Goal: Register for event/course: Register for event/course

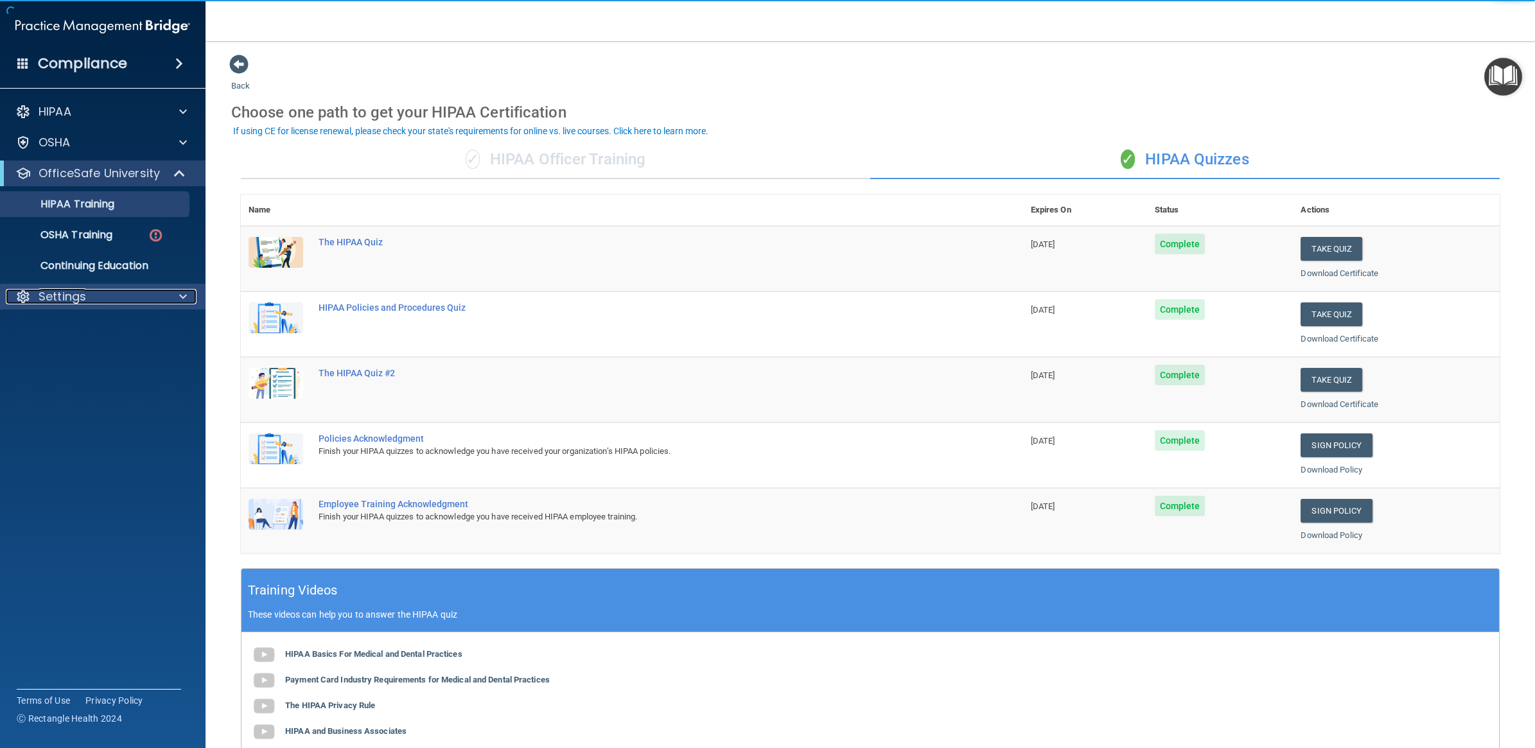
click at [79, 293] on p "Settings" at bounding box center [63, 296] width 48 height 15
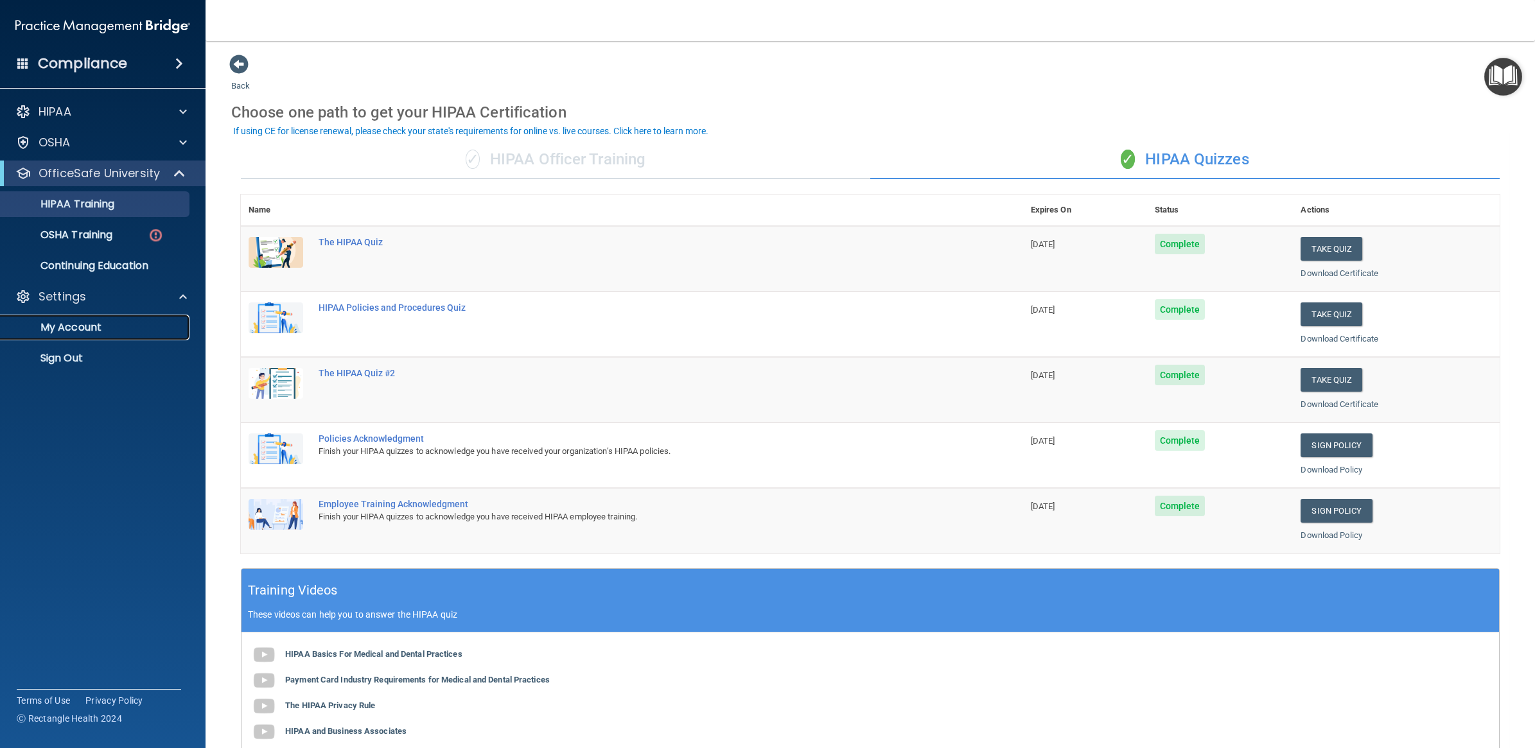
click at [85, 337] on link "My Account" at bounding box center [88, 328] width 202 height 26
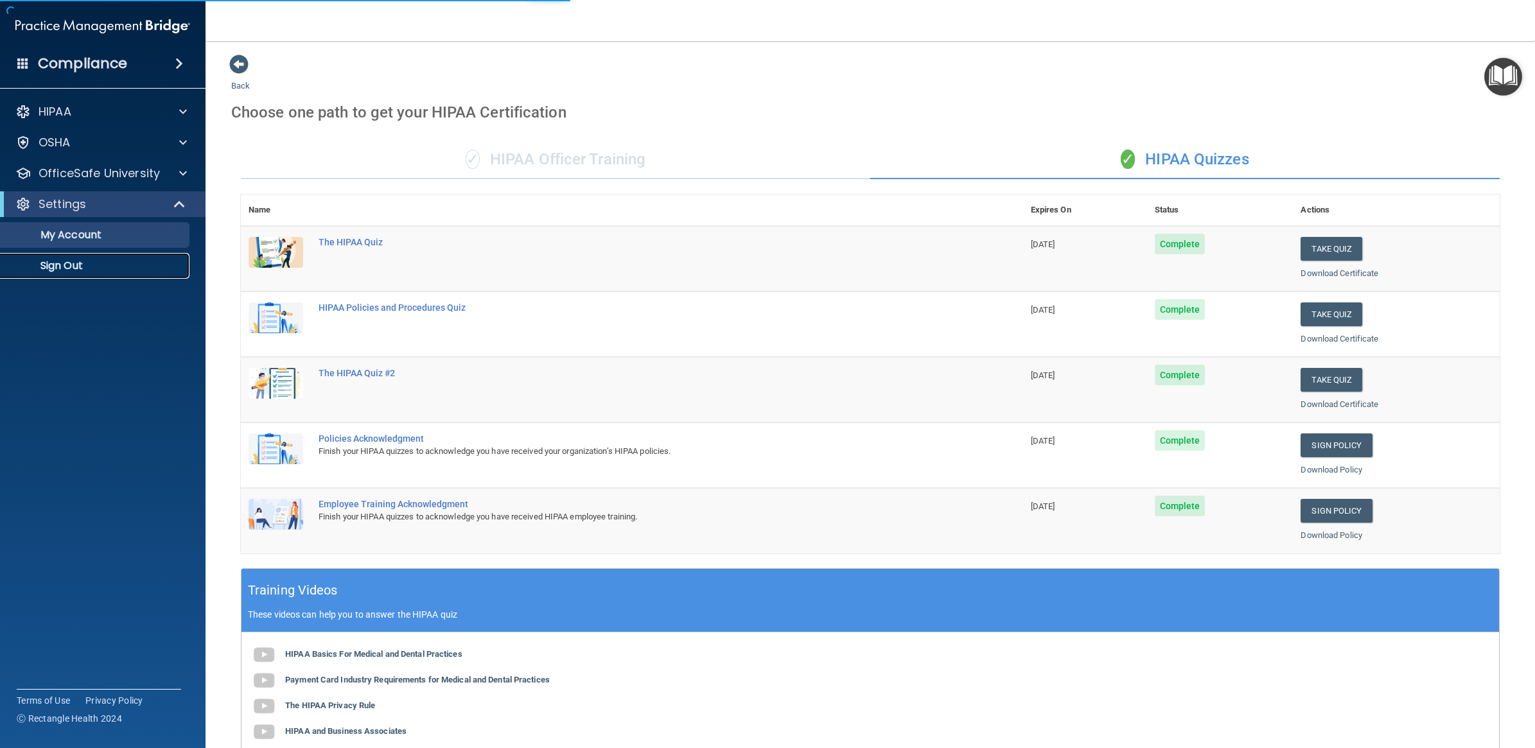
click at [53, 274] on link "Sign Out" at bounding box center [88, 266] width 202 height 26
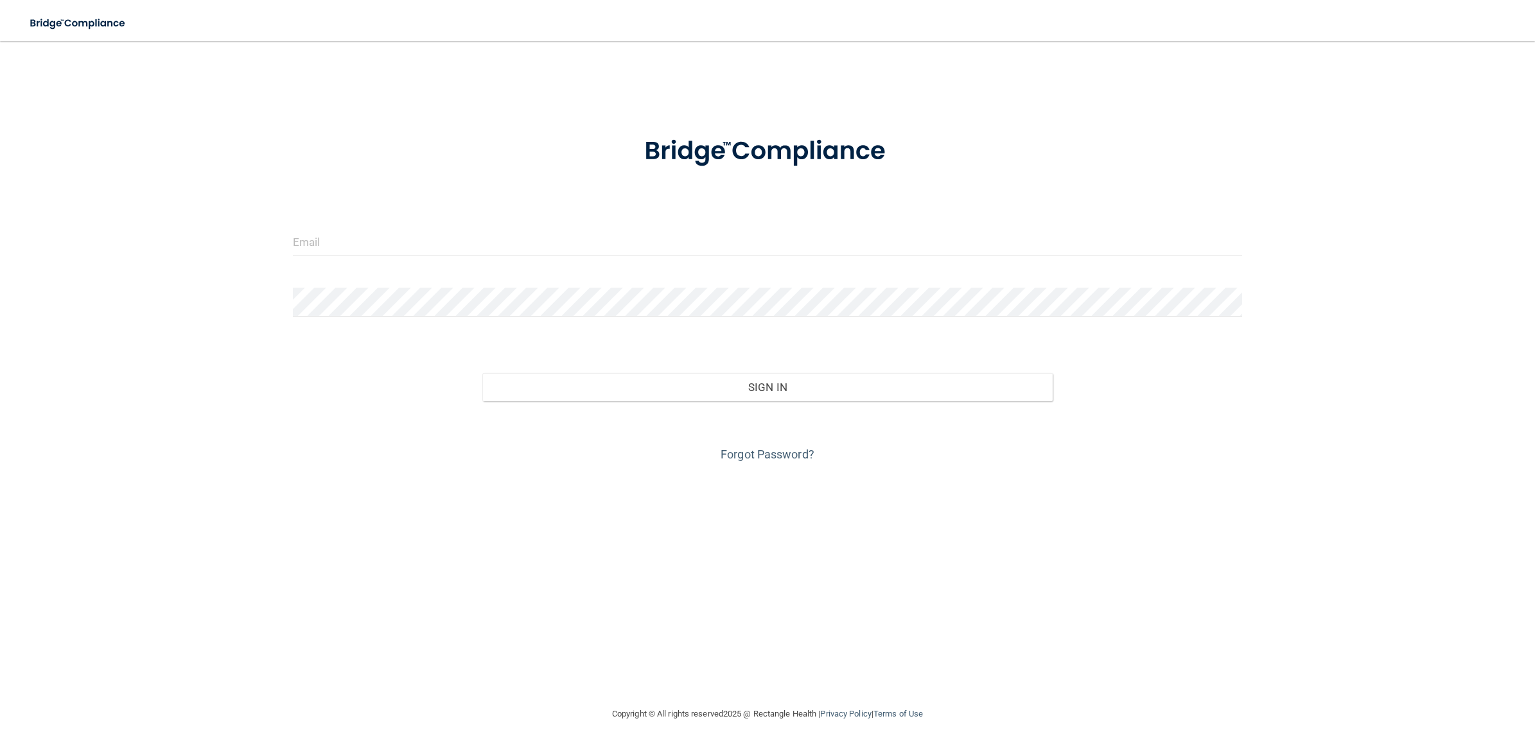
click at [220, 206] on div "Invalid email/password. You don't have permission to access that page. Sign In …" at bounding box center [767, 374] width 1483 height 640
click at [328, 257] on div at bounding box center [767, 246] width 968 height 39
click at [341, 235] on input "email" at bounding box center [767, 241] width 949 height 29
type input "[PERSON_NAME][EMAIL_ADDRESS][DOMAIN_NAME]"
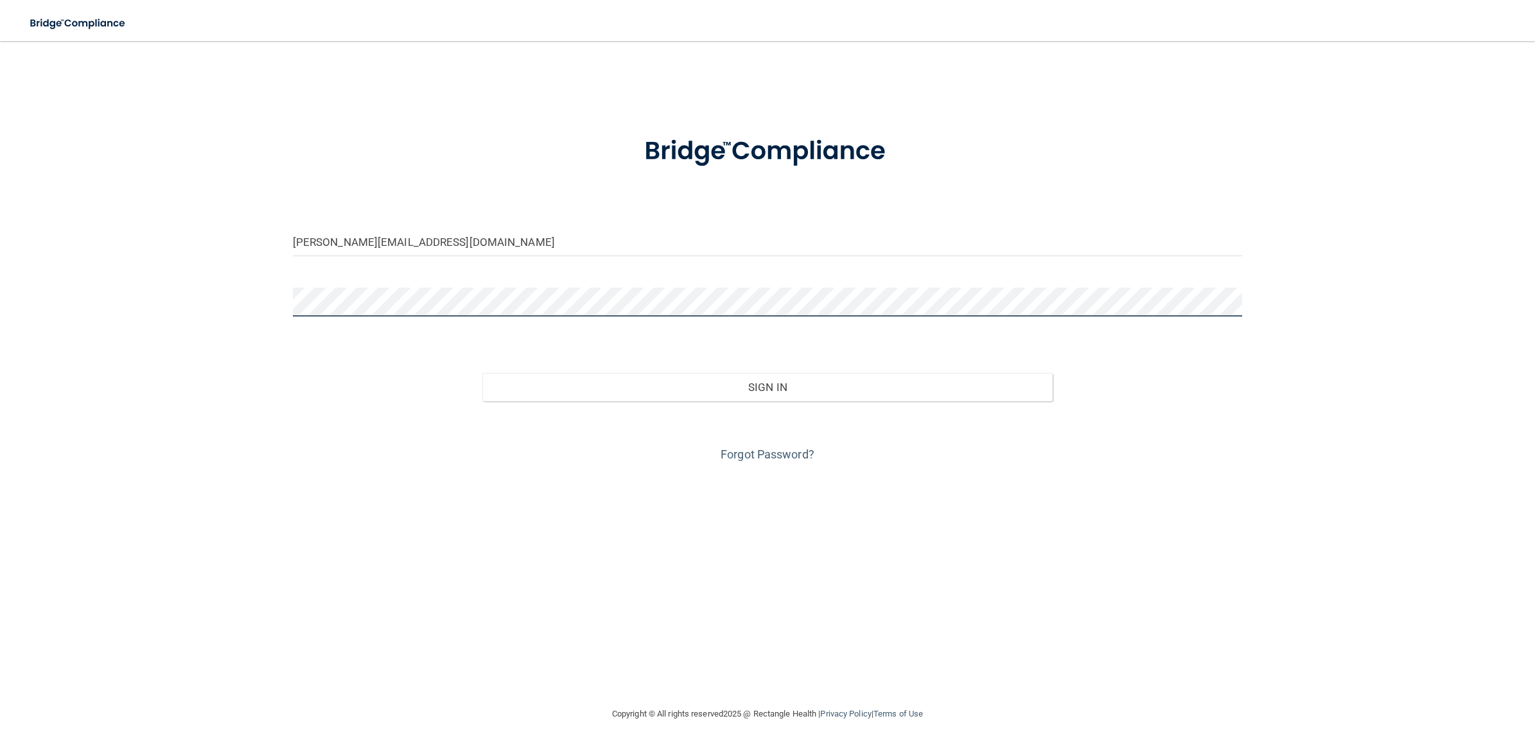
click at [482, 373] on button "Sign In" at bounding box center [767, 387] width 570 height 28
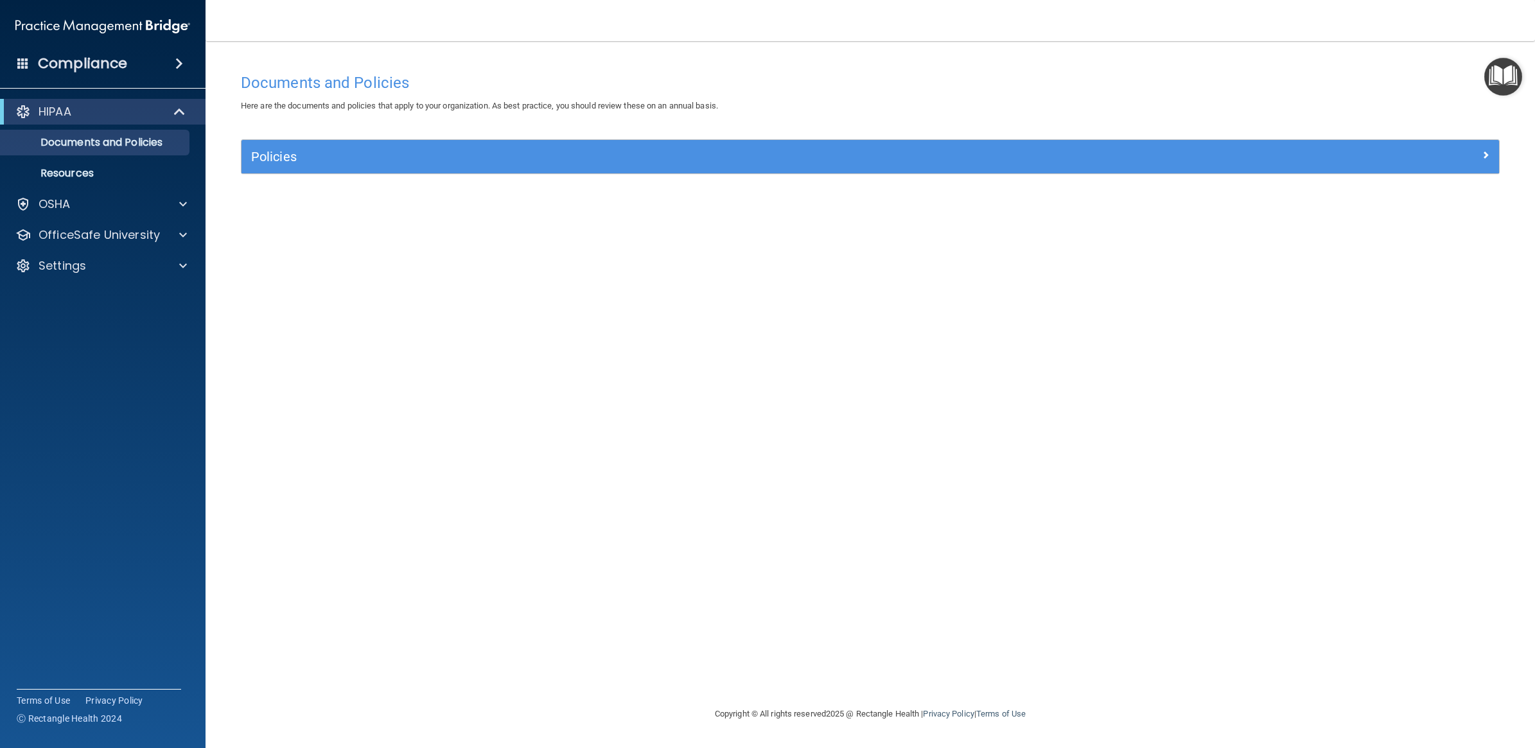
click at [81, 120] on div "HIPAA" at bounding box center [102, 112] width 205 height 26
click at [179, 107] on span at bounding box center [180, 111] width 11 height 15
click at [179, 107] on span at bounding box center [183, 111] width 8 height 15
click at [89, 184] on link "Resources" at bounding box center [88, 174] width 202 height 26
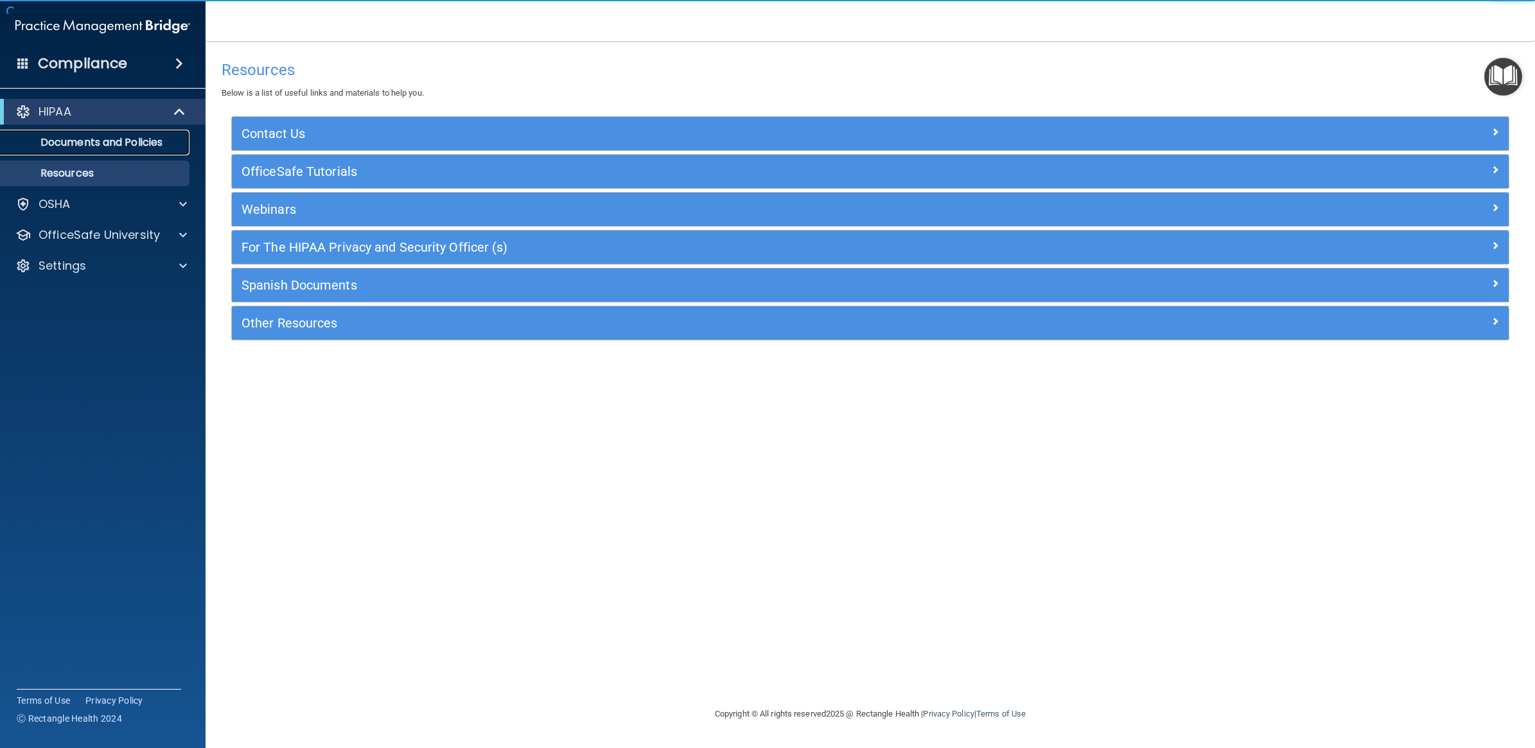
click at [112, 141] on p "Documents and Policies" at bounding box center [95, 142] width 175 height 13
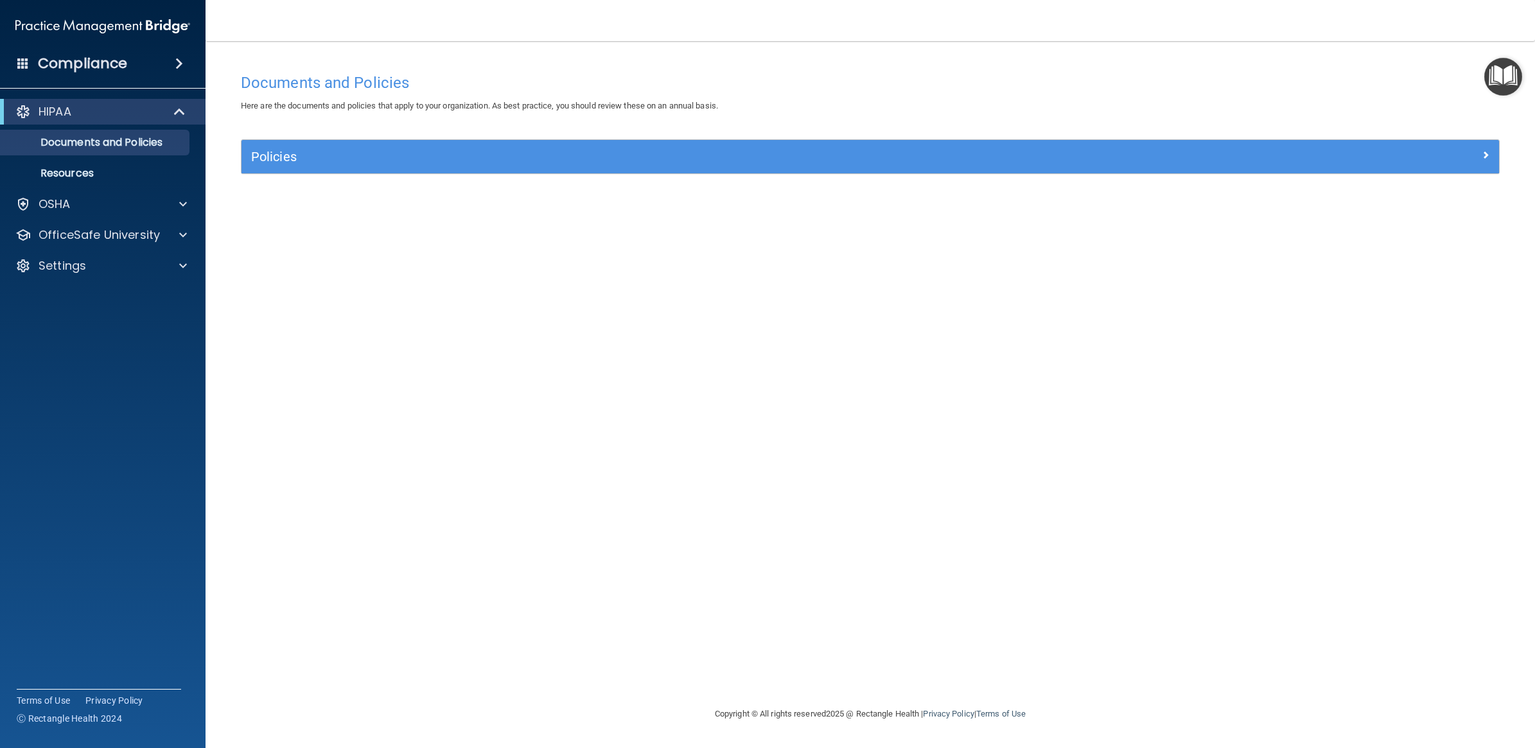
click at [159, 69] on div "Compliance" at bounding box center [102, 63] width 205 height 28
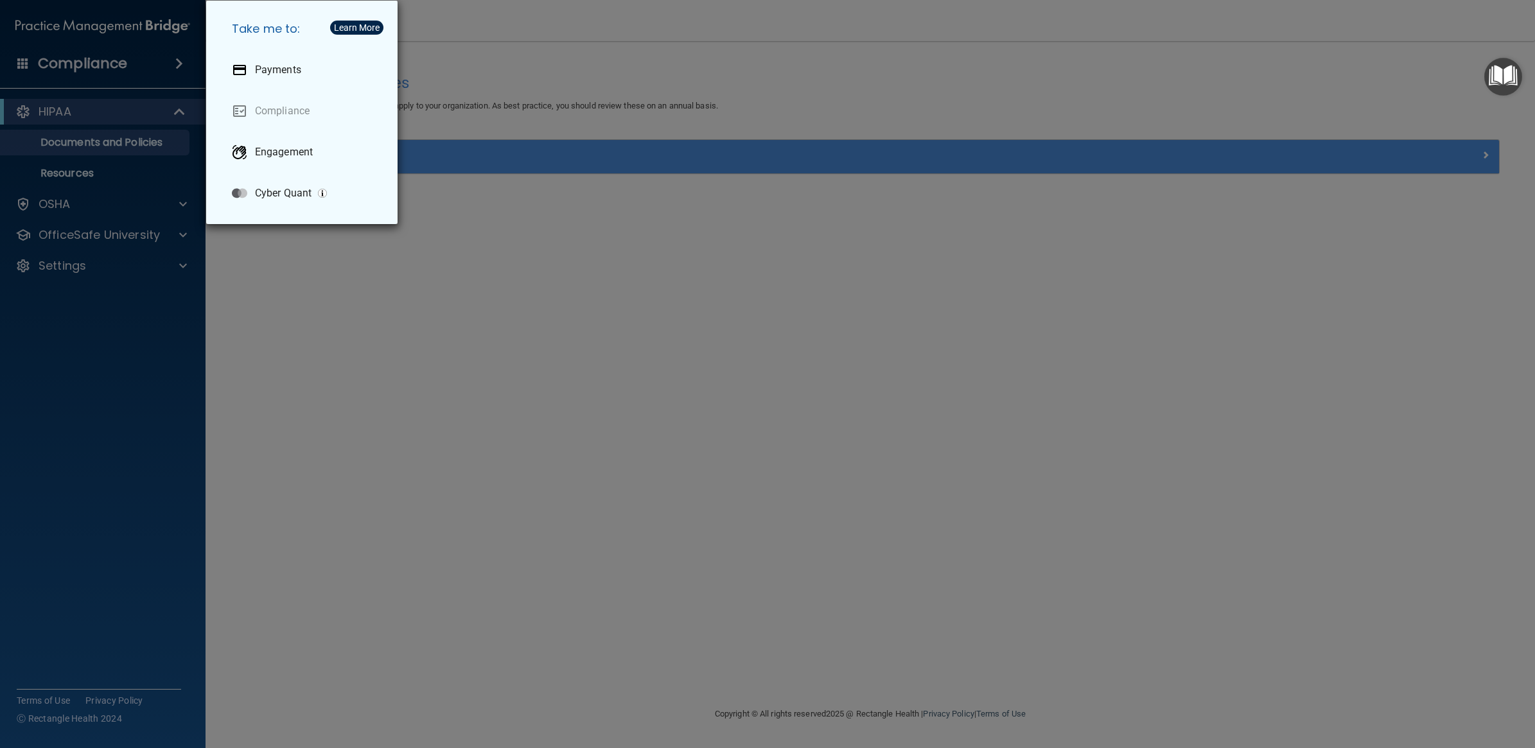
click at [318, 437] on div "Take me to: Payments Compliance Engagement Cyber Quant" at bounding box center [767, 374] width 1535 height 748
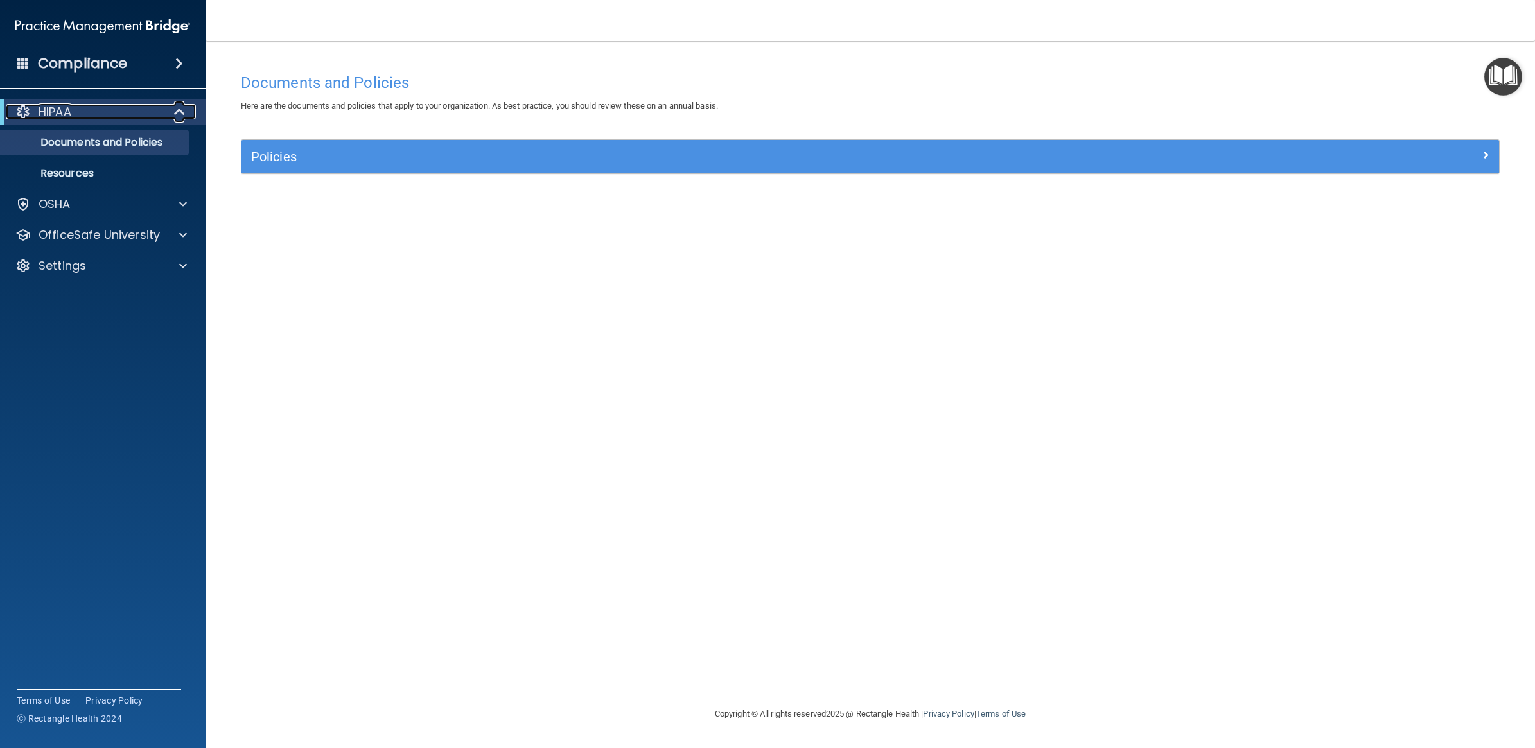
click at [72, 108] on div "HIPAA" at bounding box center [85, 111] width 159 height 15
click at [96, 105] on div "HIPAA" at bounding box center [85, 111] width 159 height 15
click at [108, 139] on p "Documents and Policies" at bounding box center [95, 142] width 175 height 13
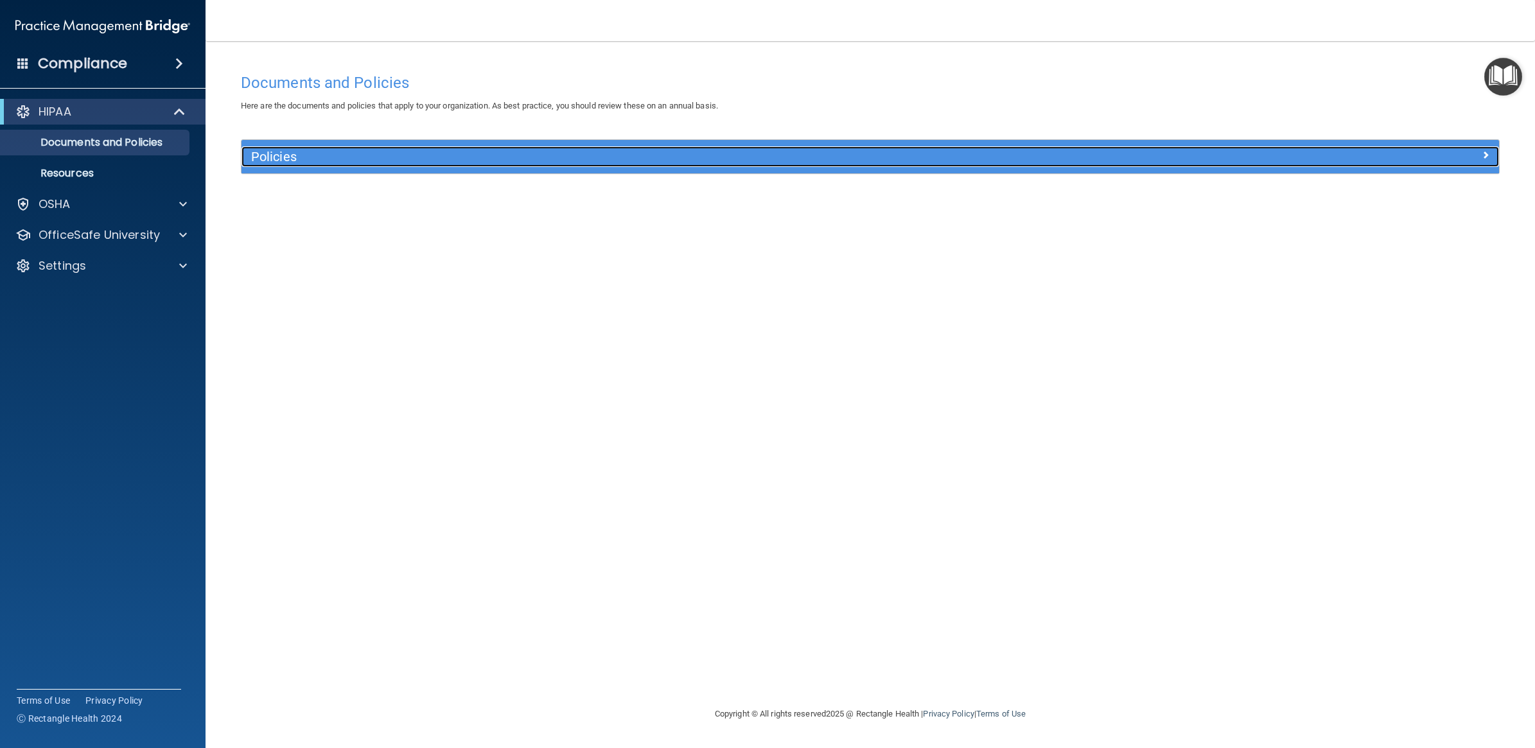
click at [386, 151] on h5 "Policies" at bounding box center [713, 157] width 924 height 14
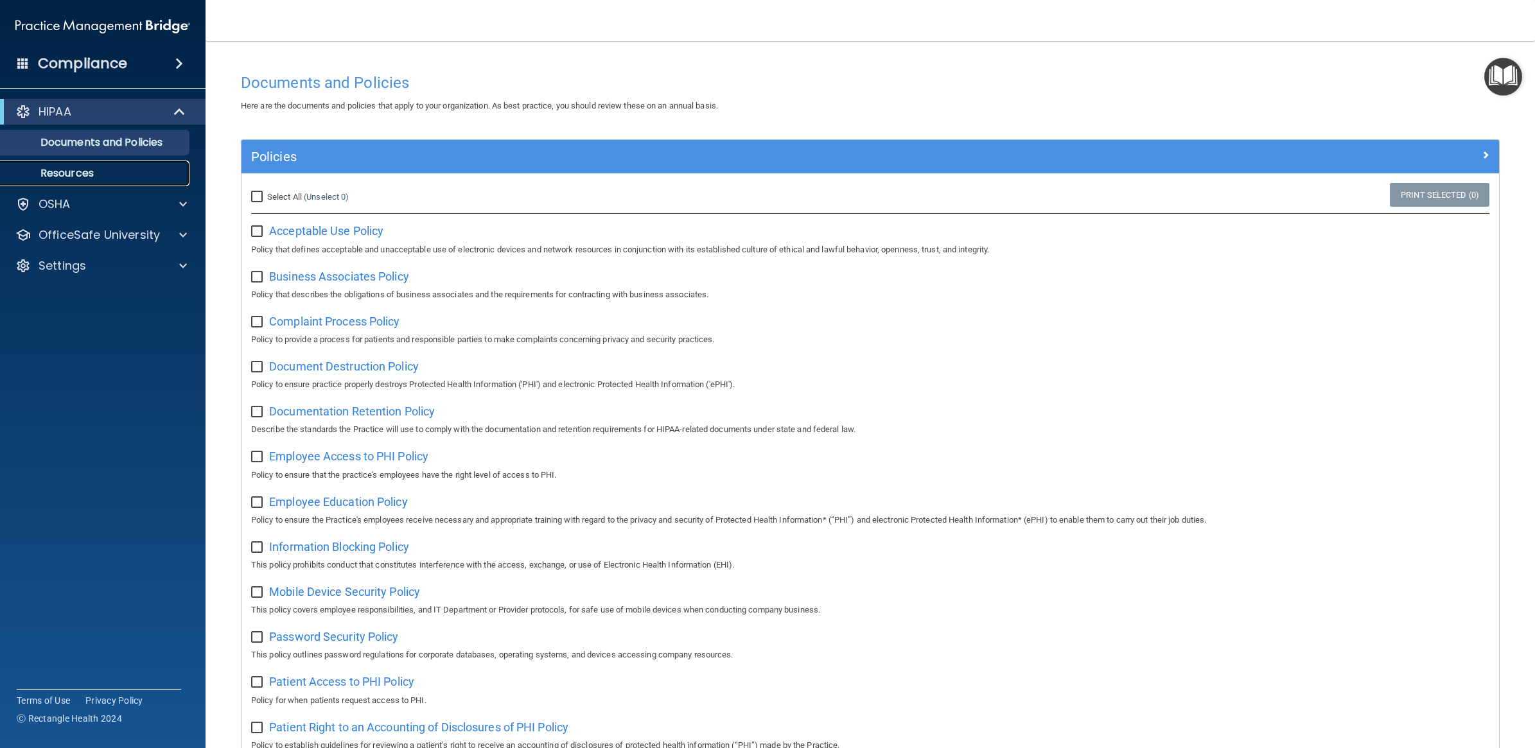
click at [85, 167] on p "Resources" at bounding box center [95, 173] width 175 height 13
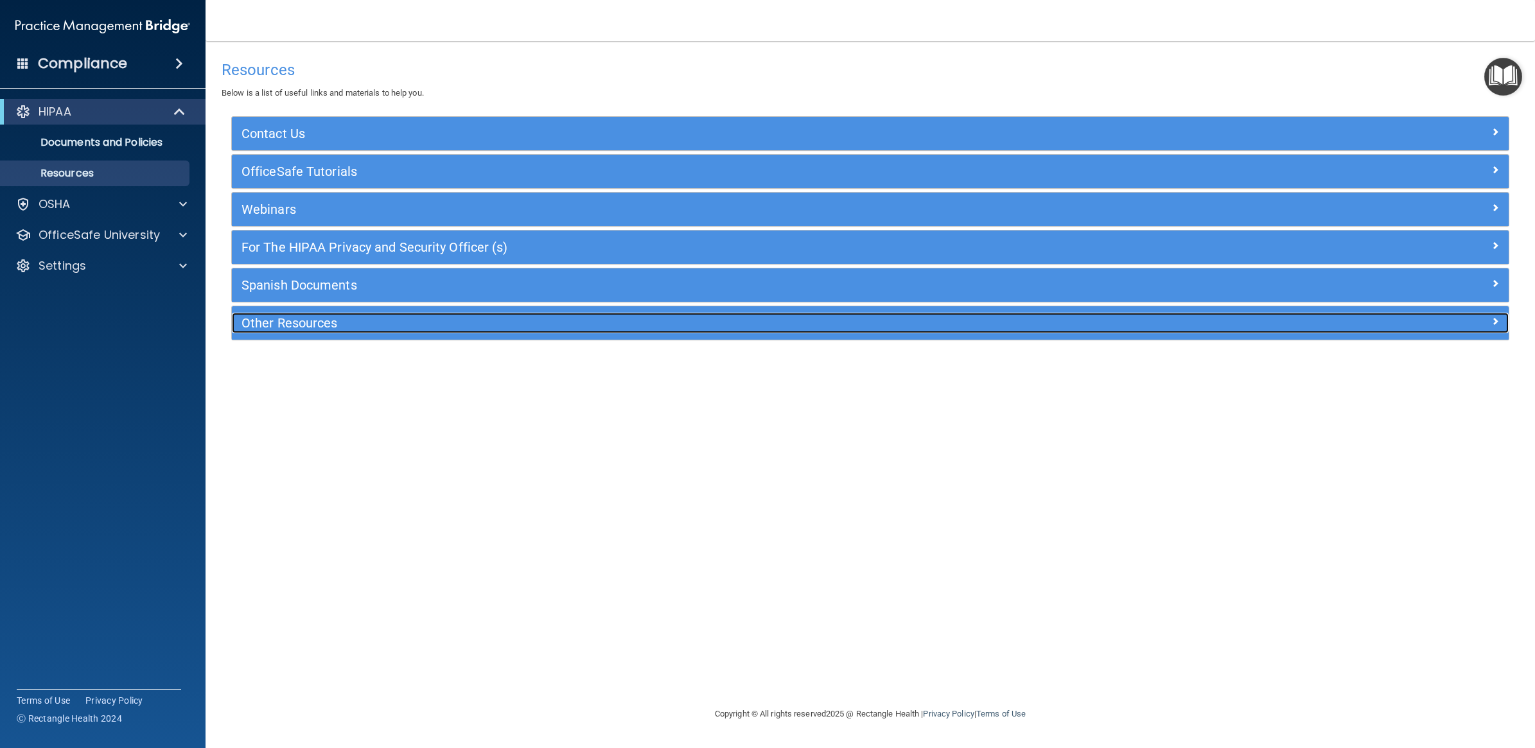
click at [311, 333] on div "Other Resources" at bounding box center [710, 323] width 957 height 21
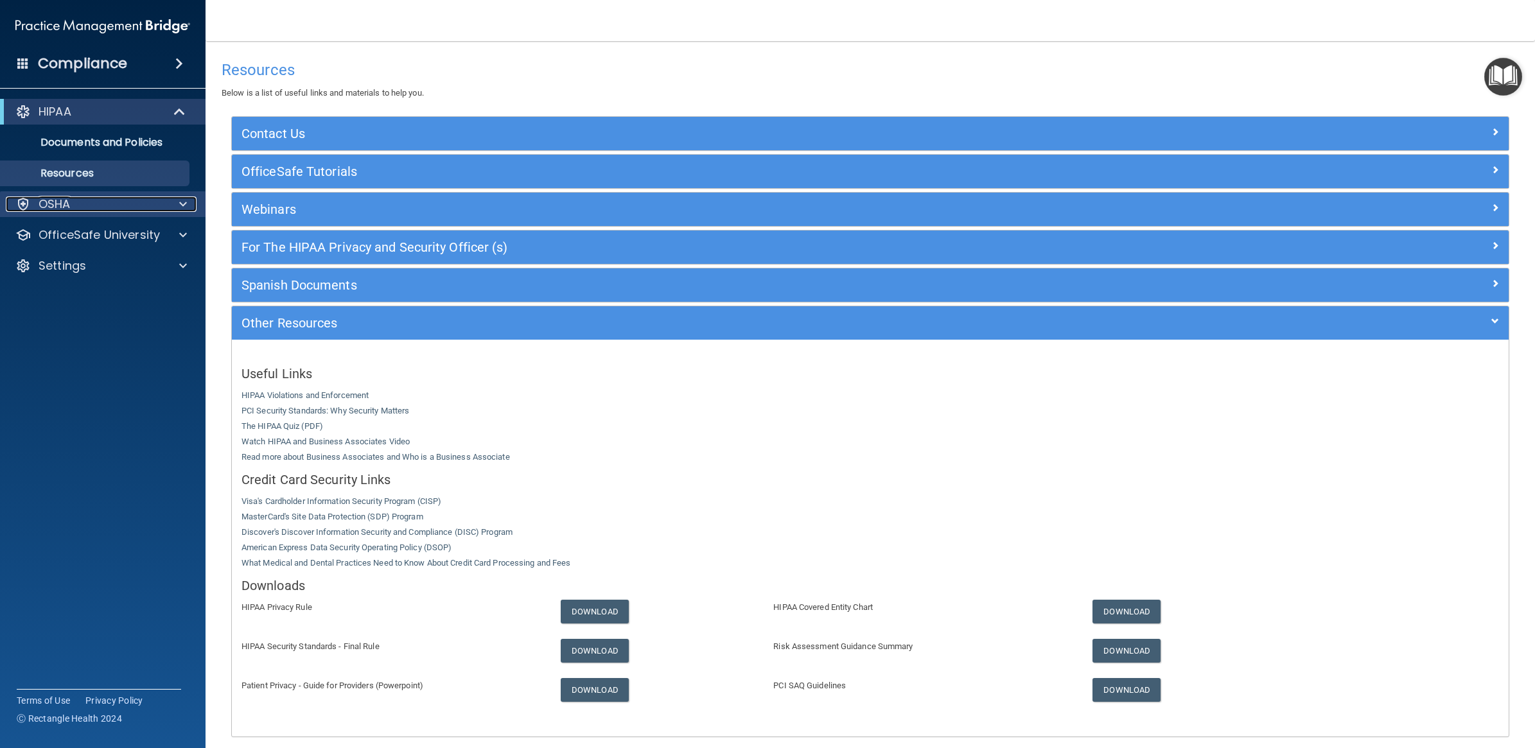
click at [71, 199] on div "OSHA" at bounding box center [85, 203] width 159 height 15
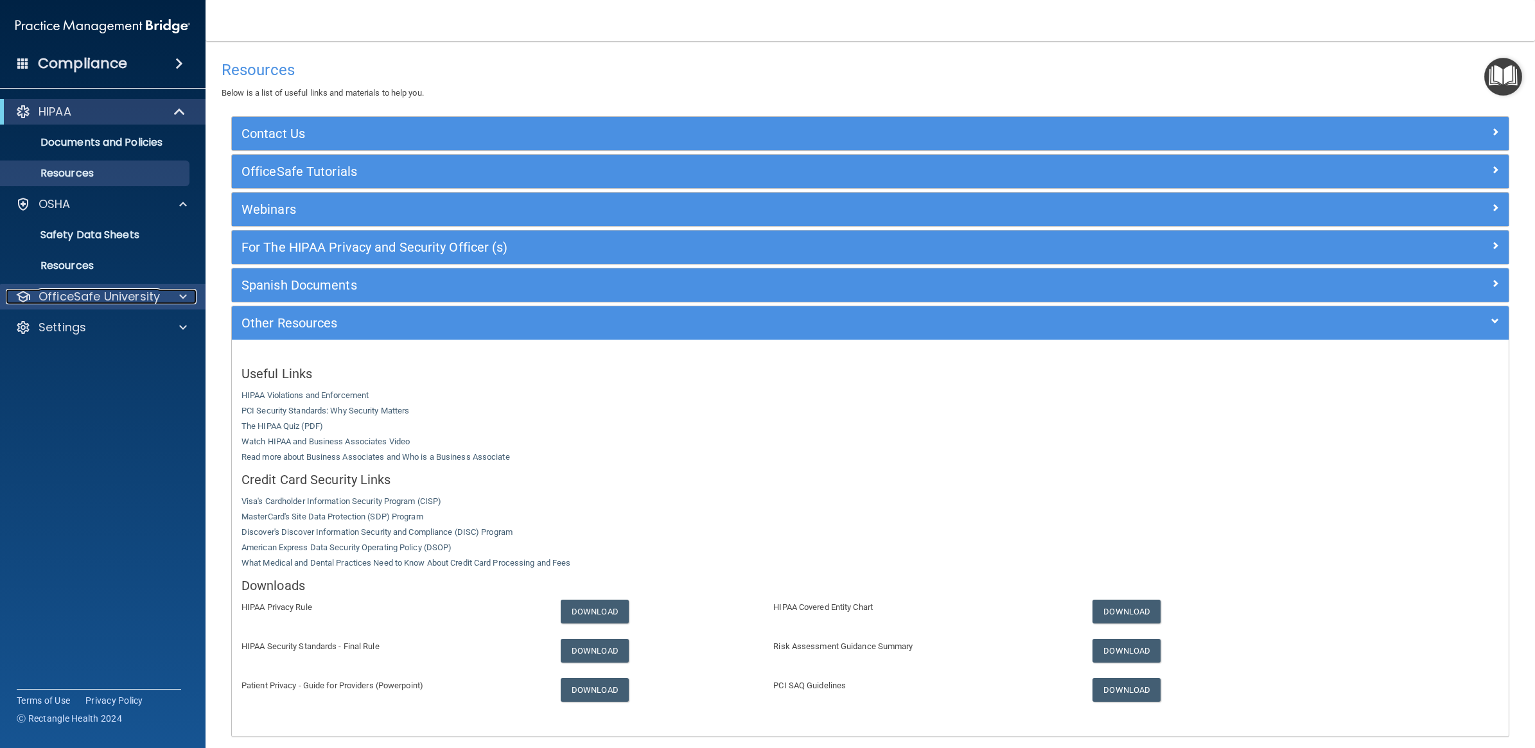
click at [108, 297] on p "OfficeSafe University" at bounding box center [99, 296] width 121 height 15
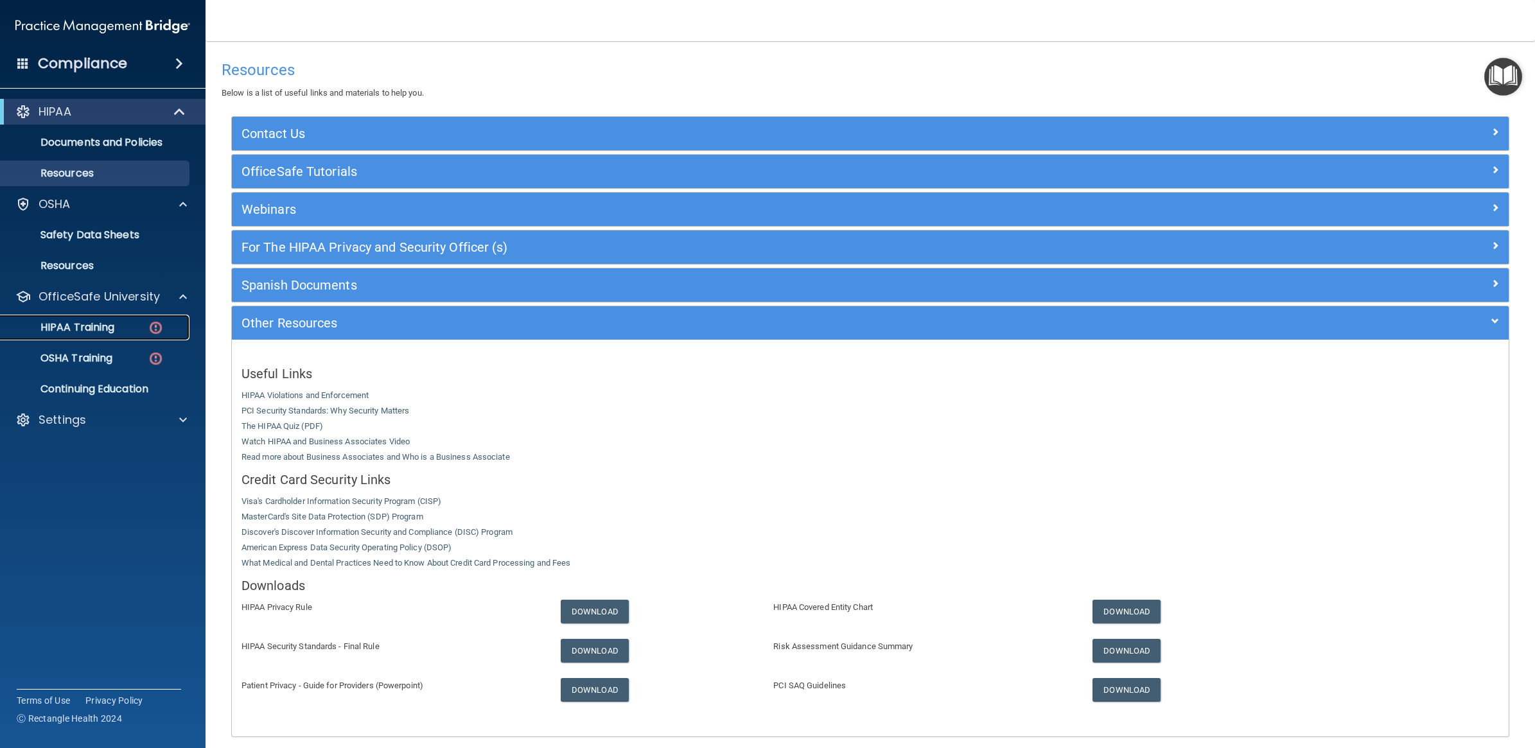
click at [119, 329] on div "HIPAA Training" at bounding box center [95, 327] width 175 height 13
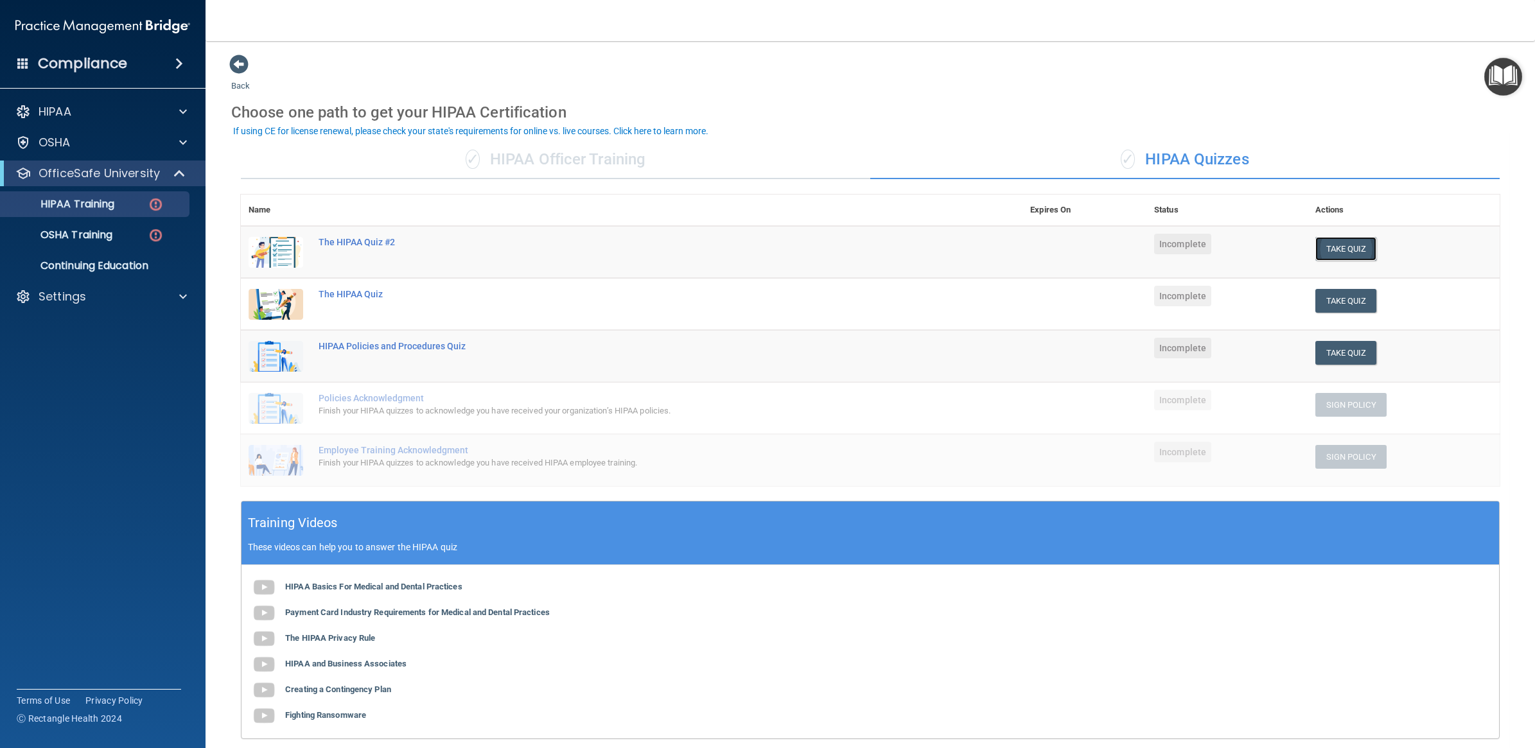
click at [1321, 237] on button "Take Quiz" at bounding box center [1346, 249] width 62 height 24
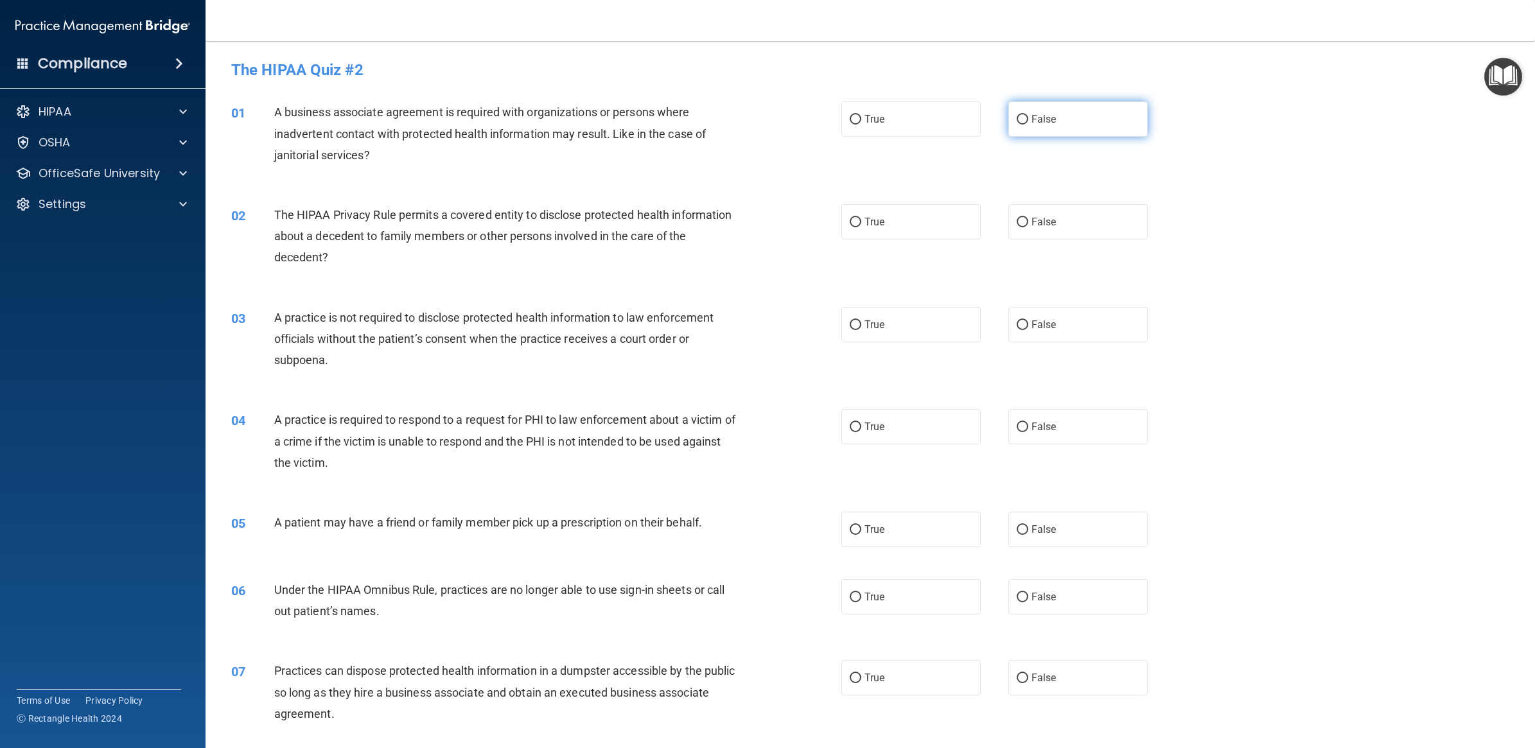
click at [1016, 122] on input "False" at bounding box center [1022, 120] width 12 height 10
radio input "true"
click at [852, 219] on input "True" at bounding box center [855, 223] width 12 height 10
radio input "true"
click at [1031, 322] on span "False" at bounding box center [1043, 324] width 25 height 12
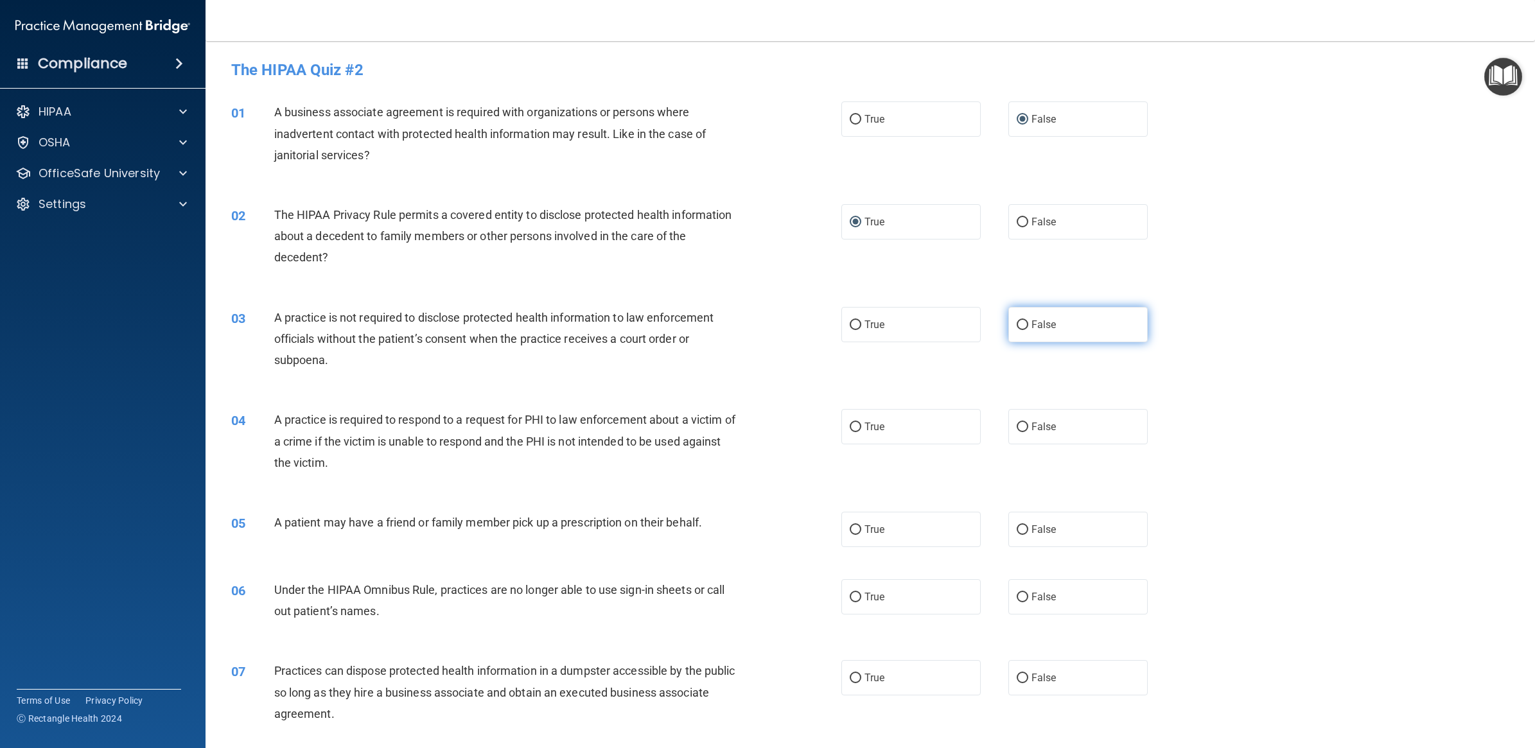
click at [1026, 322] on input "False" at bounding box center [1022, 325] width 12 height 10
radio input "true"
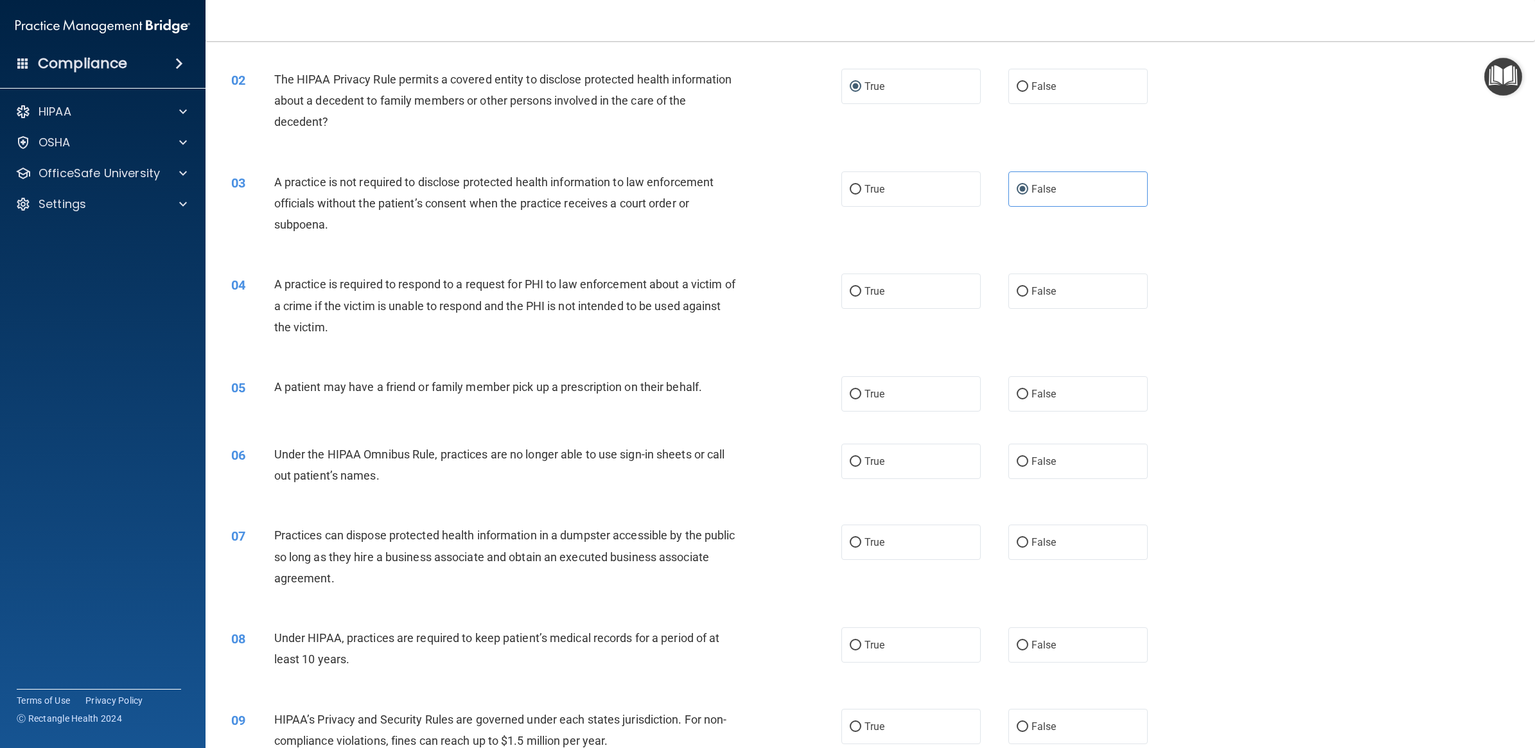
scroll to position [161, 0]
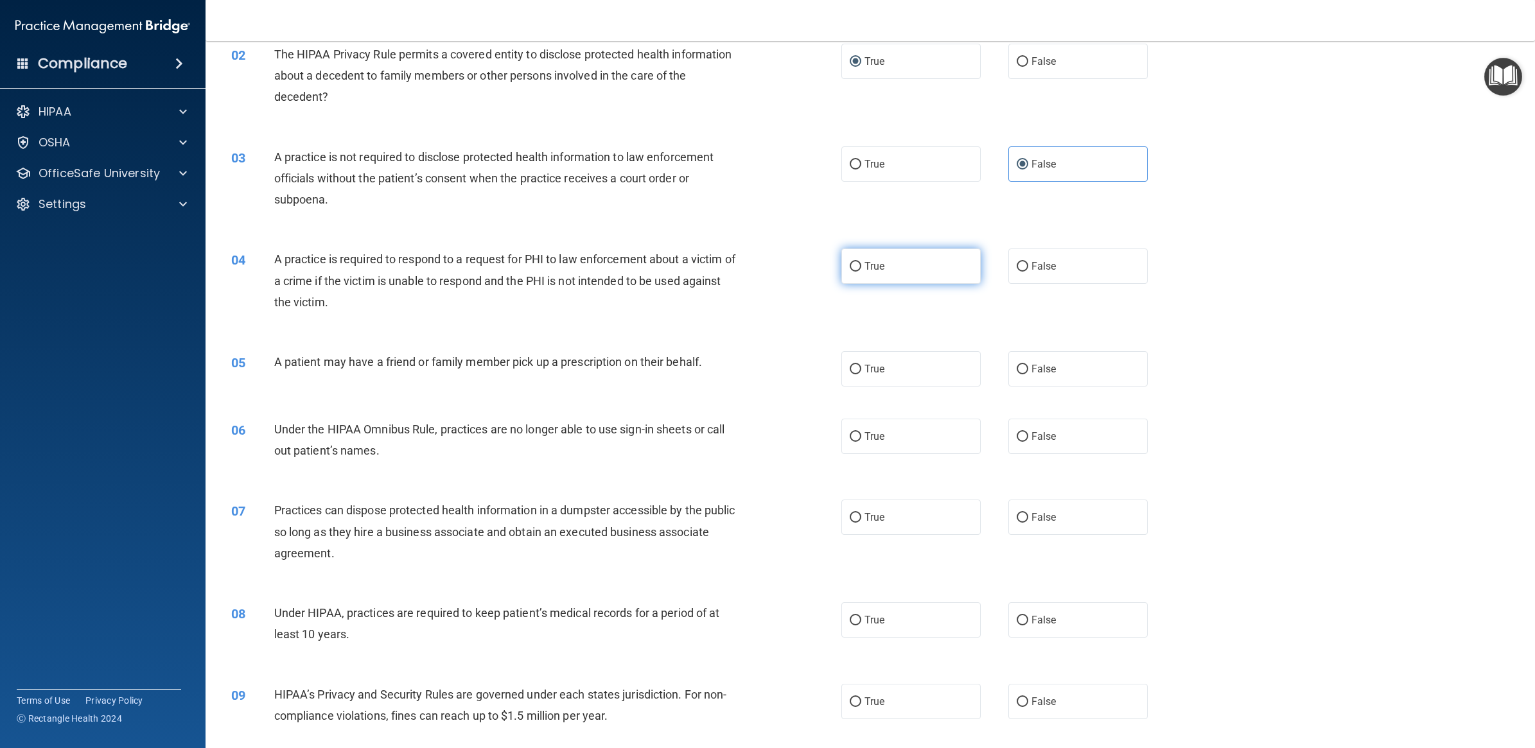
click at [843, 274] on label "True" at bounding box center [910, 265] width 139 height 35
click at [849, 272] on input "True" at bounding box center [855, 267] width 12 height 10
radio input "true"
click at [1045, 370] on span "False" at bounding box center [1043, 369] width 25 height 12
click at [1028, 370] on input "False" at bounding box center [1022, 370] width 12 height 10
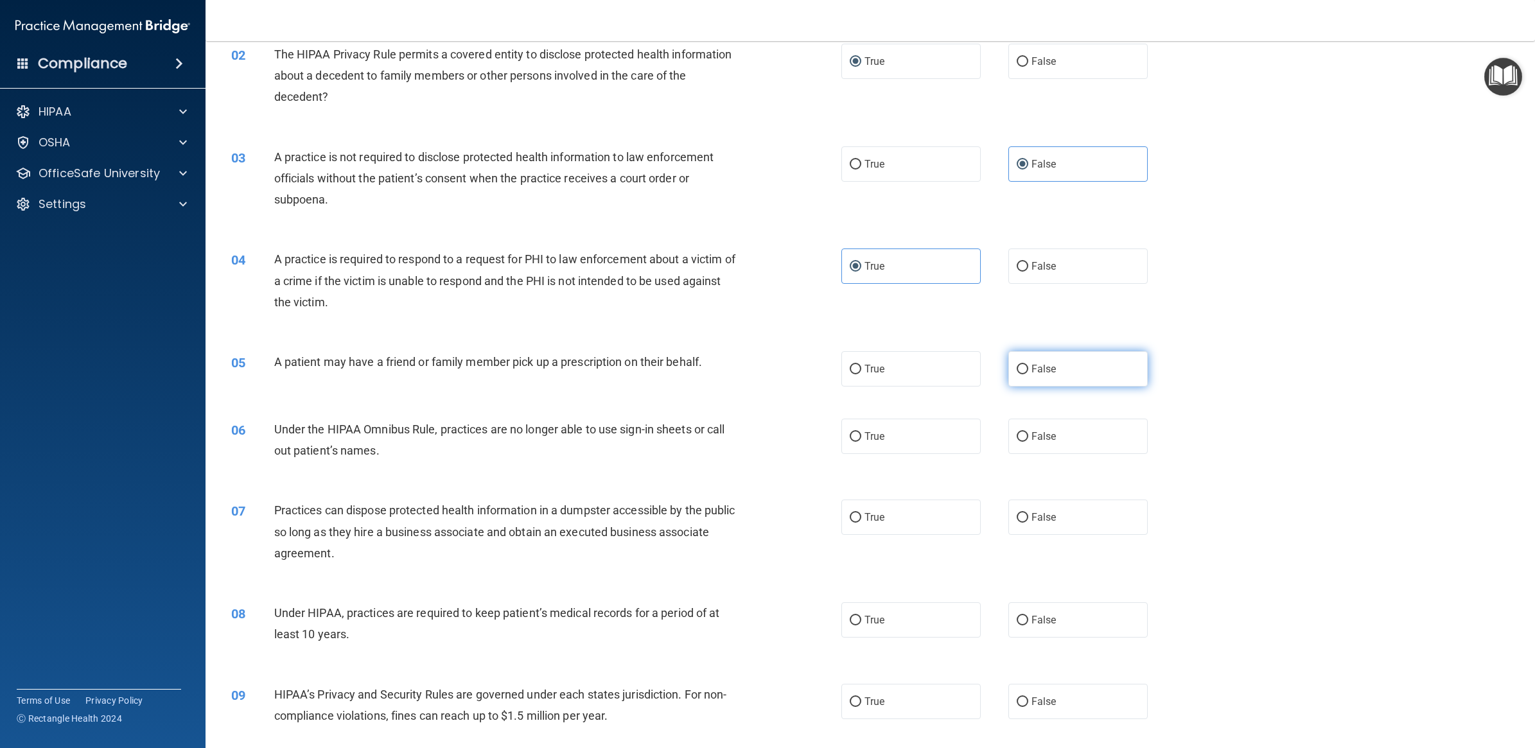
radio input "true"
click at [922, 361] on label "True" at bounding box center [910, 368] width 139 height 35
click at [861, 365] on input "True" at bounding box center [855, 370] width 12 height 10
radio input "true"
radio input "false"
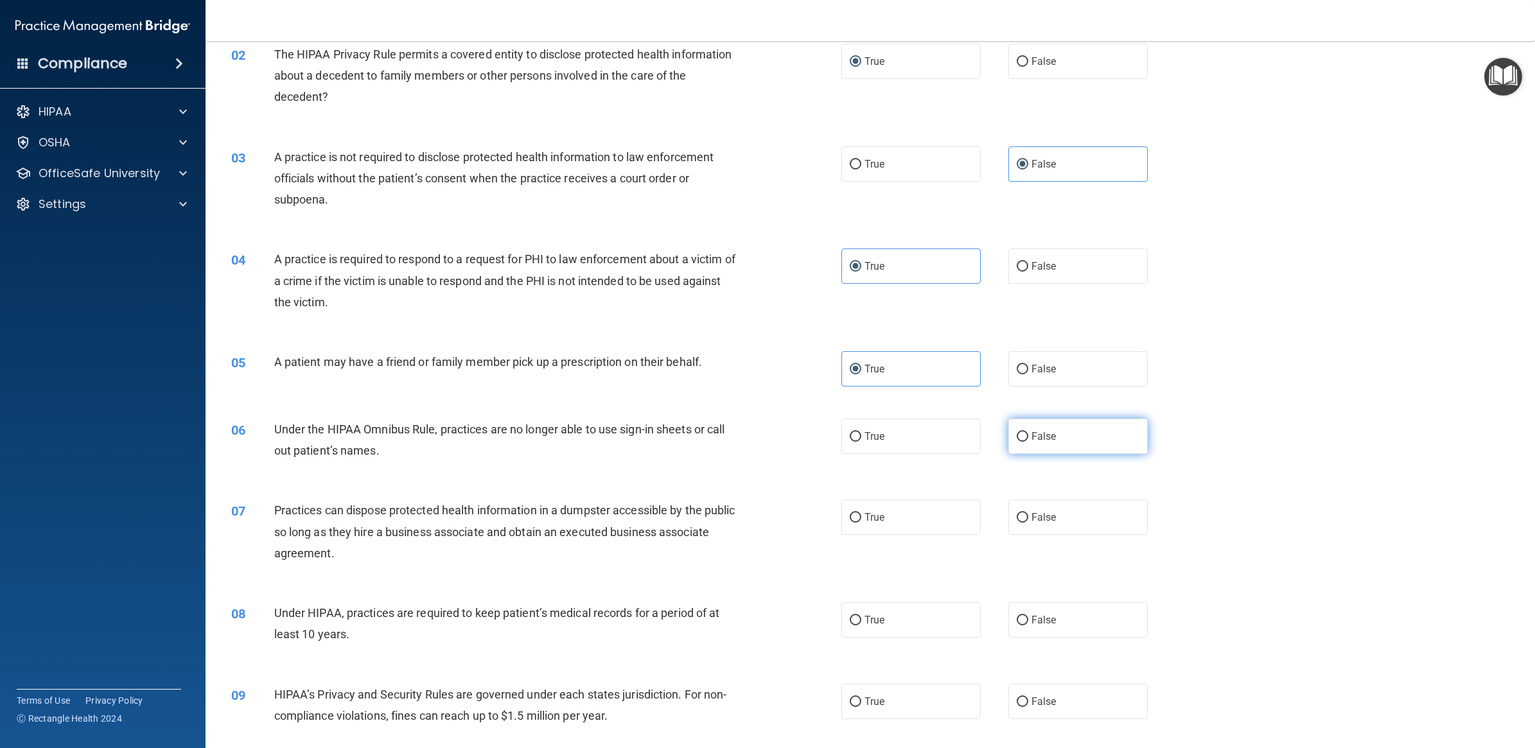
click at [1045, 451] on label "False" at bounding box center [1077, 436] width 139 height 35
click at [1028, 442] on input "False" at bounding box center [1022, 437] width 12 height 10
radio input "true"
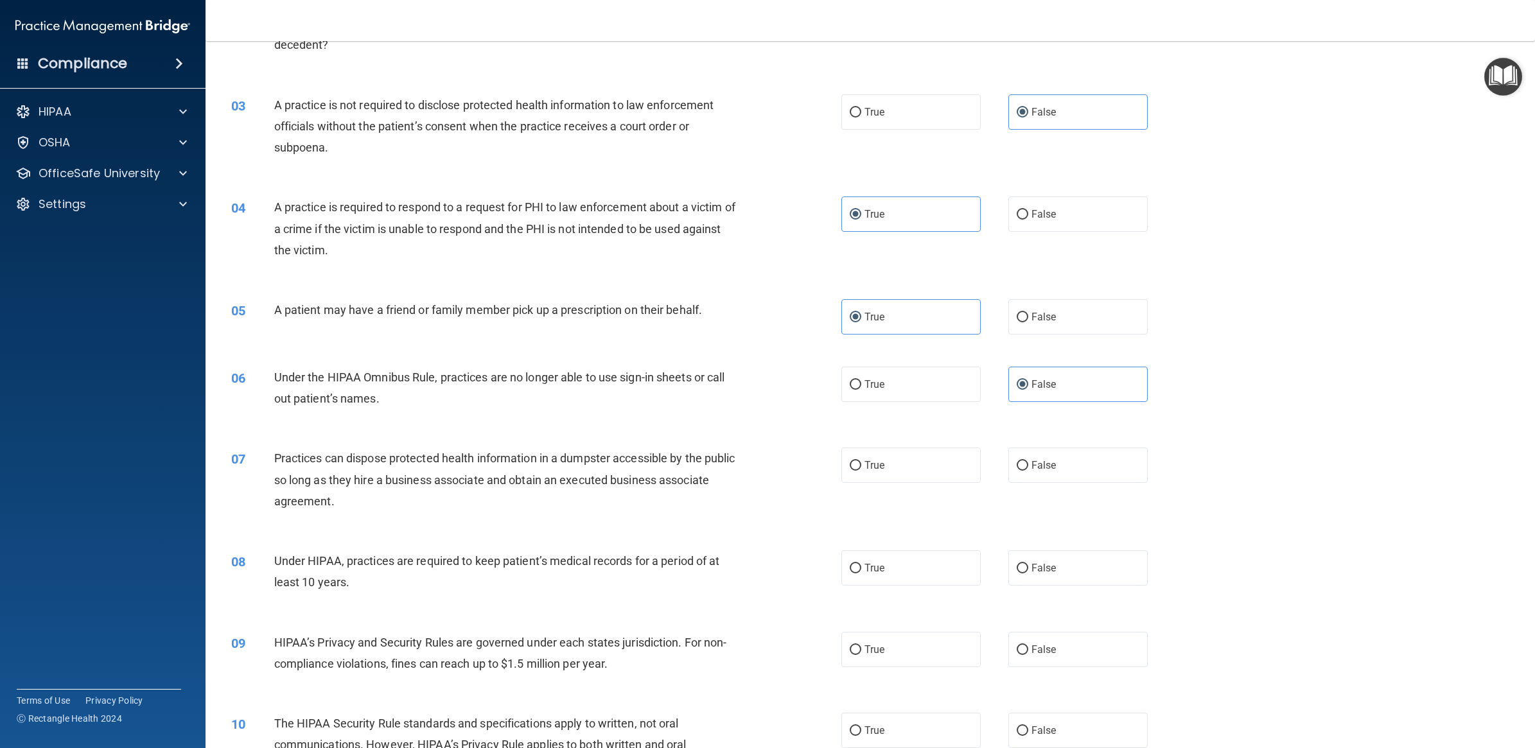
scroll to position [241, 0]
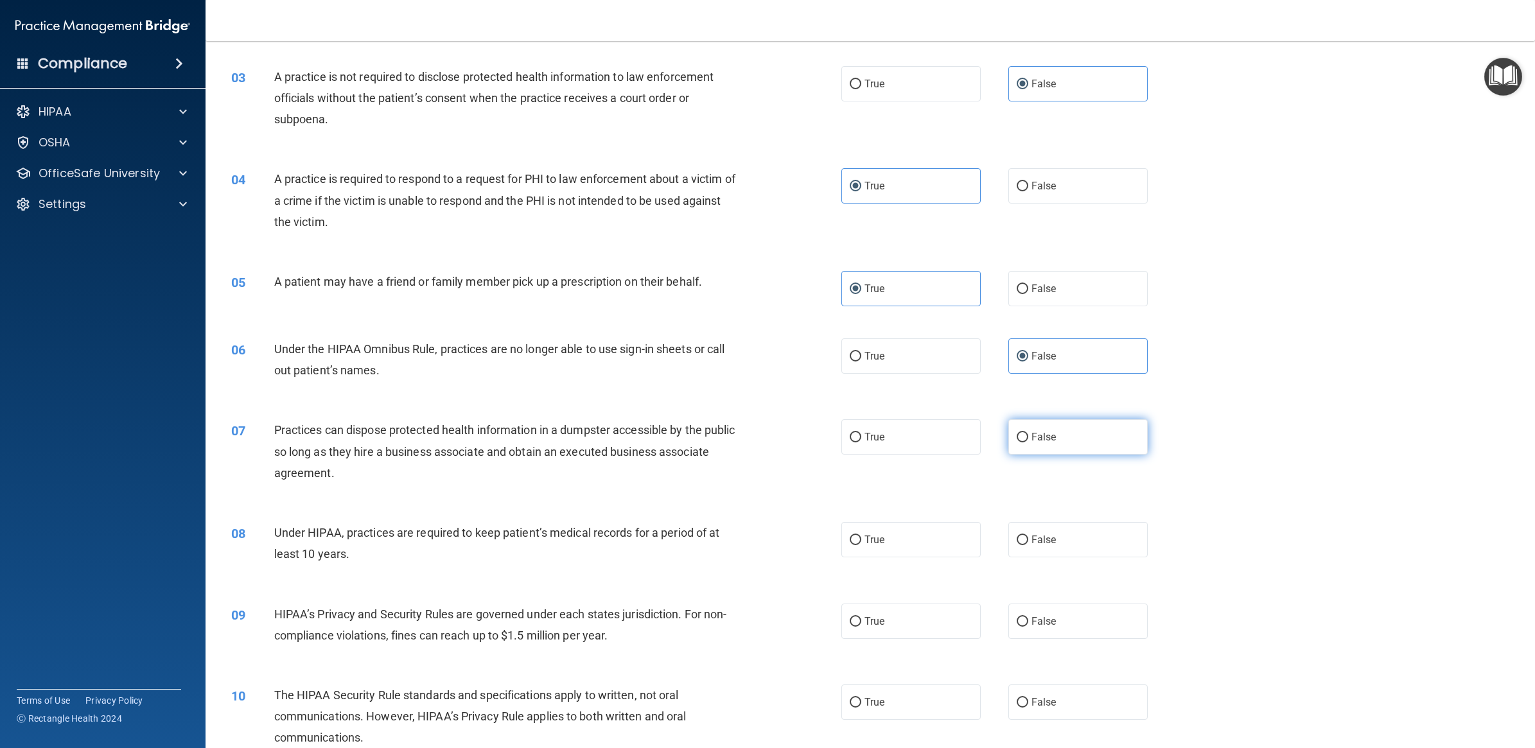
click at [1034, 439] on span "False" at bounding box center [1043, 437] width 25 height 12
click at [1028, 439] on input "False" at bounding box center [1022, 438] width 12 height 10
radio input "true"
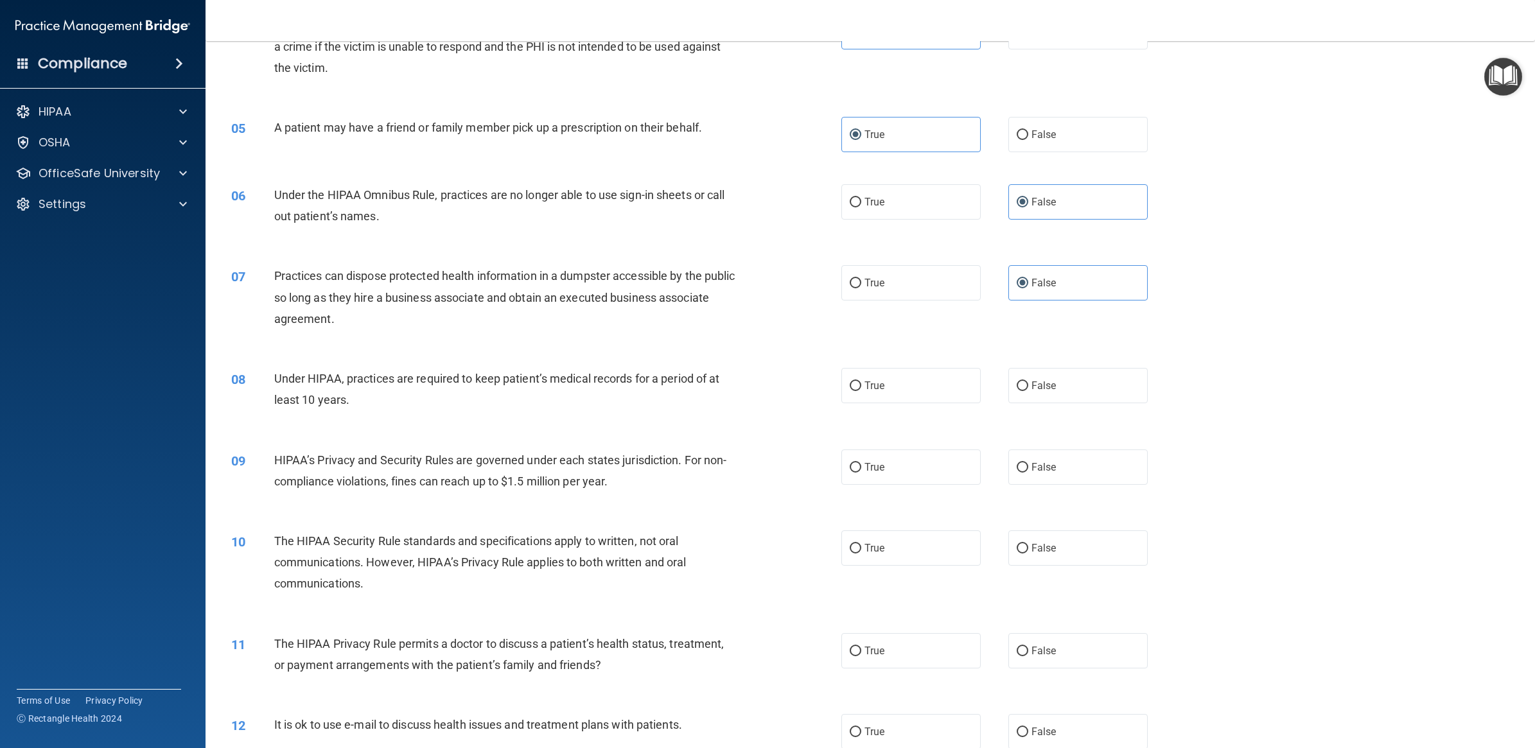
scroll to position [401, 0]
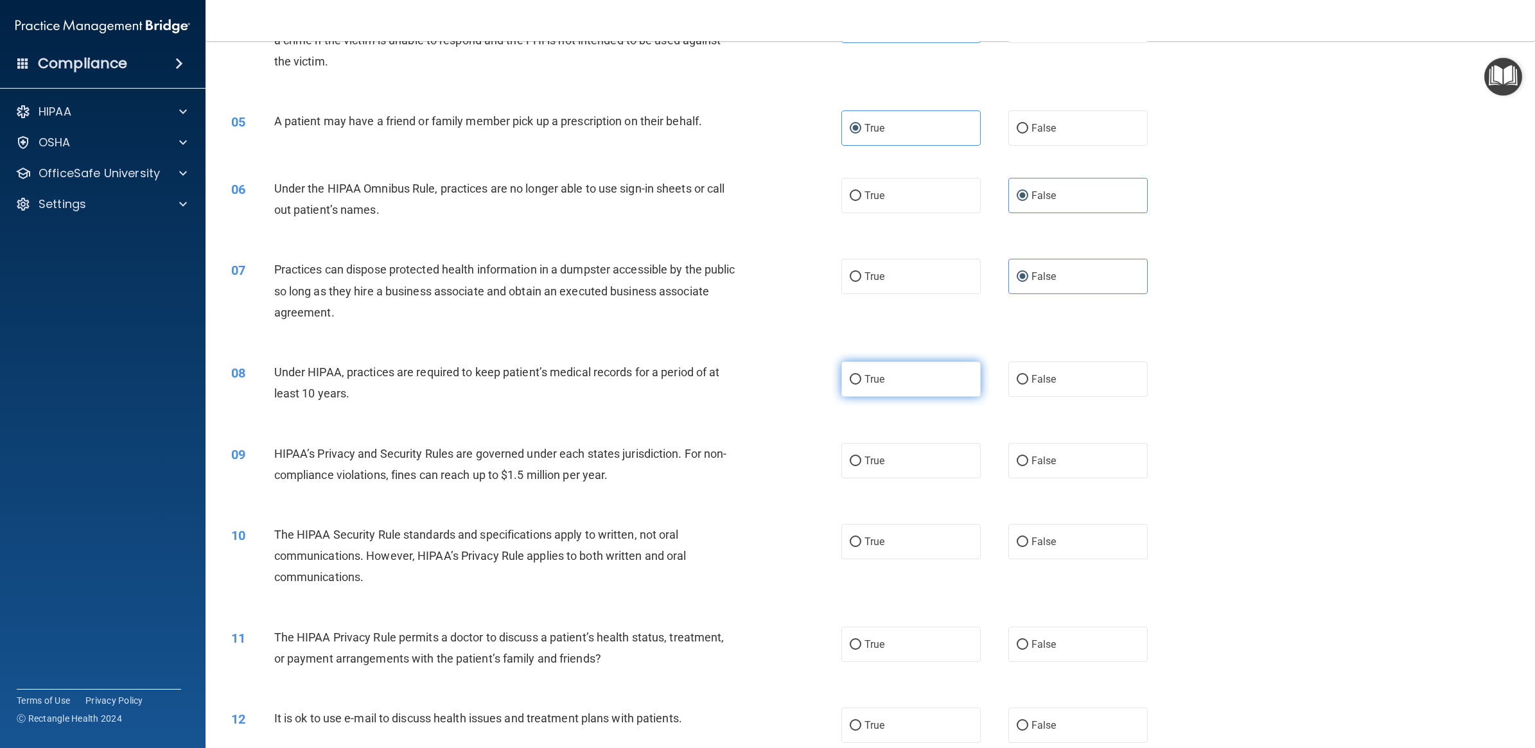
click at [878, 379] on span "True" at bounding box center [874, 379] width 20 height 12
click at [861, 379] on input "True" at bounding box center [855, 380] width 12 height 10
radio input "true"
click at [1041, 379] on span "False" at bounding box center [1043, 379] width 25 height 12
click at [1028, 379] on input "False" at bounding box center [1022, 380] width 12 height 10
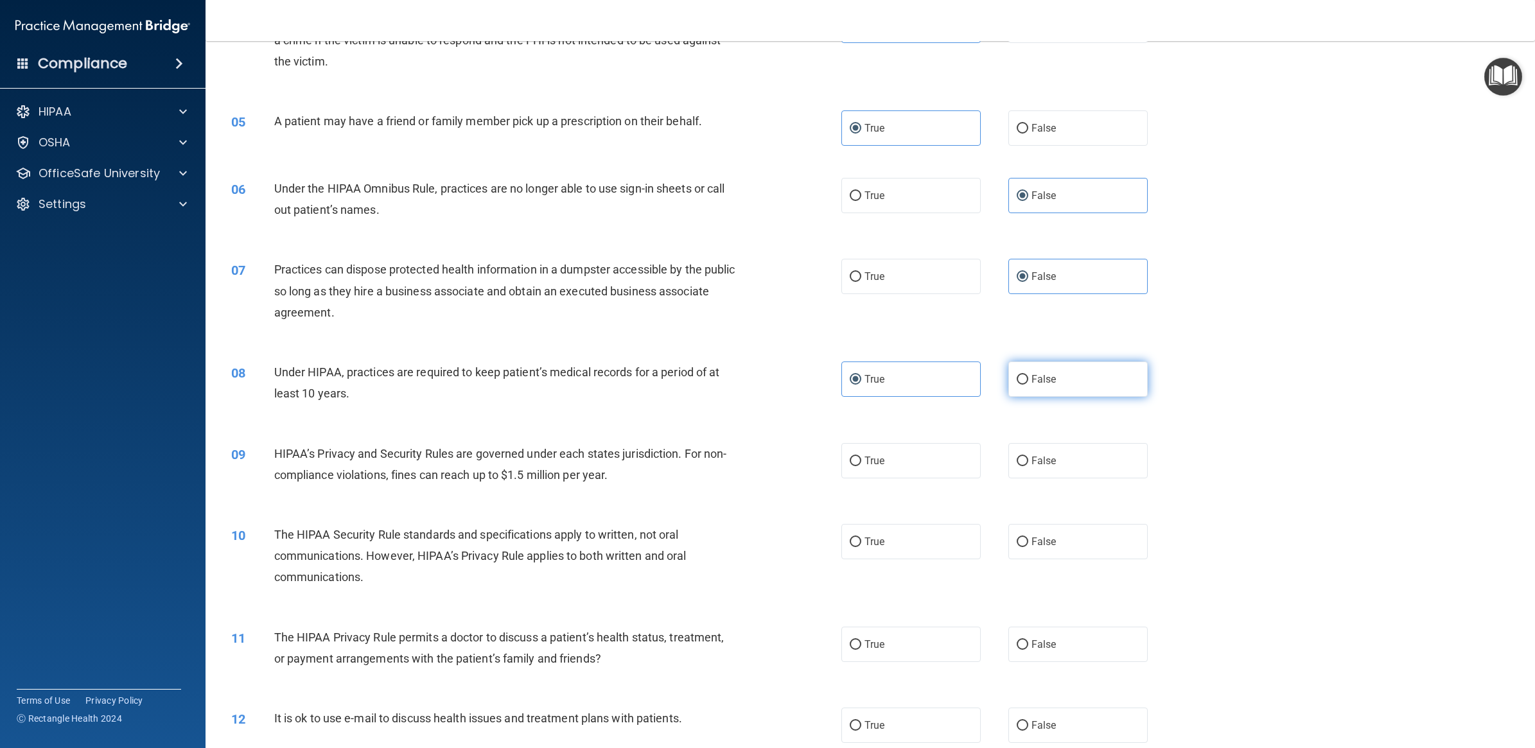
radio input "true"
radio input "false"
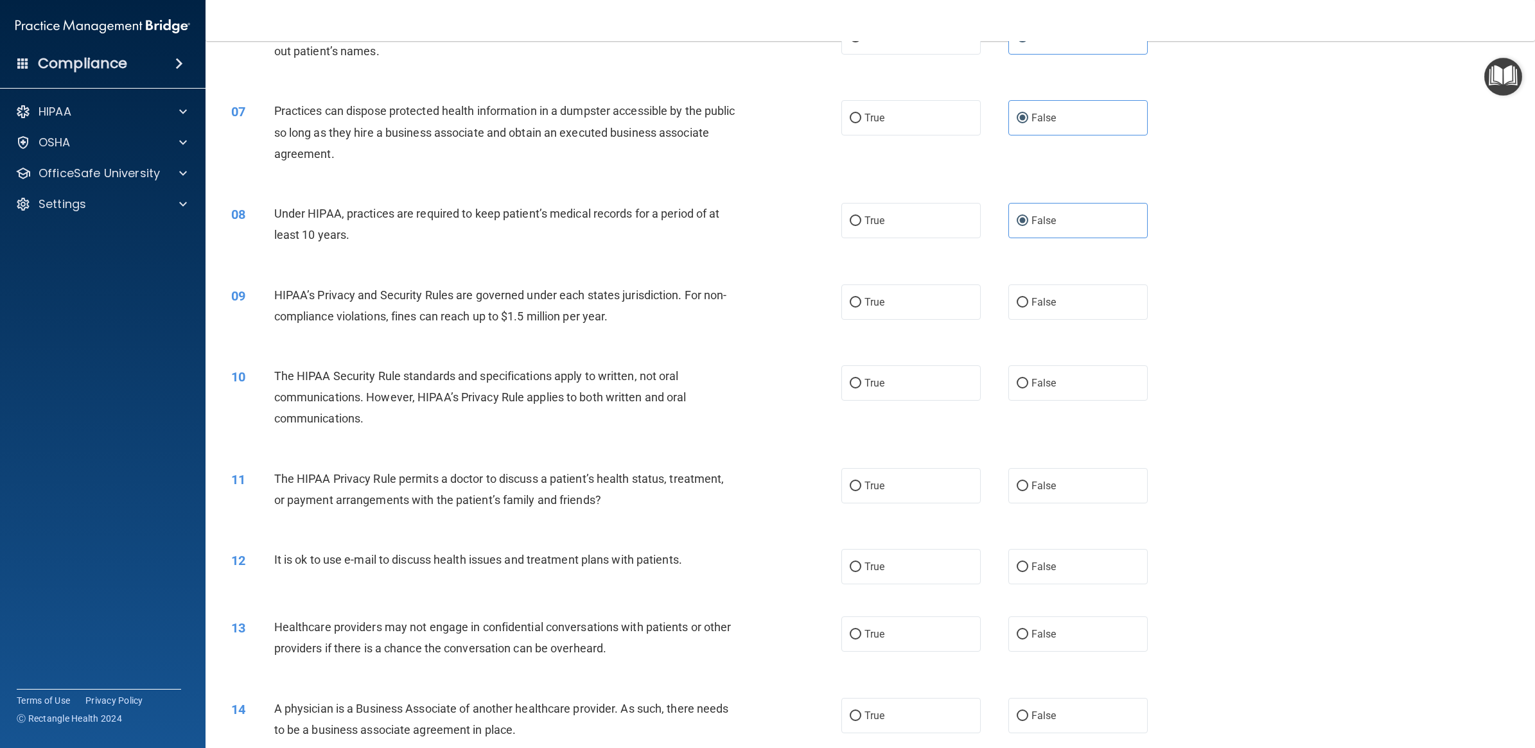
scroll to position [562, 0]
click at [864, 302] on span "True" at bounding box center [874, 300] width 20 height 12
click at [861, 302] on input "True" at bounding box center [855, 301] width 12 height 10
radio input "true"
click at [1038, 306] on span "False" at bounding box center [1043, 300] width 25 height 12
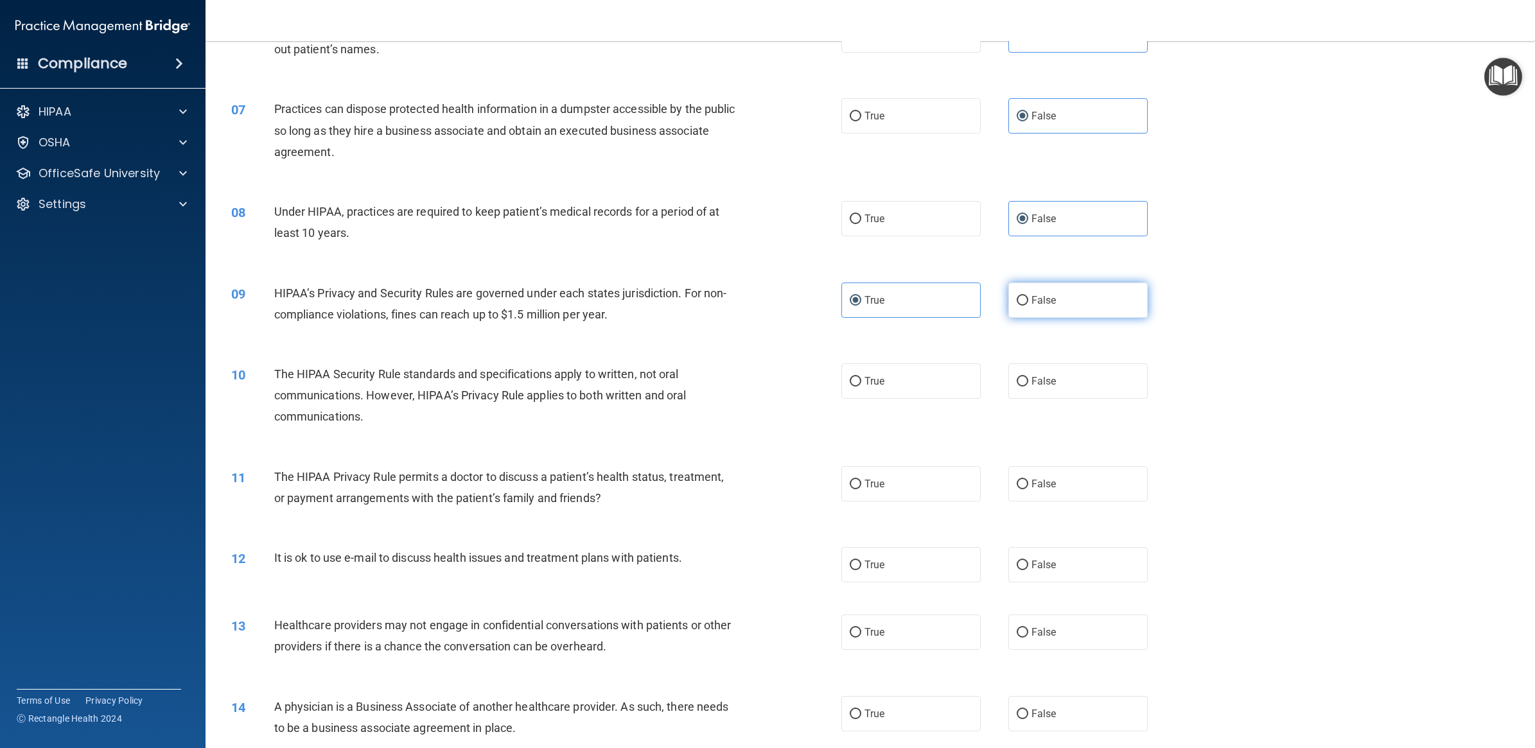
click at [1028, 306] on input "False" at bounding box center [1022, 301] width 12 height 10
radio input "true"
radio input "false"
click at [1027, 389] on label "False" at bounding box center [1077, 380] width 139 height 35
click at [1027, 387] on input "False" at bounding box center [1022, 382] width 12 height 10
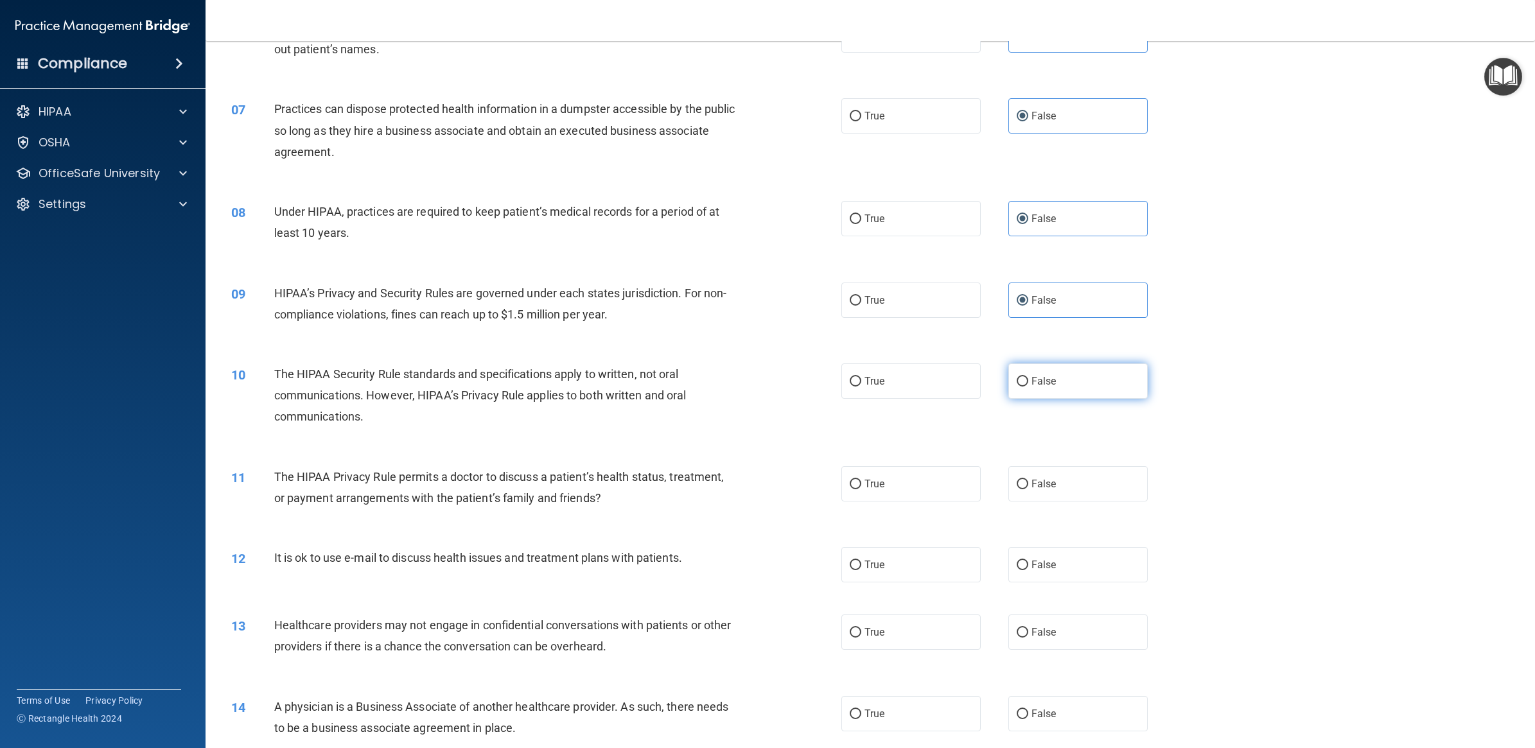
radio input "true"
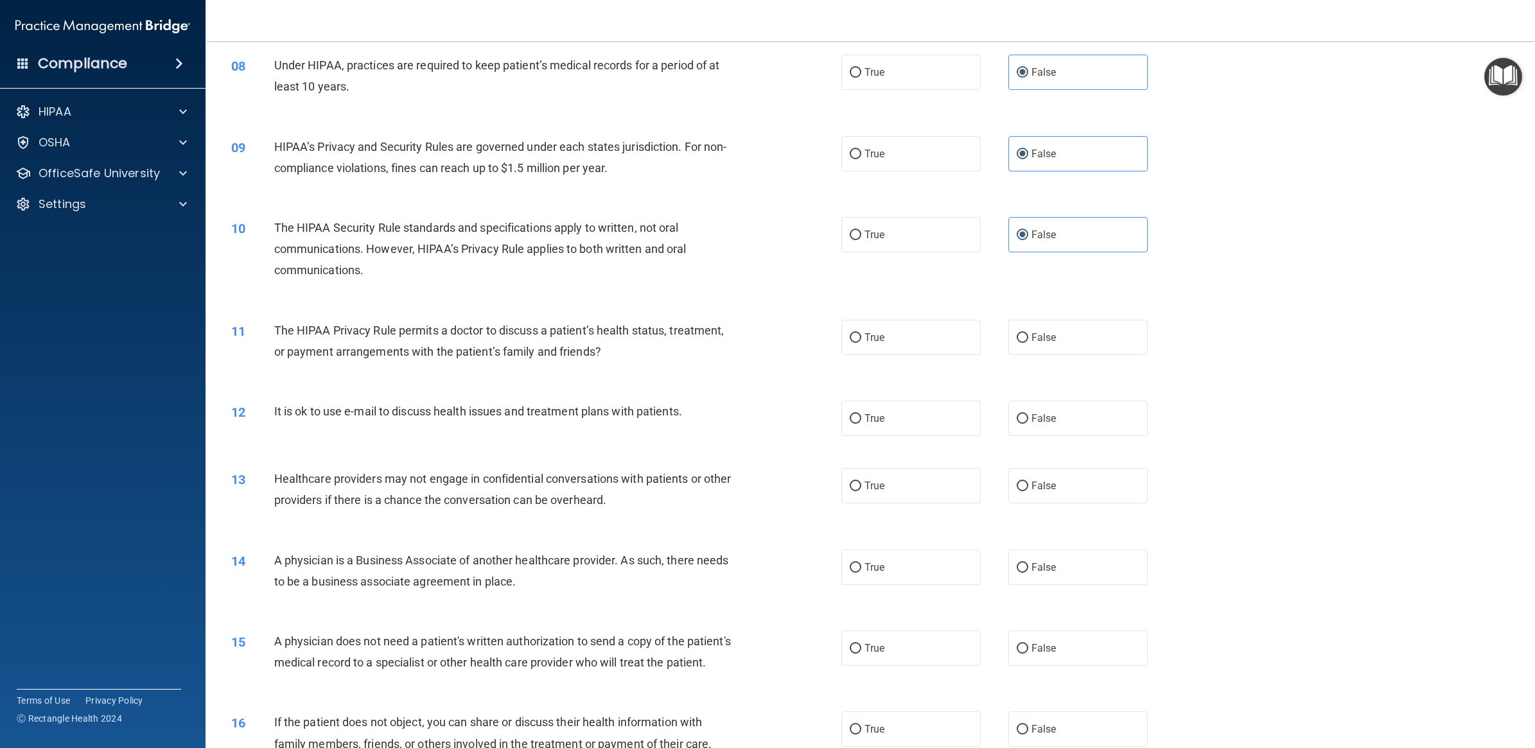
scroll to position [883, 0]
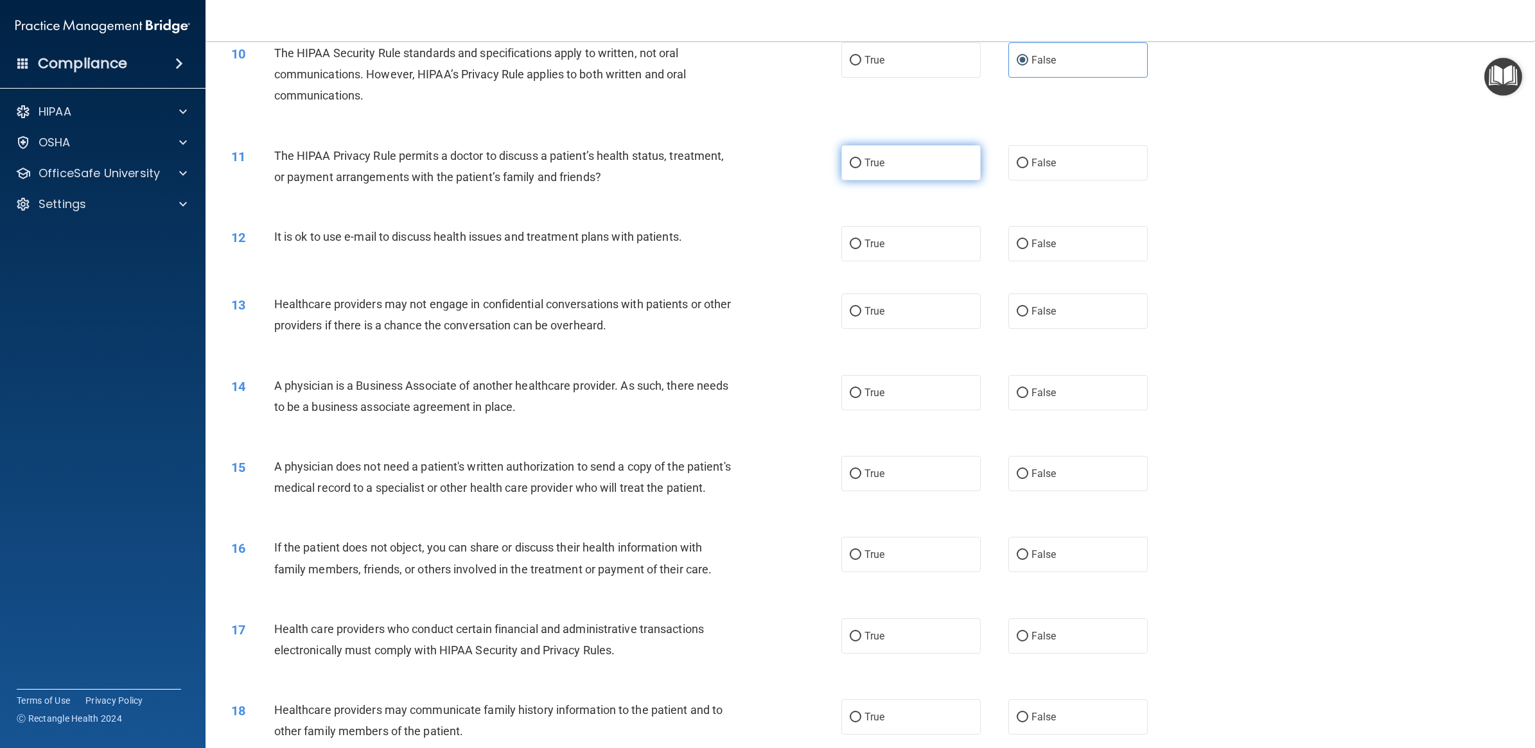
click at [880, 159] on label "True" at bounding box center [910, 162] width 139 height 35
click at [861, 159] on input "True" at bounding box center [855, 164] width 12 height 10
radio input "true"
click at [864, 238] on span "True" at bounding box center [874, 244] width 20 height 12
click at [861, 240] on input "True" at bounding box center [855, 245] width 12 height 10
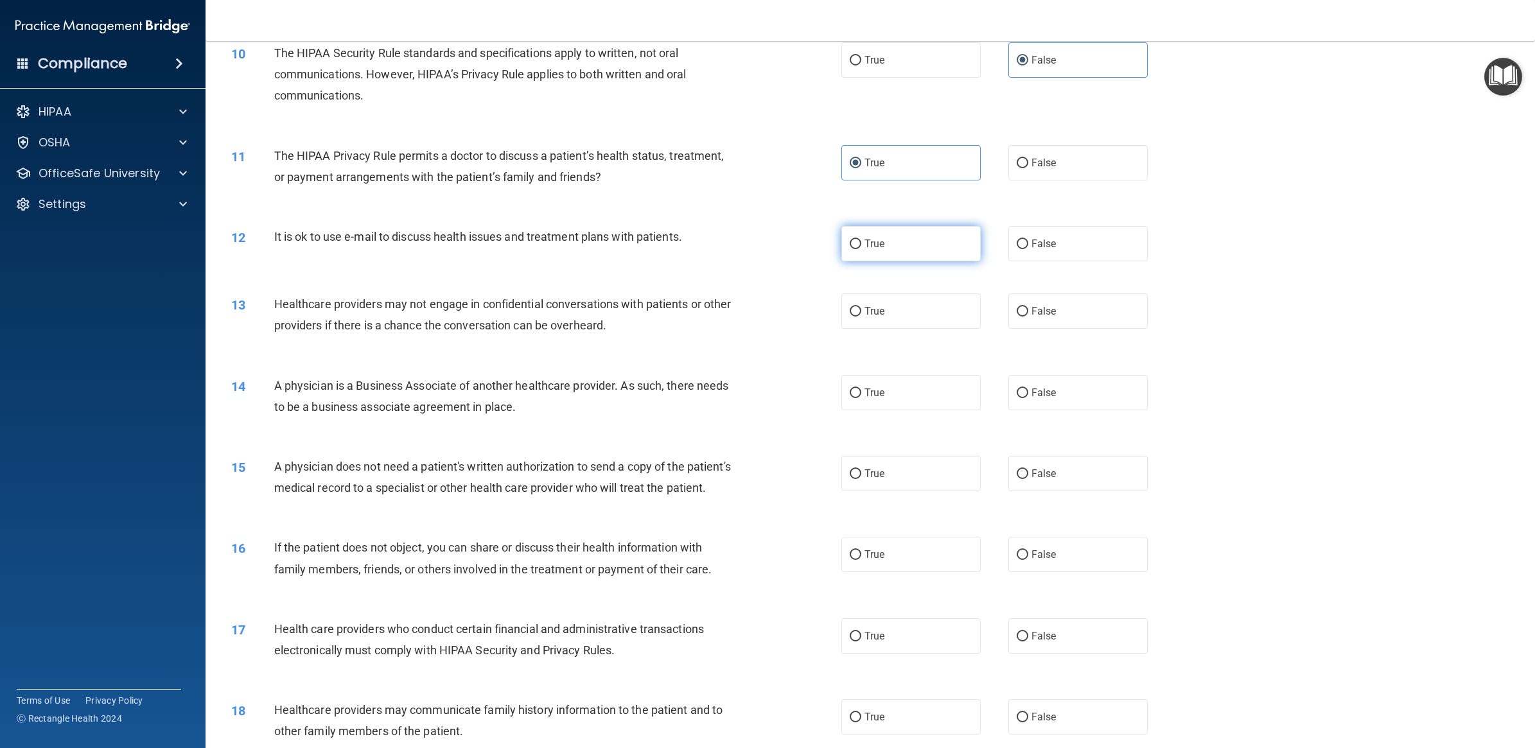
radio input "true"
click at [896, 326] on label "True" at bounding box center [910, 310] width 139 height 35
click at [861, 317] on input "True" at bounding box center [855, 312] width 12 height 10
radio input "true"
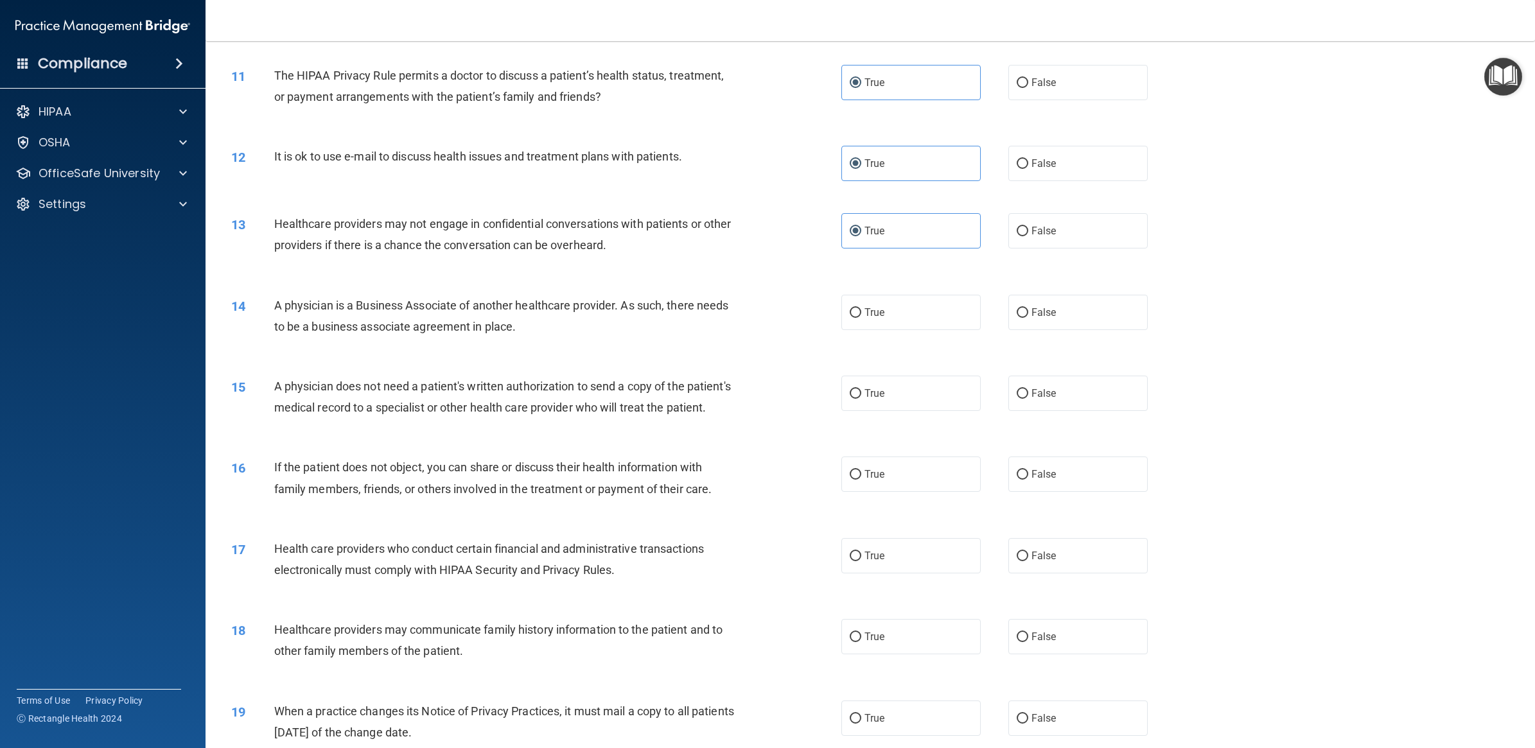
scroll to position [1043, 0]
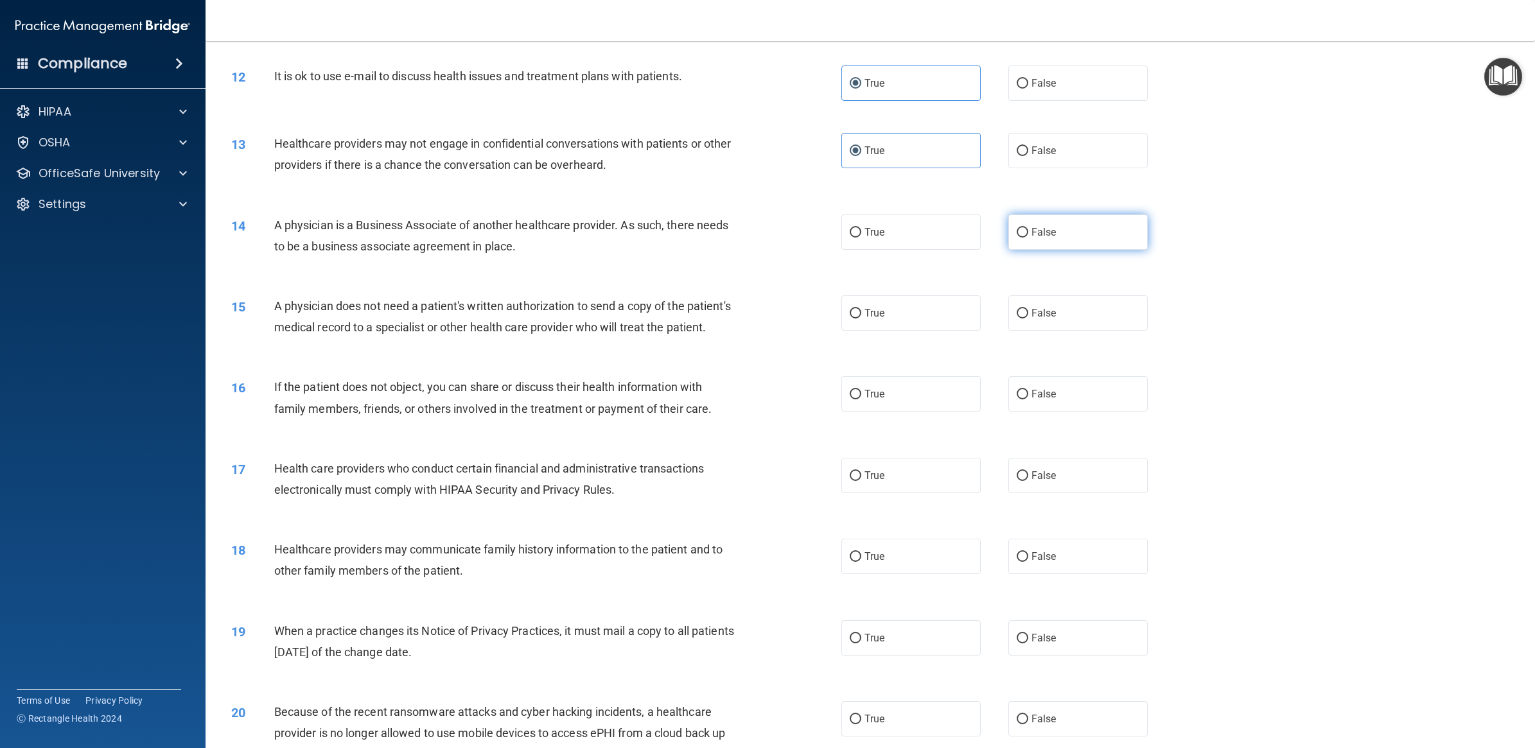
click at [1023, 234] on label "False" at bounding box center [1077, 231] width 139 height 35
click at [1023, 234] on input "False" at bounding box center [1022, 233] width 12 height 10
radio input "true"
click at [849, 324] on label "True" at bounding box center [910, 312] width 139 height 35
click at [849, 318] on input "True" at bounding box center [855, 314] width 12 height 10
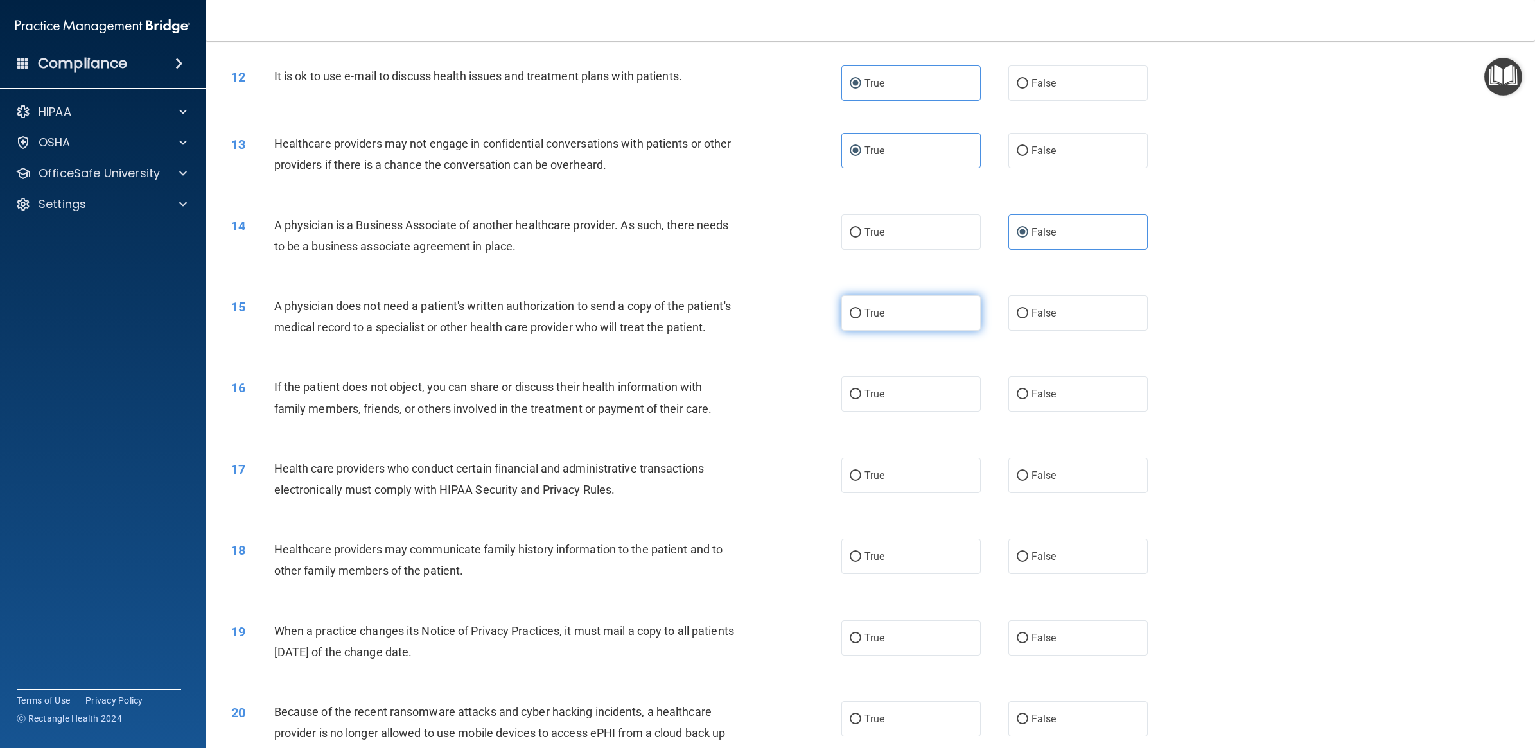
radio input "true"
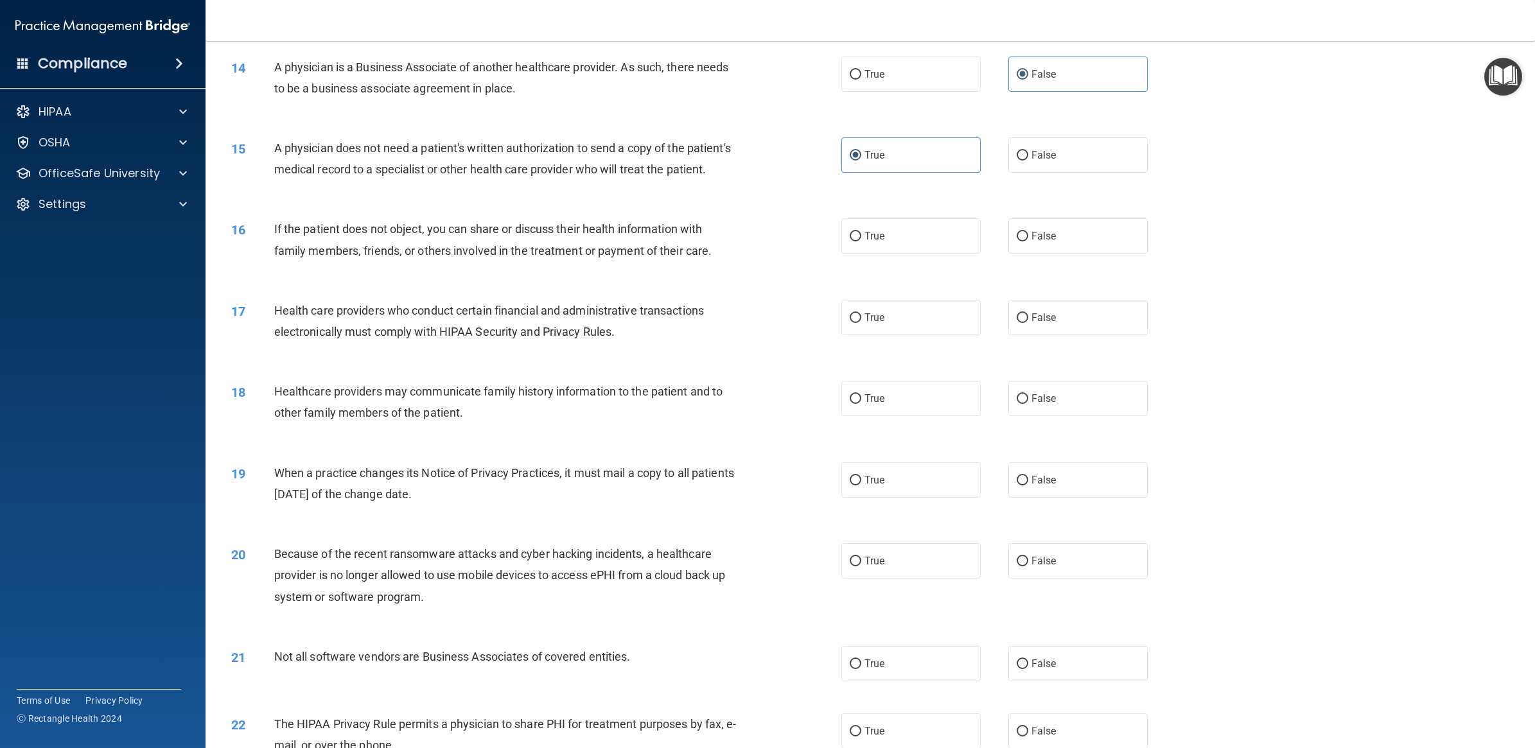
scroll to position [1204, 0]
click at [832, 258] on div "16 If the patient does not object, you can share or discuss their health inform…" at bounding box center [536, 240] width 649 height 49
click at [841, 251] on label "True" at bounding box center [910, 233] width 139 height 35
click at [849, 239] on input "True" at bounding box center [855, 234] width 12 height 10
radio input "true"
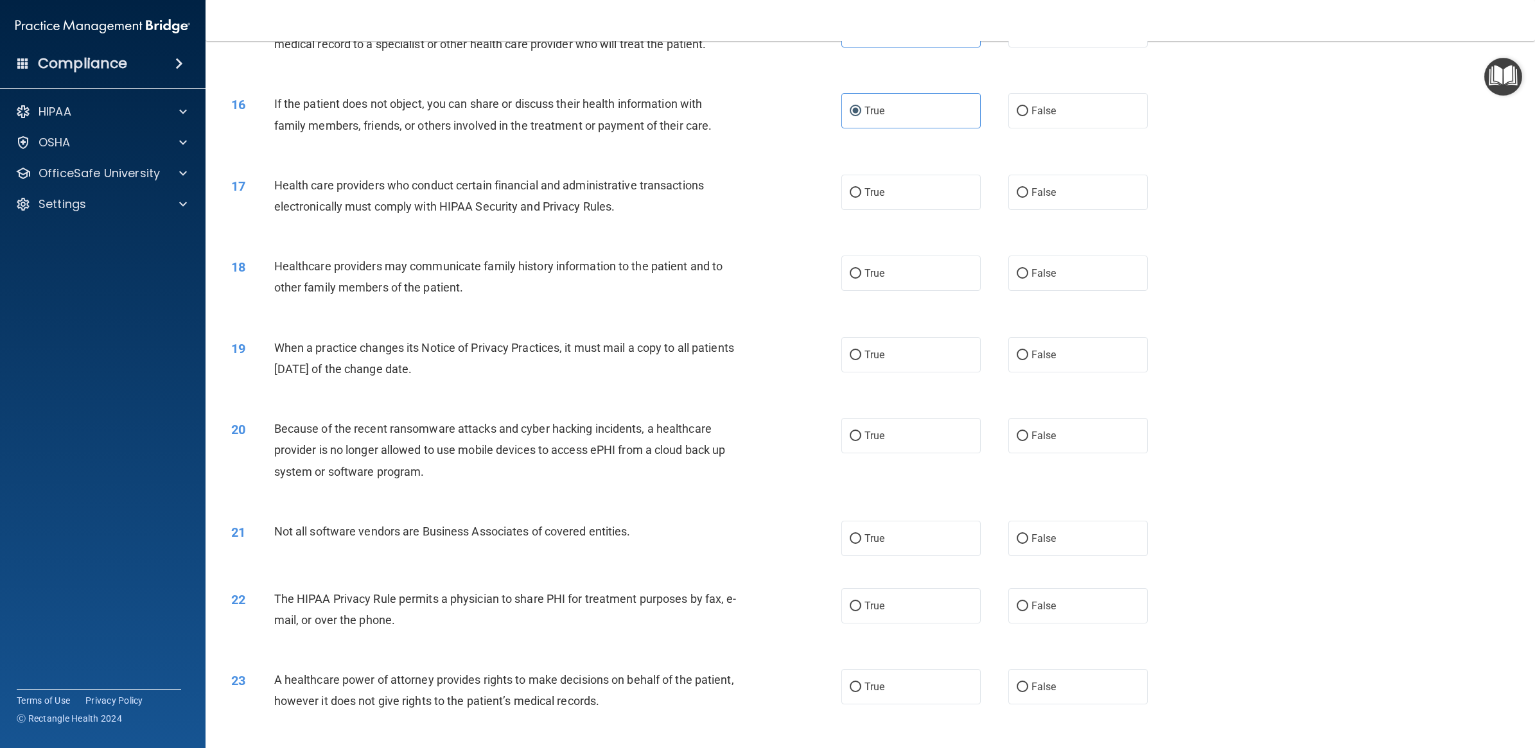
scroll to position [1364, 0]
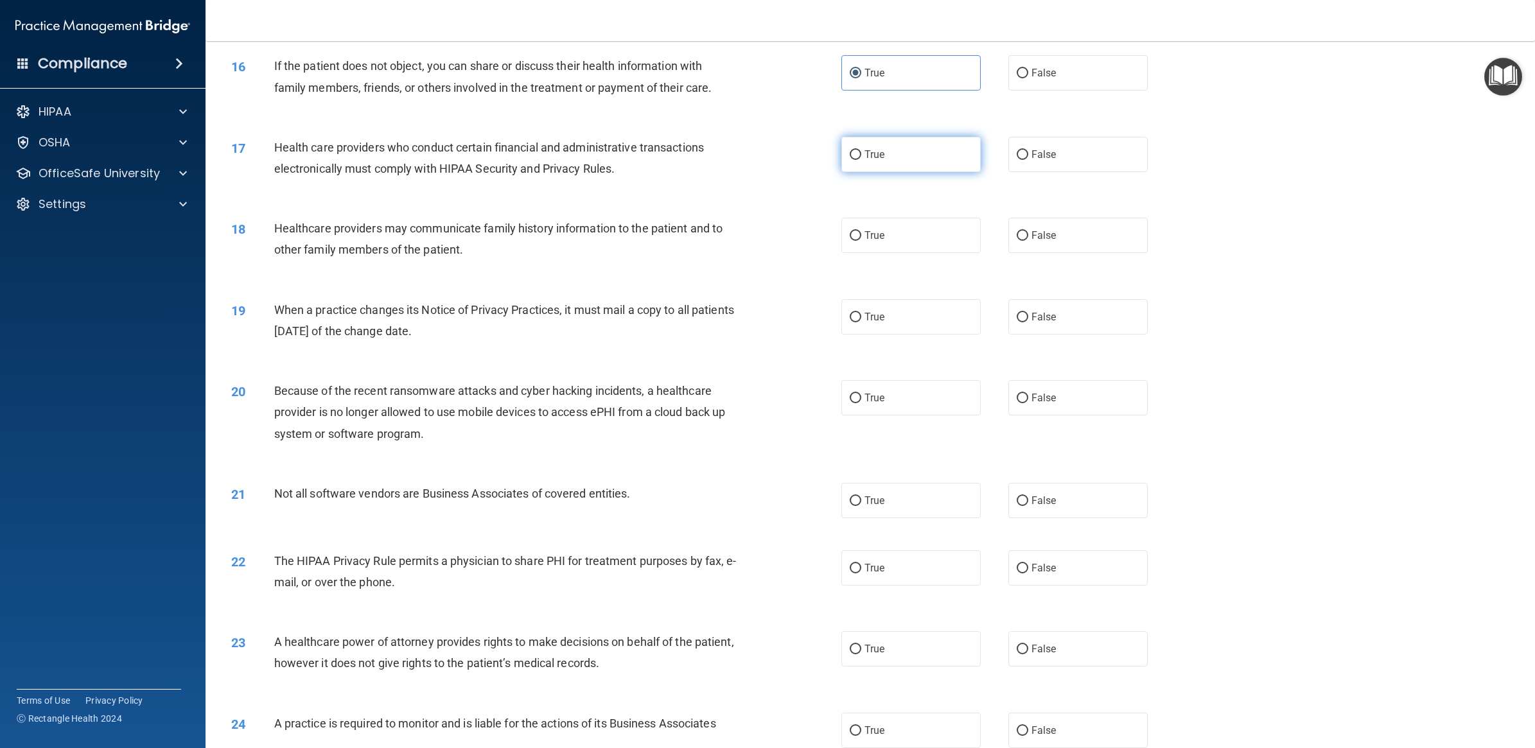
click at [917, 172] on label "True" at bounding box center [910, 154] width 139 height 35
click at [861, 160] on input "True" at bounding box center [855, 155] width 12 height 10
radio input "true"
click at [864, 323] on span "True" at bounding box center [874, 317] width 20 height 12
click at [858, 322] on input "True" at bounding box center [855, 318] width 12 height 10
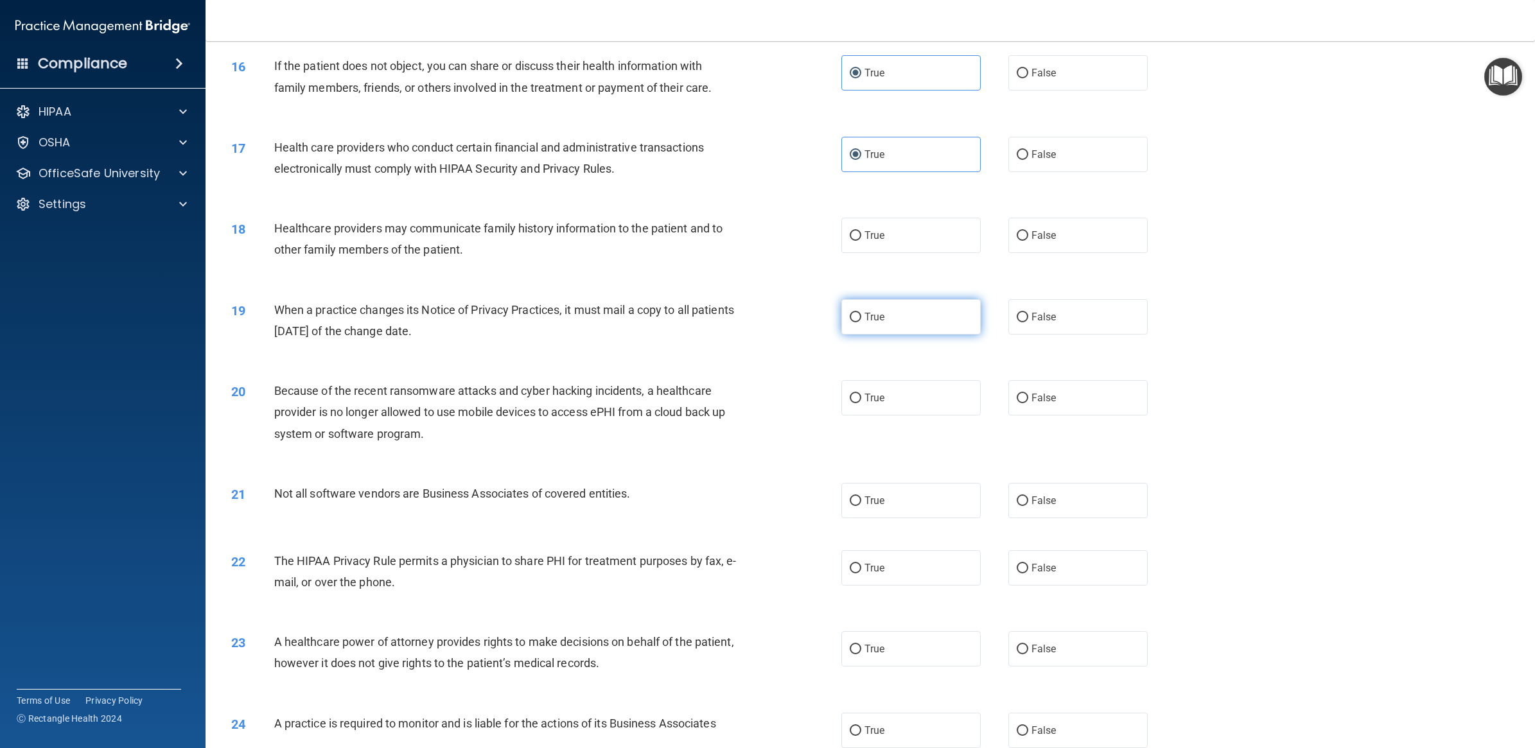
radio input "true"
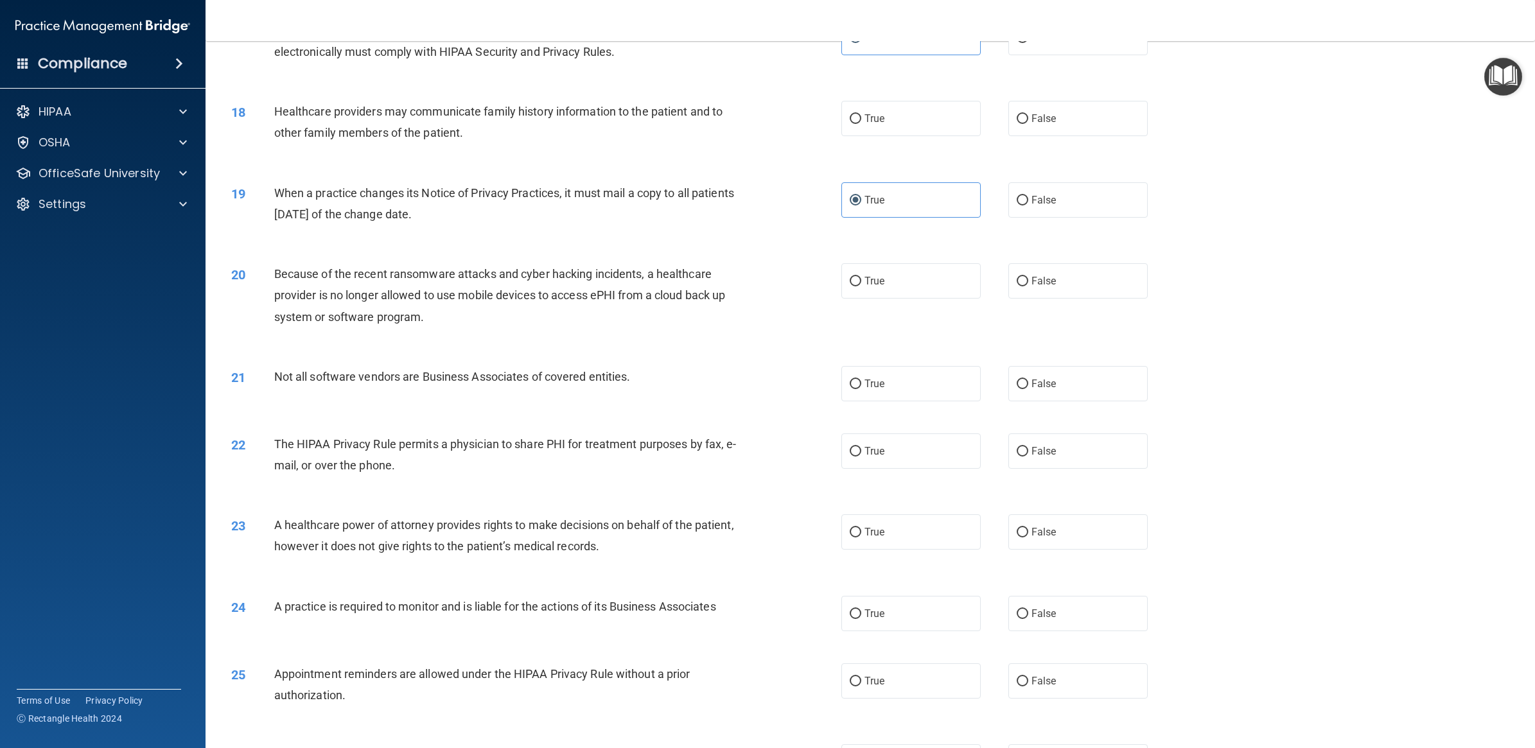
scroll to position [1445, 0]
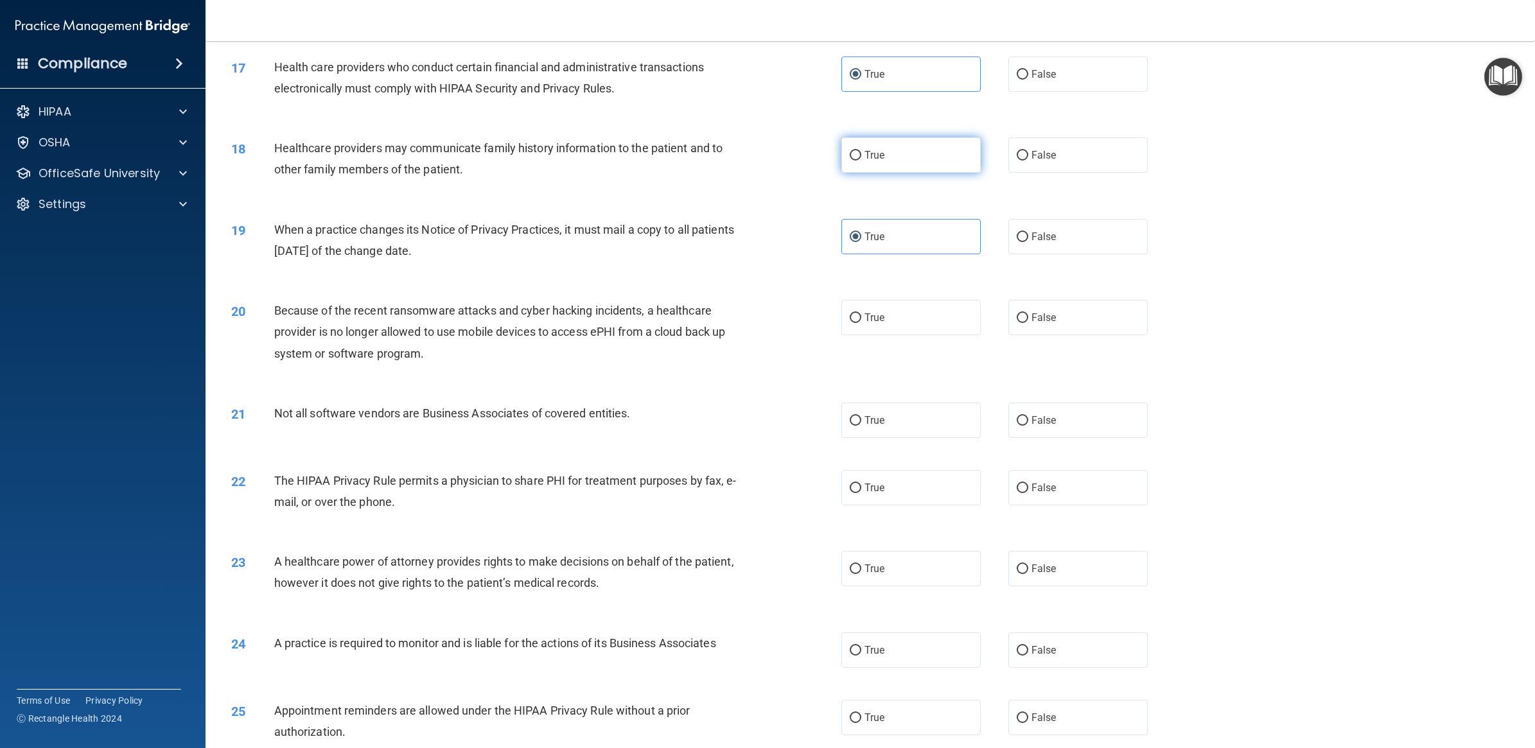
click at [884, 173] on label "True" at bounding box center [910, 154] width 139 height 35
click at [861, 161] on input "True" at bounding box center [855, 156] width 12 height 10
radio input "true"
click at [1040, 161] on span "False" at bounding box center [1043, 155] width 25 height 12
click at [1028, 161] on input "False" at bounding box center [1022, 156] width 12 height 10
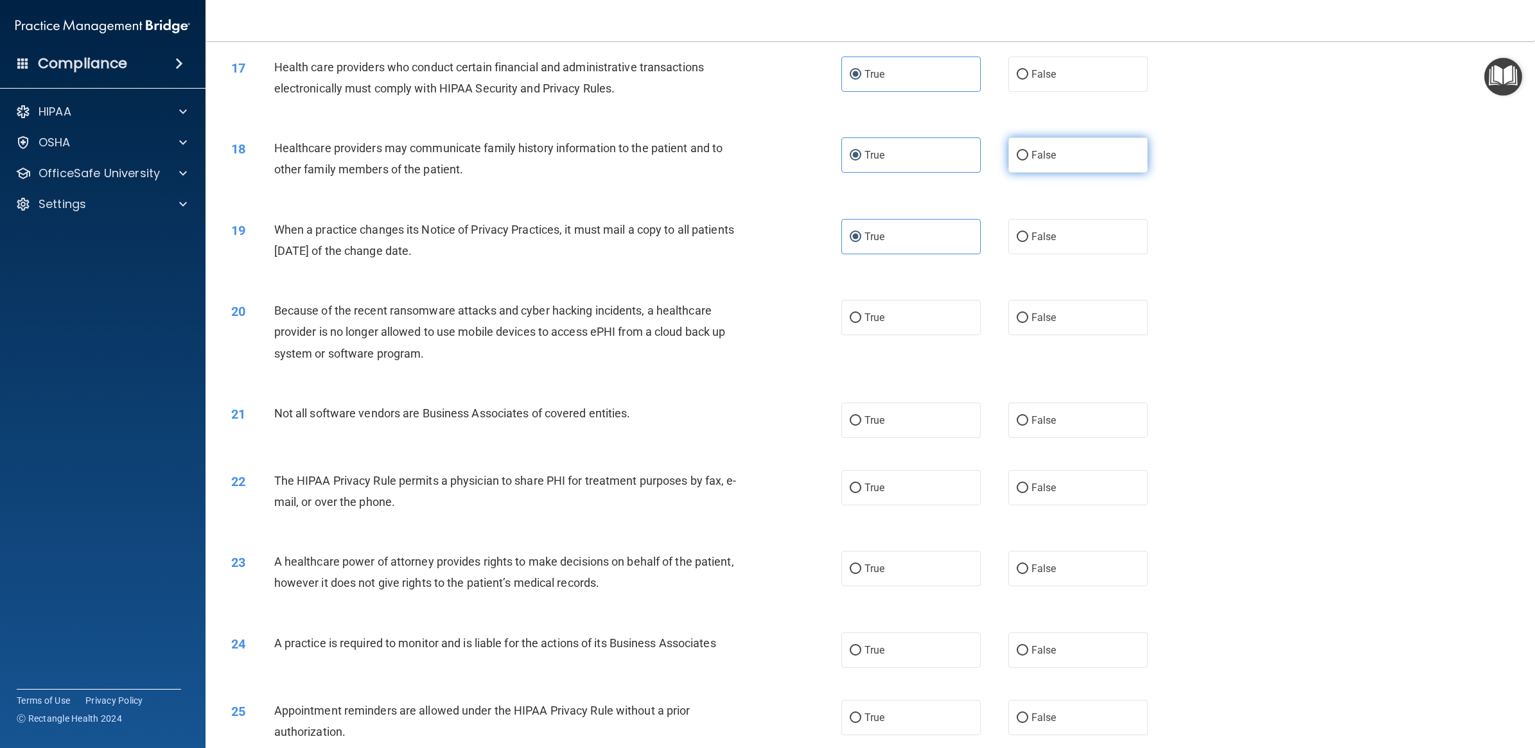
radio input "true"
click at [855, 161] on input "True" at bounding box center [855, 156] width 12 height 10
radio input "true"
radio input "false"
click at [1034, 254] on label "False" at bounding box center [1077, 236] width 139 height 35
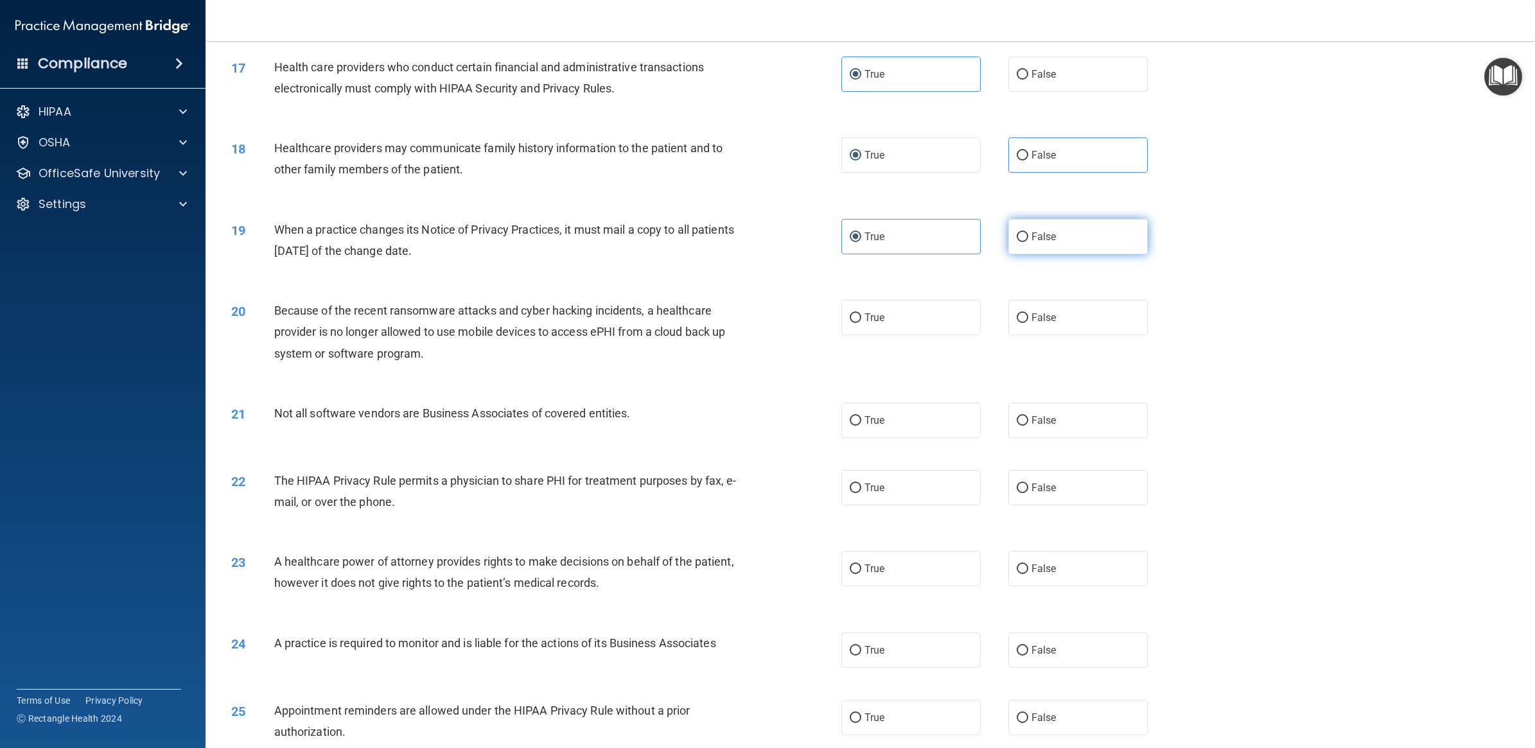
click at [1028, 242] on input "False" at bounding box center [1022, 237] width 12 height 10
radio input "true"
radio input "false"
click at [882, 335] on label "True" at bounding box center [910, 317] width 139 height 35
click at [861, 323] on input "True" at bounding box center [855, 318] width 12 height 10
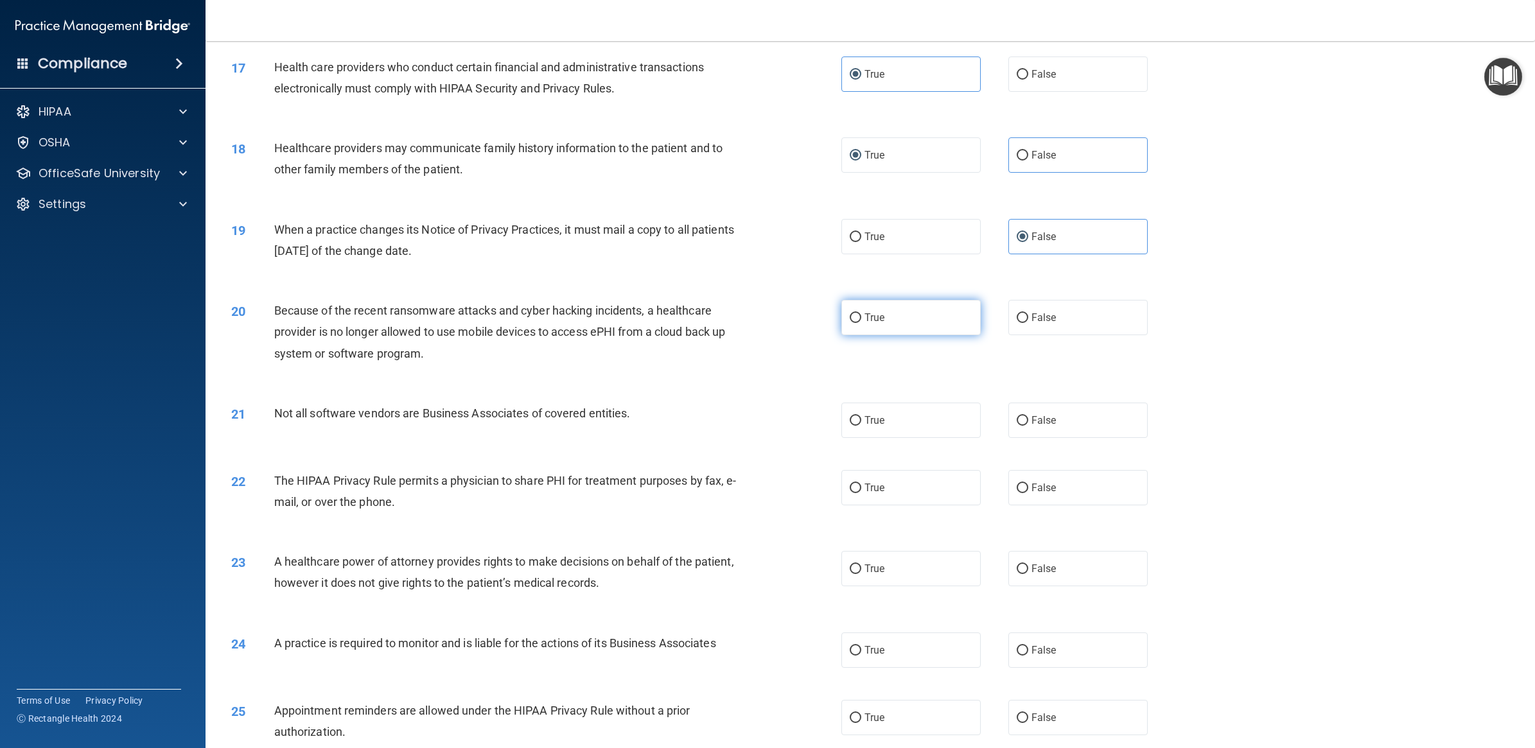
radio input "true"
click at [1072, 335] on label "False" at bounding box center [1077, 317] width 139 height 35
click at [1028, 323] on input "False" at bounding box center [1022, 318] width 12 height 10
radio input "true"
radio input "false"
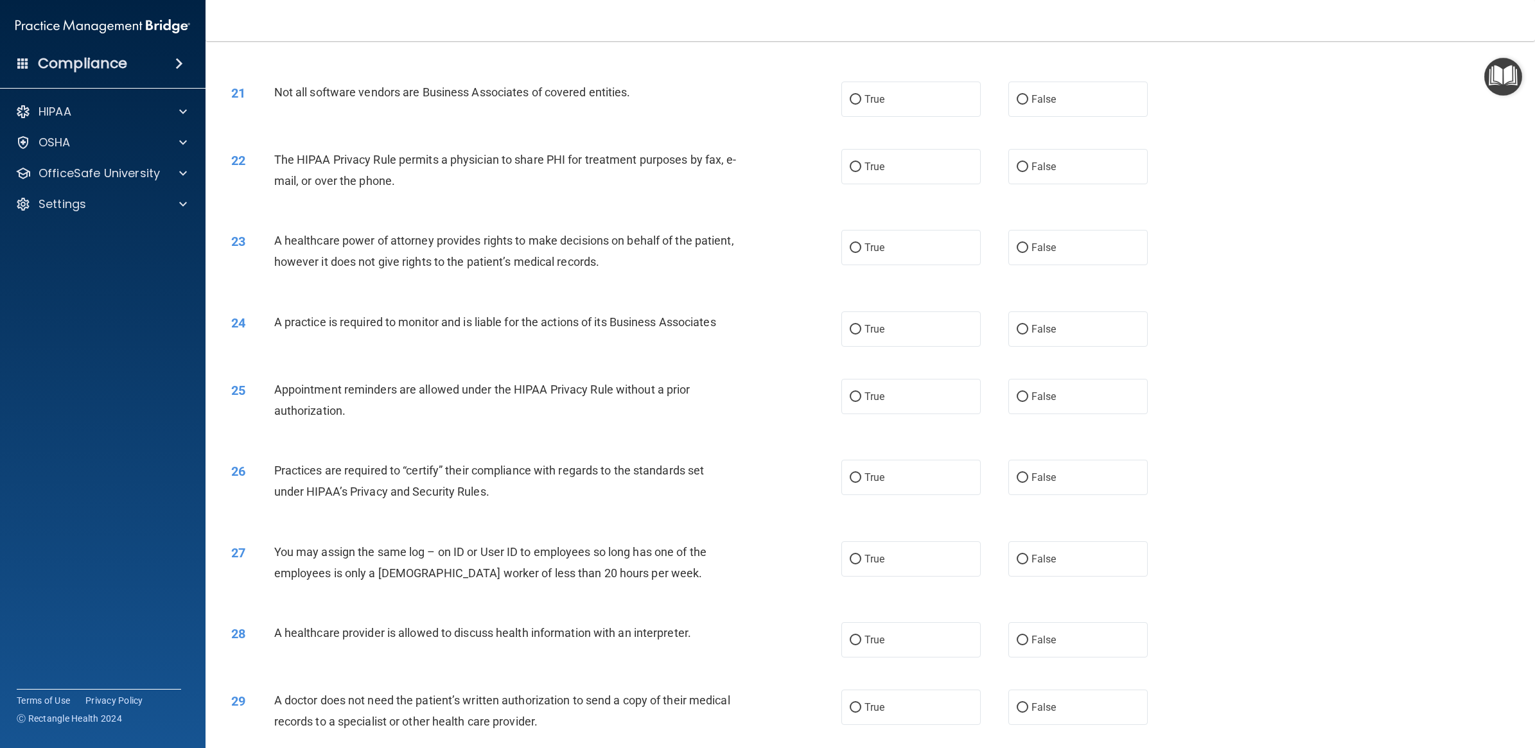
scroll to position [1685, 0]
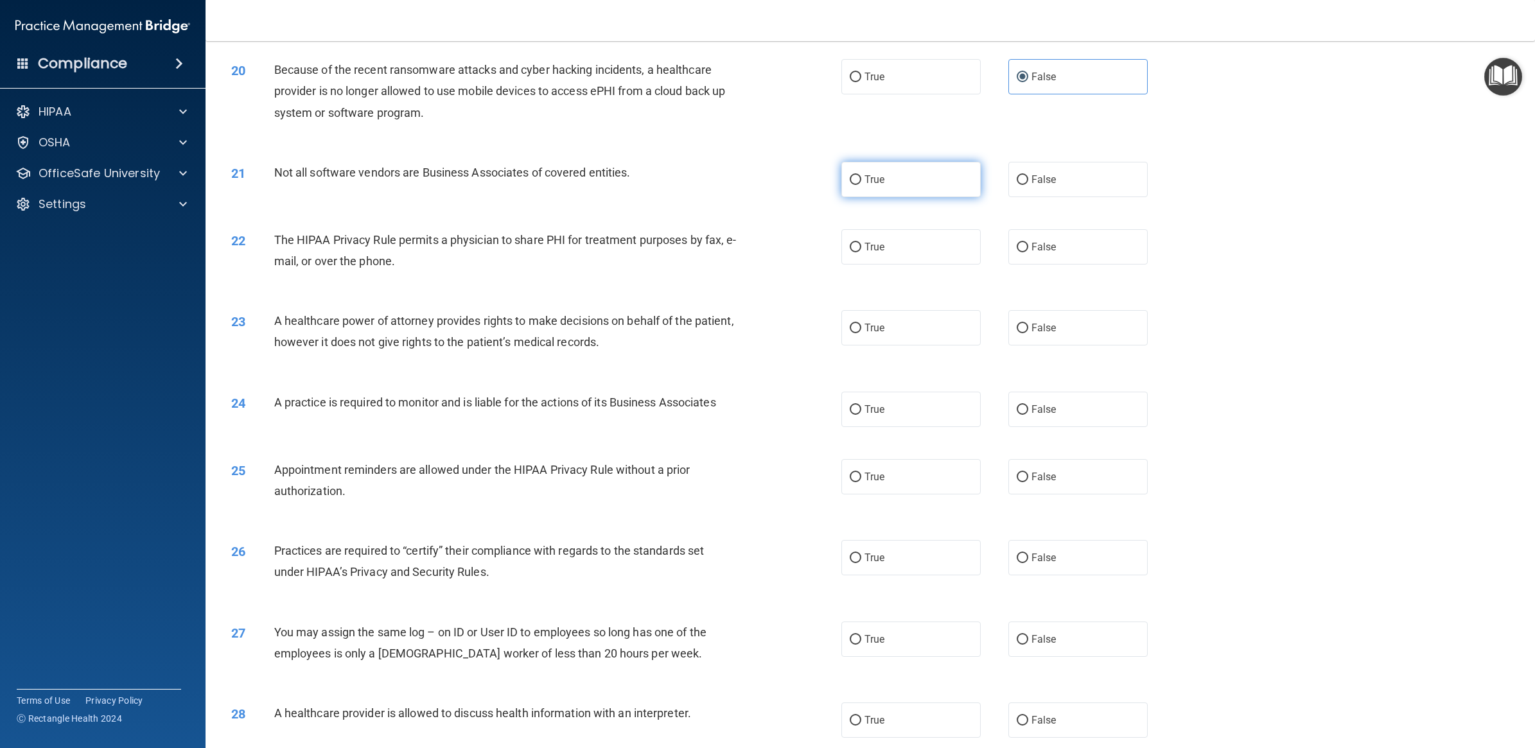
click at [957, 197] on label "True" at bounding box center [910, 179] width 139 height 35
click at [861, 185] on input "True" at bounding box center [855, 180] width 12 height 10
radio input "true"
click at [894, 265] on label "True" at bounding box center [910, 246] width 139 height 35
click at [861, 252] on input "True" at bounding box center [855, 248] width 12 height 10
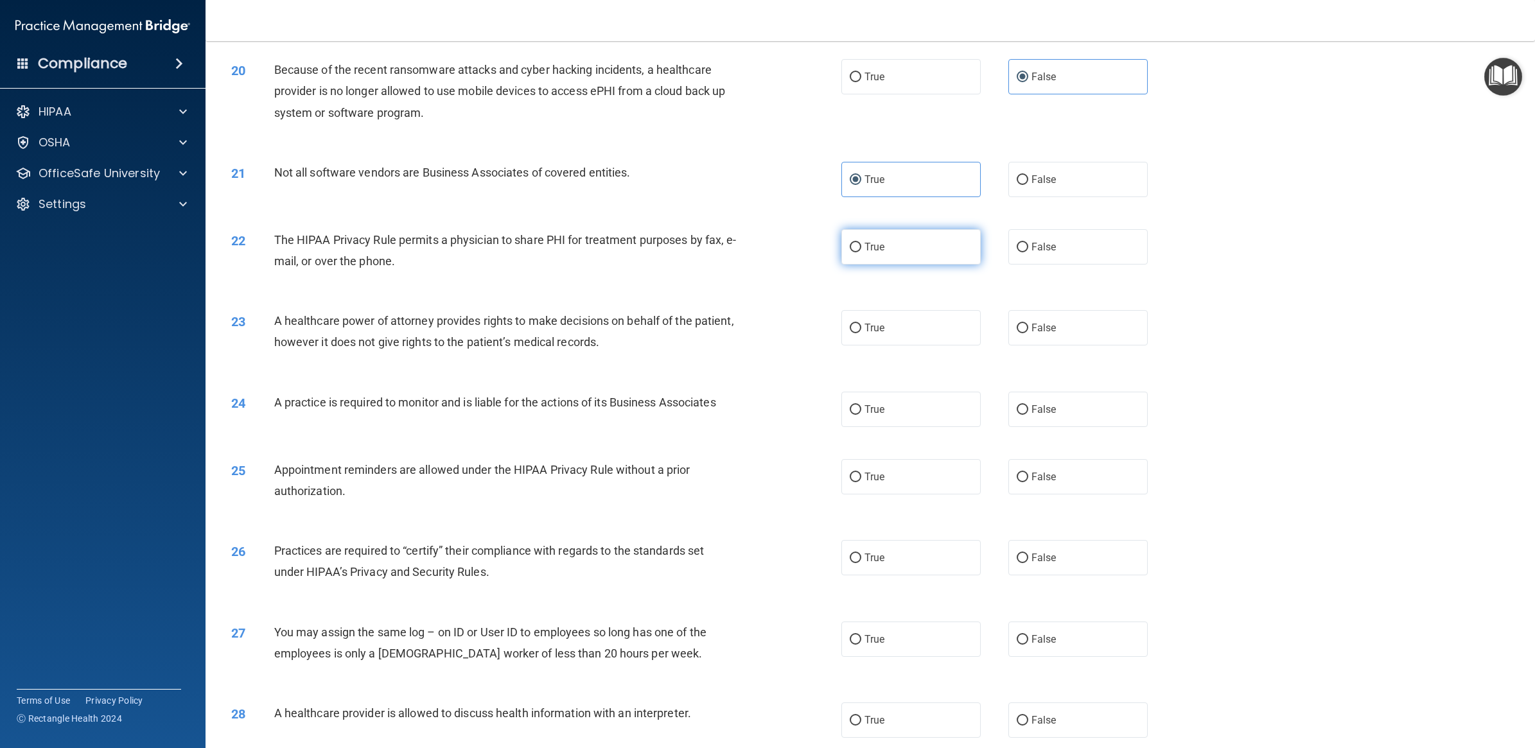
radio input "true"
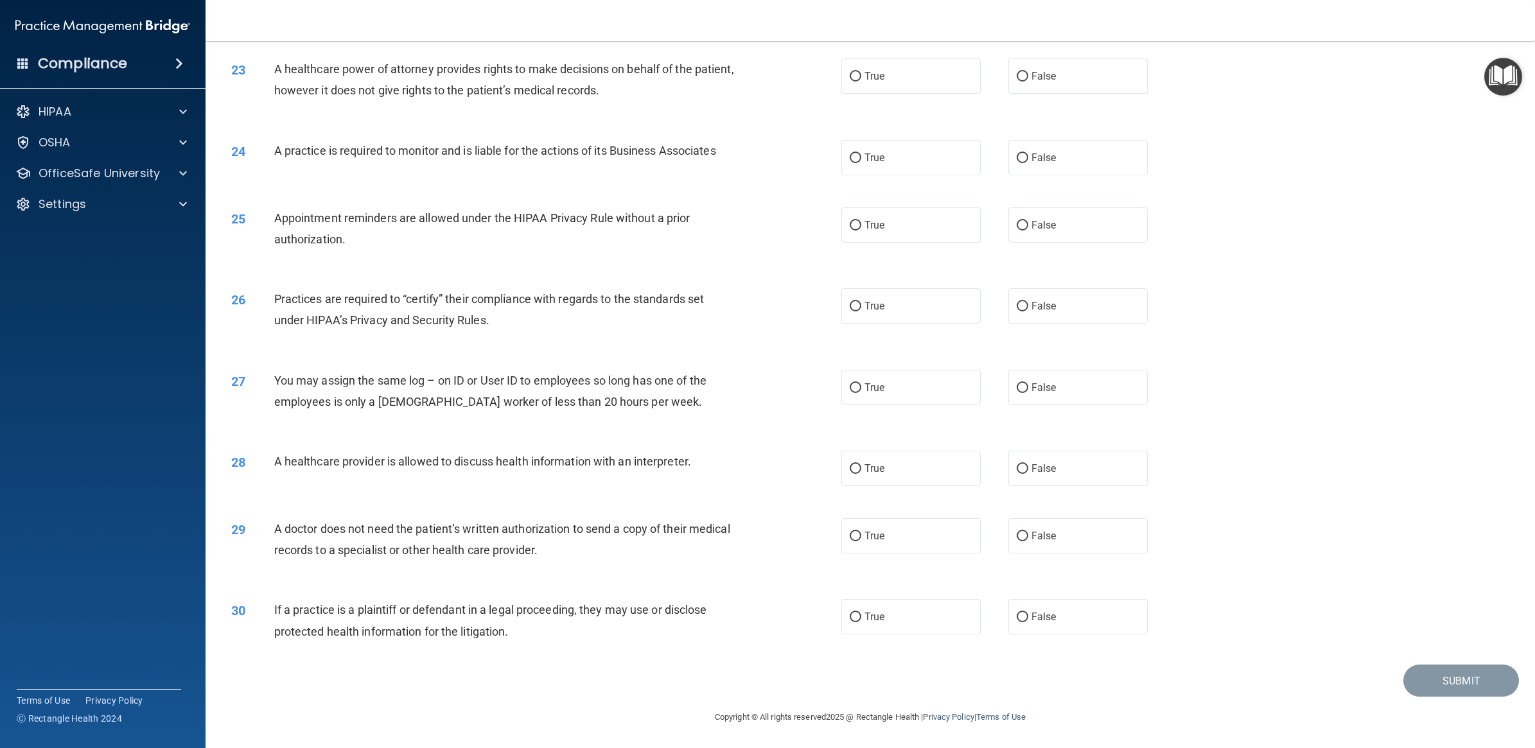
scroll to position [1960, 0]
click at [867, 77] on span "True" at bounding box center [874, 76] width 20 height 12
click at [861, 77] on input "True" at bounding box center [855, 77] width 12 height 10
radio input "true"
click at [883, 143] on label "True" at bounding box center [910, 157] width 139 height 35
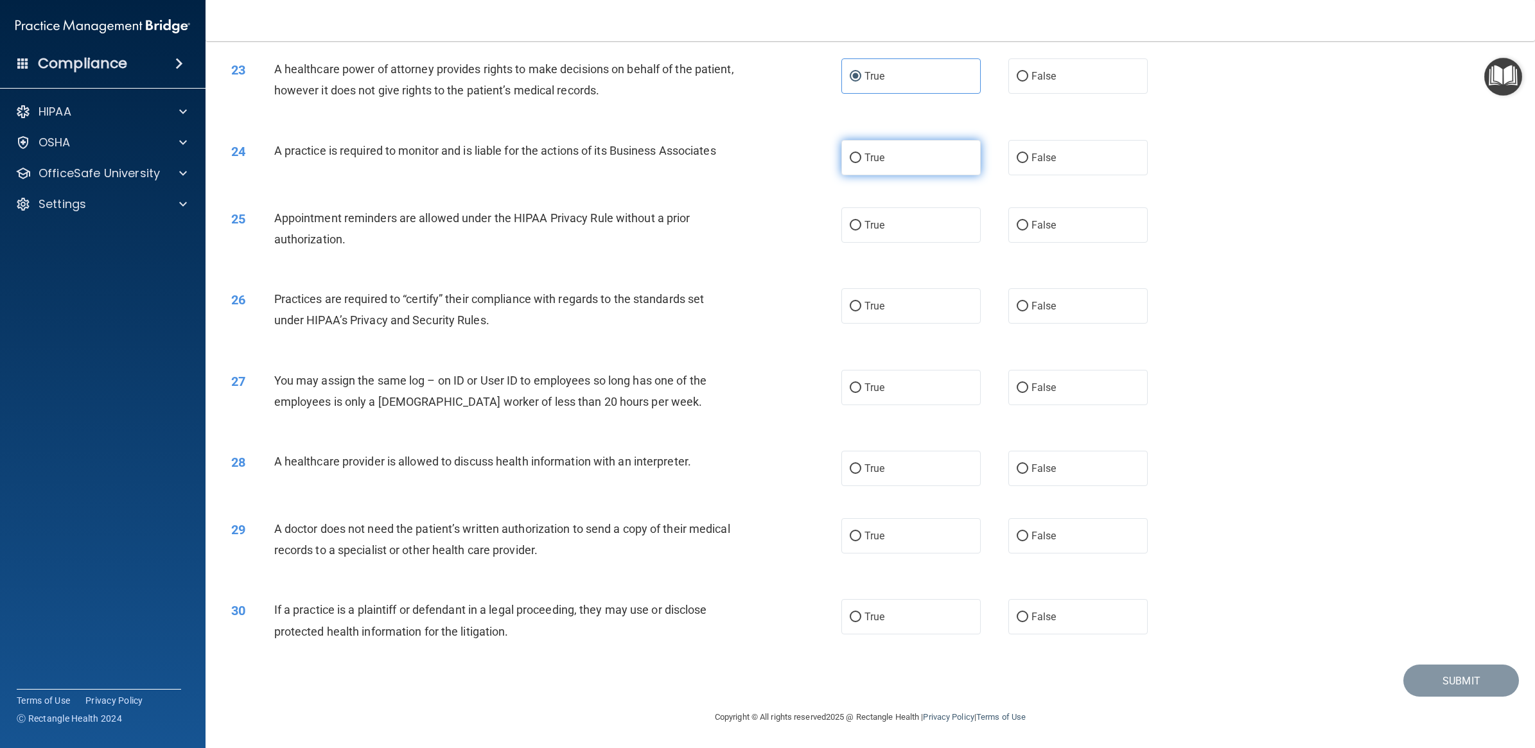
click at [861, 153] on input "True" at bounding box center [855, 158] width 12 height 10
radio input "true"
click at [864, 232] on label "True" at bounding box center [910, 224] width 139 height 35
click at [861, 231] on input "True" at bounding box center [855, 226] width 12 height 10
radio input "true"
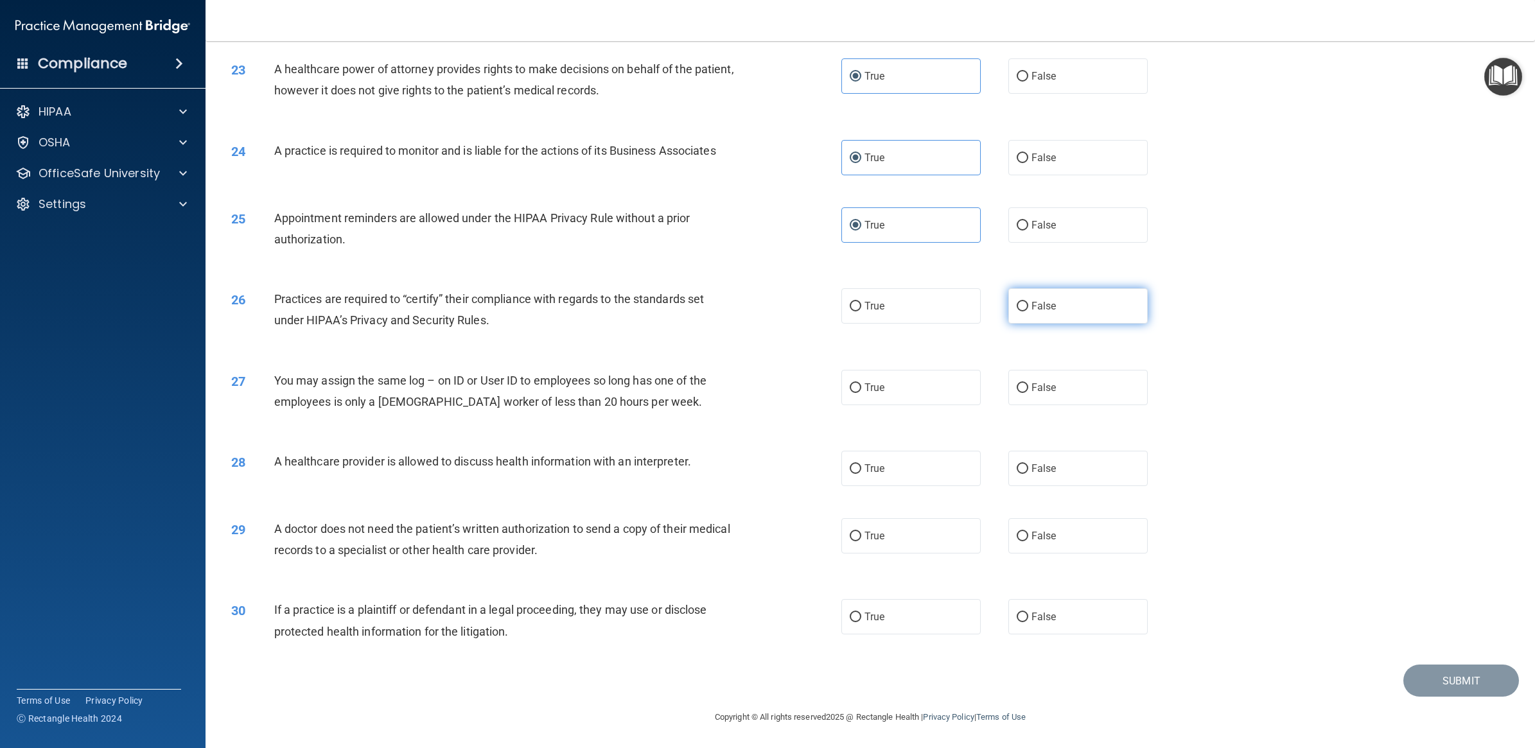
click at [1059, 312] on label "False" at bounding box center [1077, 305] width 139 height 35
click at [1028, 311] on input "False" at bounding box center [1022, 307] width 12 height 10
radio input "true"
click at [1037, 392] on label "False" at bounding box center [1077, 387] width 139 height 35
click at [1028, 392] on input "False" at bounding box center [1022, 388] width 12 height 10
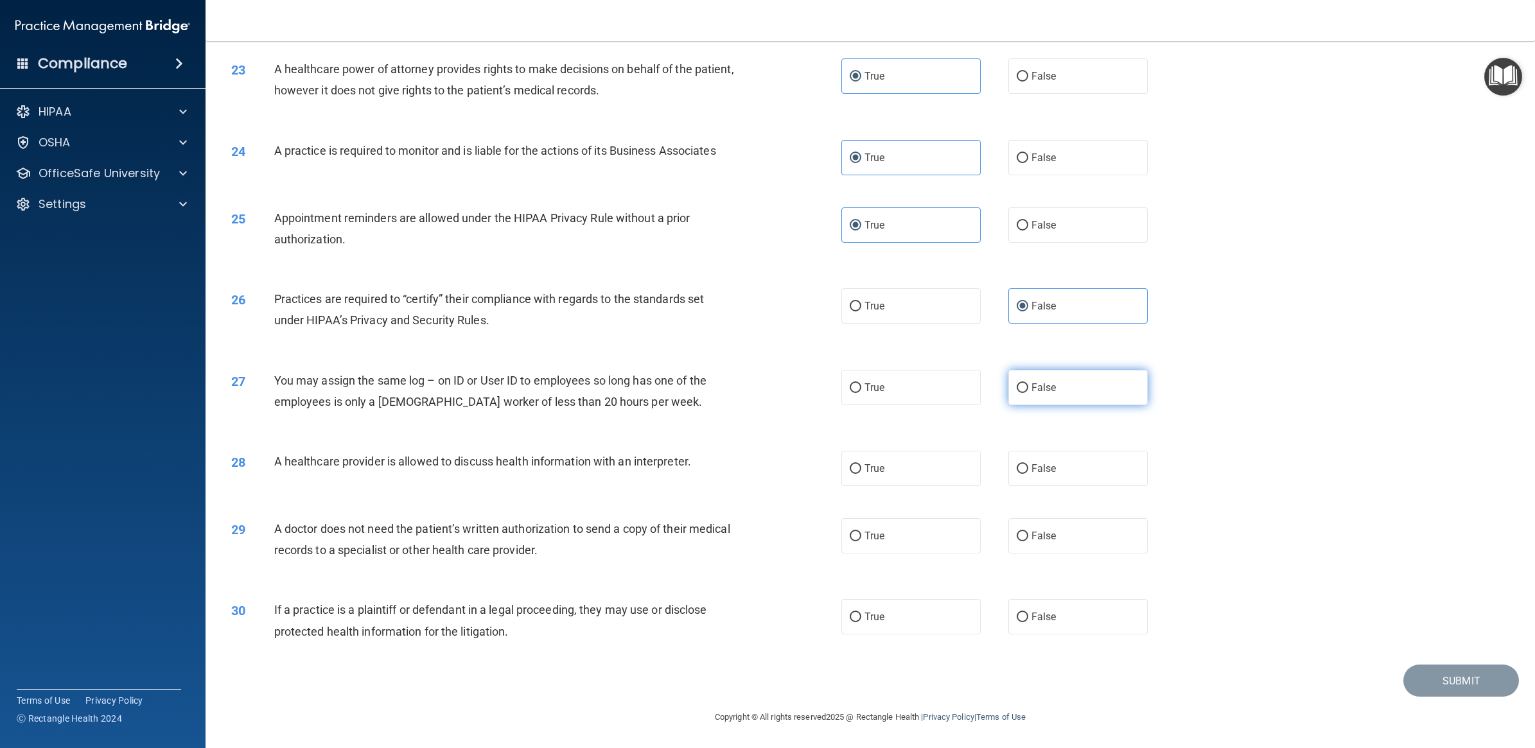
radio input "true"
click at [896, 477] on label "True" at bounding box center [910, 468] width 139 height 35
click at [861, 474] on input "True" at bounding box center [855, 469] width 12 height 10
radio input "true"
click at [1067, 544] on label "False" at bounding box center [1077, 535] width 139 height 35
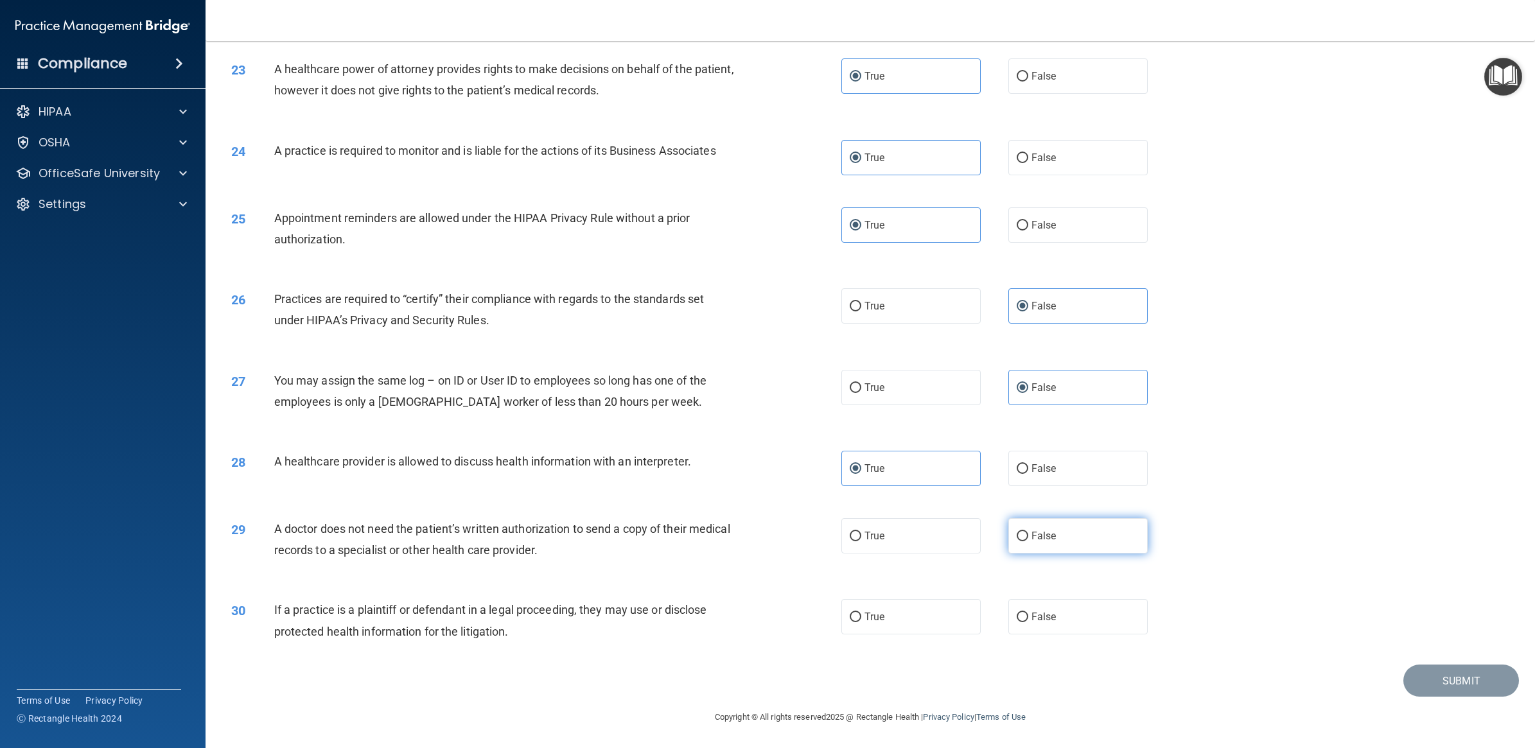
click at [1028, 541] on input "False" at bounding box center [1022, 537] width 12 height 10
radio input "true"
click at [903, 541] on label "True" at bounding box center [910, 535] width 139 height 35
click at [861, 541] on input "True" at bounding box center [855, 537] width 12 height 10
radio input "true"
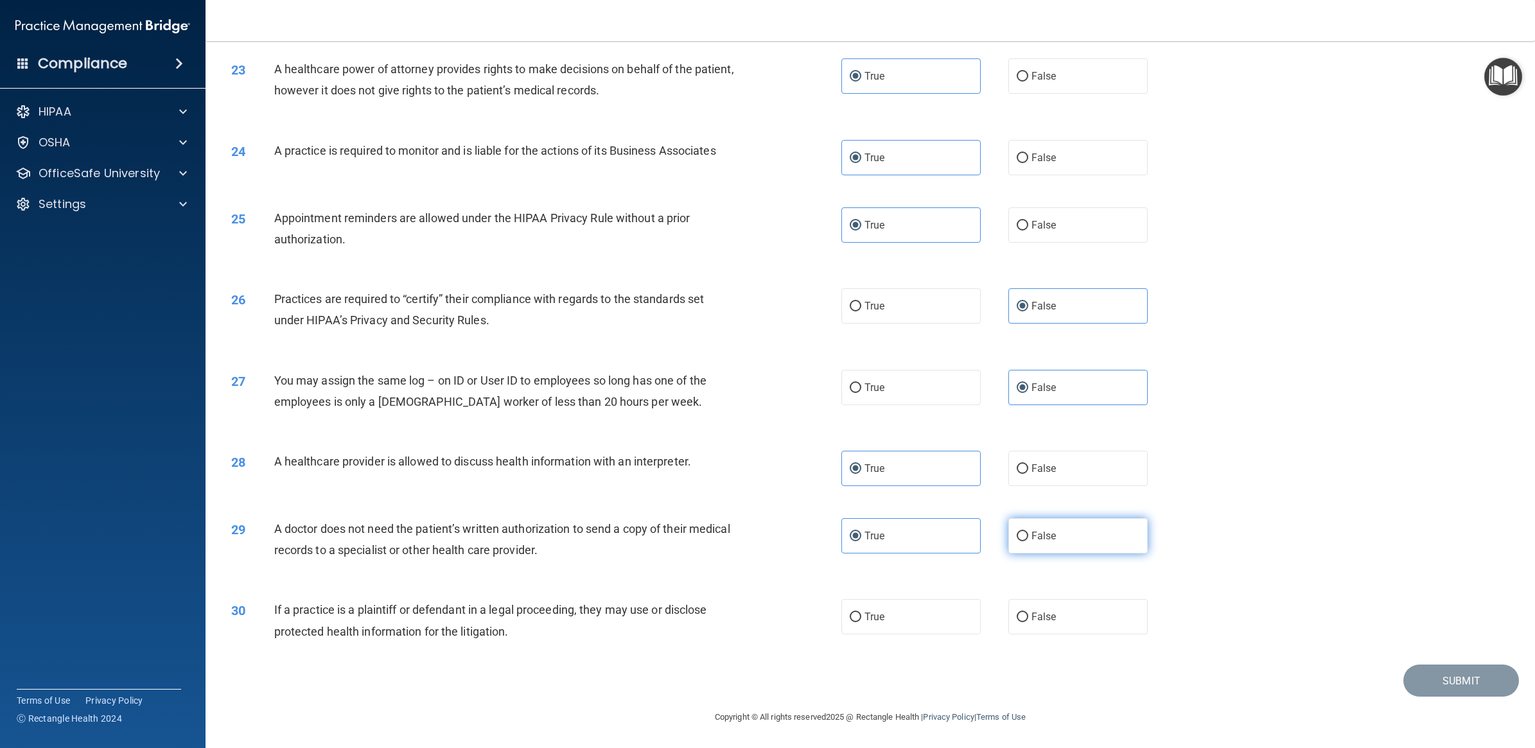
click at [1041, 544] on label "False" at bounding box center [1077, 535] width 139 height 35
click at [1028, 541] on input "False" at bounding box center [1022, 537] width 12 height 10
radio input "true"
click at [936, 531] on label "True" at bounding box center [910, 535] width 139 height 35
click at [861, 532] on input "True" at bounding box center [855, 537] width 12 height 10
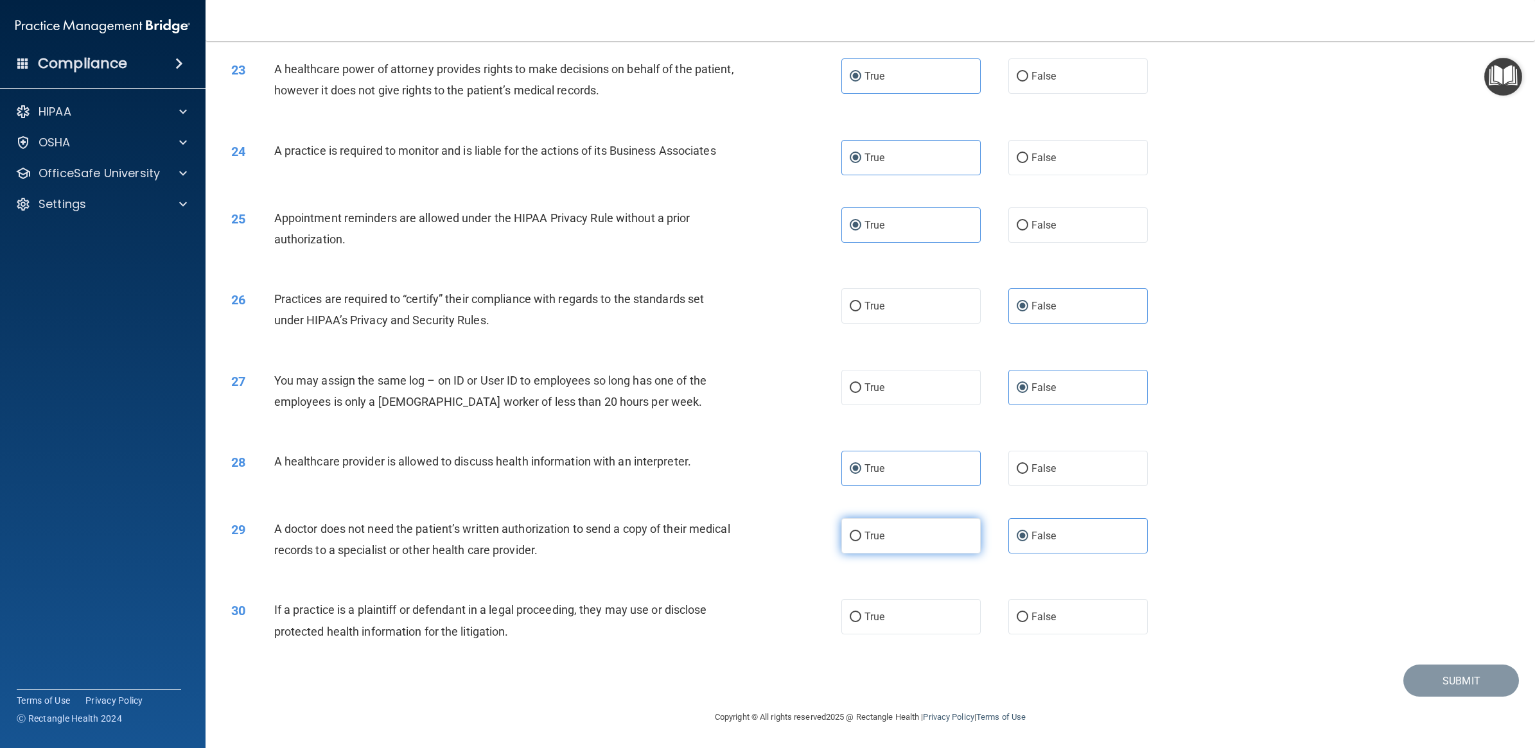
radio input "true"
click at [1110, 520] on label "False" at bounding box center [1077, 535] width 139 height 35
click at [1028, 532] on input "False" at bounding box center [1022, 537] width 12 height 10
radio input "true"
click at [885, 532] on label "True" at bounding box center [910, 535] width 139 height 35
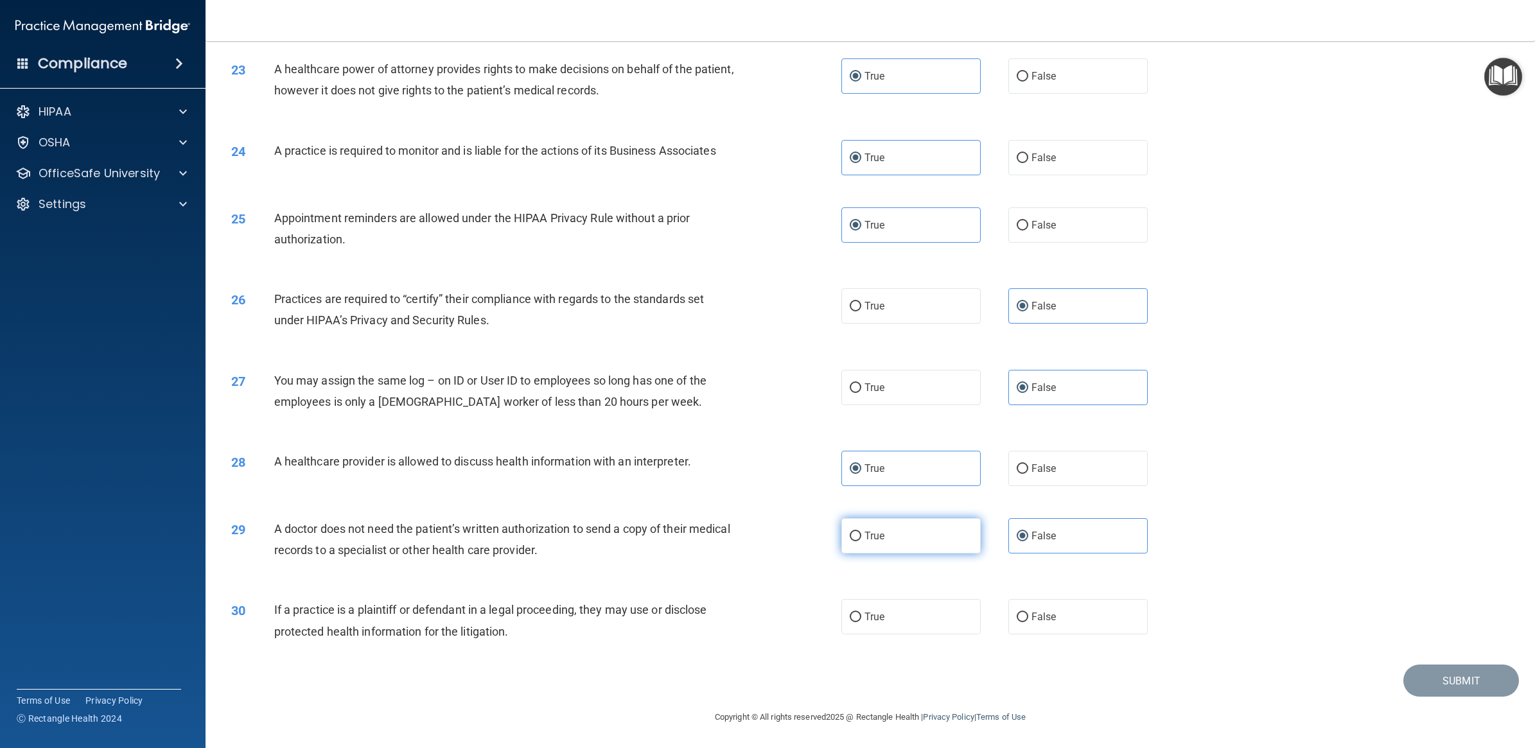
click at [861, 532] on input "True" at bounding box center [855, 537] width 12 height 10
radio input "true"
radio input "false"
click at [1096, 608] on label "False" at bounding box center [1077, 616] width 139 height 35
click at [1028, 613] on input "False" at bounding box center [1022, 618] width 12 height 10
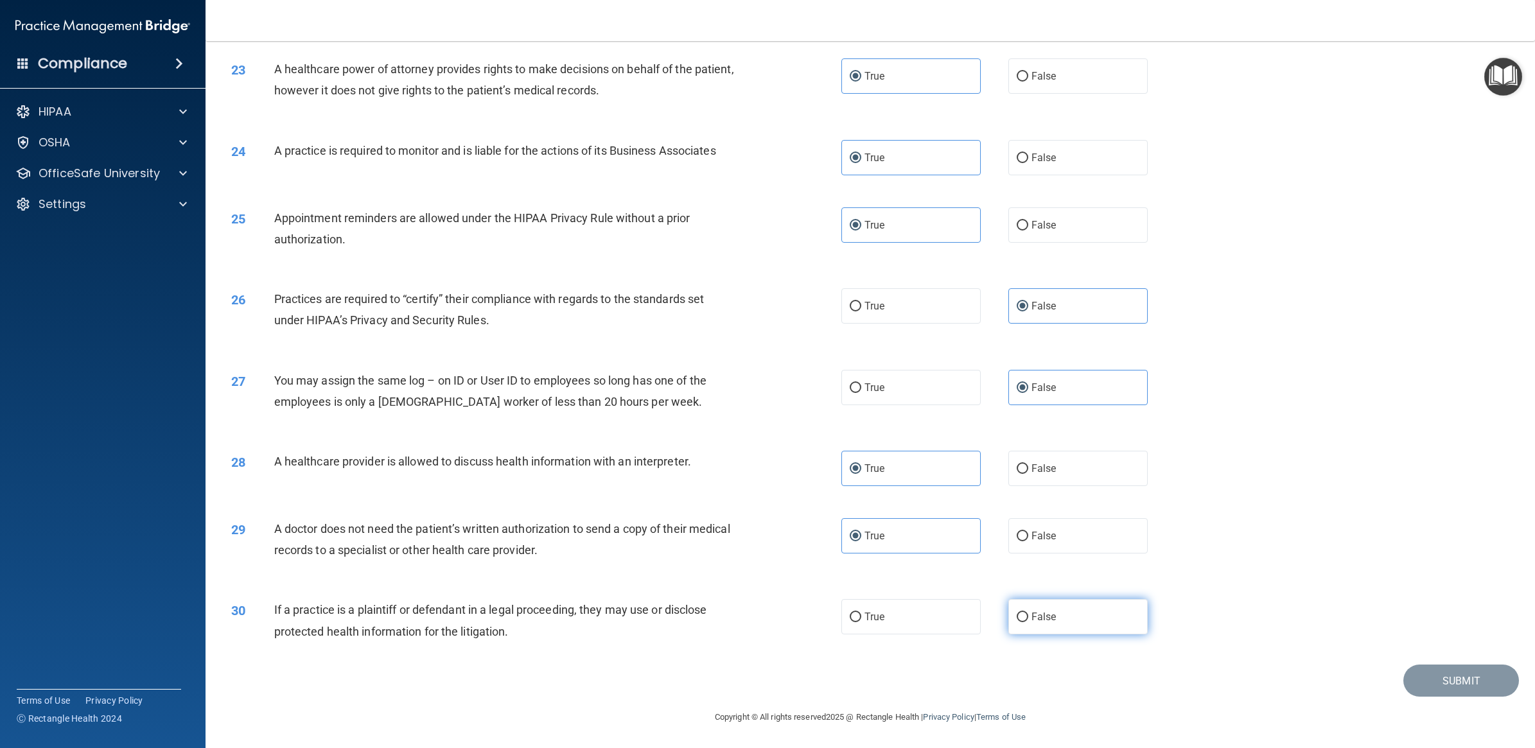
radio input "true"
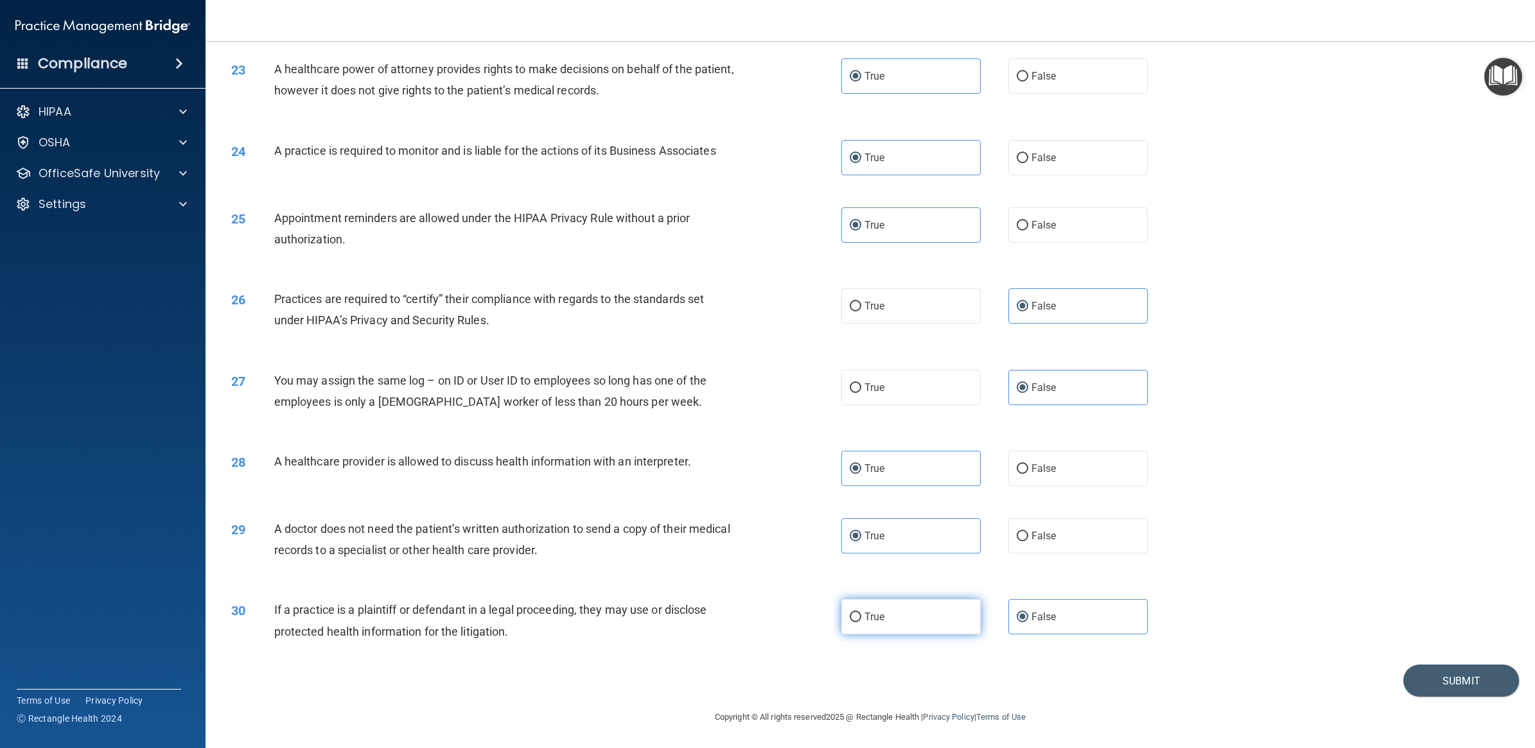
click at [896, 608] on label "True" at bounding box center [910, 616] width 139 height 35
click at [861, 613] on input "True" at bounding box center [855, 618] width 12 height 10
radio input "true"
radio input "false"
click at [1410, 677] on button "Submit" at bounding box center [1461, 681] width 116 height 33
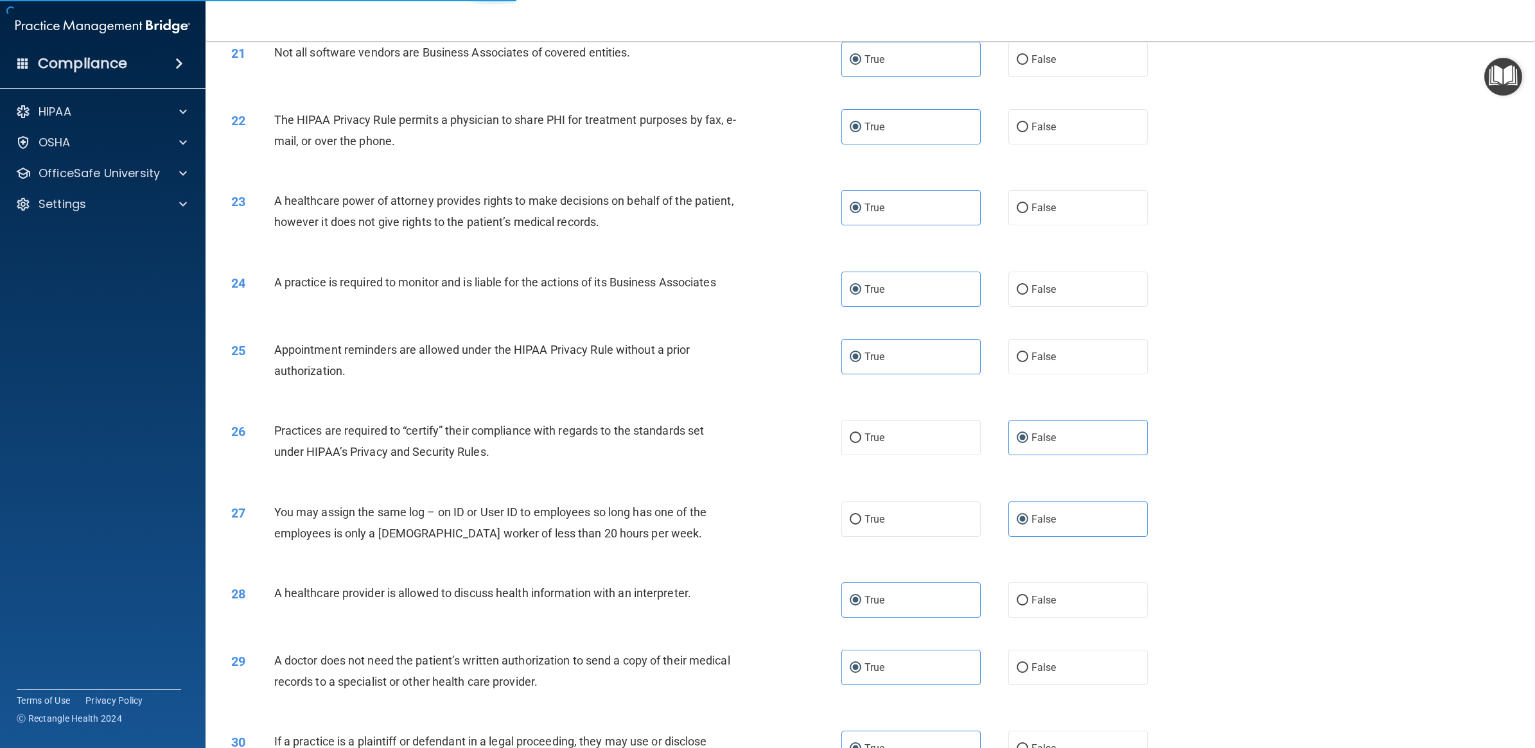
scroll to position [1799, 0]
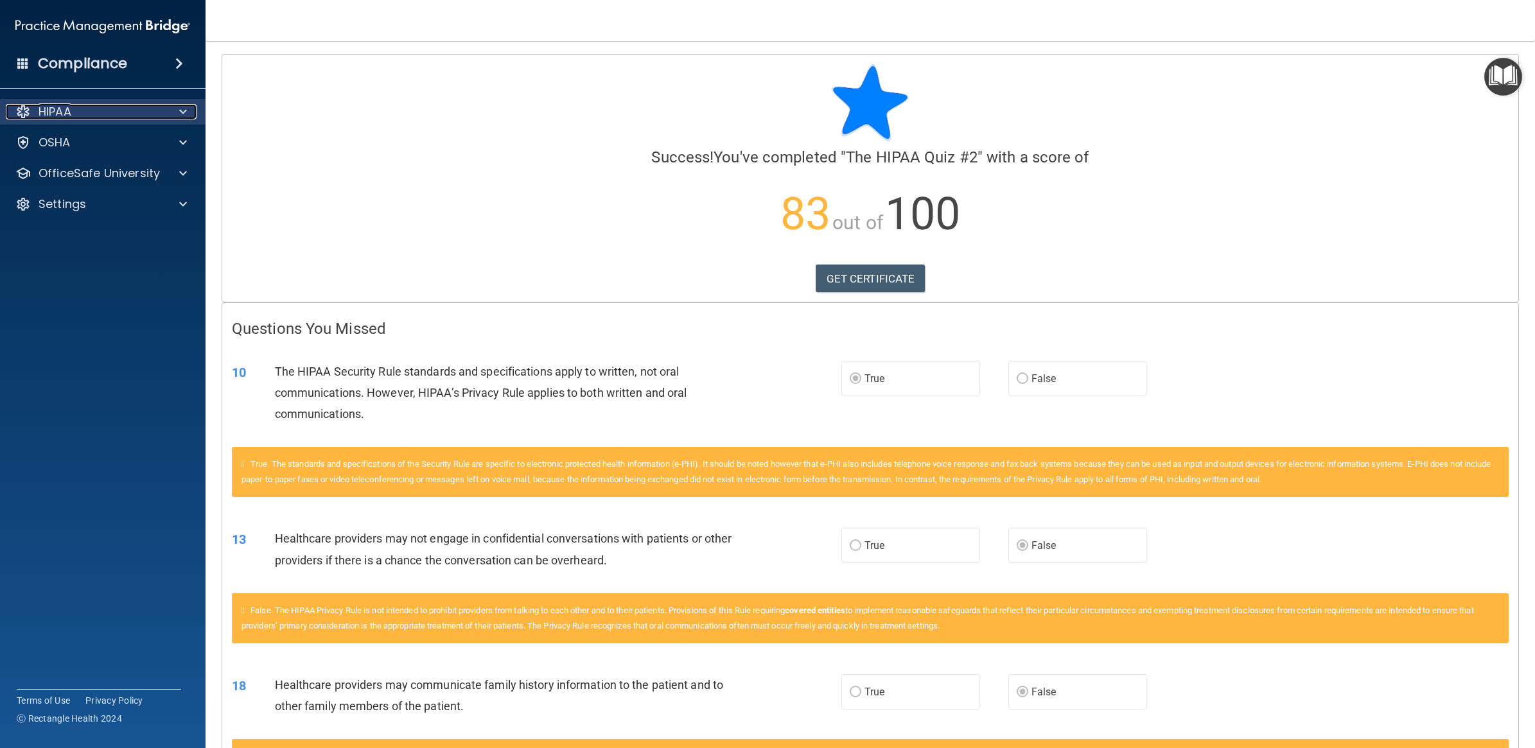
click at [97, 116] on div "HIPAA" at bounding box center [85, 111] width 159 height 15
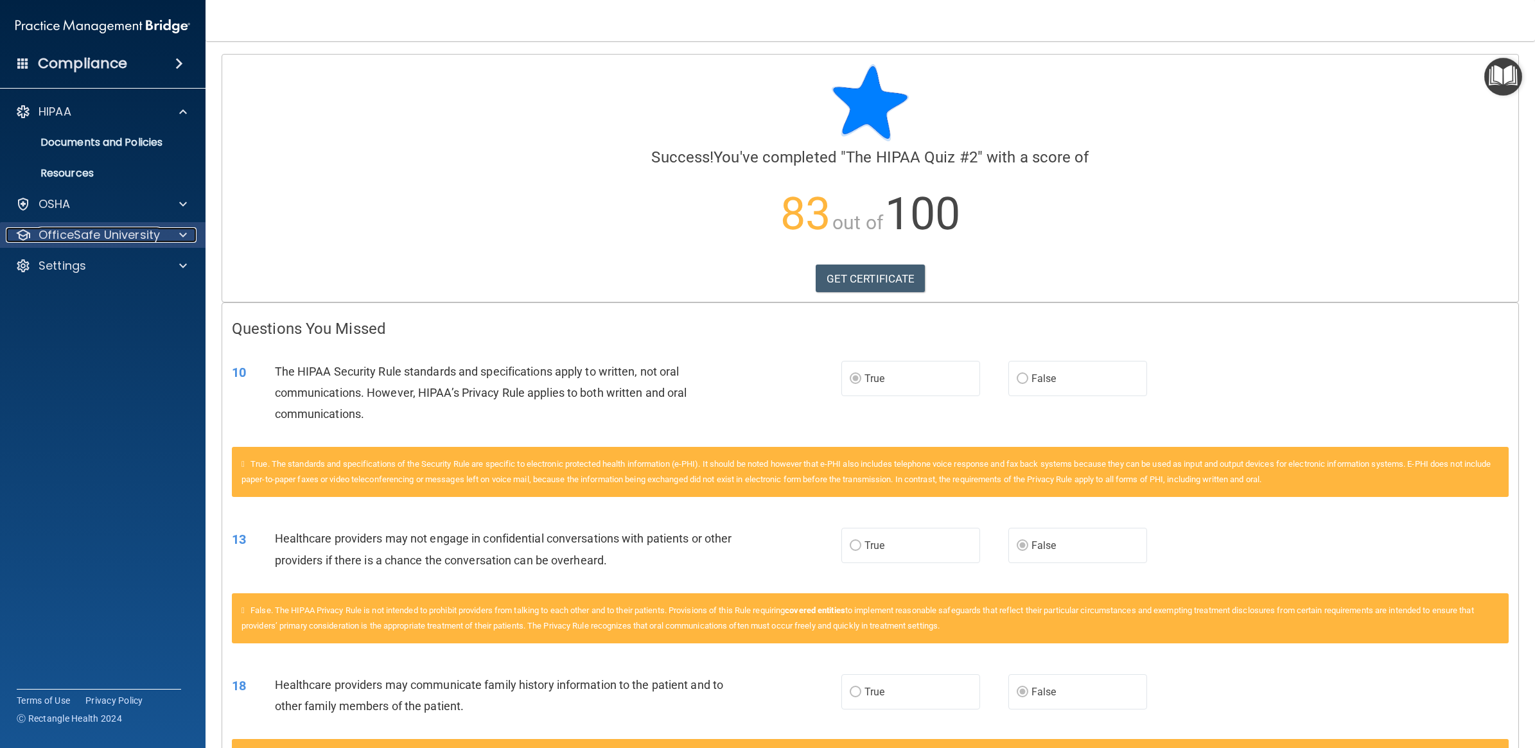
click at [91, 232] on p "OfficeSafe University" at bounding box center [99, 234] width 121 height 15
click at [109, 268] on p "HIPAA Training" at bounding box center [61, 265] width 106 height 13
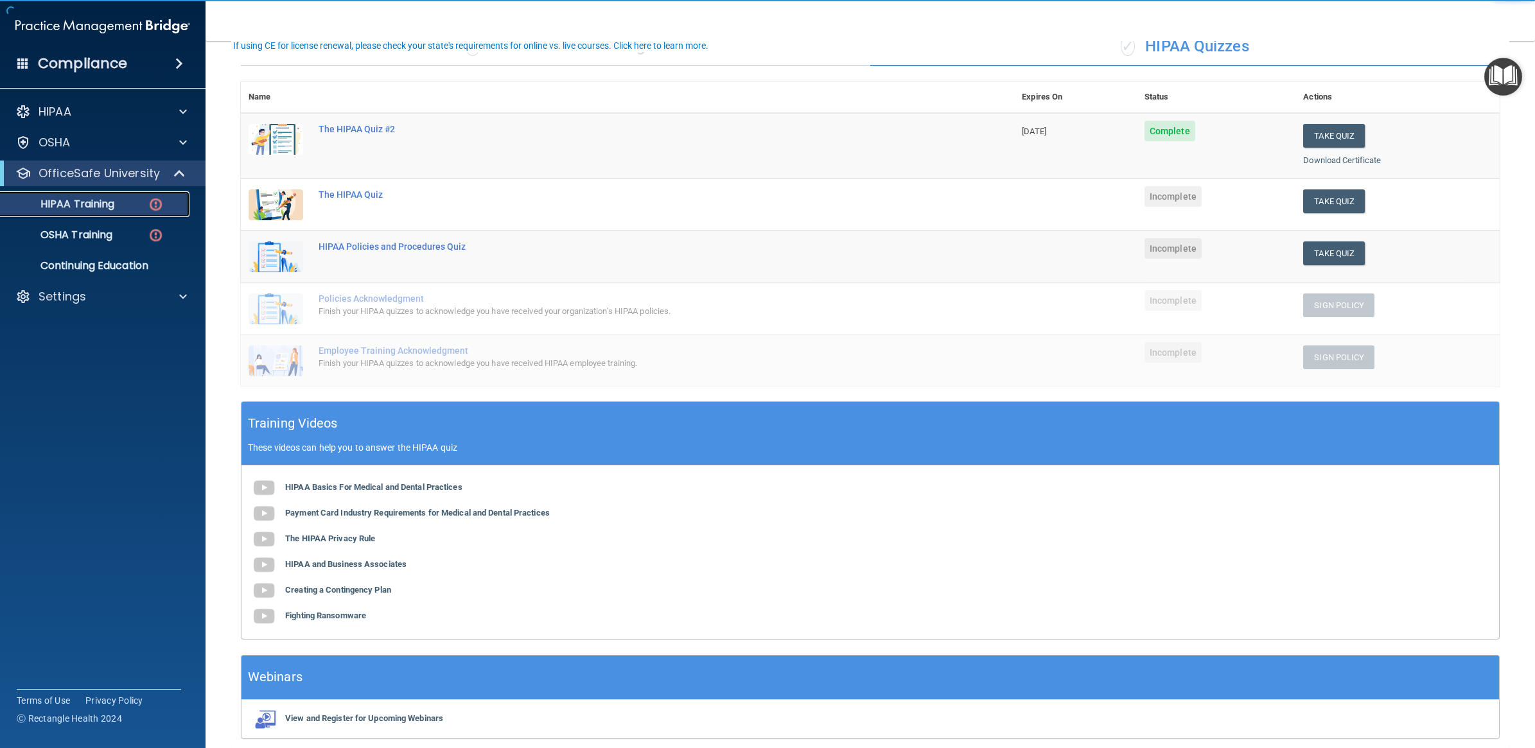
scroll to position [85, 0]
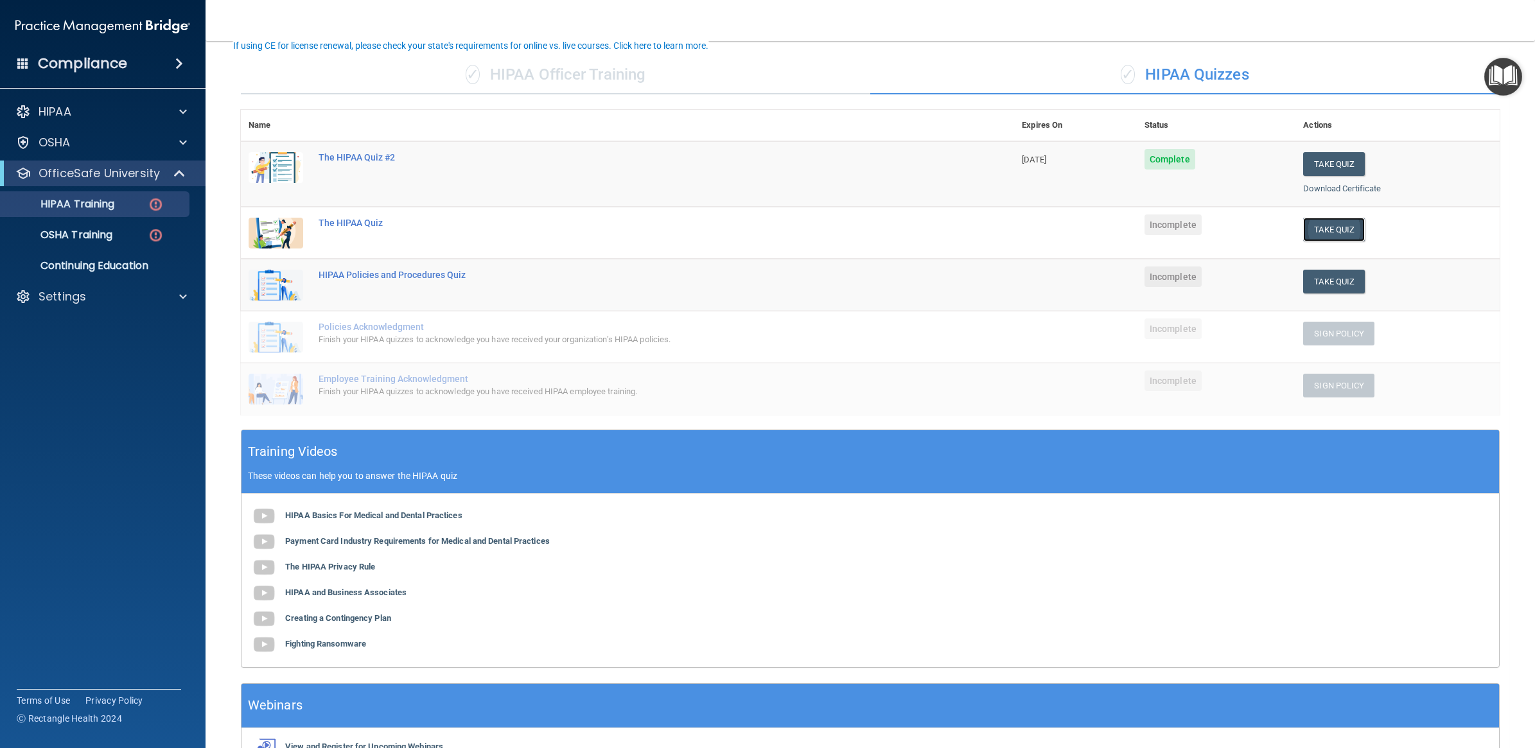
click at [1320, 230] on button "Take Quiz" at bounding box center [1334, 230] width 62 height 24
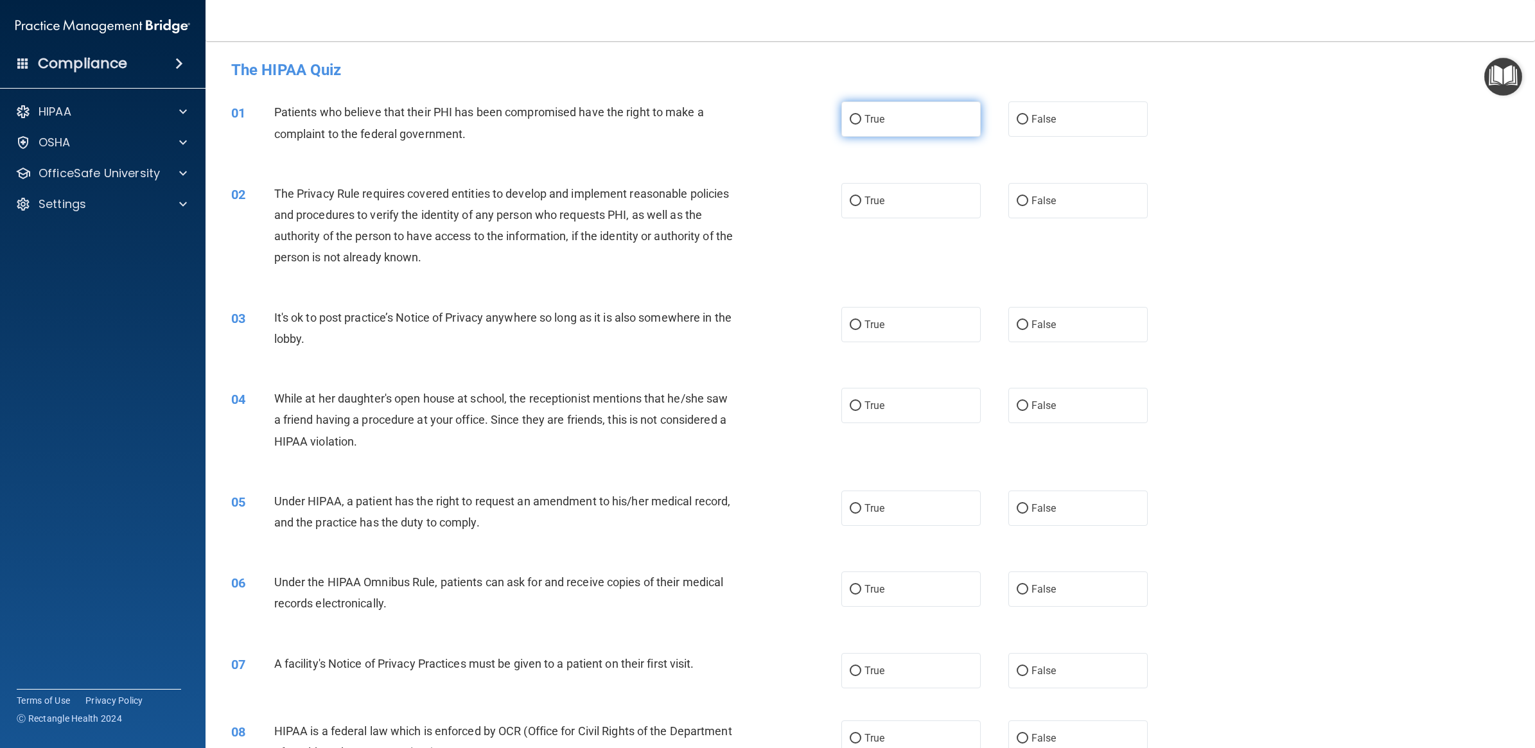
click at [888, 112] on label "True" at bounding box center [910, 118] width 139 height 35
click at [861, 115] on input "True" at bounding box center [855, 120] width 12 height 10
radio input "true"
click at [882, 210] on label "True" at bounding box center [910, 200] width 139 height 35
click at [861, 206] on input "True" at bounding box center [855, 201] width 12 height 10
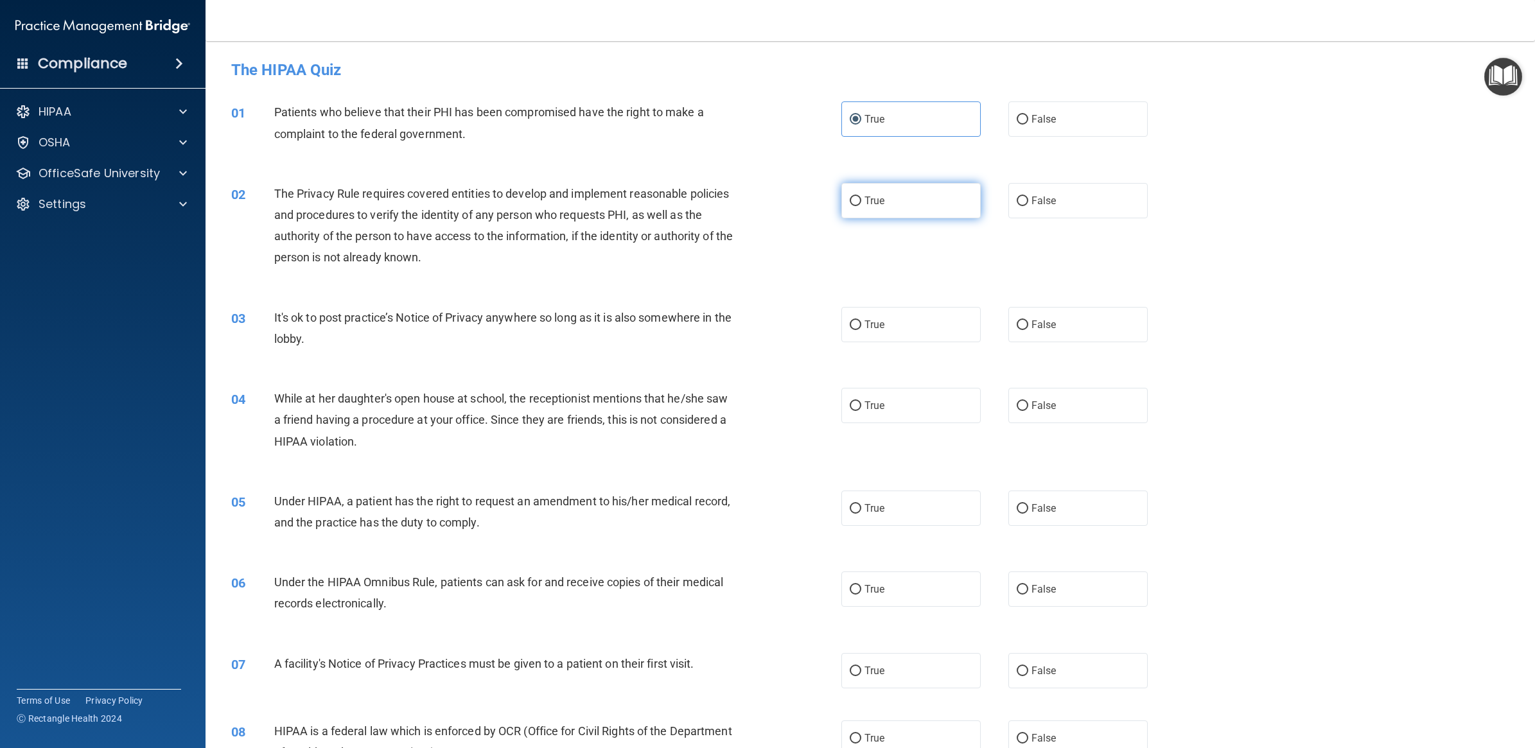
radio input "true"
click at [1040, 322] on span "False" at bounding box center [1043, 324] width 25 height 12
click at [1028, 322] on input "False" at bounding box center [1022, 325] width 12 height 10
radio input "true"
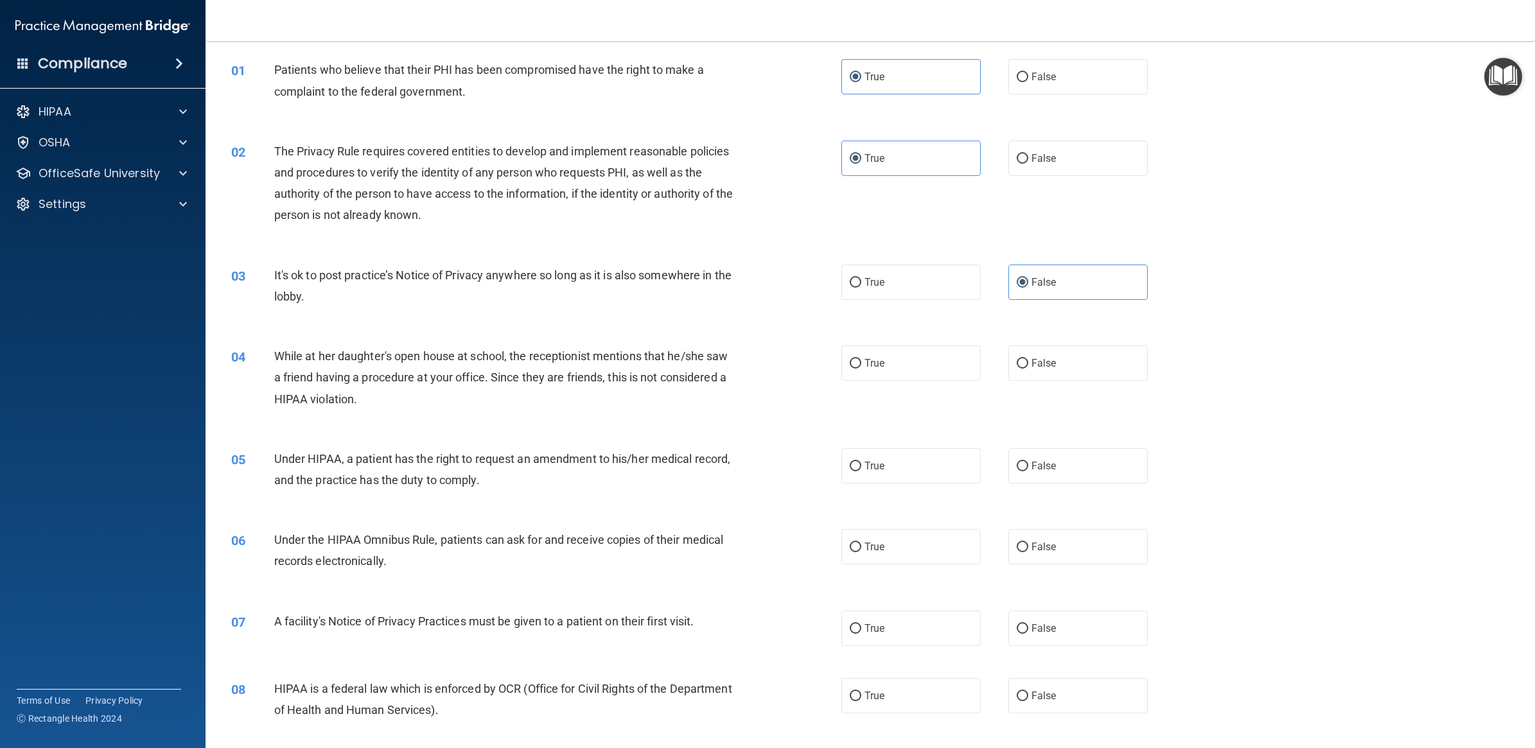
scroll to position [80, 0]
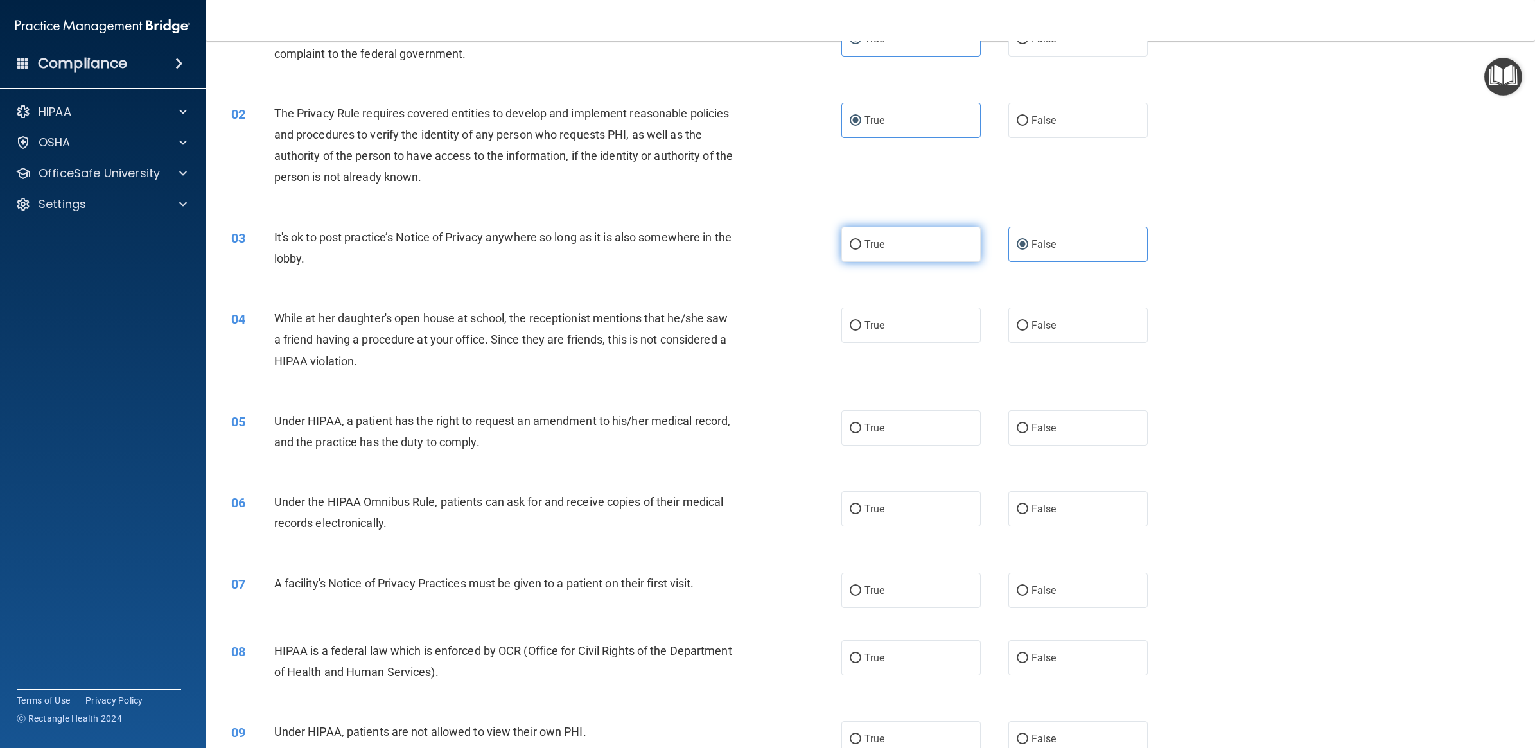
click at [900, 230] on label "True" at bounding box center [910, 244] width 139 height 35
click at [861, 240] on input "True" at bounding box center [855, 245] width 12 height 10
radio input "true"
click at [1060, 241] on label "False" at bounding box center [1077, 244] width 139 height 35
click at [1028, 241] on input "False" at bounding box center [1022, 245] width 12 height 10
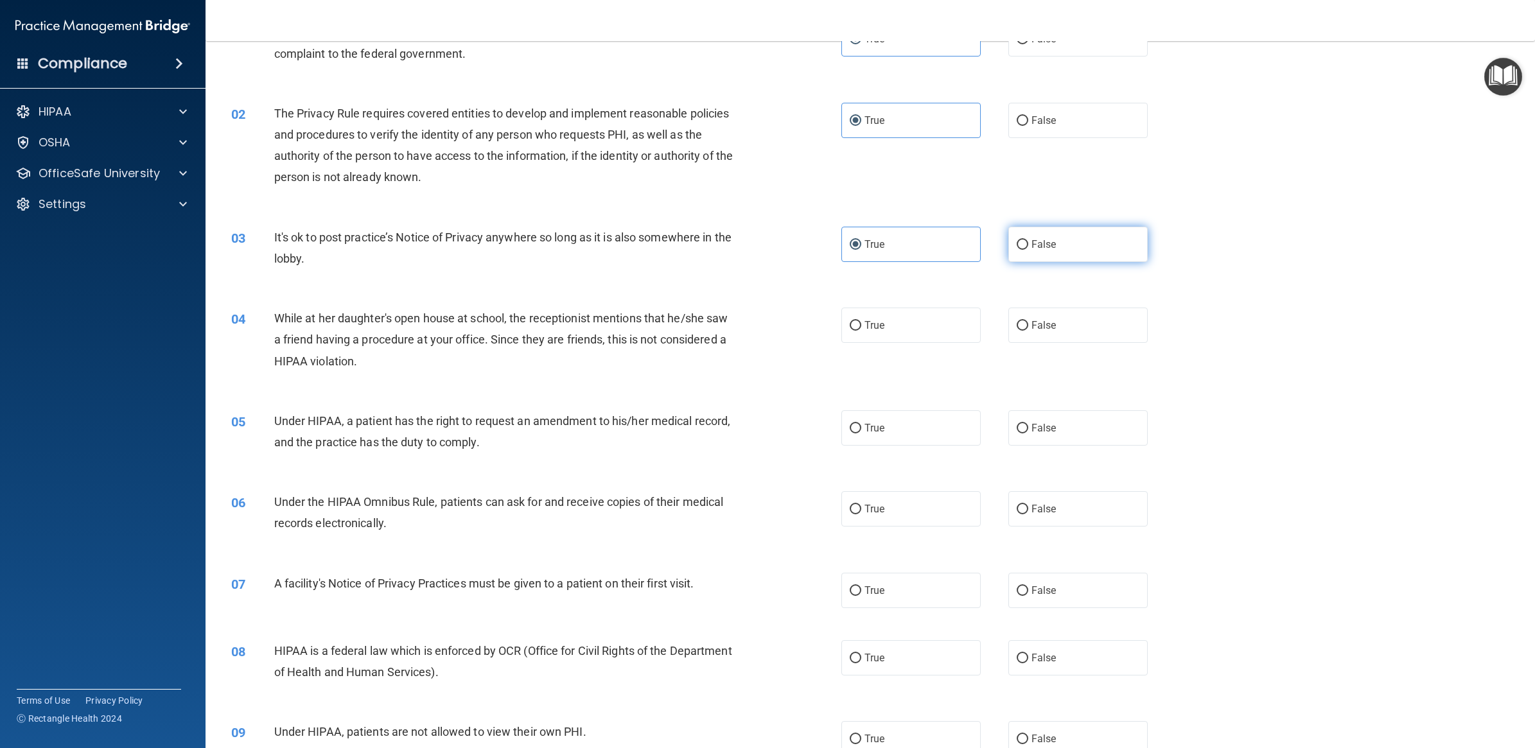
radio input "true"
radio input "false"
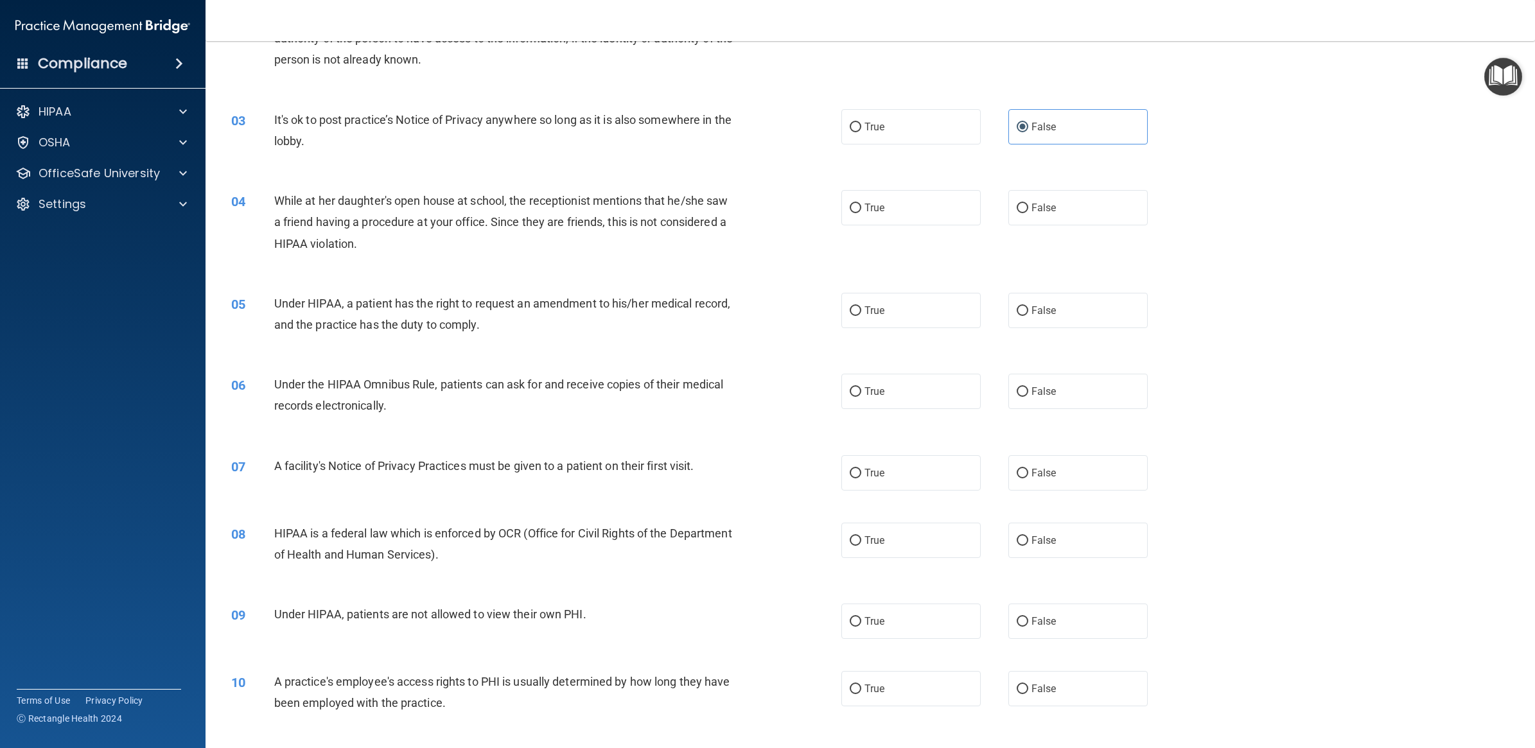
scroll to position [241, 0]
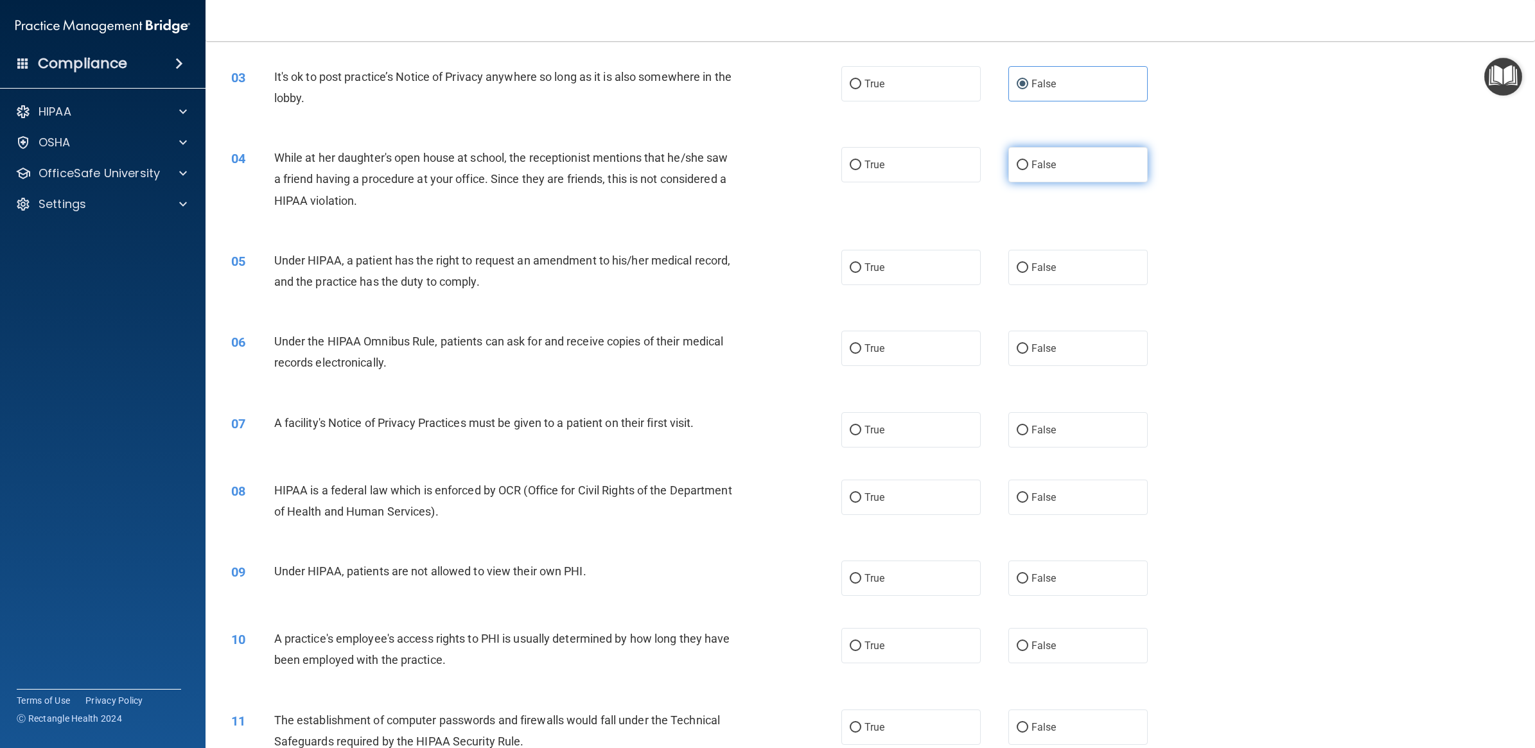
click at [1049, 171] on label "False" at bounding box center [1077, 164] width 139 height 35
click at [1028, 170] on input "False" at bounding box center [1022, 166] width 12 height 10
radio input "true"
click at [864, 277] on label "True" at bounding box center [910, 267] width 139 height 35
click at [861, 273] on input "True" at bounding box center [855, 268] width 12 height 10
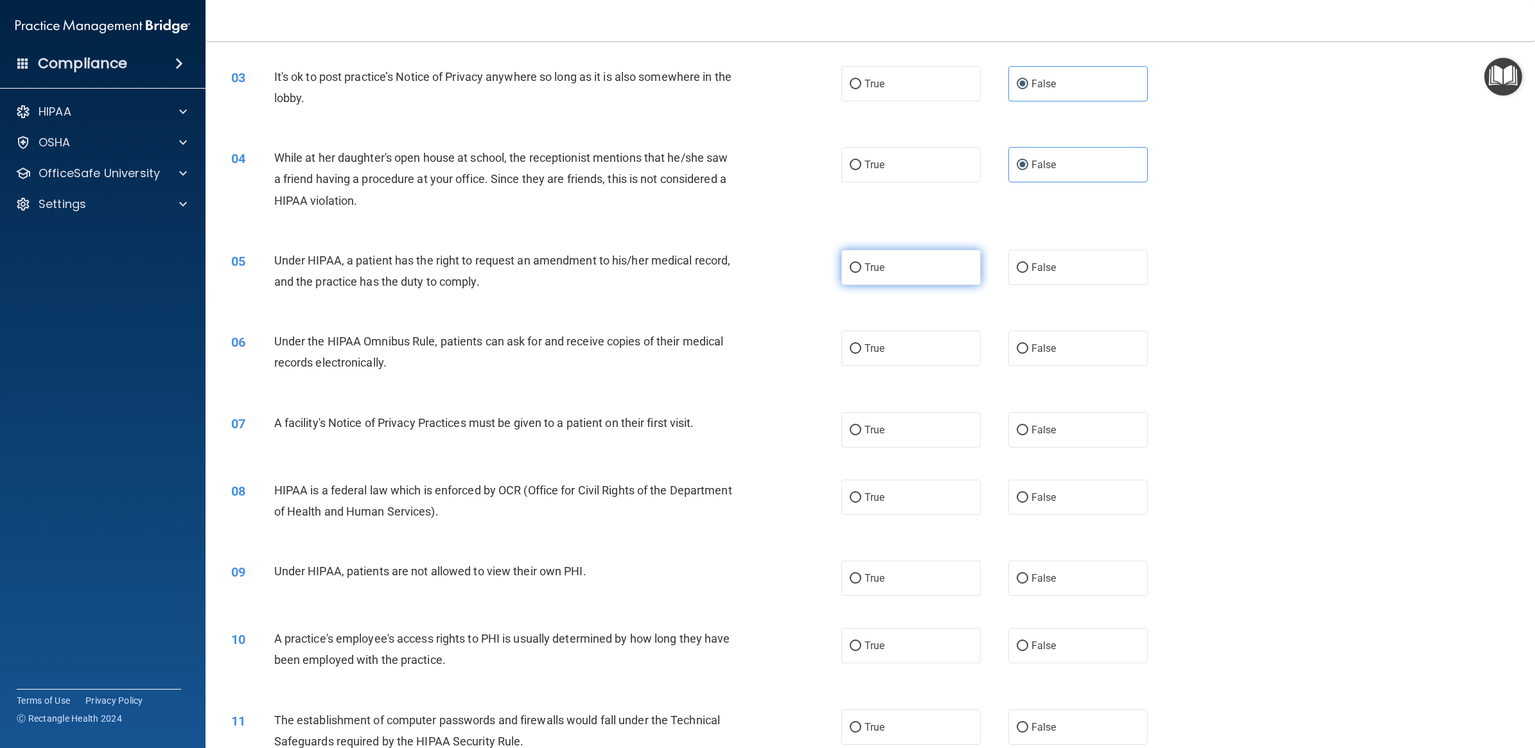
radio input "true"
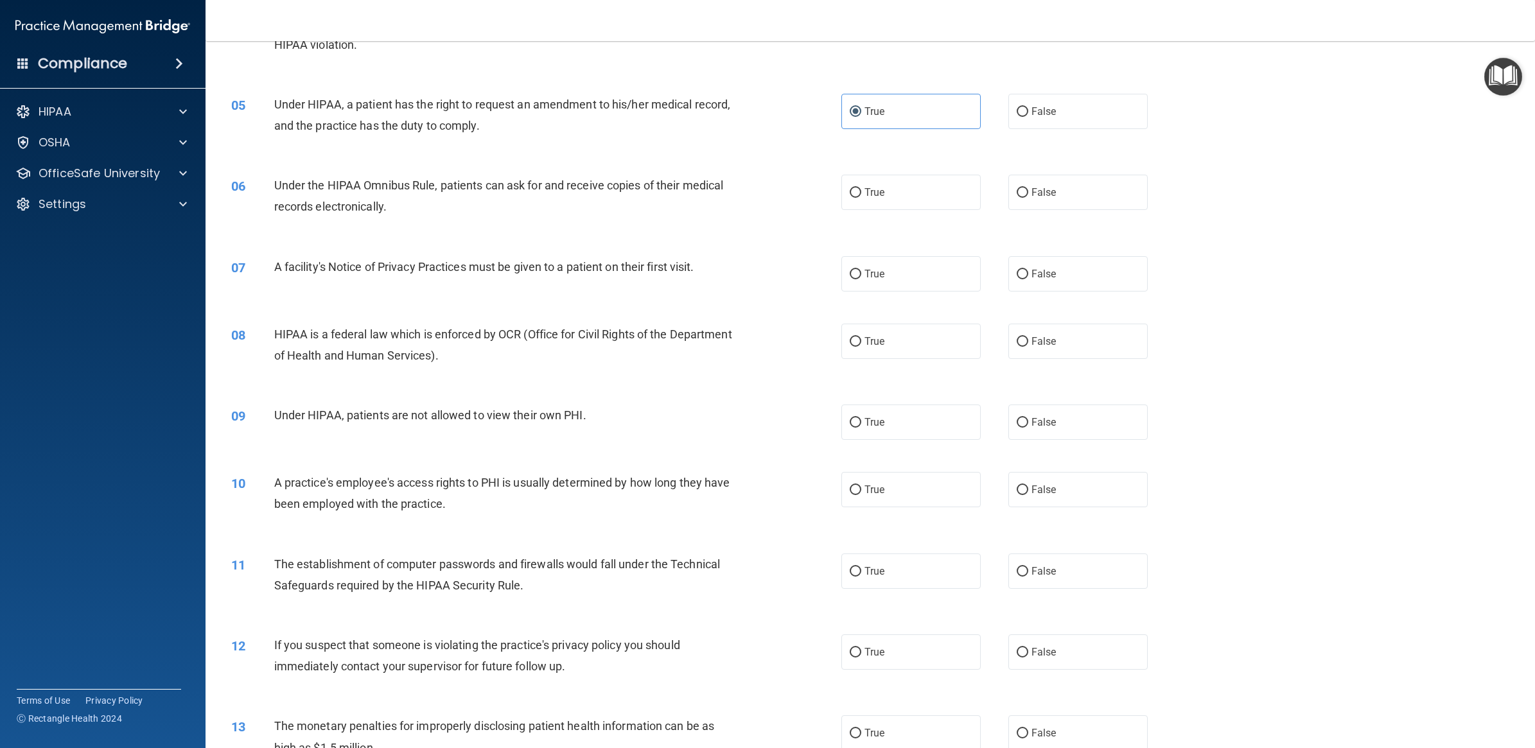
scroll to position [401, 0]
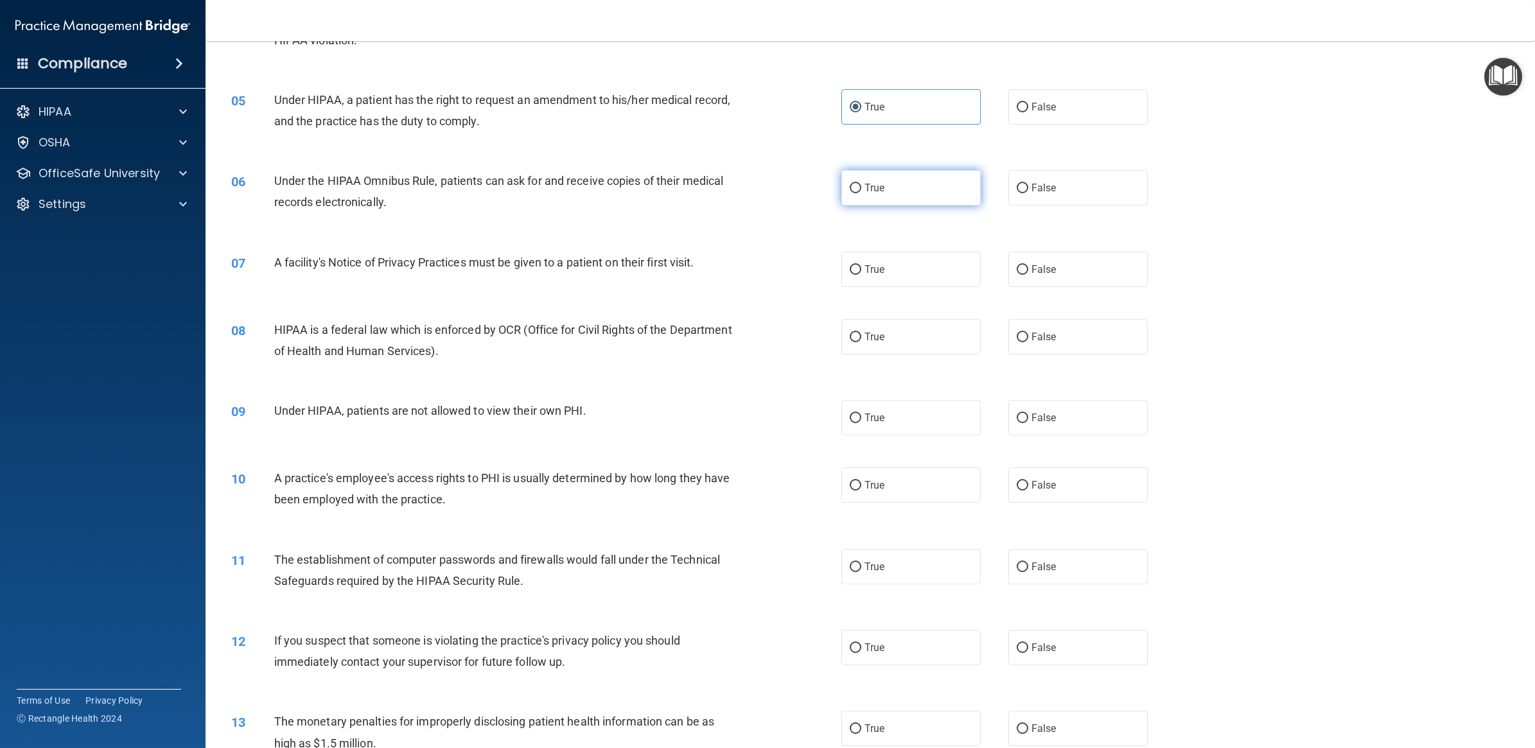
click at [864, 186] on span "True" at bounding box center [874, 188] width 20 height 12
click at [861, 186] on input "True" at bounding box center [855, 189] width 12 height 10
radio input "true"
drag, startPoint x: 868, startPoint y: 257, endPoint x: 1012, endPoint y: 13, distance: 283.2
click at [870, 256] on label "True" at bounding box center [910, 269] width 139 height 35
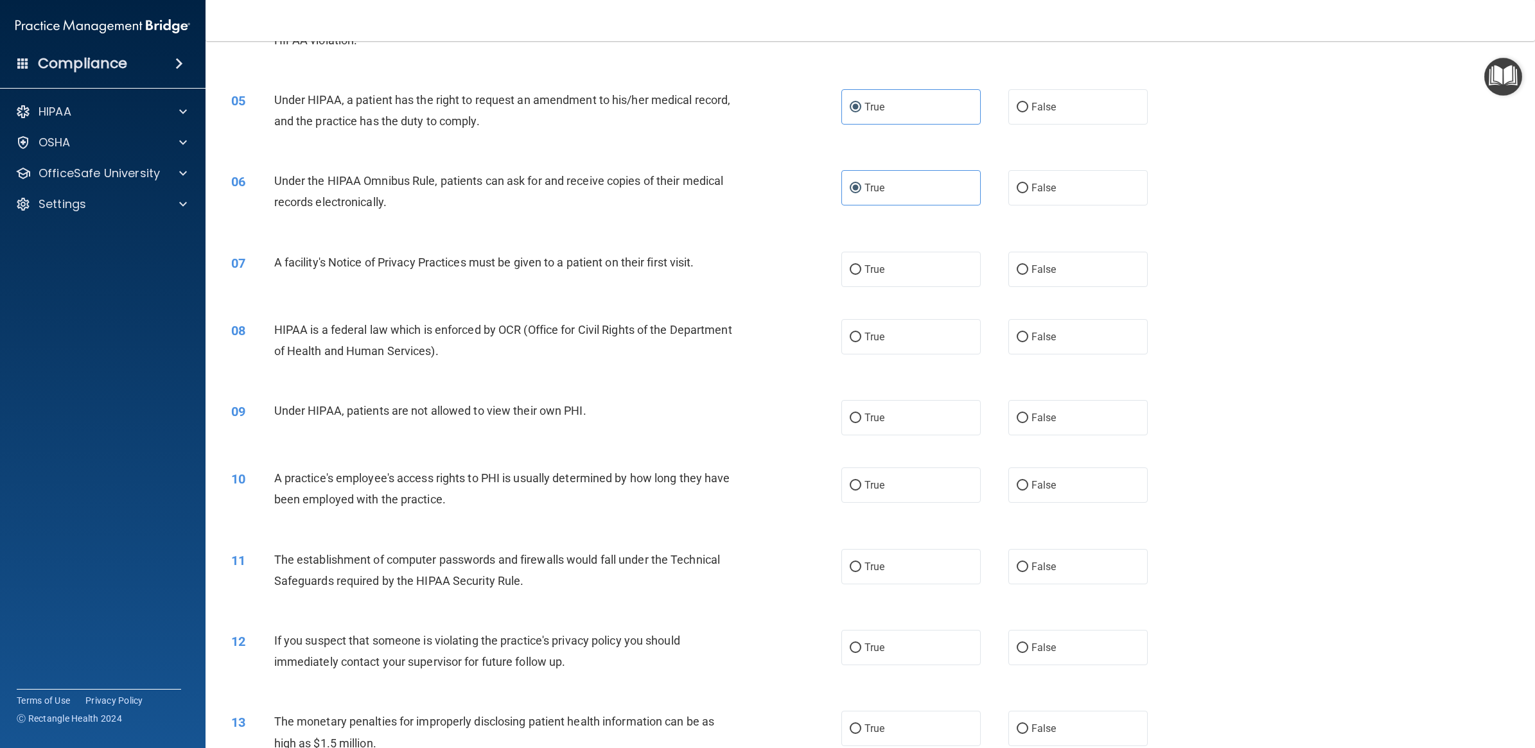
click at [861, 265] on input "True" at bounding box center [855, 270] width 12 height 10
radio input "true"
click at [1054, 415] on label "False" at bounding box center [1077, 417] width 139 height 35
click at [1028, 415] on input "False" at bounding box center [1022, 419] width 12 height 10
radio input "true"
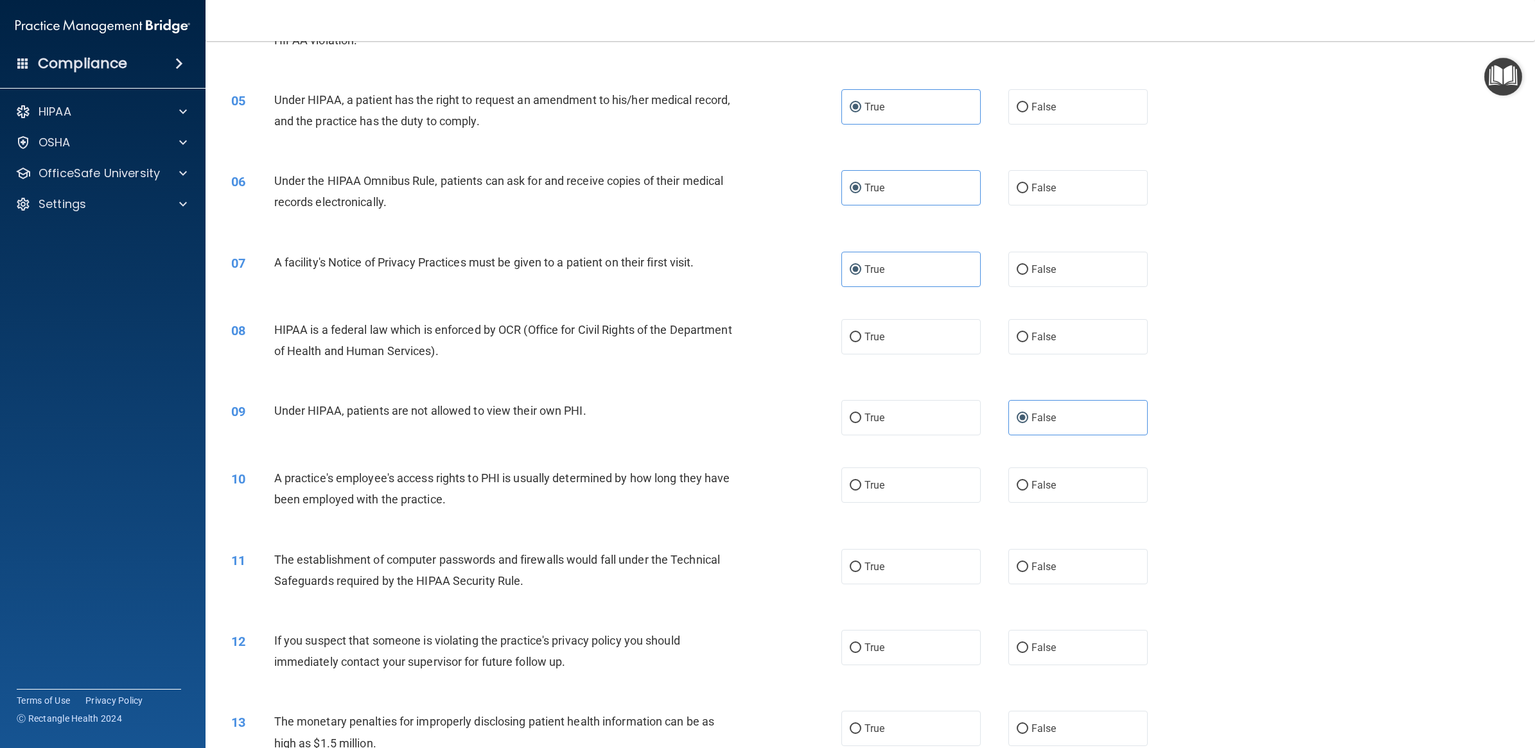
click at [903, 318] on div "08 HIPAA is a federal law which is enforced by OCR (Office for Civil Rights of …" at bounding box center [870, 343] width 1297 height 81
click at [891, 341] on label "True" at bounding box center [910, 336] width 139 height 35
click at [861, 341] on input "True" at bounding box center [855, 338] width 12 height 10
radio input "true"
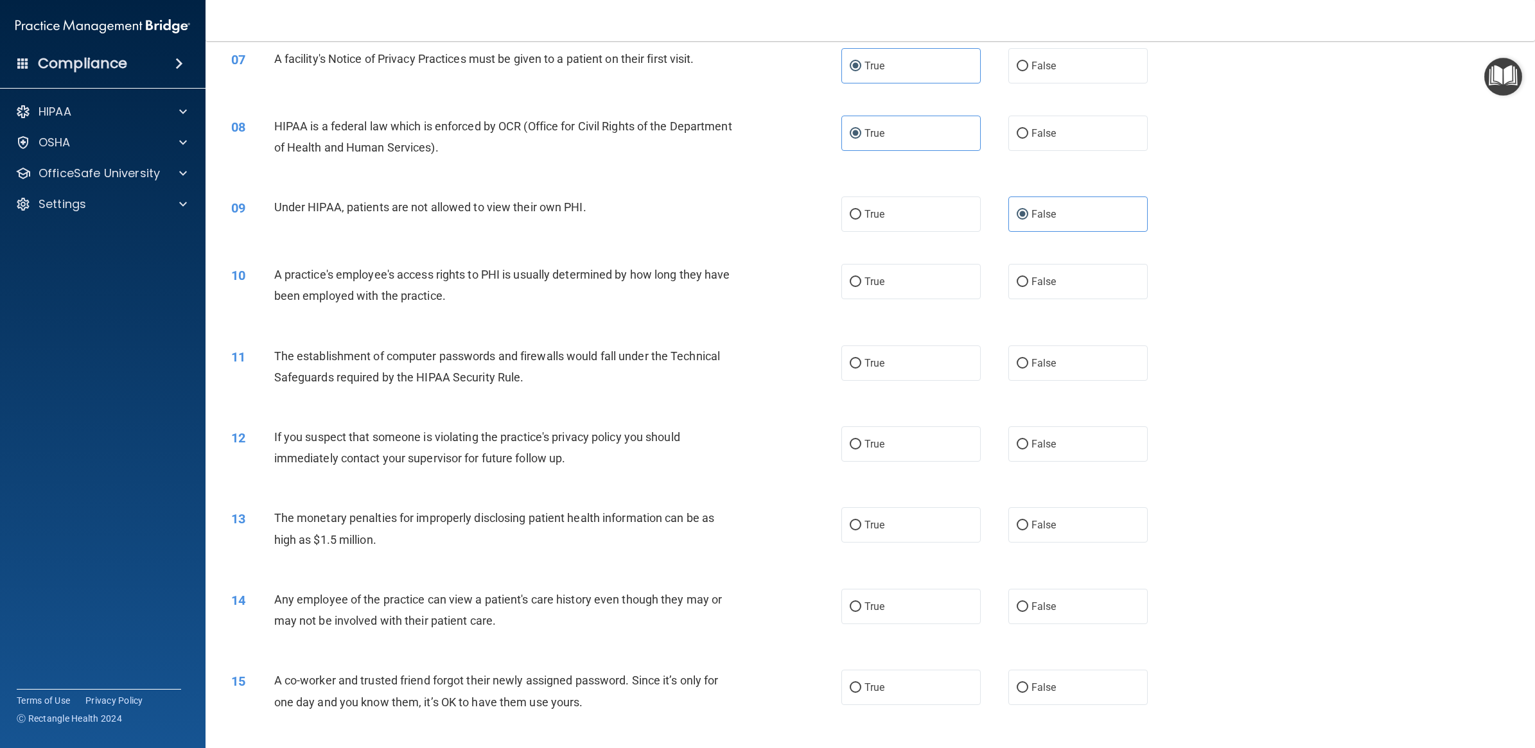
scroll to position [642, 0]
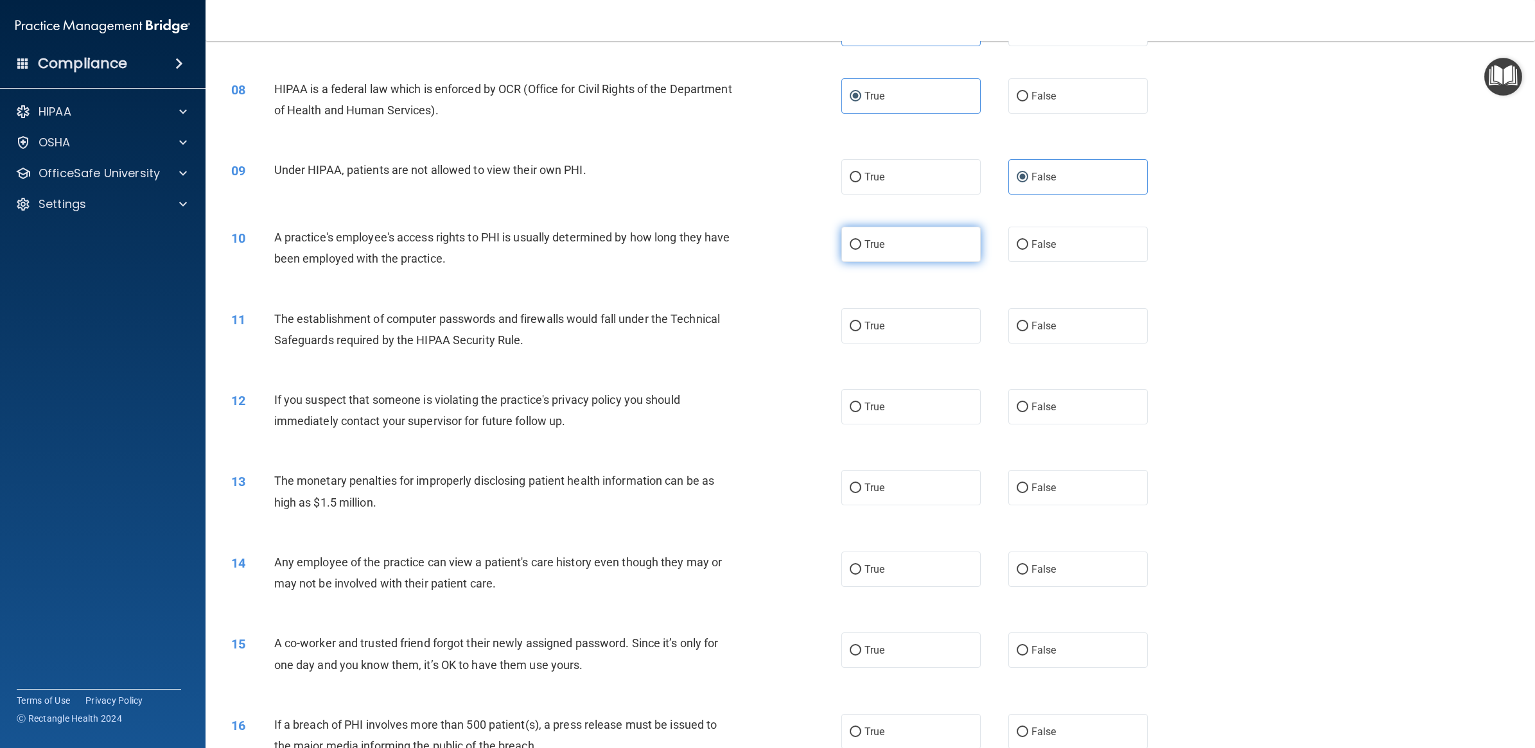
click at [848, 236] on label "True" at bounding box center [910, 244] width 139 height 35
click at [849, 240] on input "True" at bounding box center [855, 245] width 12 height 10
radio input "true"
click at [1031, 256] on label "False" at bounding box center [1077, 244] width 139 height 35
click at [1028, 250] on input "False" at bounding box center [1022, 245] width 12 height 10
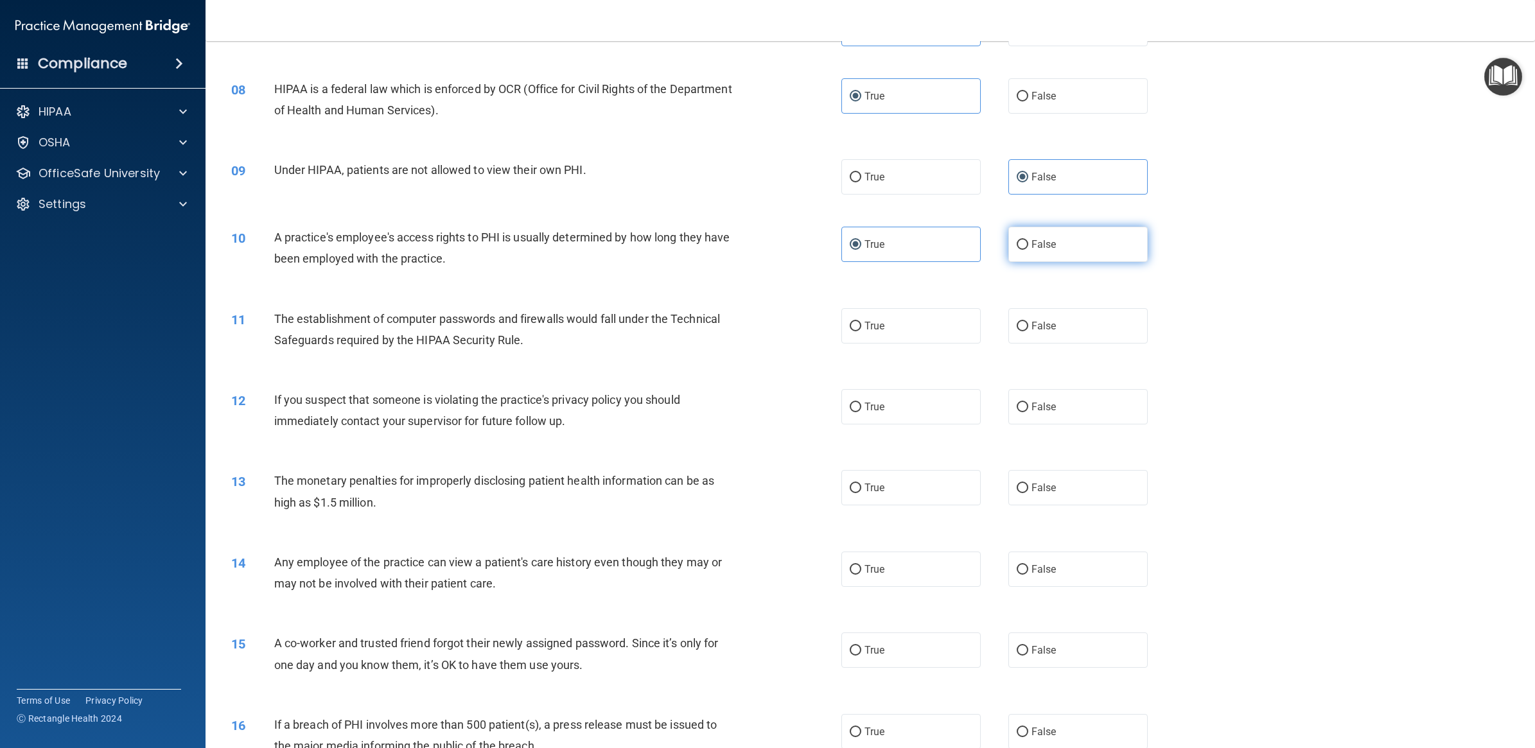
radio input "true"
radio input "false"
drag, startPoint x: 869, startPoint y: 340, endPoint x: 824, endPoint y: 332, distance: 45.7
click at [869, 338] on label "True" at bounding box center [910, 325] width 139 height 35
click at [861, 331] on input "True" at bounding box center [855, 327] width 12 height 10
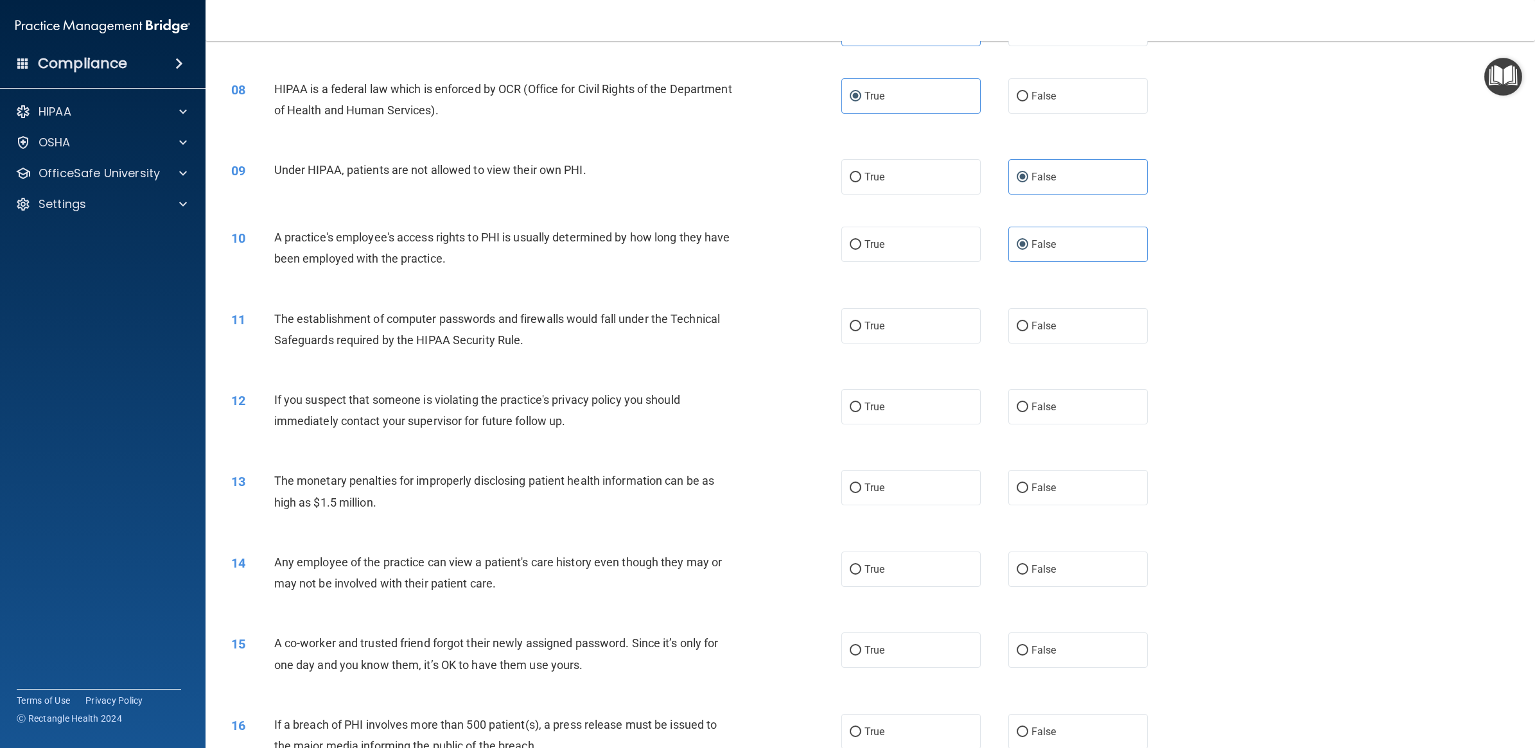
radio input "true"
click at [875, 399] on label "True" at bounding box center [910, 406] width 139 height 35
click at [861, 403] on input "True" at bounding box center [855, 408] width 12 height 10
radio input "true"
click at [917, 477] on label "True" at bounding box center [910, 487] width 139 height 35
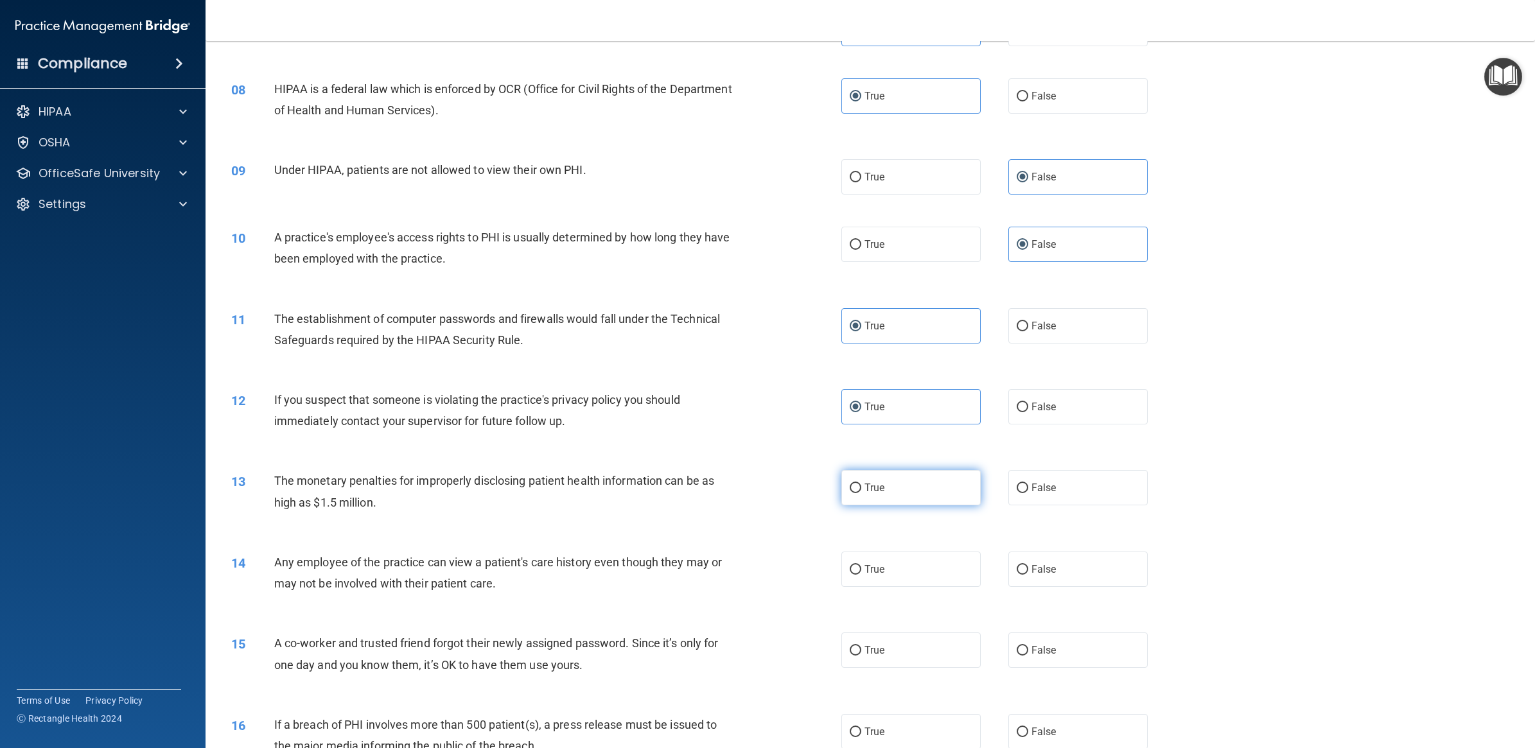
click at [861, 483] on input "True" at bounding box center [855, 488] width 12 height 10
radio input "true"
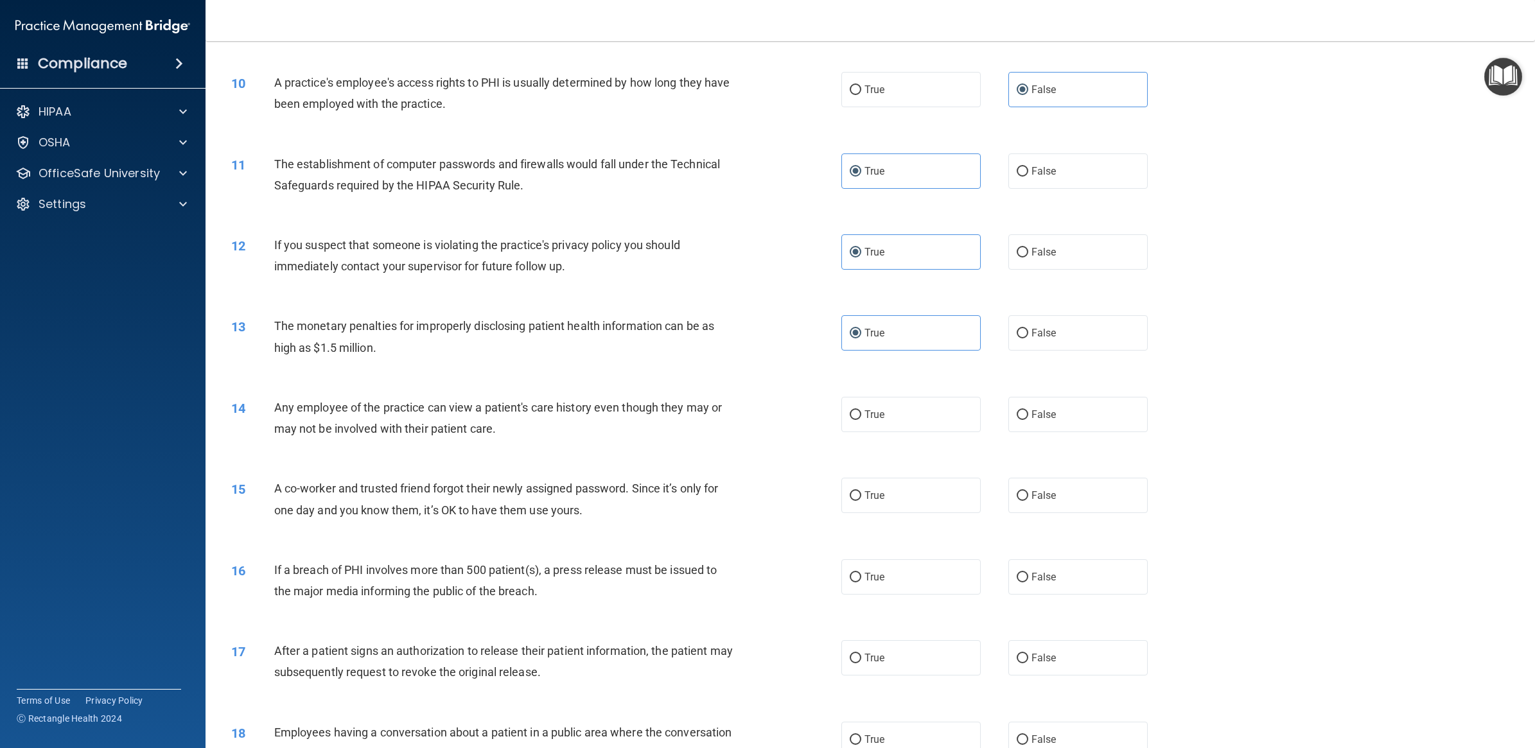
scroll to position [803, 0]
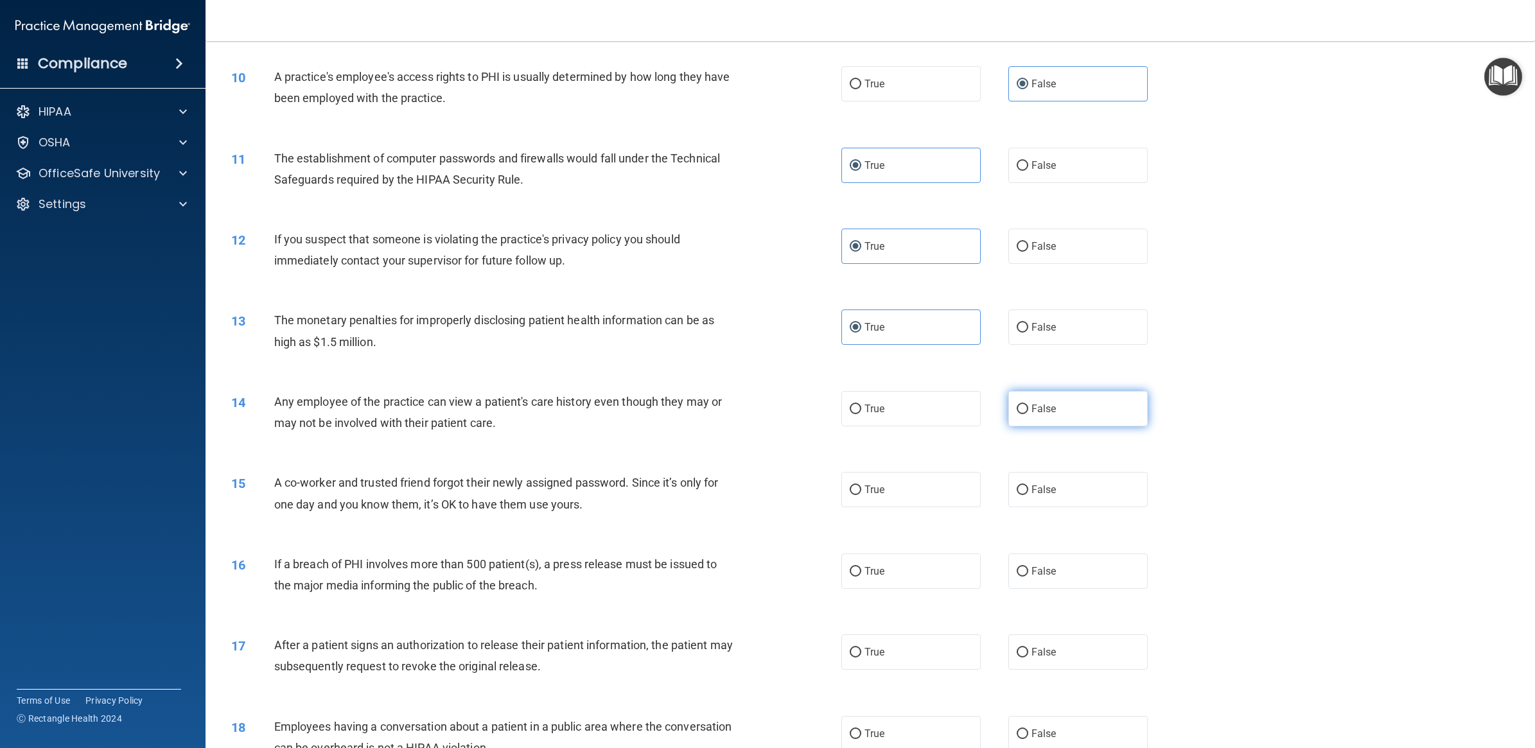
click at [1045, 399] on label "False" at bounding box center [1077, 408] width 139 height 35
click at [1028, 405] on input "False" at bounding box center [1022, 410] width 12 height 10
radio input "true"
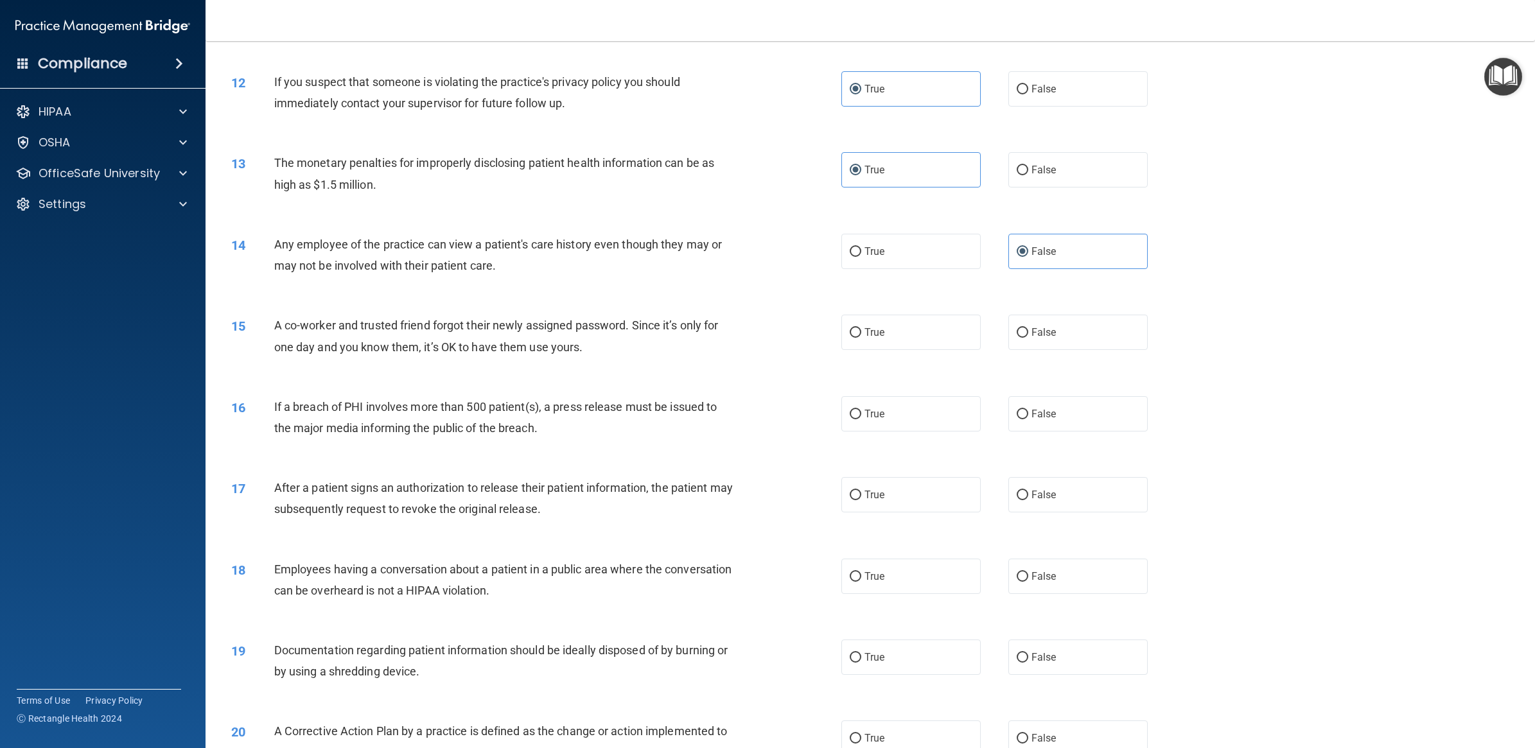
scroll to position [963, 0]
click at [1065, 326] on label "False" at bounding box center [1077, 328] width 139 height 35
click at [1028, 326] on input "False" at bounding box center [1022, 330] width 12 height 10
radio input "true"
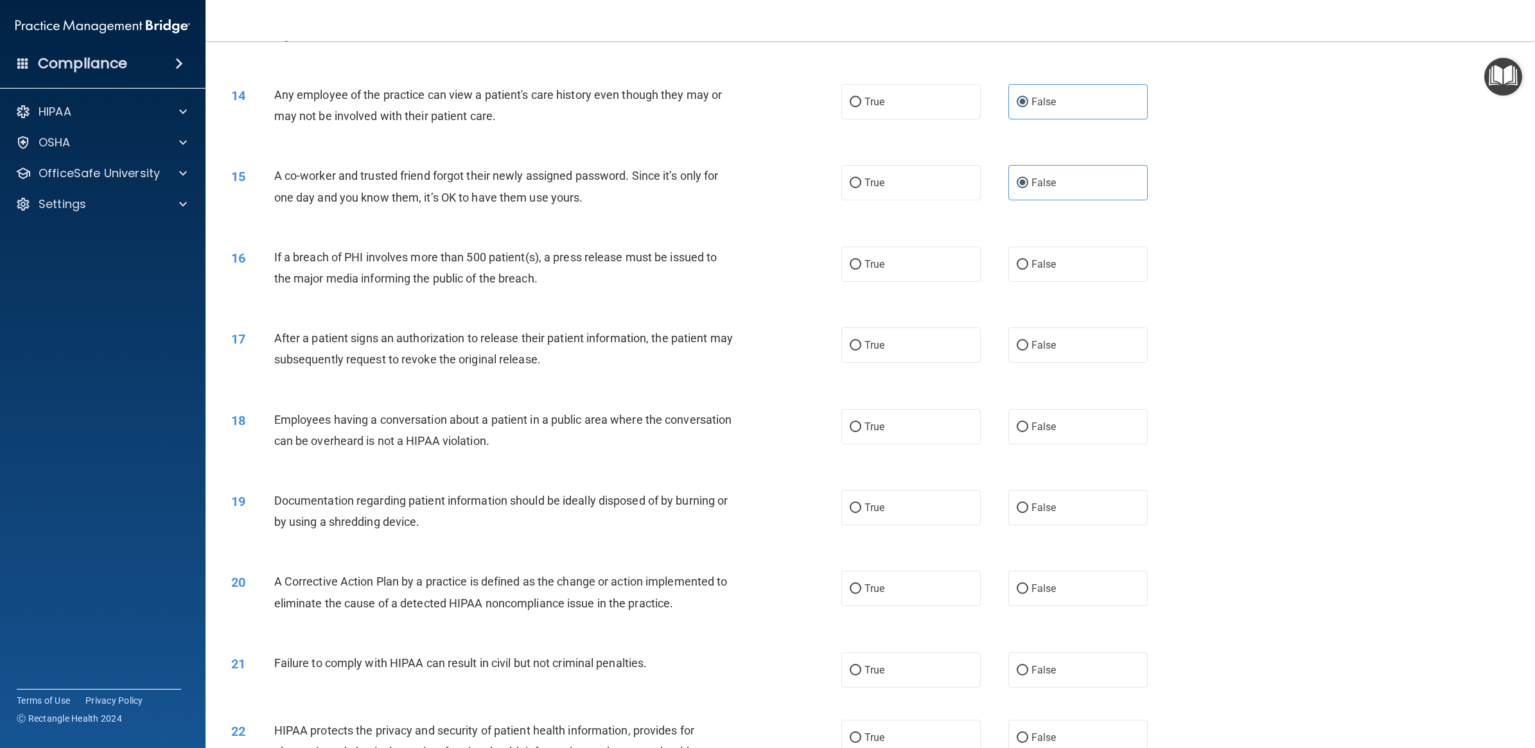
scroll to position [1124, 0]
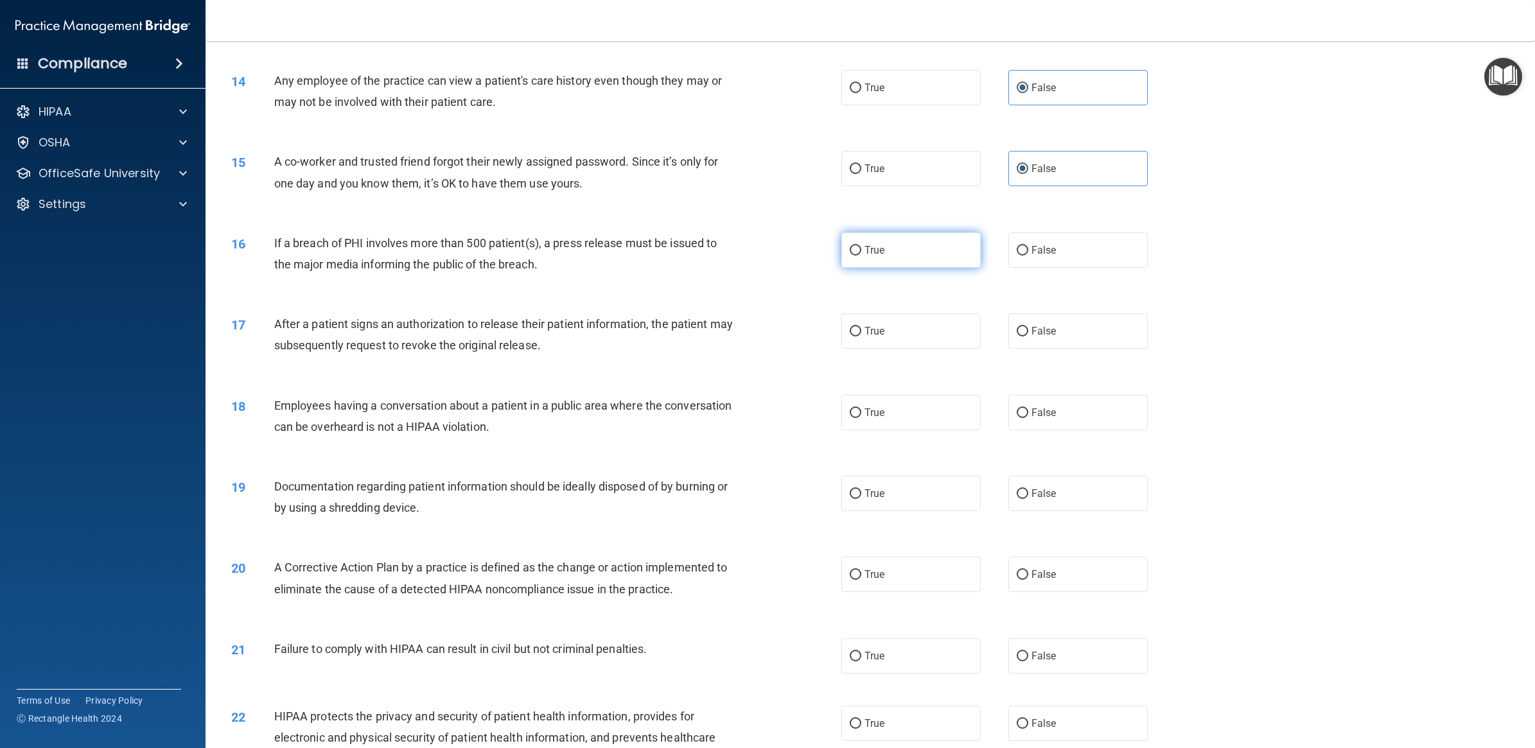
click at [954, 262] on label "True" at bounding box center [910, 249] width 139 height 35
click at [861, 256] on input "True" at bounding box center [855, 251] width 12 height 10
radio input "true"
click at [849, 336] on input "True" at bounding box center [855, 332] width 12 height 10
radio input "true"
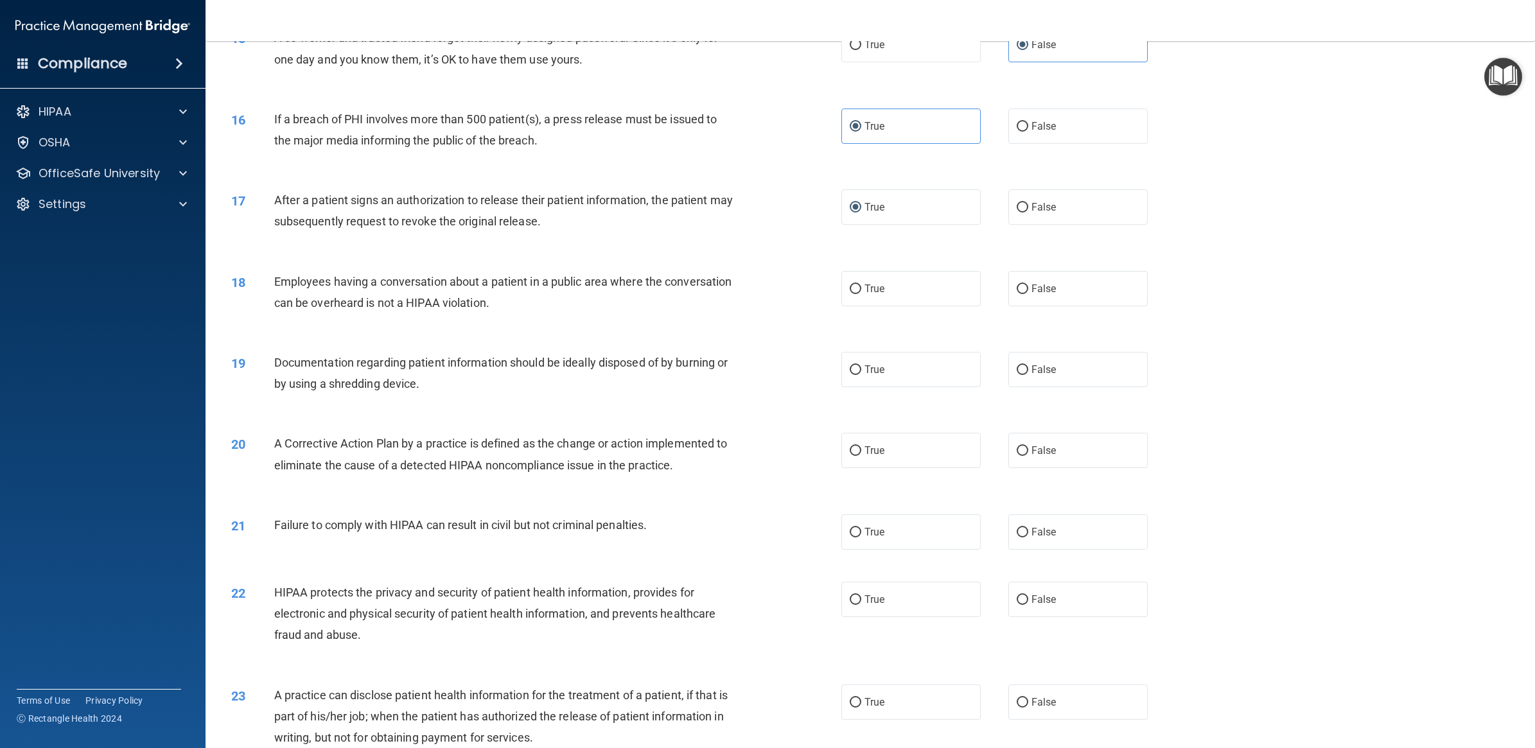
scroll to position [1364, 0]
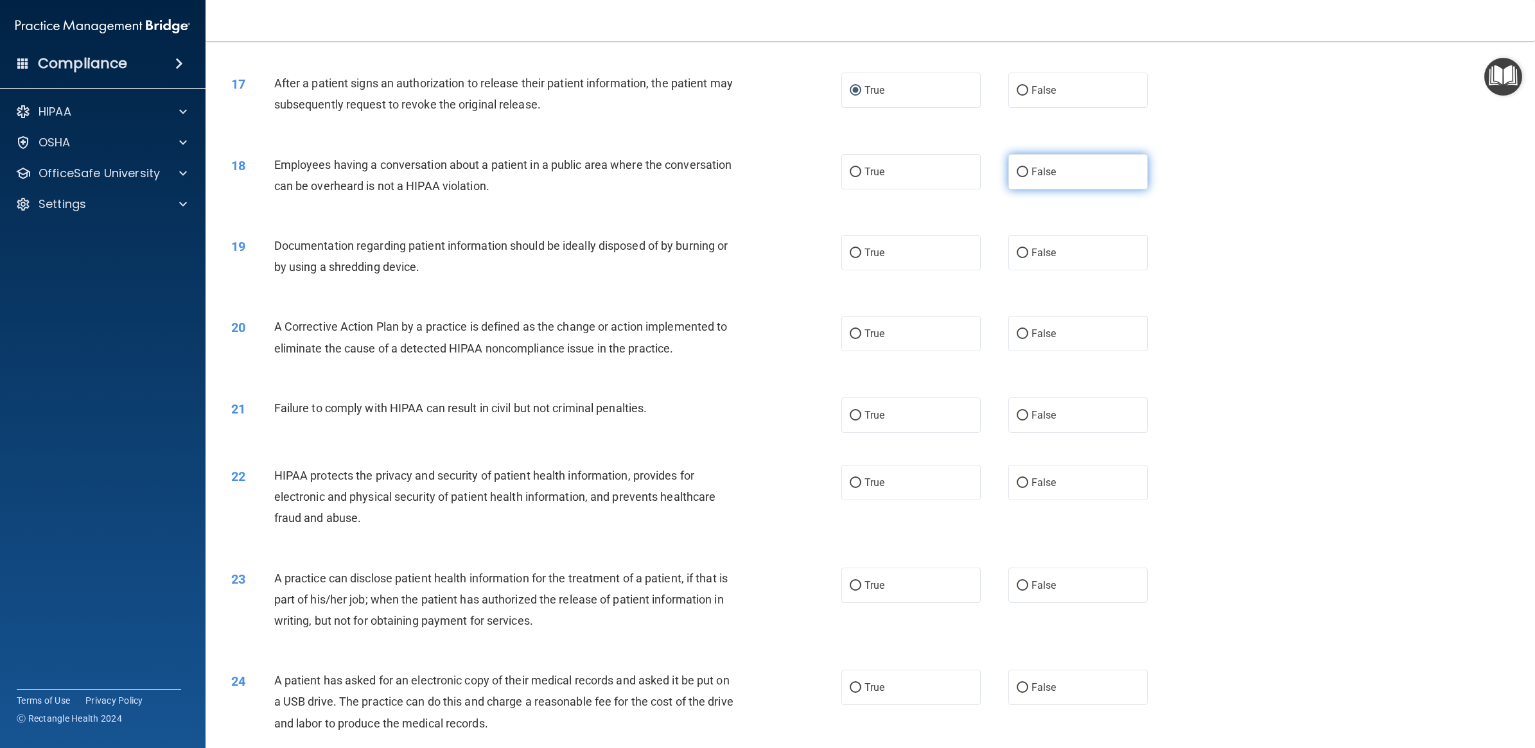
click at [1039, 180] on label "False" at bounding box center [1077, 171] width 139 height 35
click at [1028, 177] on input "False" at bounding box center [1022, 173] width 12 height 10
radio input "true"
click at [841, 259] on label "True" at bounding box center [910, 252] width 139 height 35
click at [849, 258] on input "True" at bounding box center [855, 253] width 12 height 10
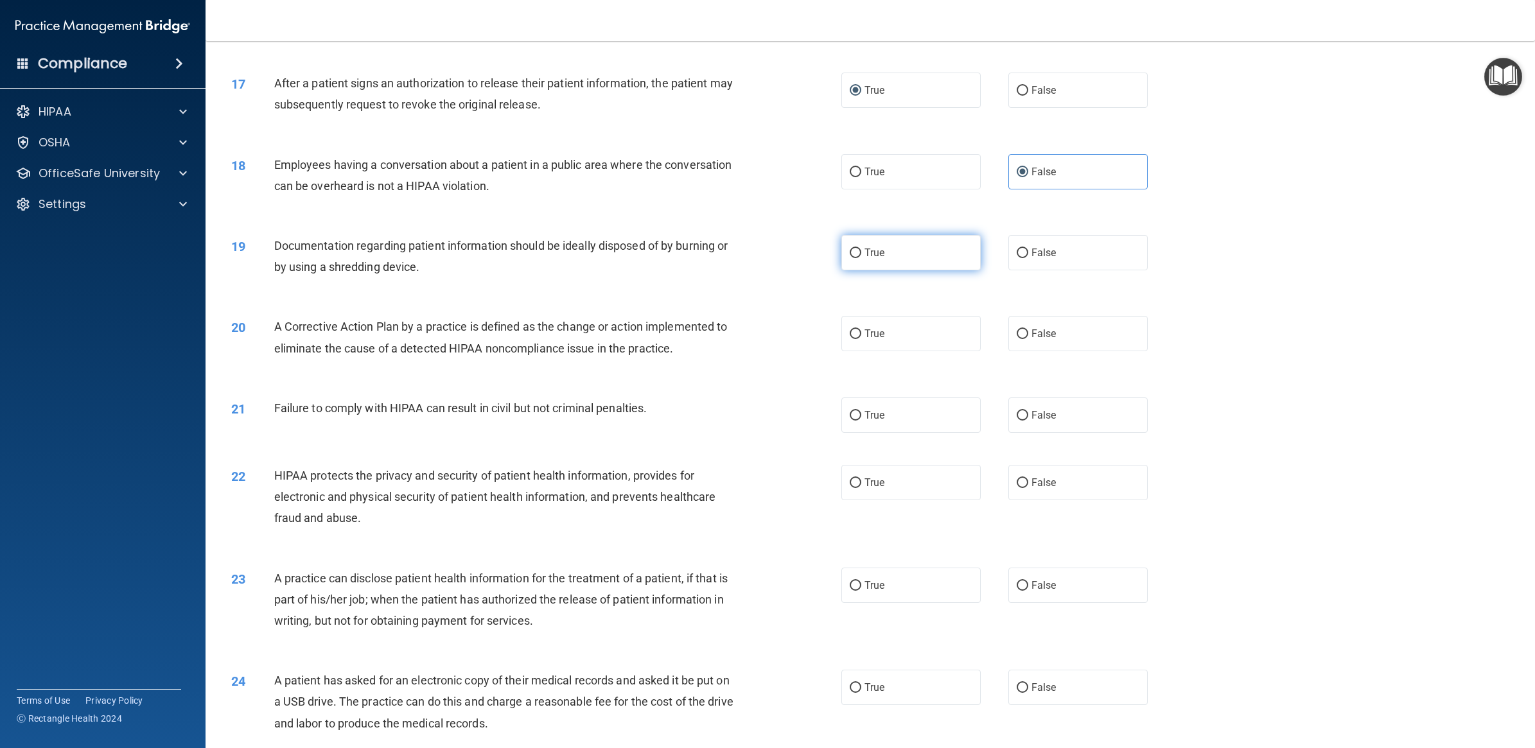
radio input "true"
click at [900, 354] on div "20 A Corrective Action Plan by a practice is defined as the change or action im…" at bounding box center [870, 340] width 1297 height 81
click at [886, 340] on label "True" at bounding box center [910, 333] width 139 height 35
click at [861, 339] on input "True" at bounding box center [855, 334] width 12 height 10
radio input "true"
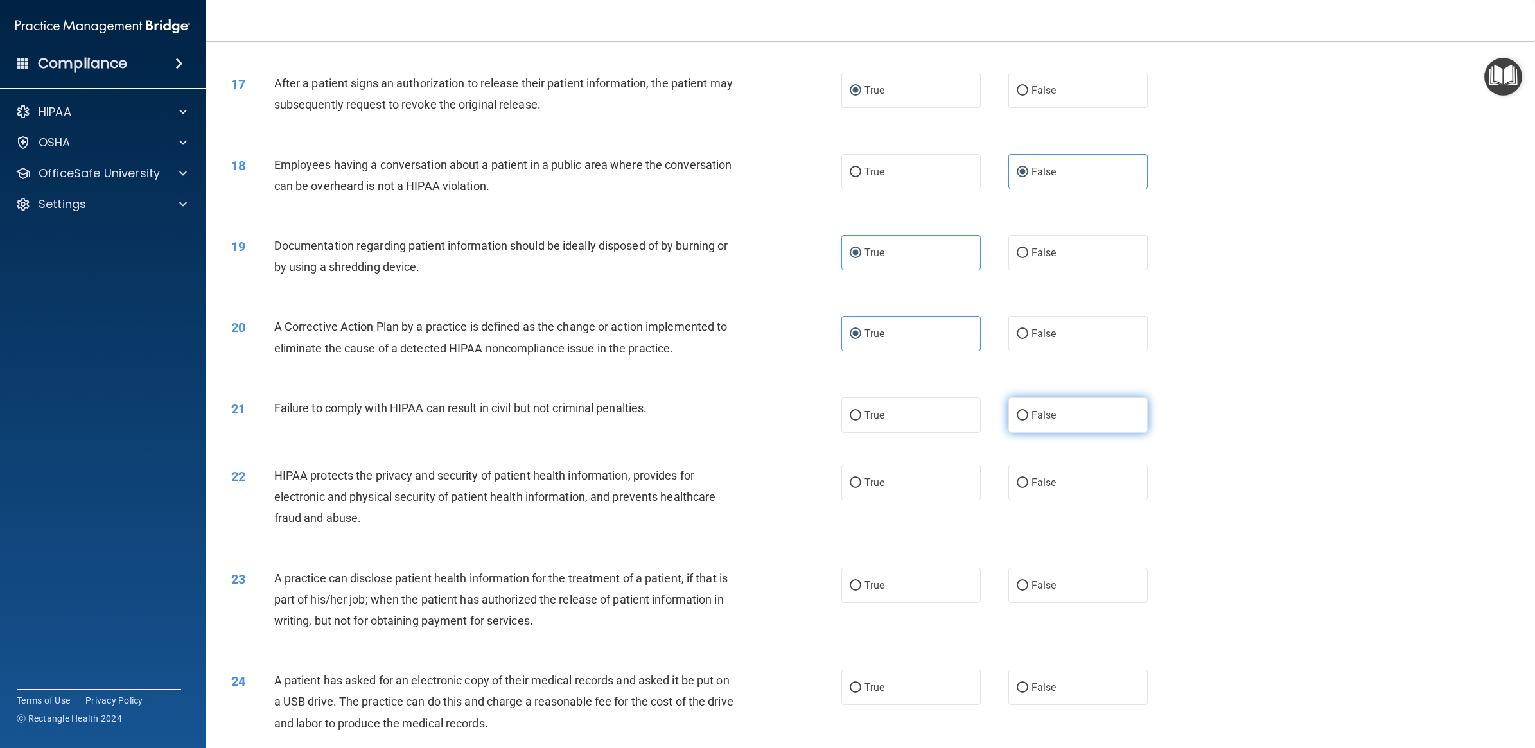
click at [1082, 422] on label "False" at bounding box center [1077, 414] width 139 height 35
click at [1028, 421] on input "False" at bounding box center [1022, 416] width 12 height 10
radio input "true"
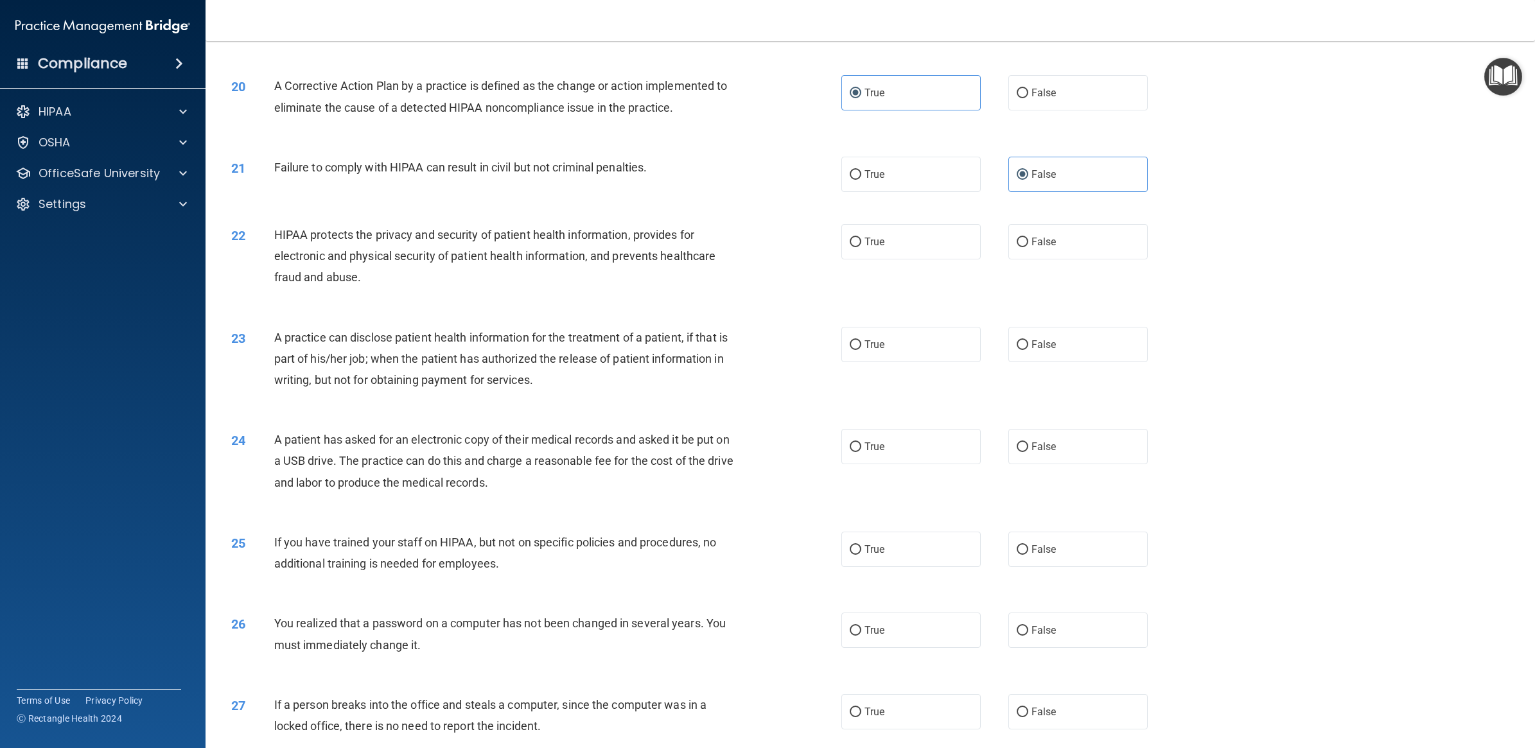
scroll to position [1685, 0]
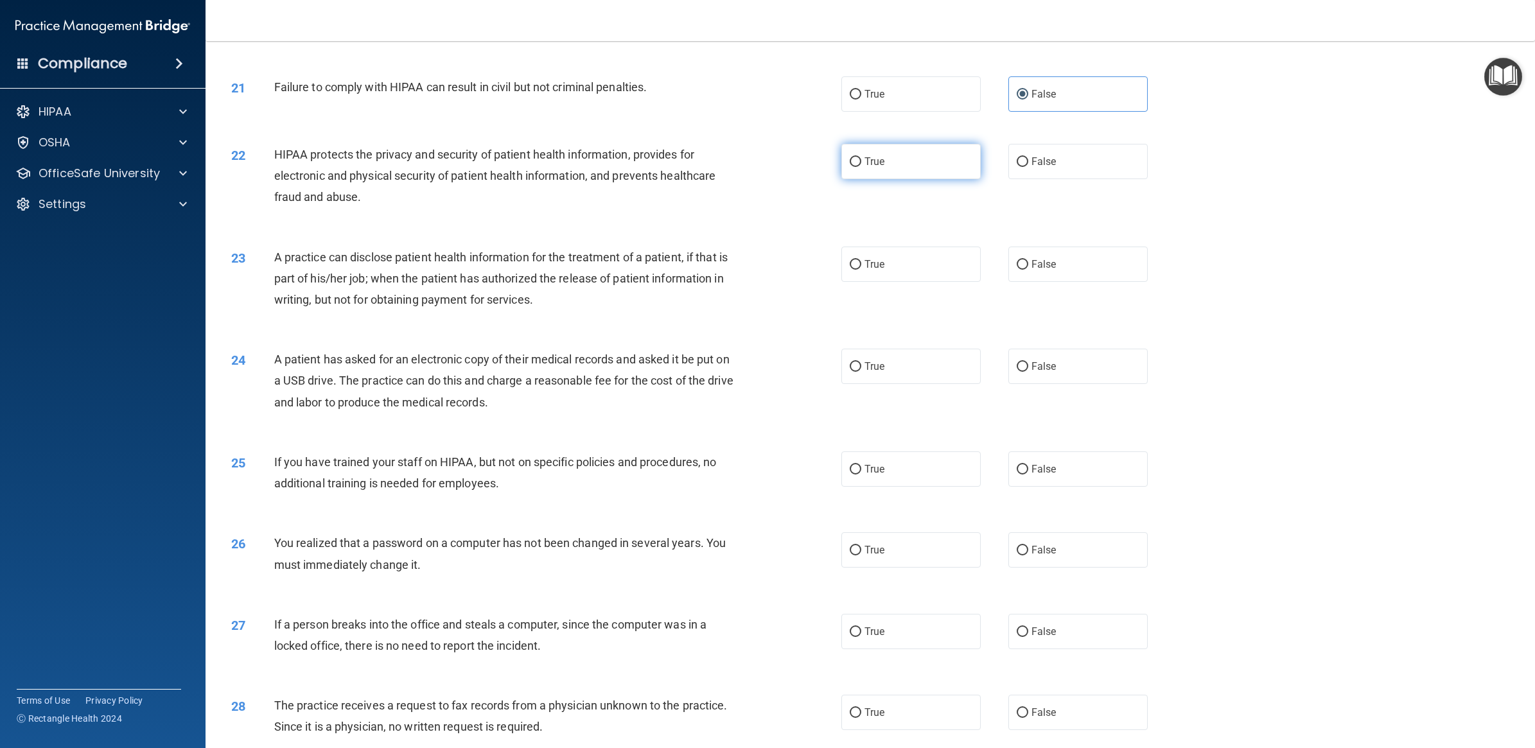
click at [933, 173] on label "True" at bounding box center [910, 161] width 139 height 35
click at [861, 167] on input "True" at bounding box center [855, 162] width 12 height 10
radio input "true"
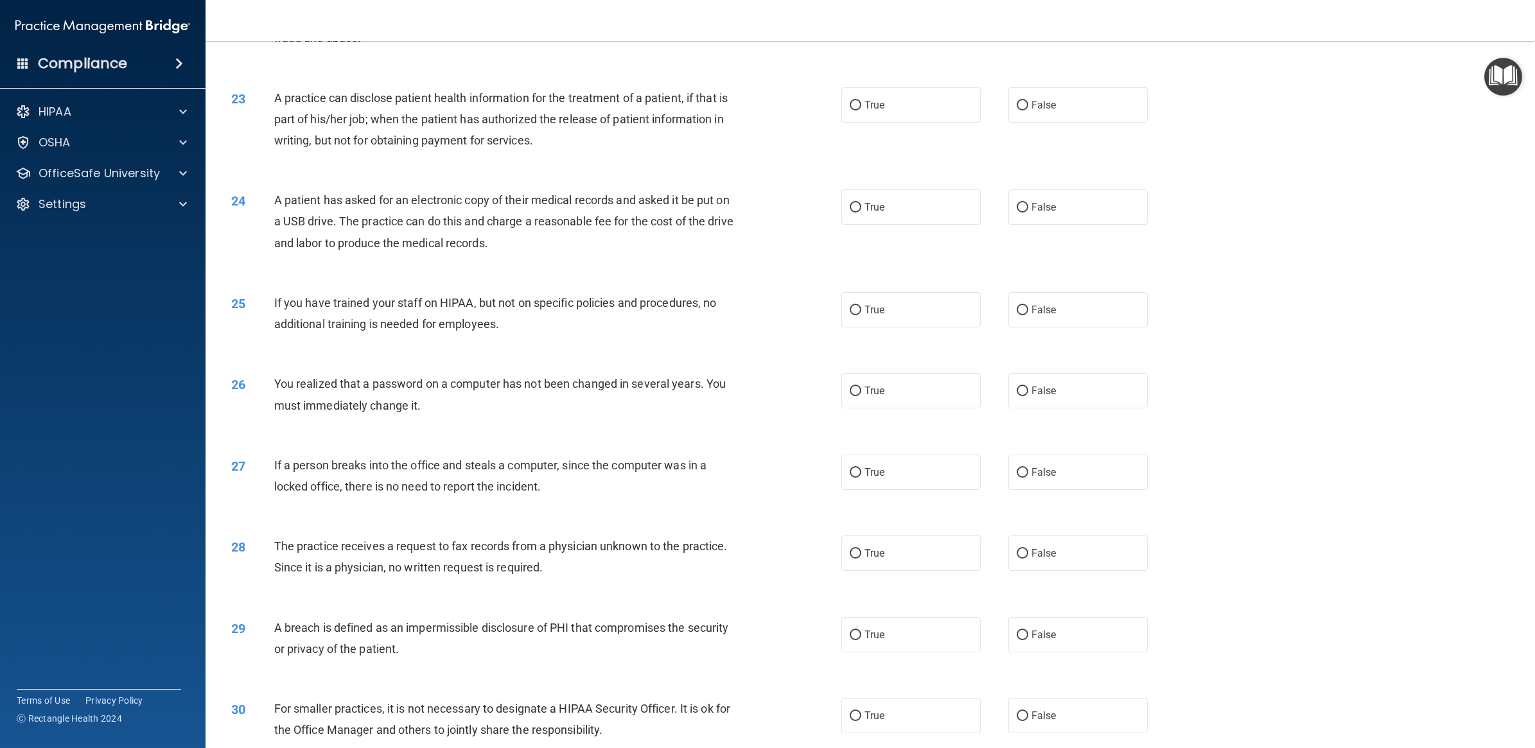
scroll to position [1846, 0]
click at [869, 100] on span "True" at bounding box center [874, 104] width 20 height 12
click at [861, 100] on input "True" at bounding box center [855, 105] width 12 height 10
radio input "true"
click at [912, 219] on label "True" at bounding box center [910, 205] width 139 height 35
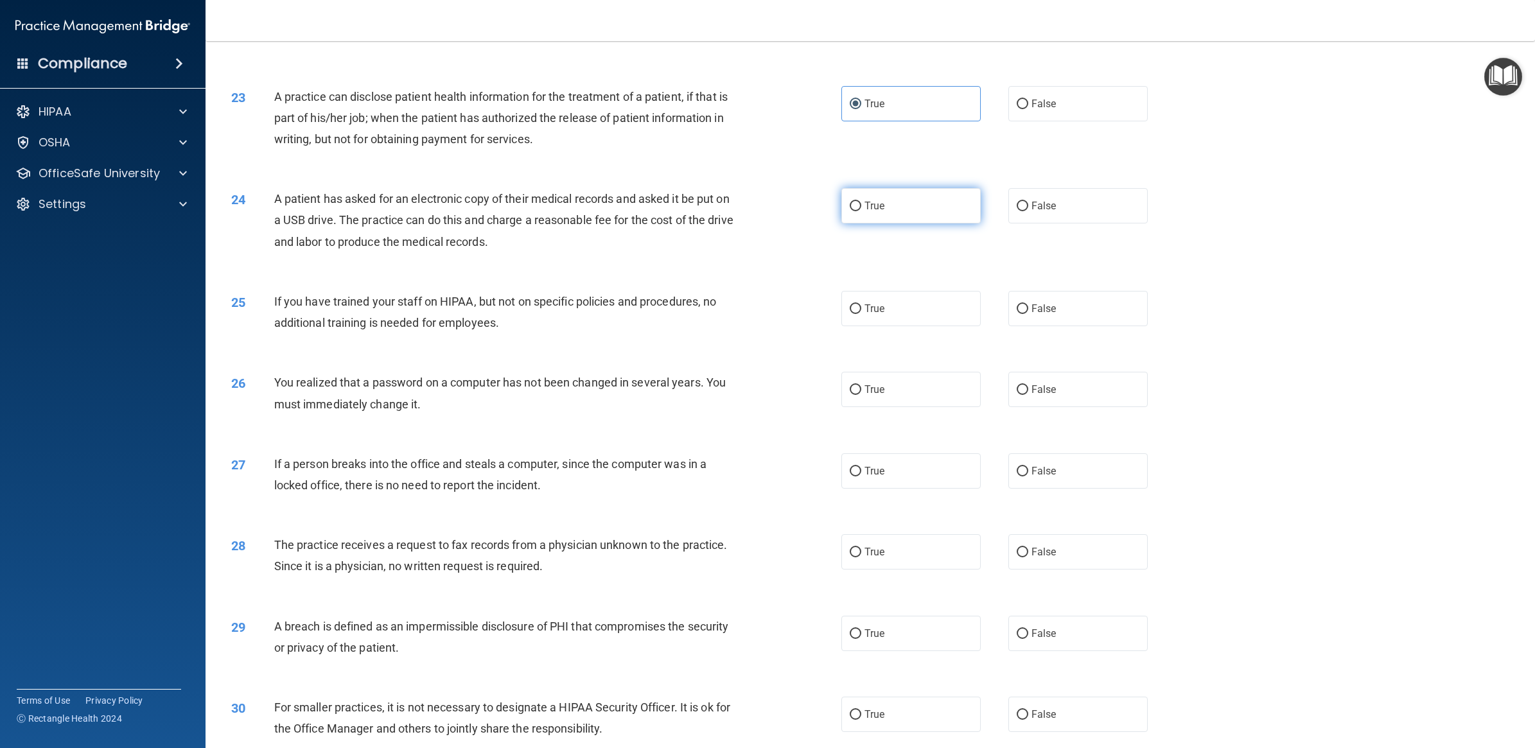
click at [861, 211] on input "True" at bounding box center [855, 207] width 12 height 10
radio input "true"
click at [1052, 215] on label "False" at bounding box center [1077, 205] width 139 height 35
click at [1028, 211] on input "False" at bounding box center [1022, 207] width 12 height 10
radio input "true"
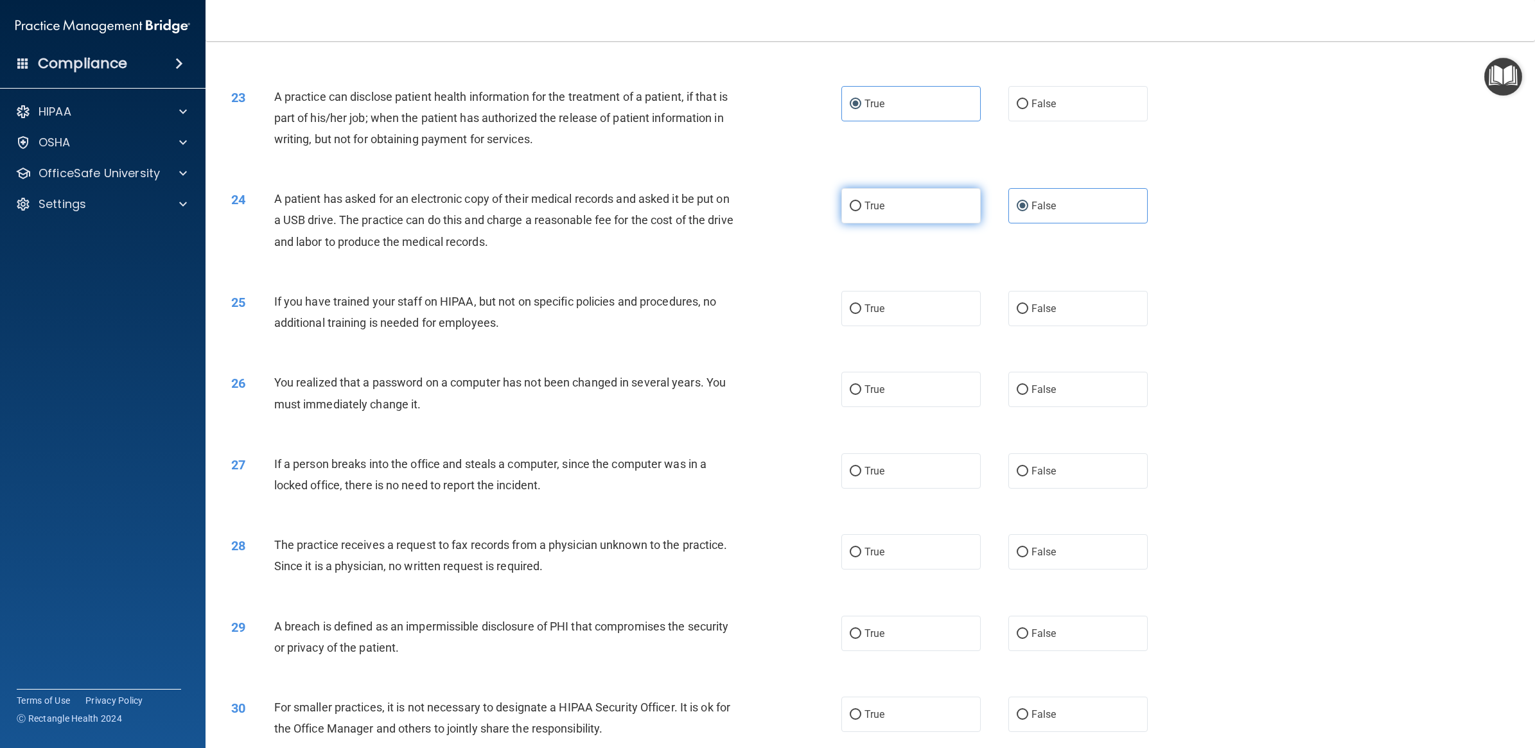
click at [888, 209] on label "True" at bounding box center [910, 205] width 139 height 35
click at [861, 209] on input "True" at bounding box center [855, 207] width 12 height 10
radio input "true"
click at [1081, 214] on label "False" at bounding box center [1077, 205] width 139 height 35
click at [1028, 211] on input "False" at bounding box center [1022, 207] width 12 height 10
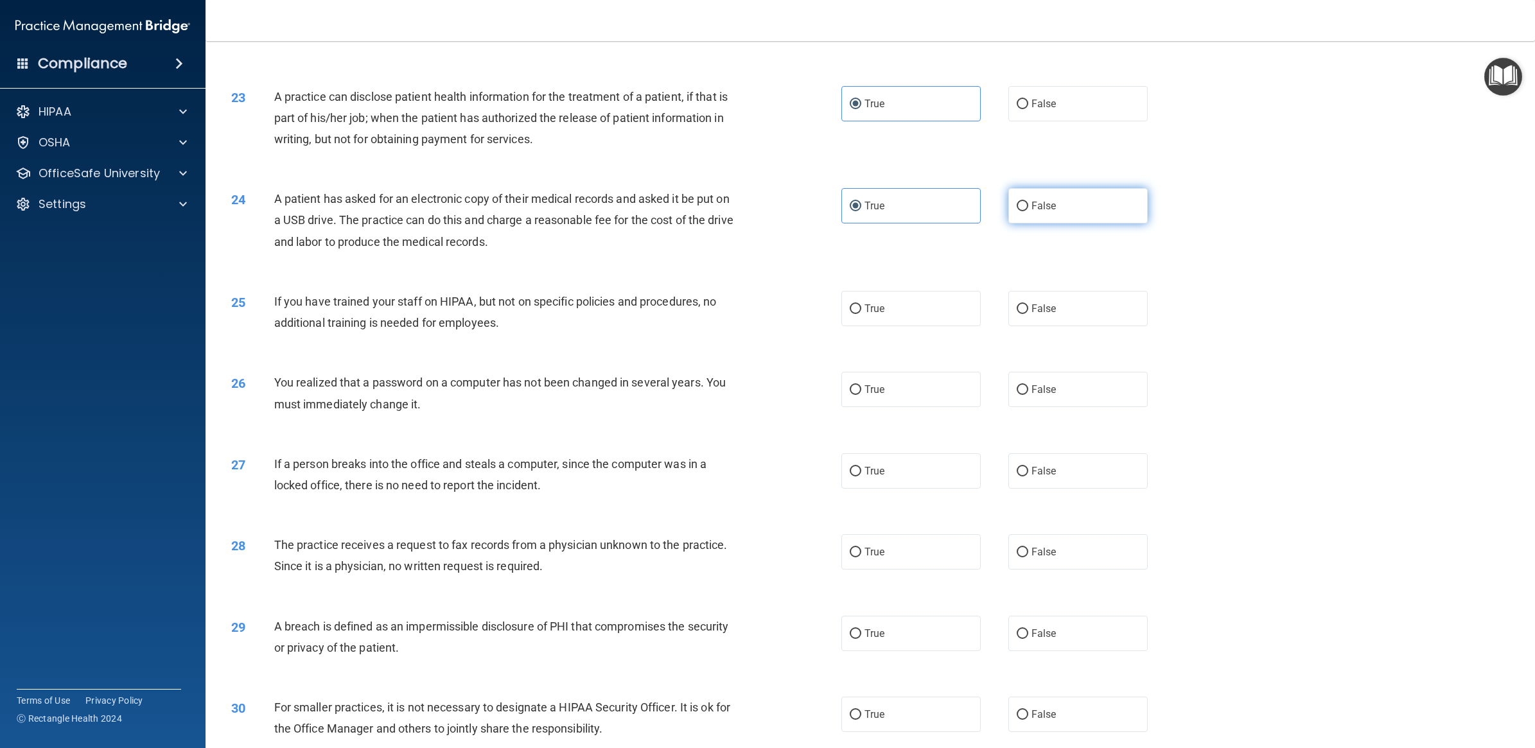
radio input "true"
click at [894, 217] on label "True" at bounding box center [910, 205] width 139 height 35
click at [861, 211] on input "True" at bounding box center [855, 207] width 12 height 10
radio input "true"
radio input "false"
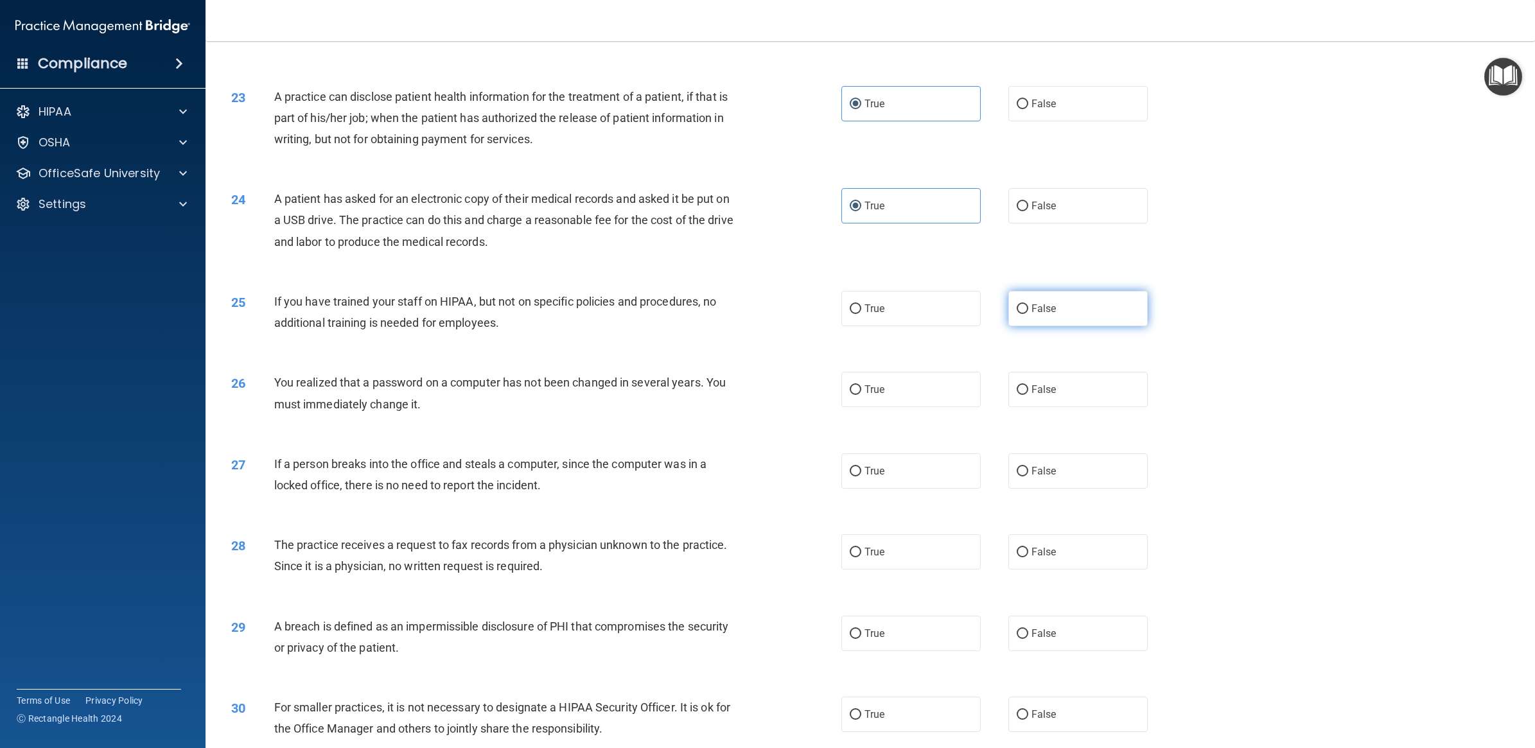
click at [1070, 305] on label "False" at bounding box center [1077, 308] width 139 height 35
click at [1028, 305] on input "False" at bounding box center [1022, 309] width 12 height 10
radio input "true"
click at [881, 379] on label "True" at bounding box center [910, 389] width 139 height 35
click at [861, 385] on input "True" at bounding box center [855, 390] width 12 height 10
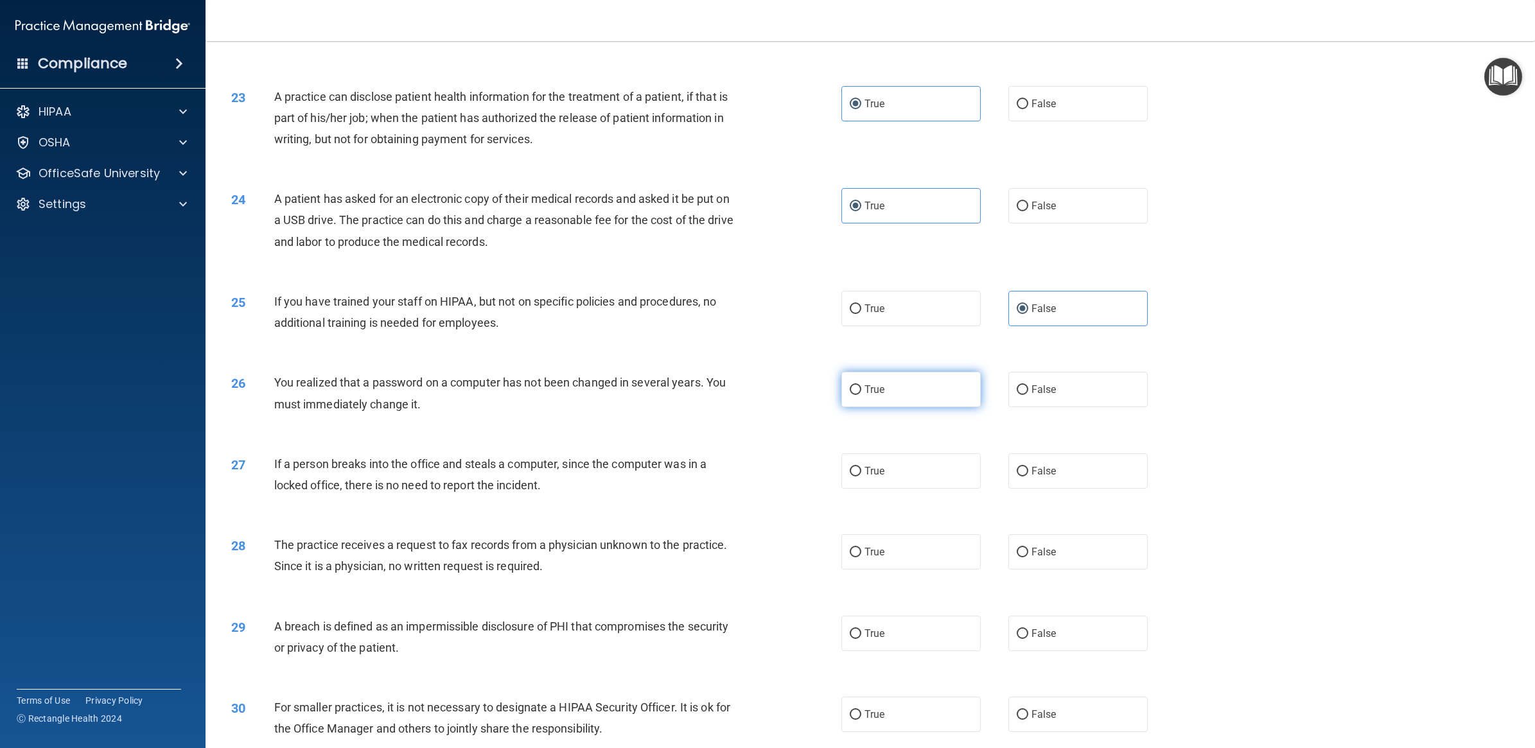
radio input "true"
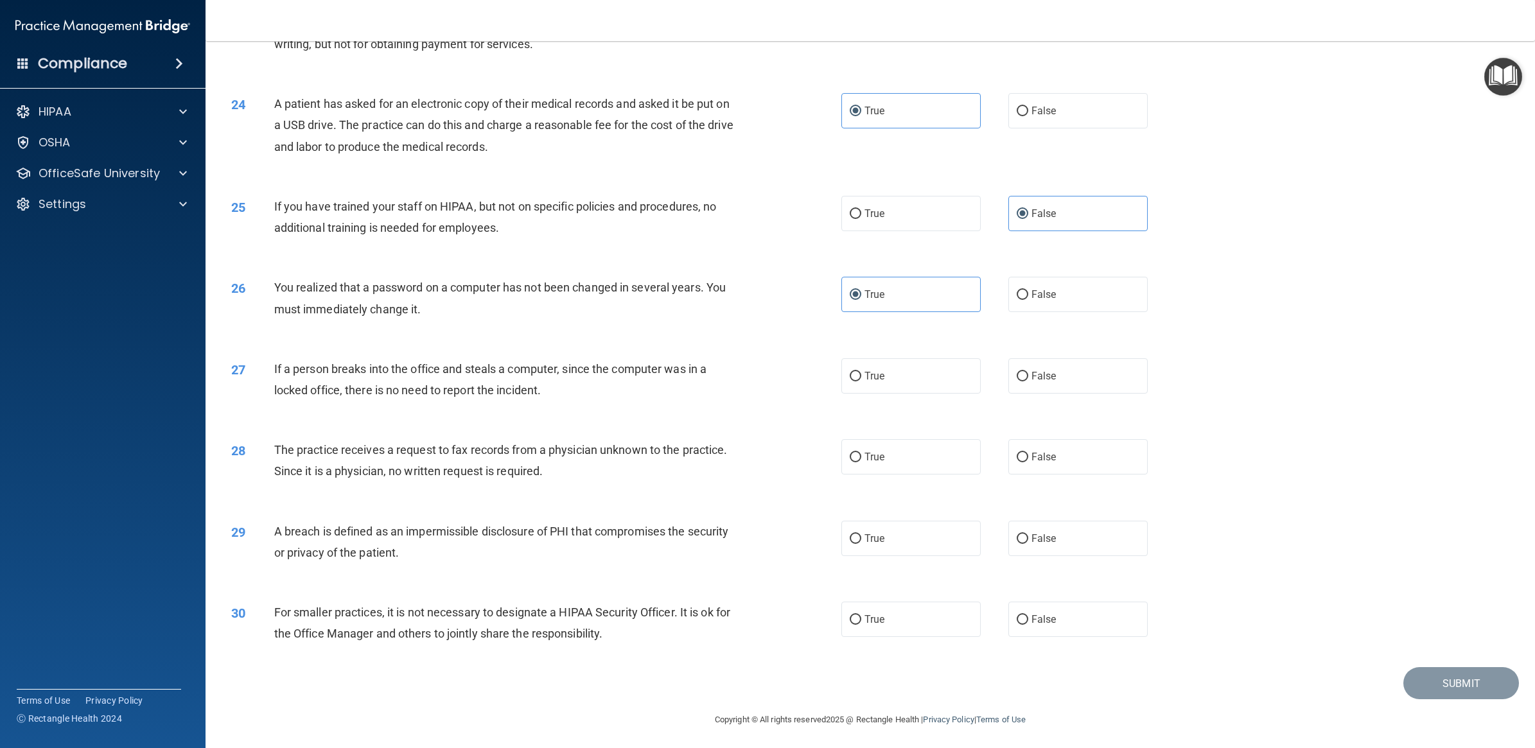
scroll to position [1944, 0]
click at [1018, 360] on label "False" at bounding box center [1077, 373] width 139 height 35
click at [1018, 369] on input "False" at bounding box center [1022, 374] width 12 height 10
radio input "true"
click at [1050, 461] on label "False" at bounding box center [1077, 454] width 139 height 35
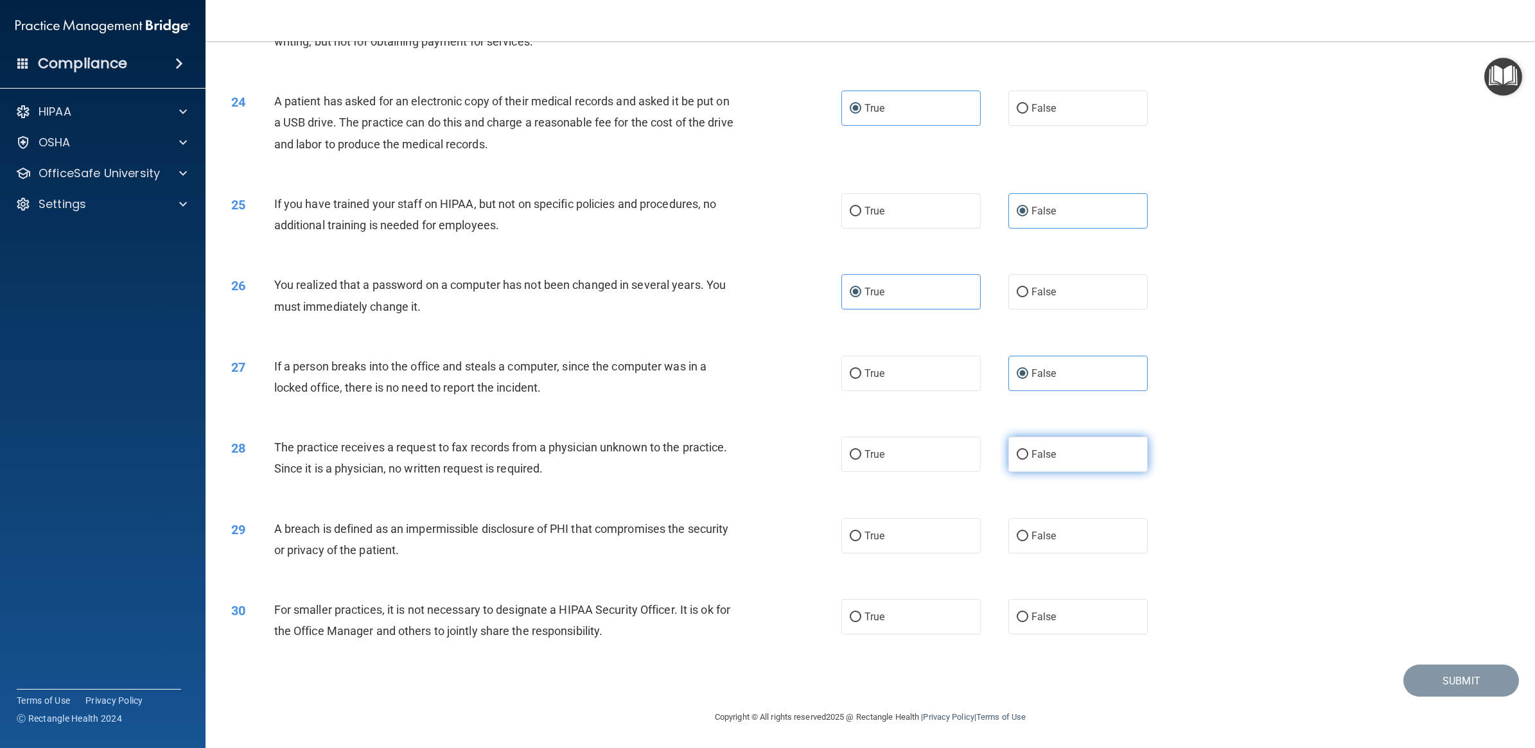
click at [1028, 460] on input "False" at bounding box center [1022, 455] width 12 height 10
radio input "true"
click at [891, 553] on div "29 A breach is defined as an impermissible disclosure of PHI that compromises t…" at bounding box center [870, 542] width 1297 height 81
click at [881, 541] on label "True" at bounding box center [910, 535] width 139 height 35
click at [861, 541] on input "True" at bounding box center [855, 537] width 12 height 10
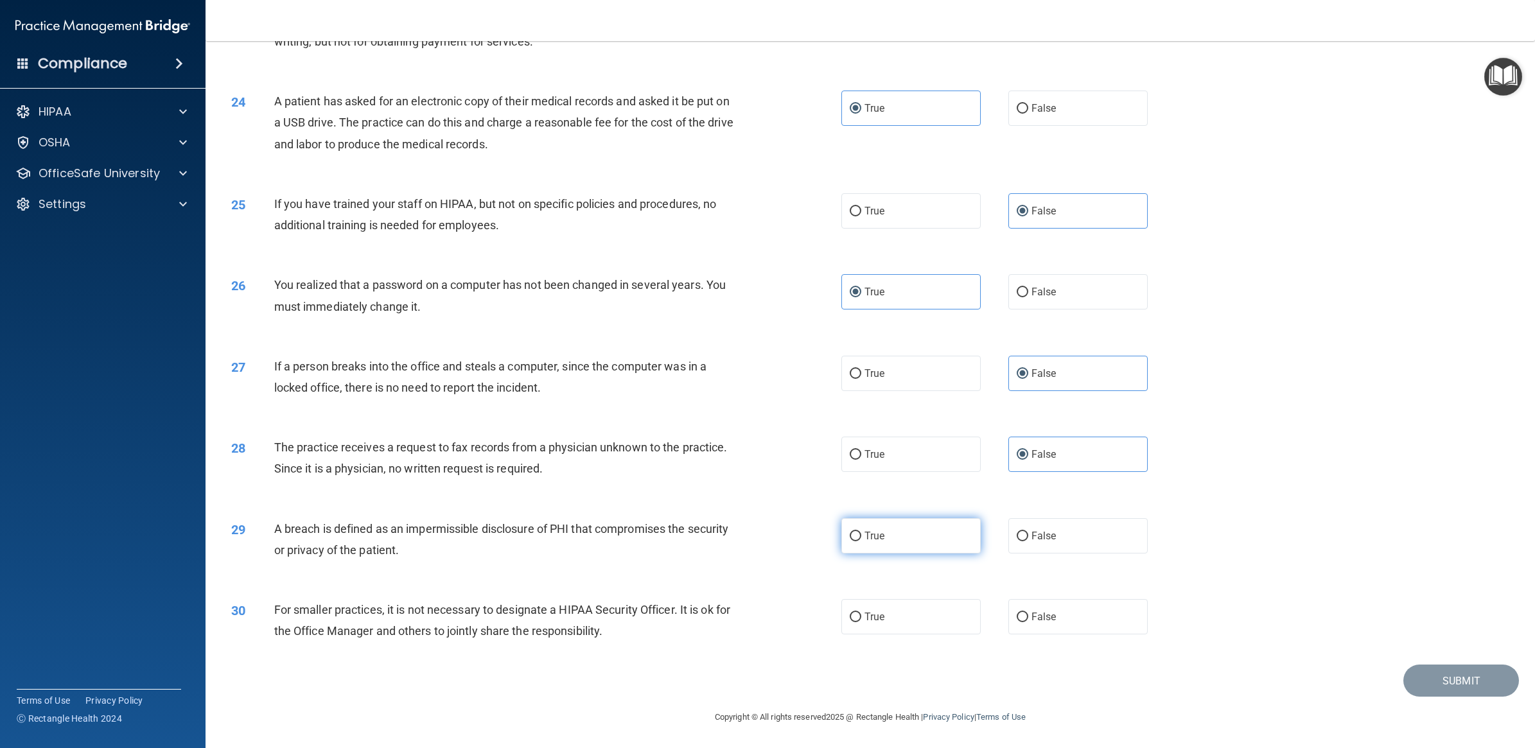
radio input "true"
click at [1035, 616] on span "False" at bounding box center [1043, 617] width 25 height 12
click at [1028, 616] on input "False" at bounding box center [1022, 618] width 12 height 10
radio input "true"
click at [1437, 681] on button "Submit" at bounding box center [1461, 681] width 116 height 33
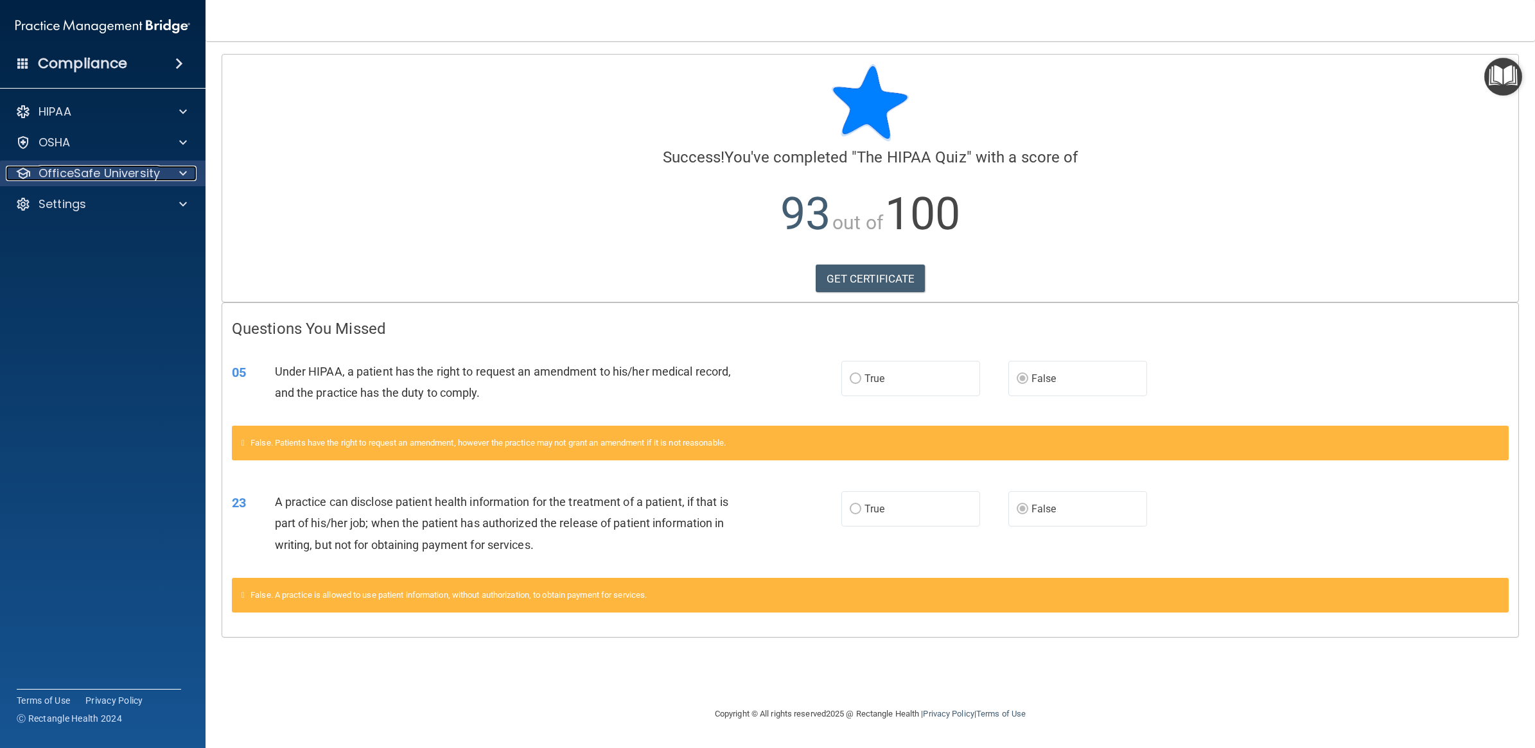
click at [67, 166] on p "OfficeSafe University" at bounding box center [99, 173] width 121 height 15
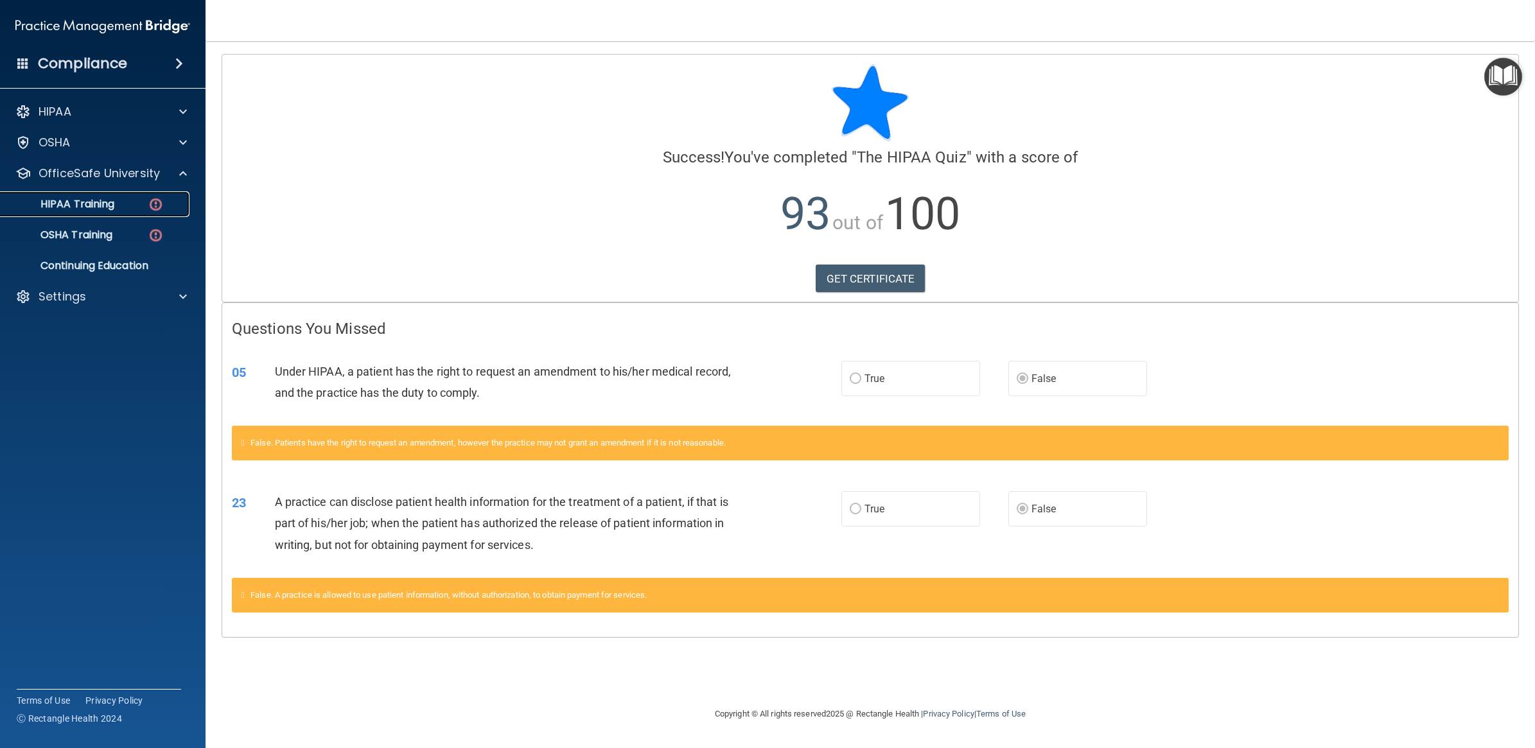
click at [65, 207] on p "HIPAA Training" at bounding box center [61, 204] width 106 height 13
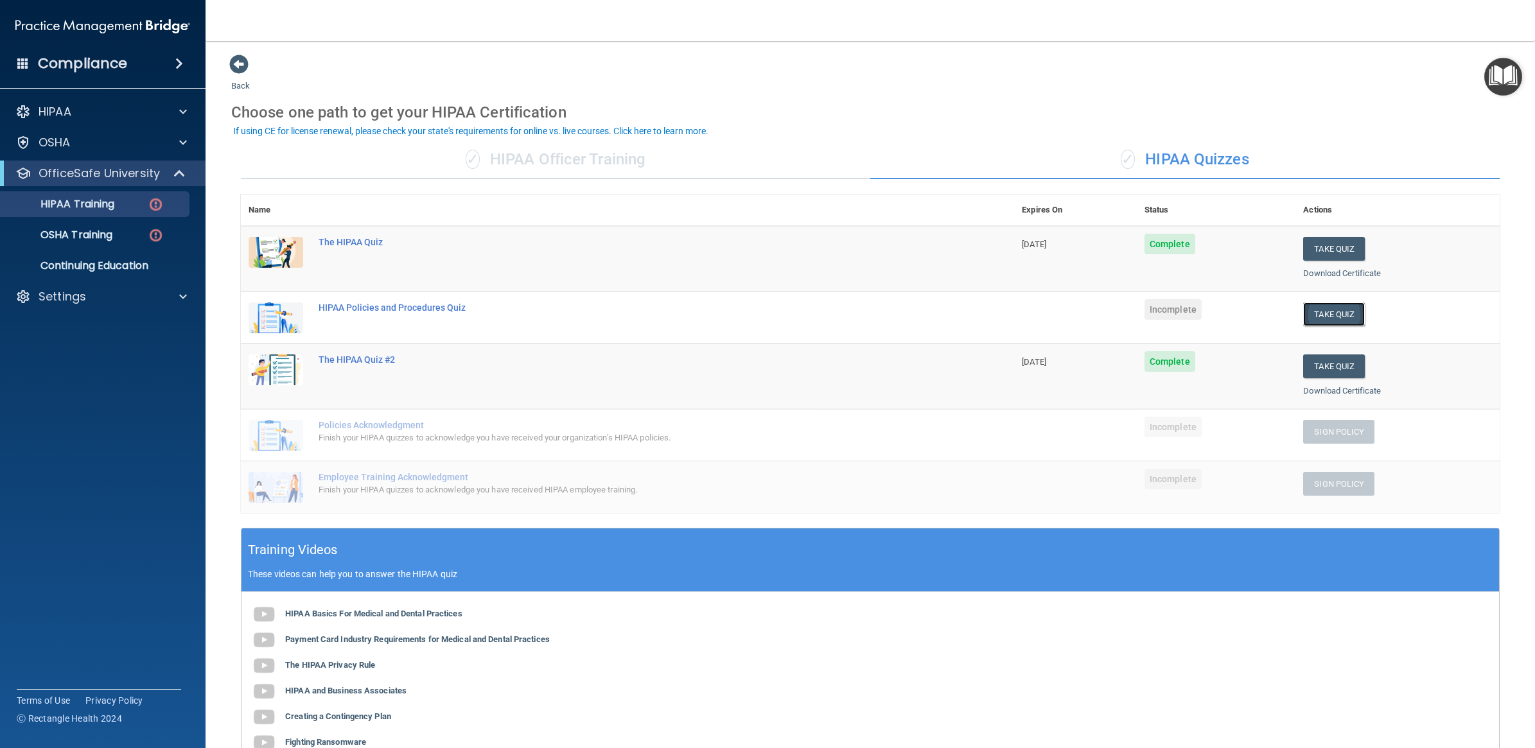
click at [1314, 311] on button "Take Quiz" at bounding box center [1334, 314] width 62 height 24
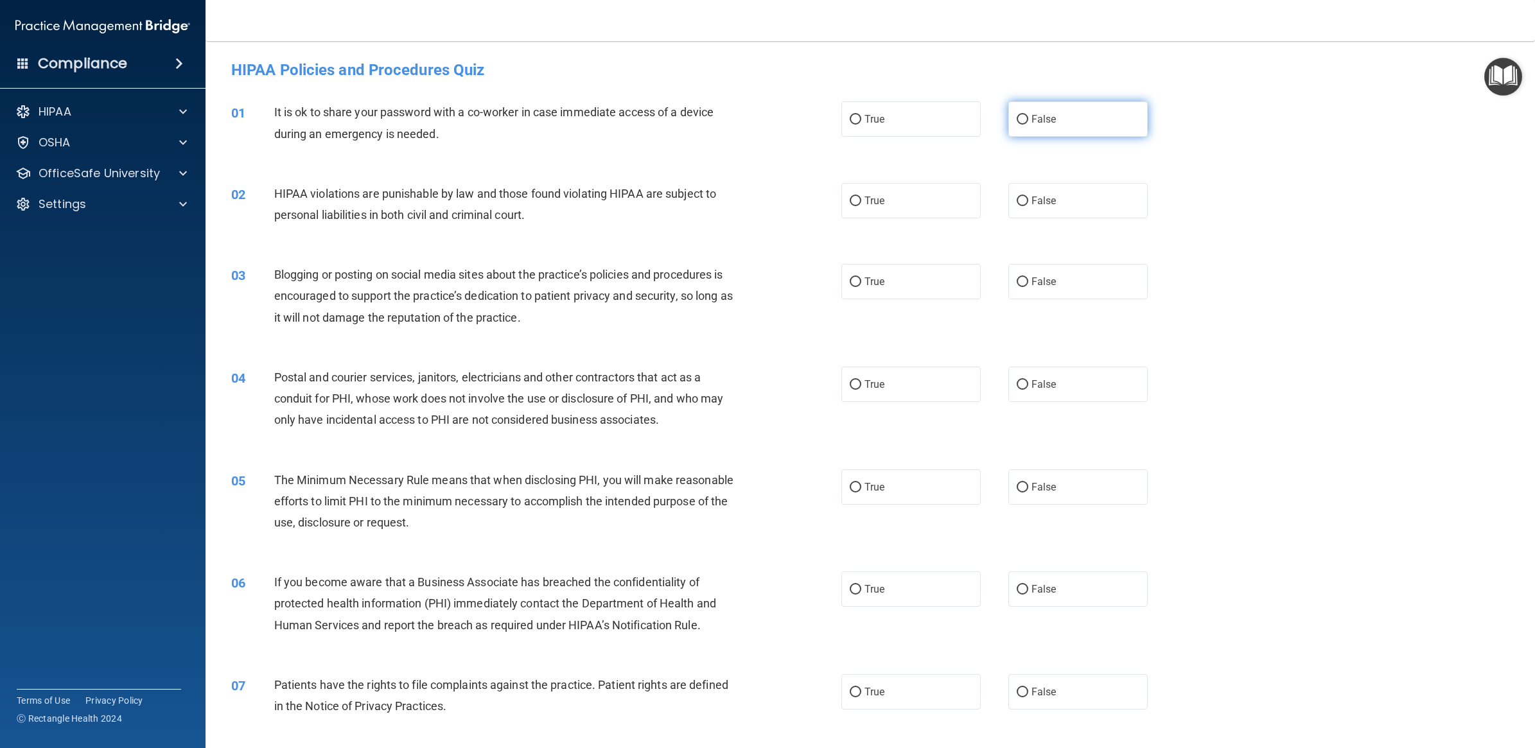
click at [1042, 117] on span "False" at bounding box center [1043, 119] width 25 height 12
click at [1028, 117] on input "False" at bounding box center [1022, 120] width 12 height 10
radio input "true"
click at [955, 204] on label "True" at bounding box center [910, 200] width 139 height 35
click at [861, 204] on input "True" at bounding box center [855, 201] width 12 height 10
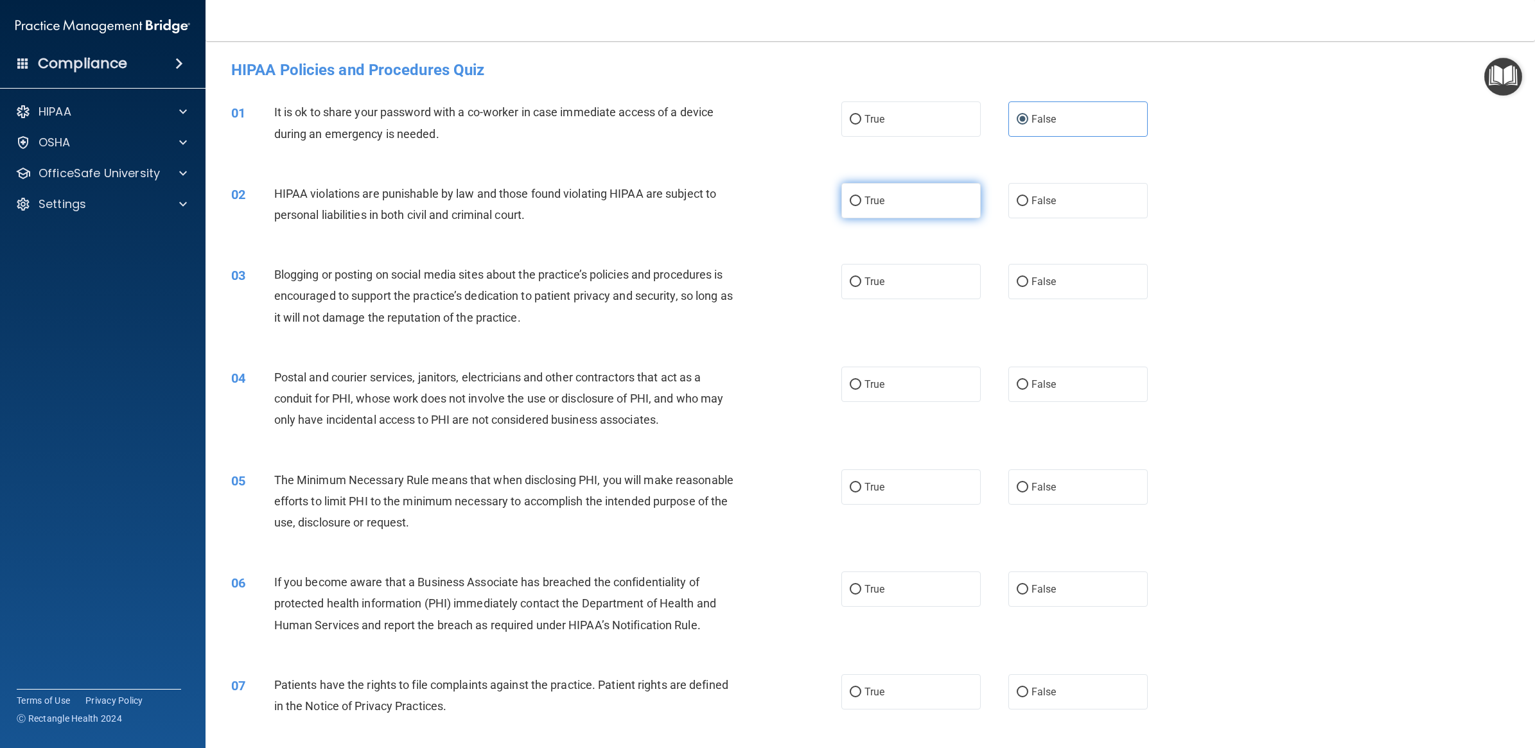
radio input "true"
click at [864, 284] on span "True" at bounding box center [874, 281] width 20 height 12
click at [858, 284] on input "True" at bounding box center [855, 282] width 12 height 10
radio input "true"
click at [1115, 290] on label "False" at bounding box center [1077, 281] width 139 height 35
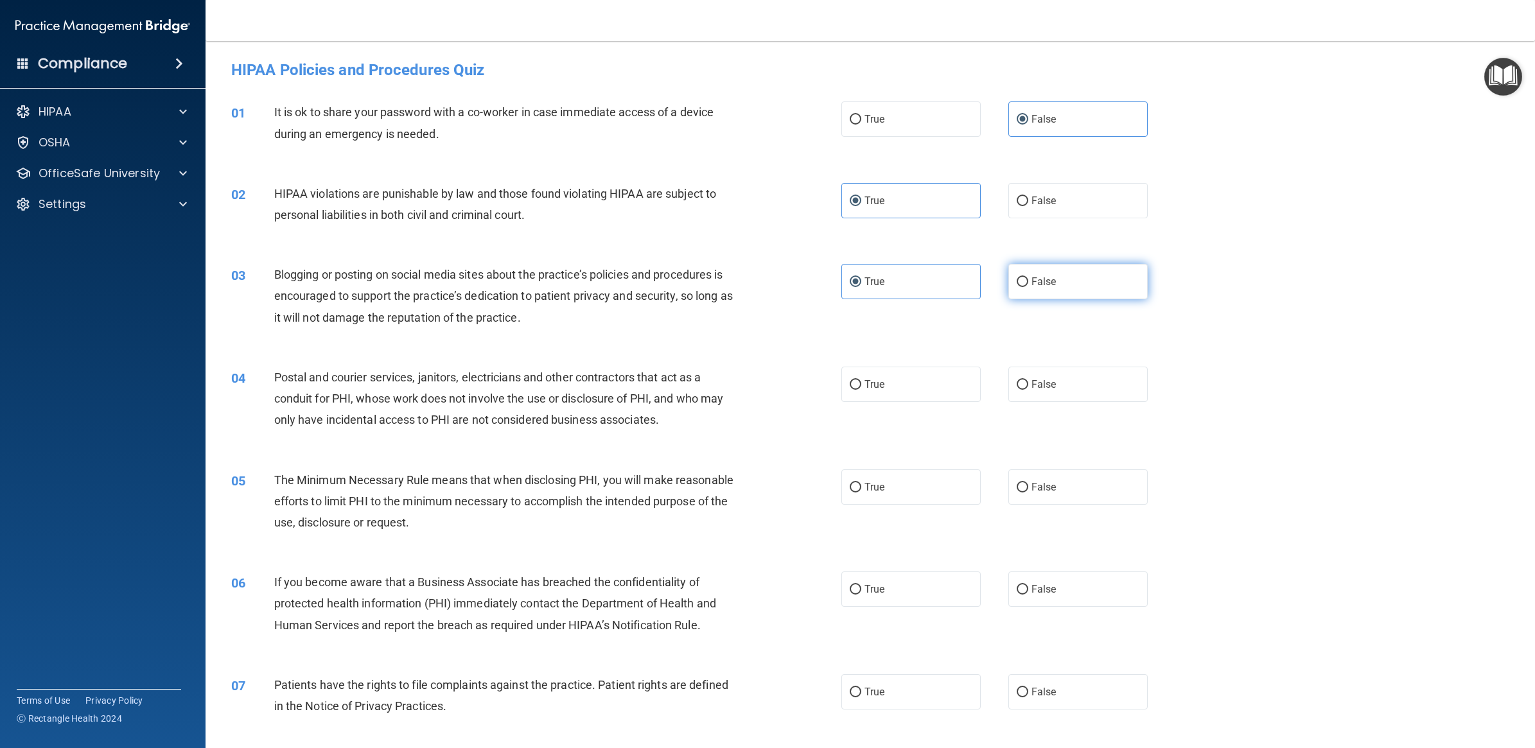
click at [1028, 287] on input "False" at bounding box center [1022, 282] width 12 height 10
radio input "true"
radio input "false"
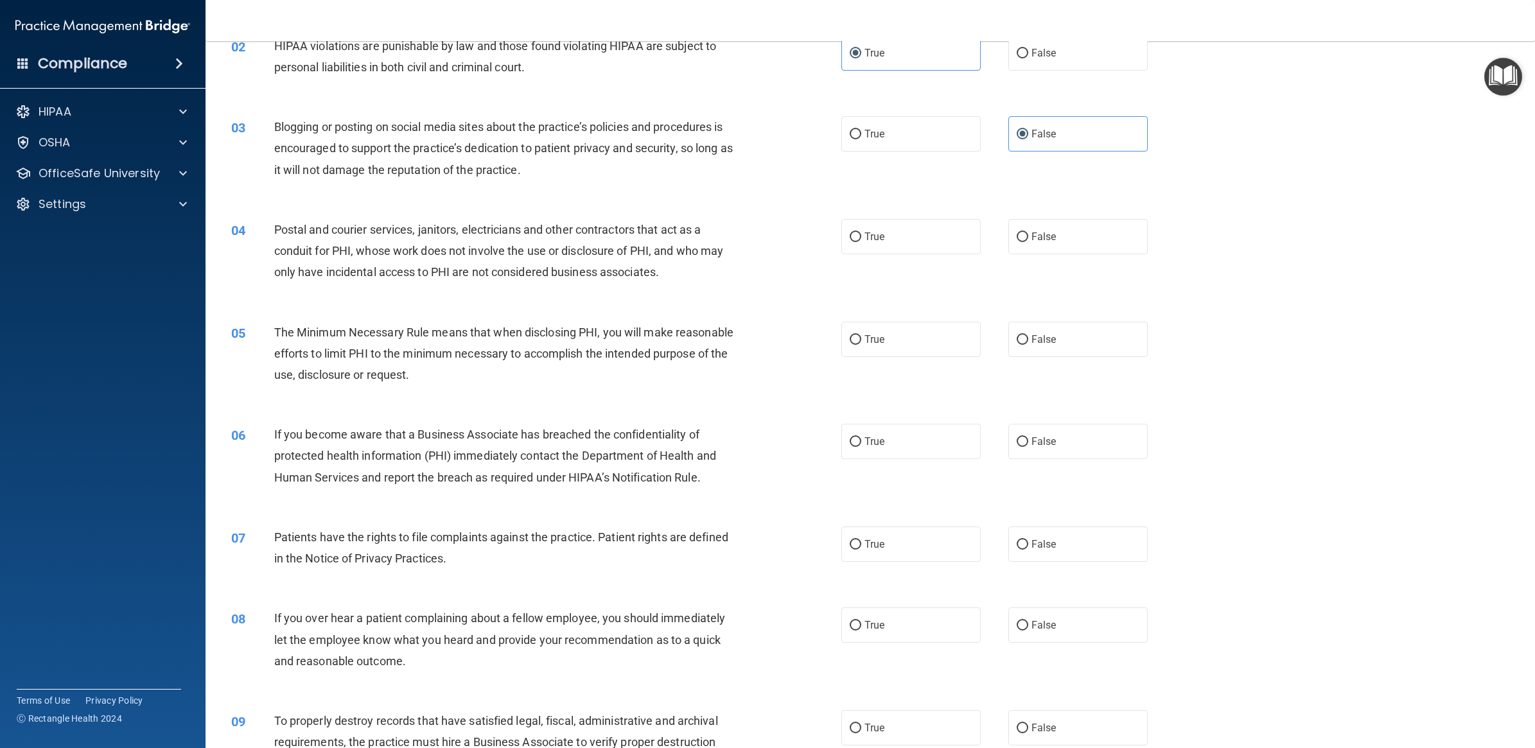
scroll to position [161, 0]
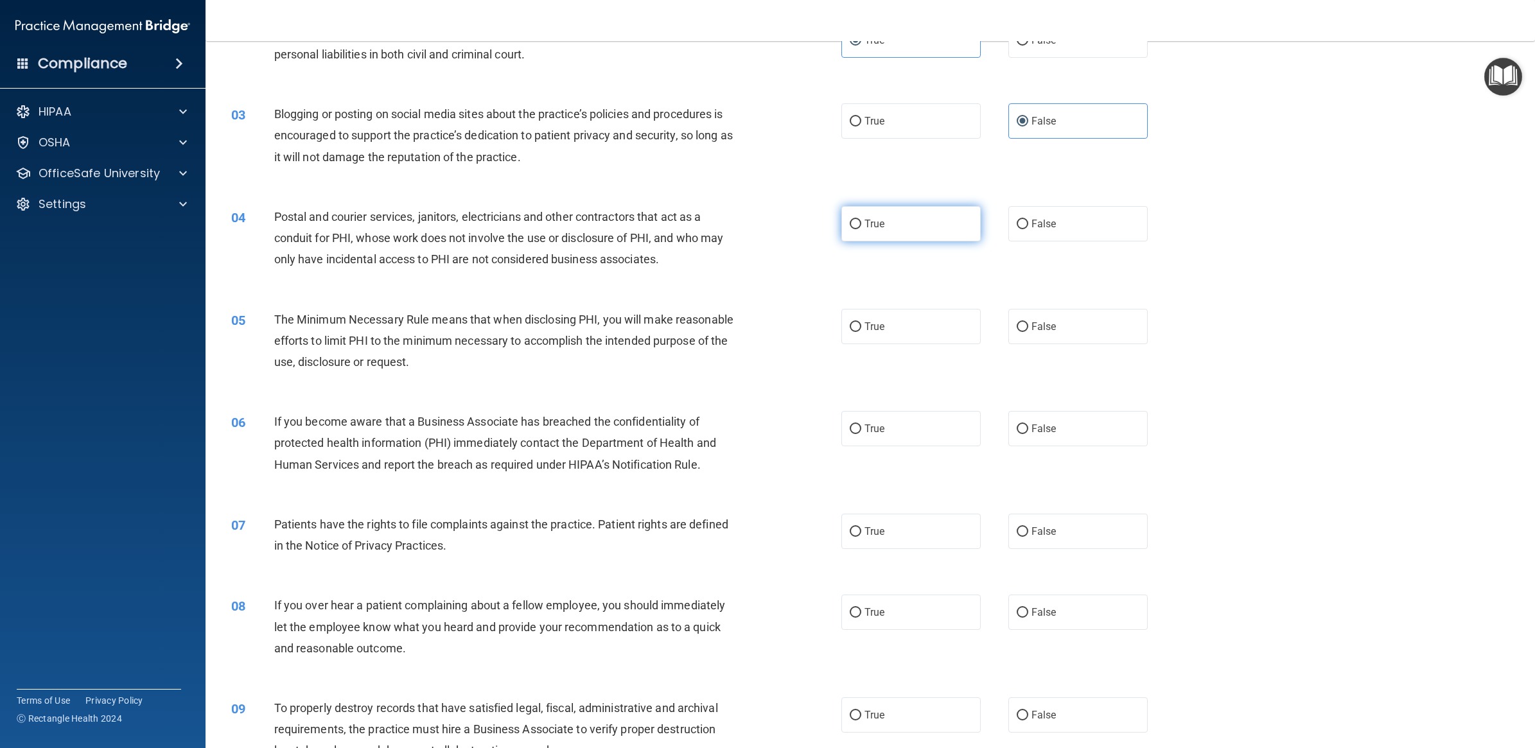
click at [878, 225] on label "True" at bounding box center [910, 223] width 139 height 35
click at [861, 225] on input "True" at bounding box center [855, 225] width 12 height 10
radio input "true"
click at [864, 345] on div "05 The Minimum Necessary Rule means that when disclosing PHI, you will make rea…" at bounding box center [870, 344] width 1297 height 103
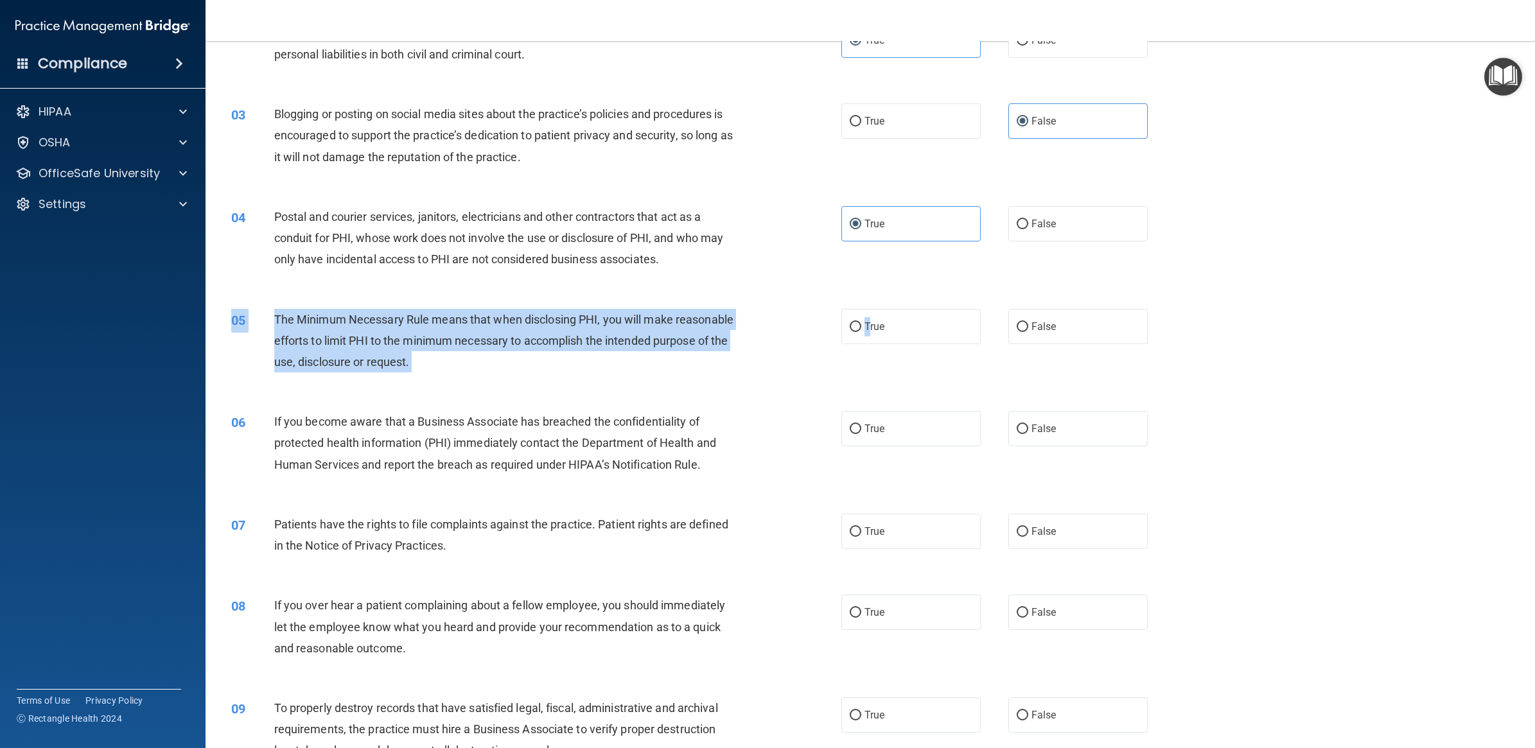
drag, startPoint x: 864, startPoint y: 345, endPoint x: 830, endPoint y: 354, distance: 34.8
click at [830, 354] on div "05 The Minimum Necessary Rule means that when disclosing PHI, you will make rea…" at bounding box center [536, 344] width 649 height 71
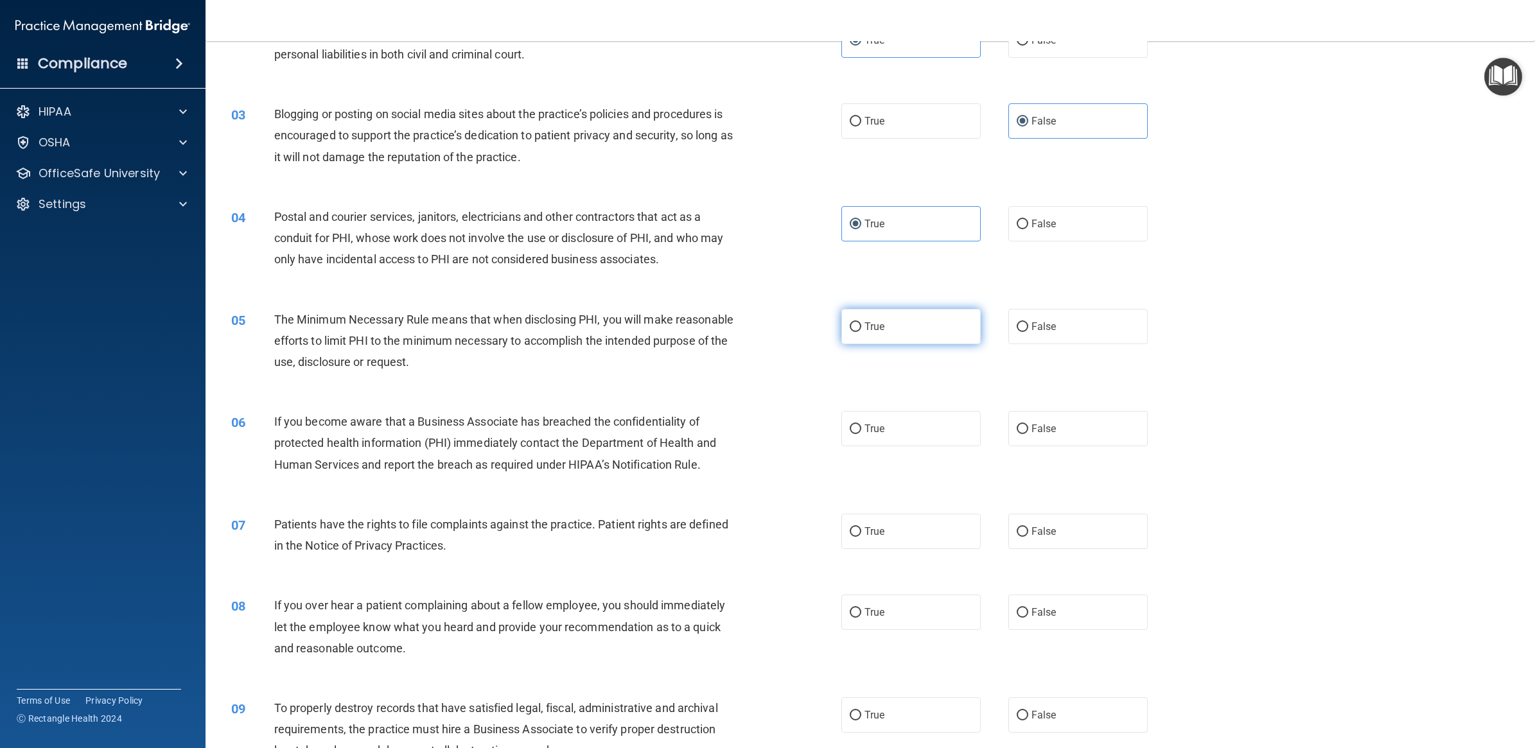
click at [860, 317] on label "True" at bounding box center [910, 326] width 139 height 35
click at [860, 322] on input "True" at bounding box center [855, 327] width 12 height 10
radio input "true"
click at [896, 430] on label "True" at bounding box center [910, 428] width 139 height 35
click at [861, 430] on input "True" at bounding box center [855, 429] width 12 height 10
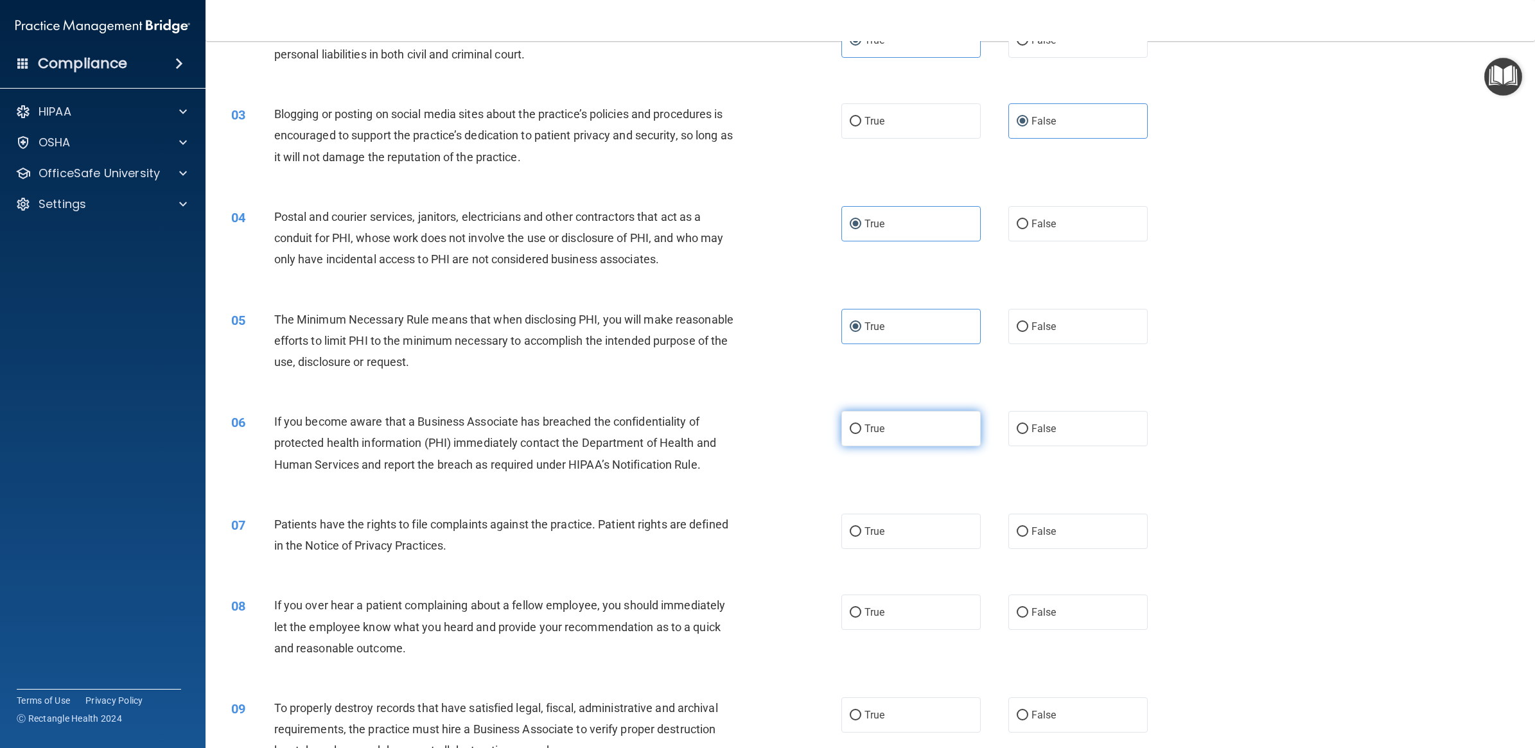
radio input "true"
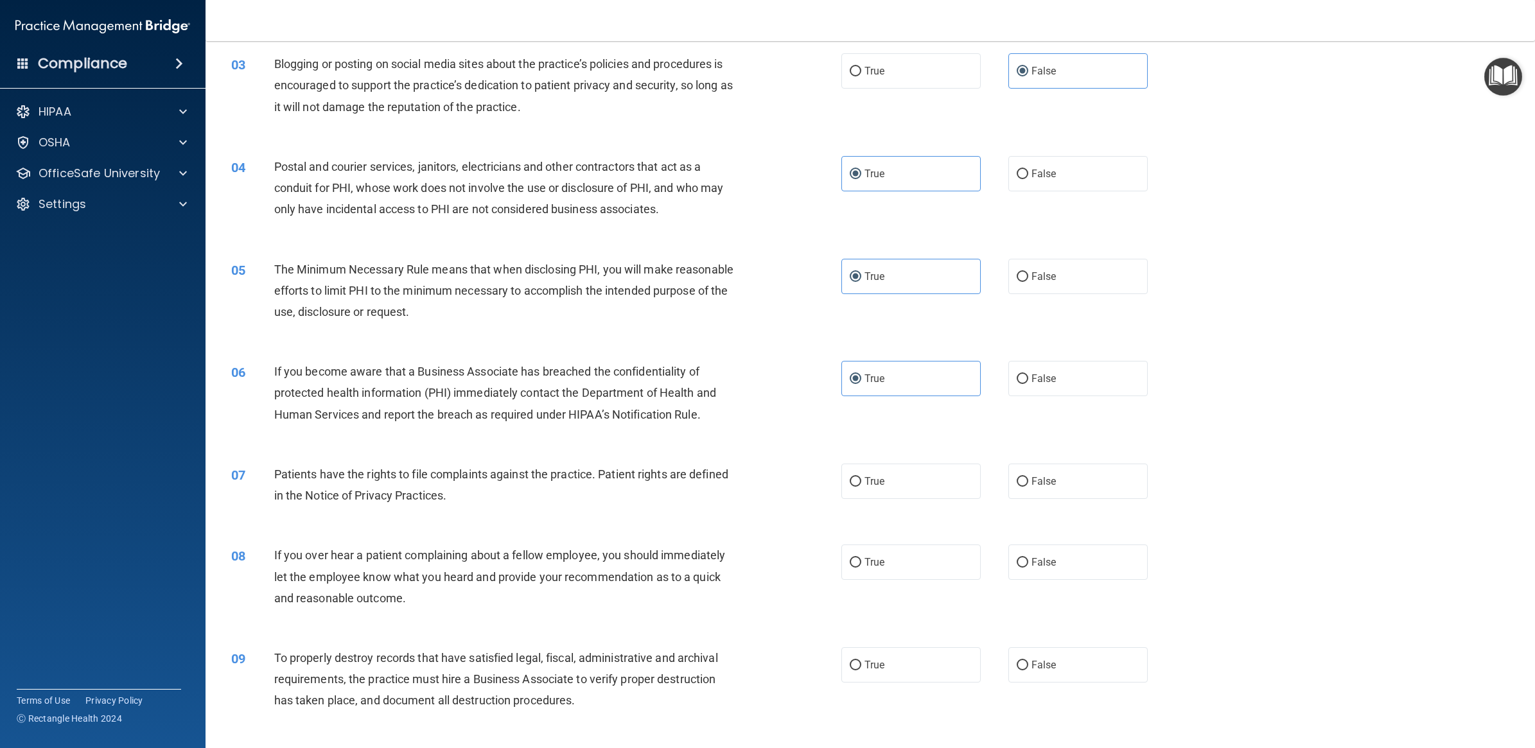
scroll to position [401, 0]
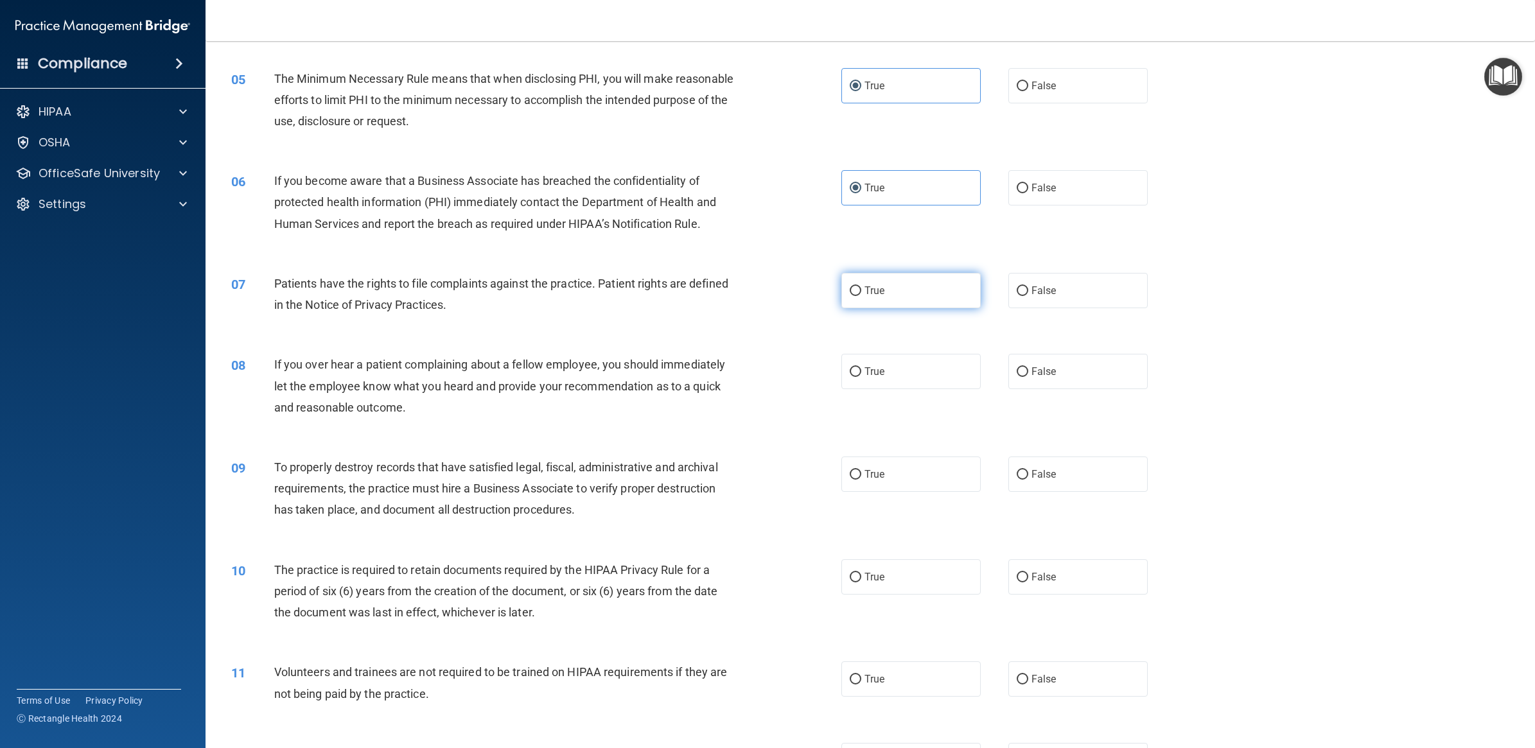
click at [948, 295] on label "True" at bounding box center [910, 290] width 139 height 35
click at [861, 295] on input "True" at bounding box center [855, 291] width 12 height 10
radio input "true"
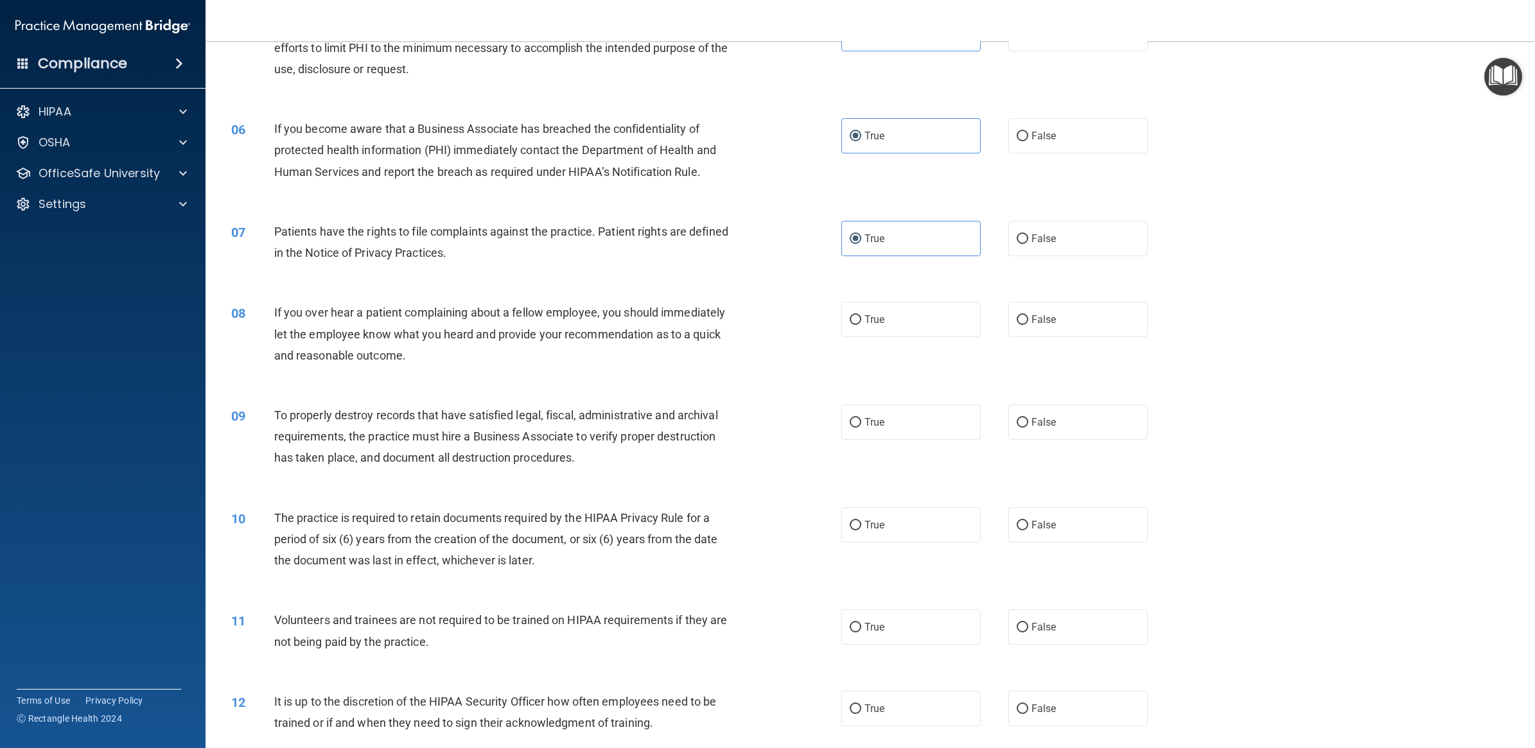
scroll to position [482, 0]
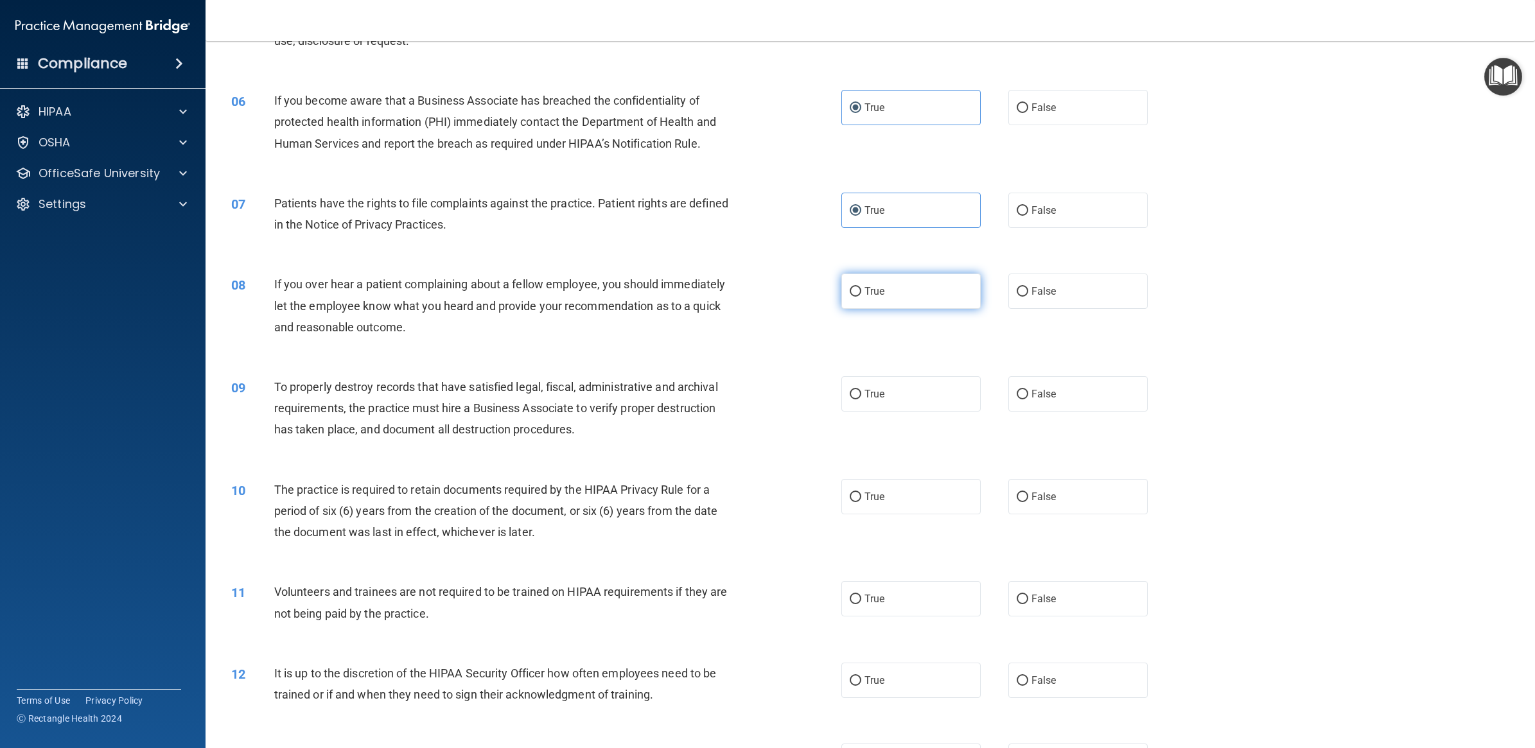
click at [932, 296] on label "True" at bounding box center [910, 291] width 139 height 35
click at [861, 296] on input "True" at bounding box center [855, 292] width 12 height 10
radio input "true"
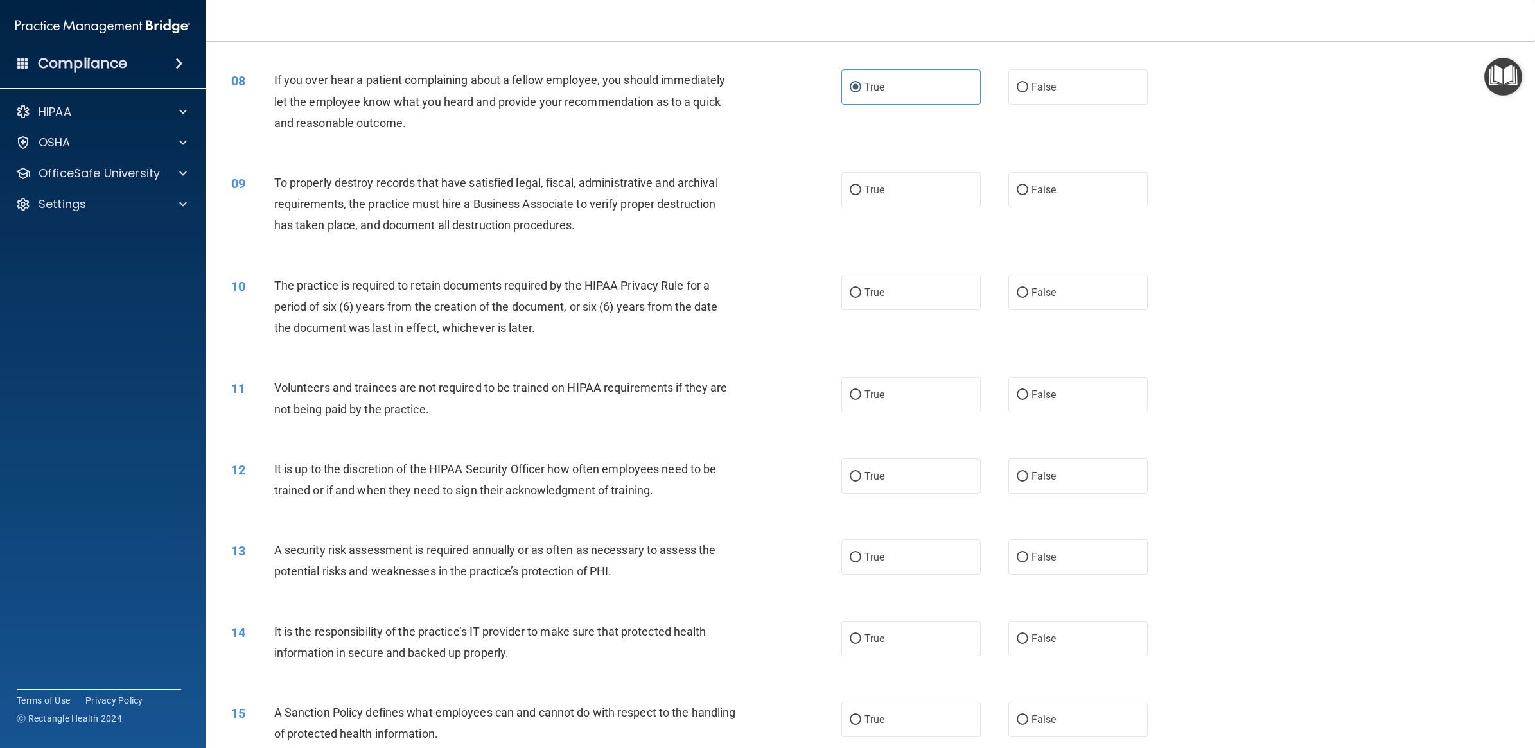
scroll to position [722, 0]
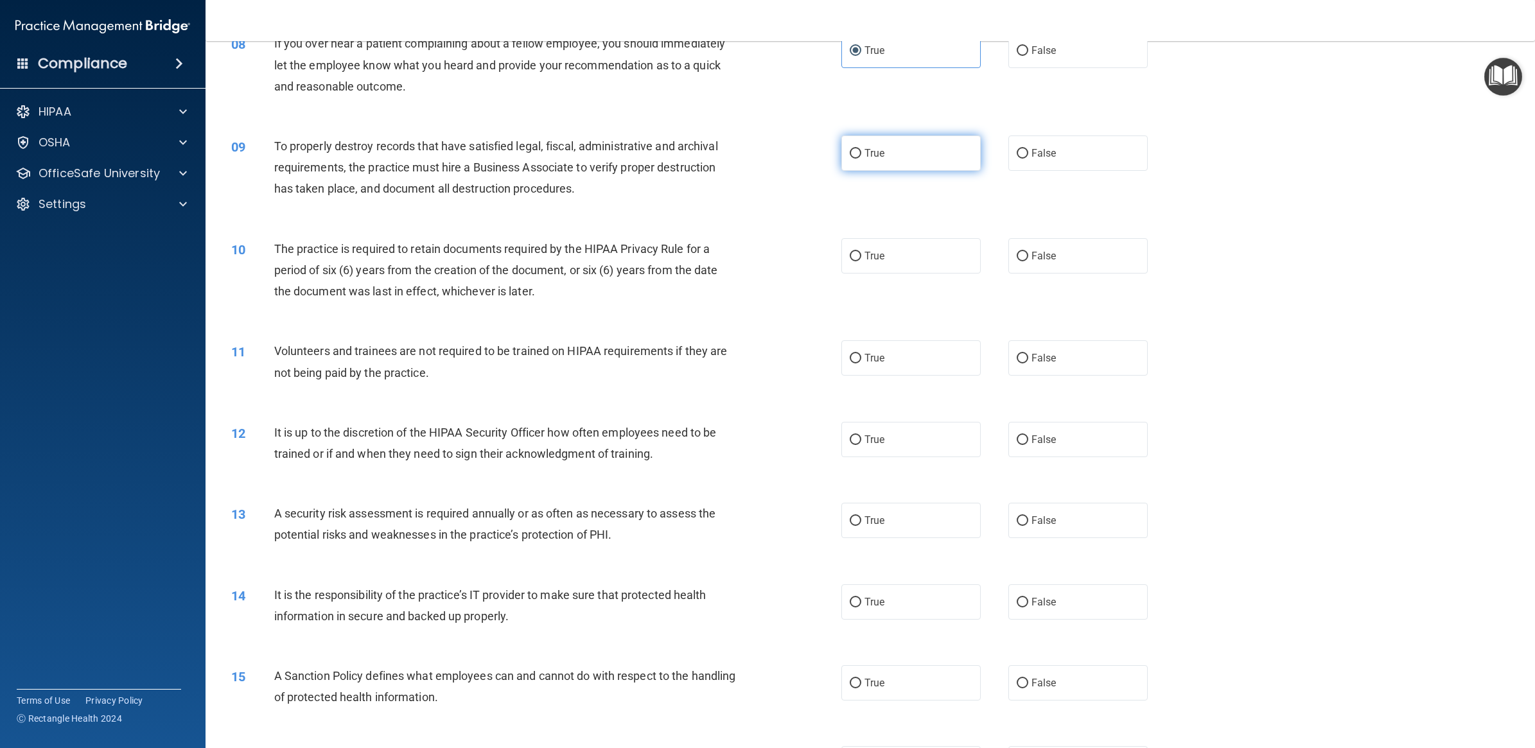
click at [939, 153] on label "True" at bounding box center [910, 152] width 139 height 35
click at [861, 153] on input "True" at bounding box center [855, 154] width 12 height 10
radio input "true"
click at [1055, 159] on label "False" at bounding box center [1077, 152] width 139 height 35
click at [1028, 159] on input "False" at bounding box center [1022, 154] width 12 height 10
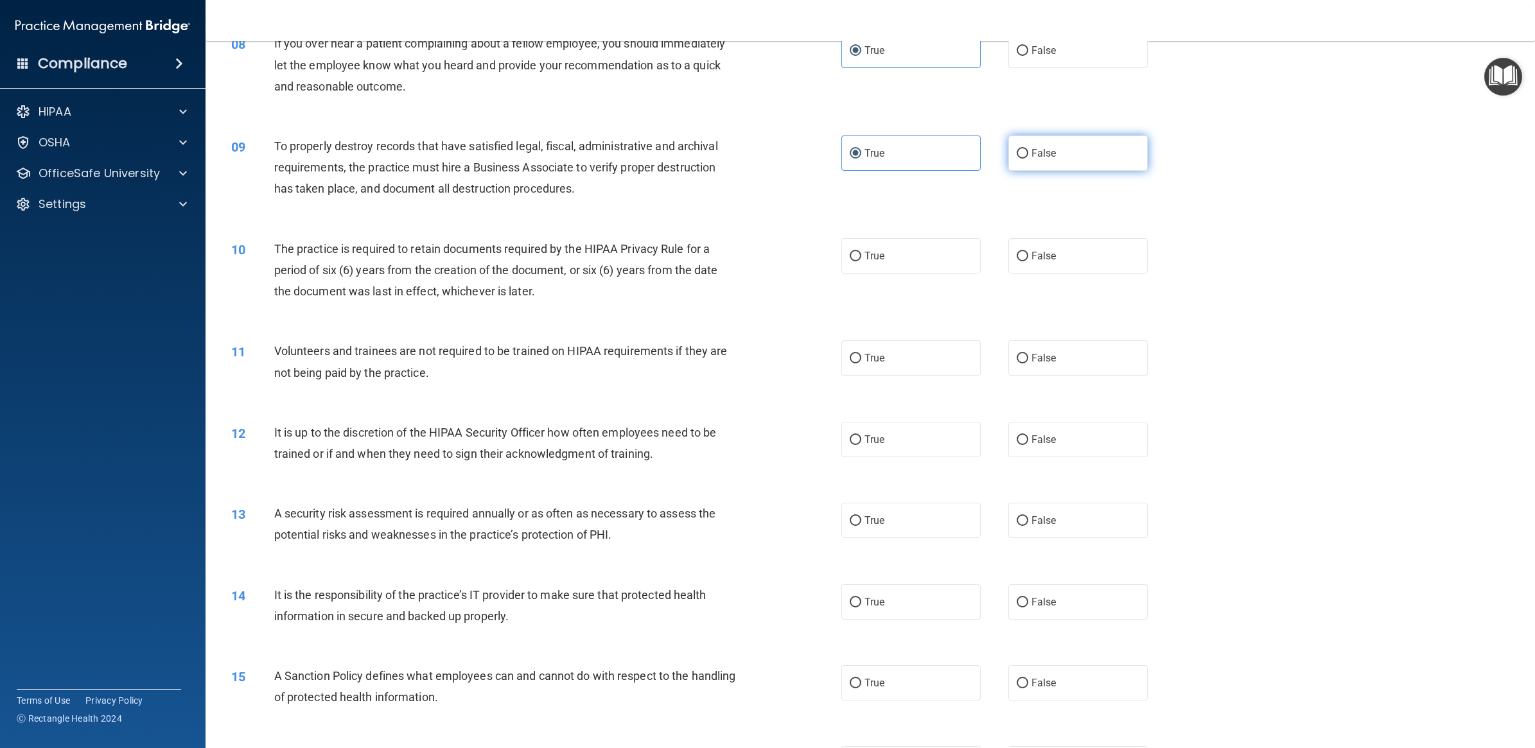
radio input "true"
radio input "false"
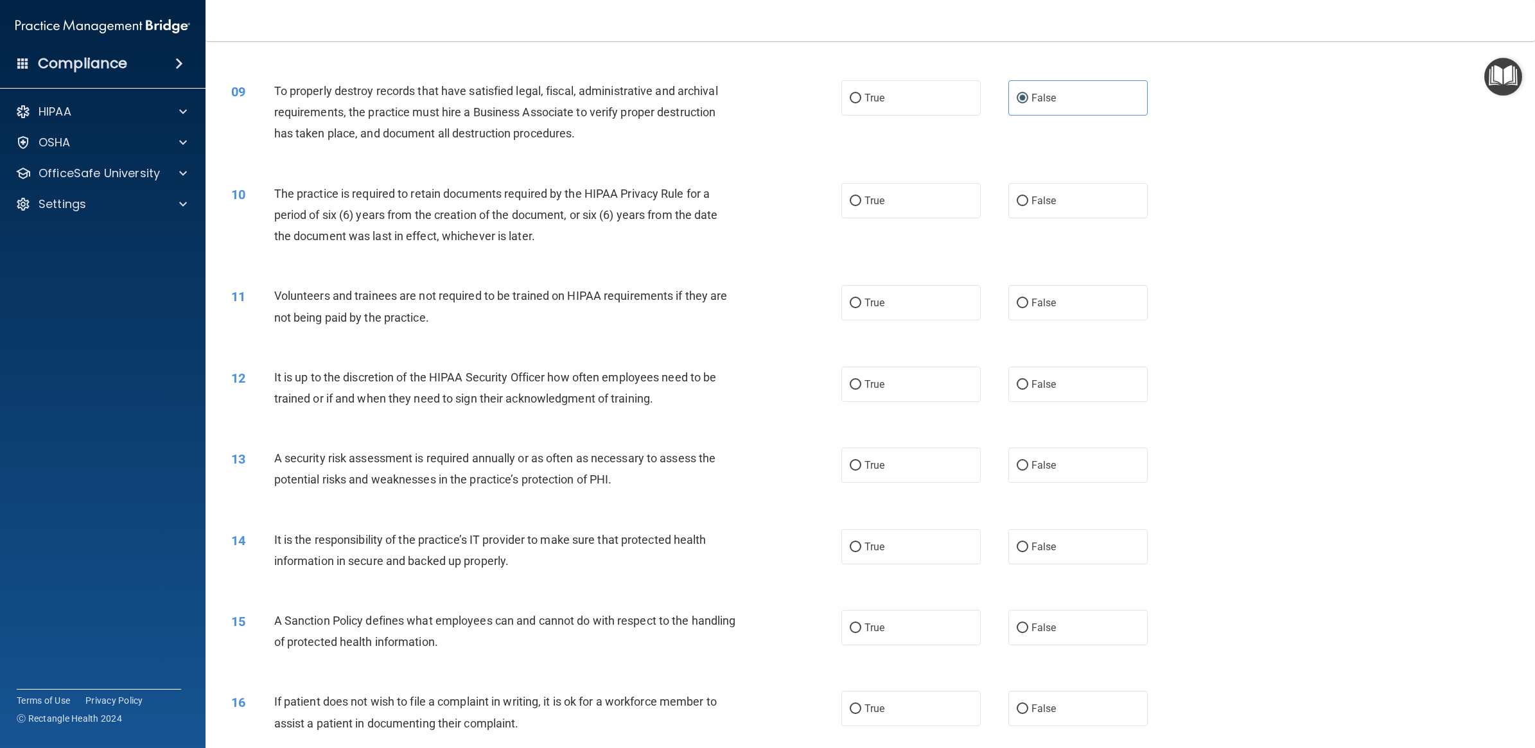
scroll to position [883, 0]
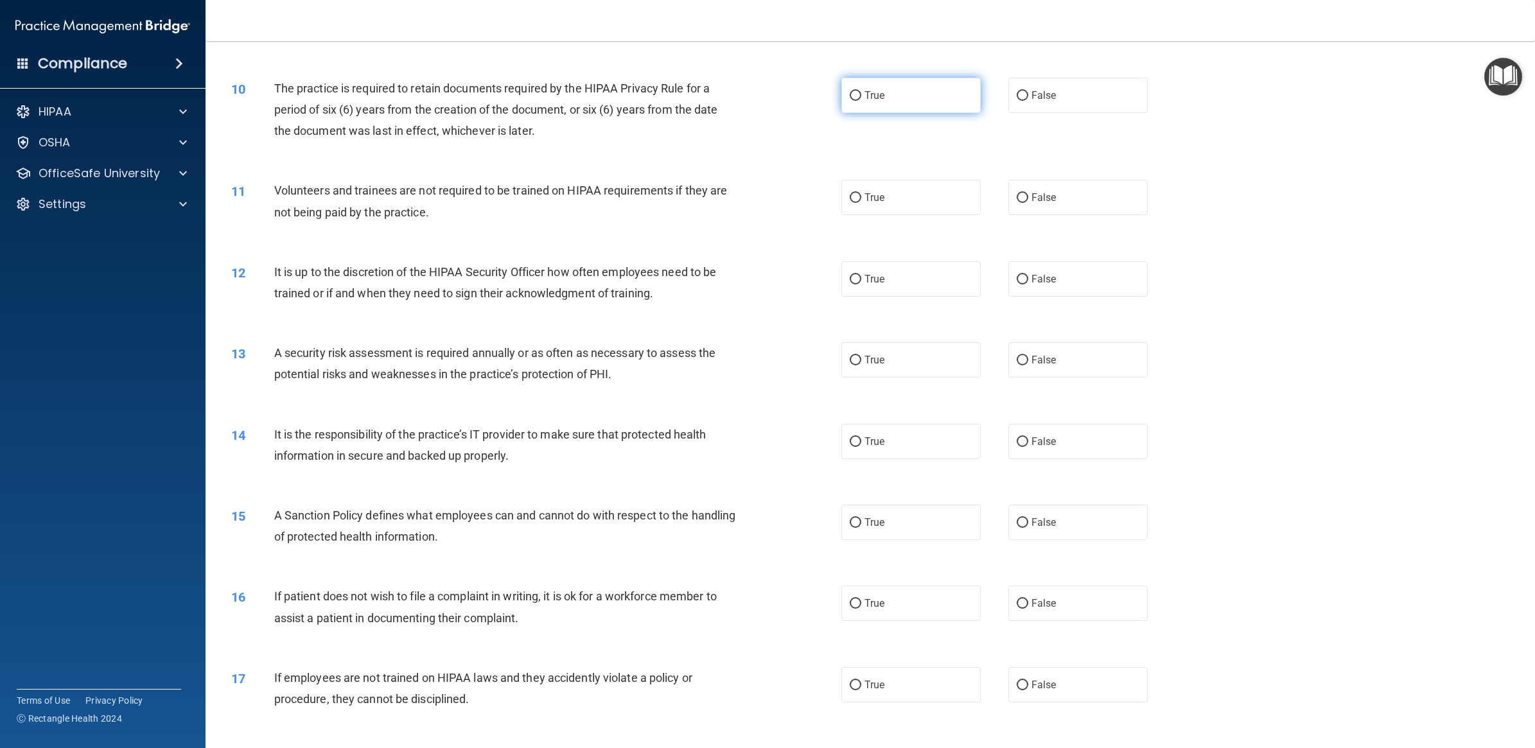
click at [875, 88] on label "True" at bounding box center [910, 95] width 139 height 35
click at [861, 91] on input "True" at bounding box center [855, 96] width 12 height 10
radio input "true"
click at [1080, 197] on label "False" at bounding box center [1077, 197] width 139 height 35
click at [1028, 197] on input "False" at bounding box center [1022, 198] width 12 height 10
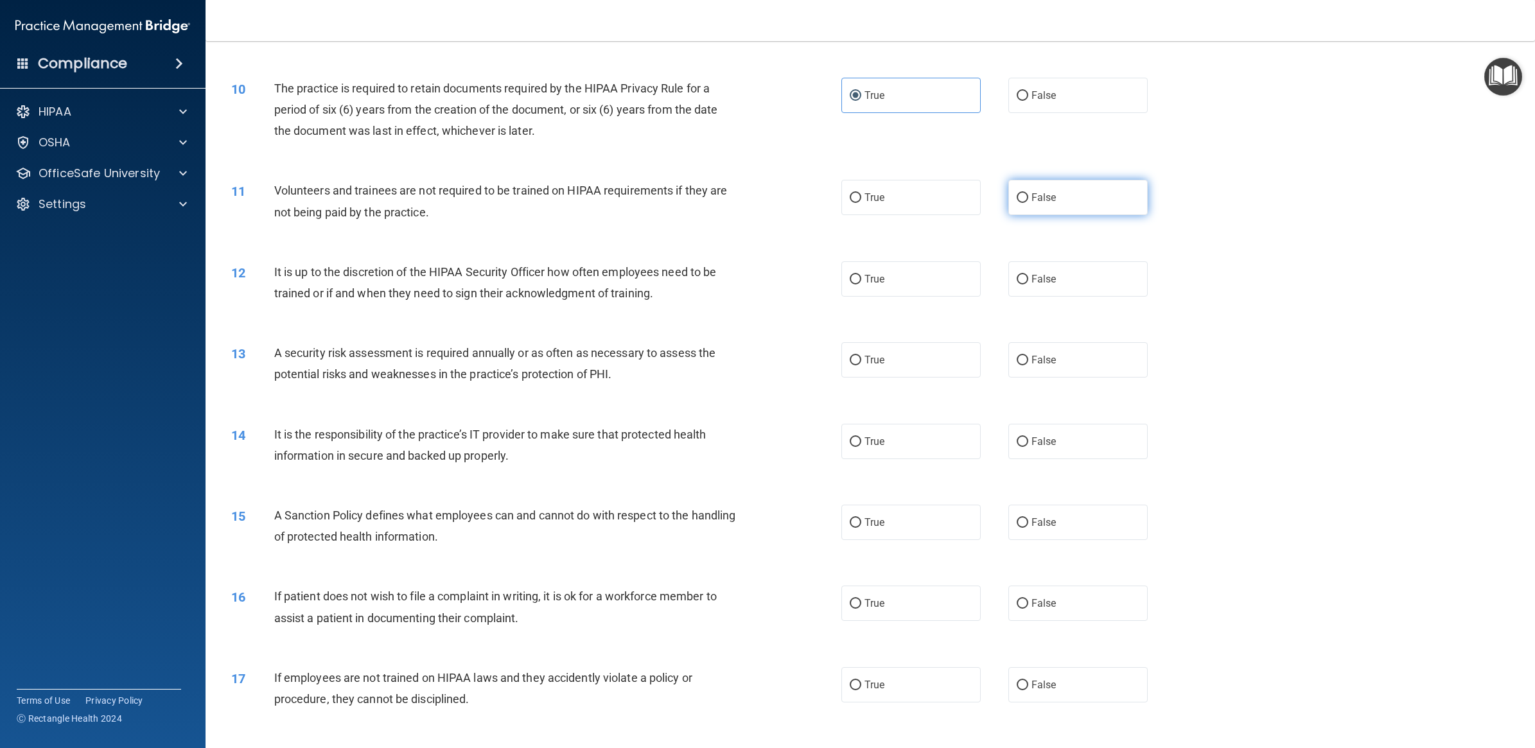
radio input "true"
click at [882, 281] on label "True" at bounding box center [910, 278] width 139 height 35
click at [861, 281] on input "True" at bounding box center [855, 280] width 12 height 10
radio input "true"
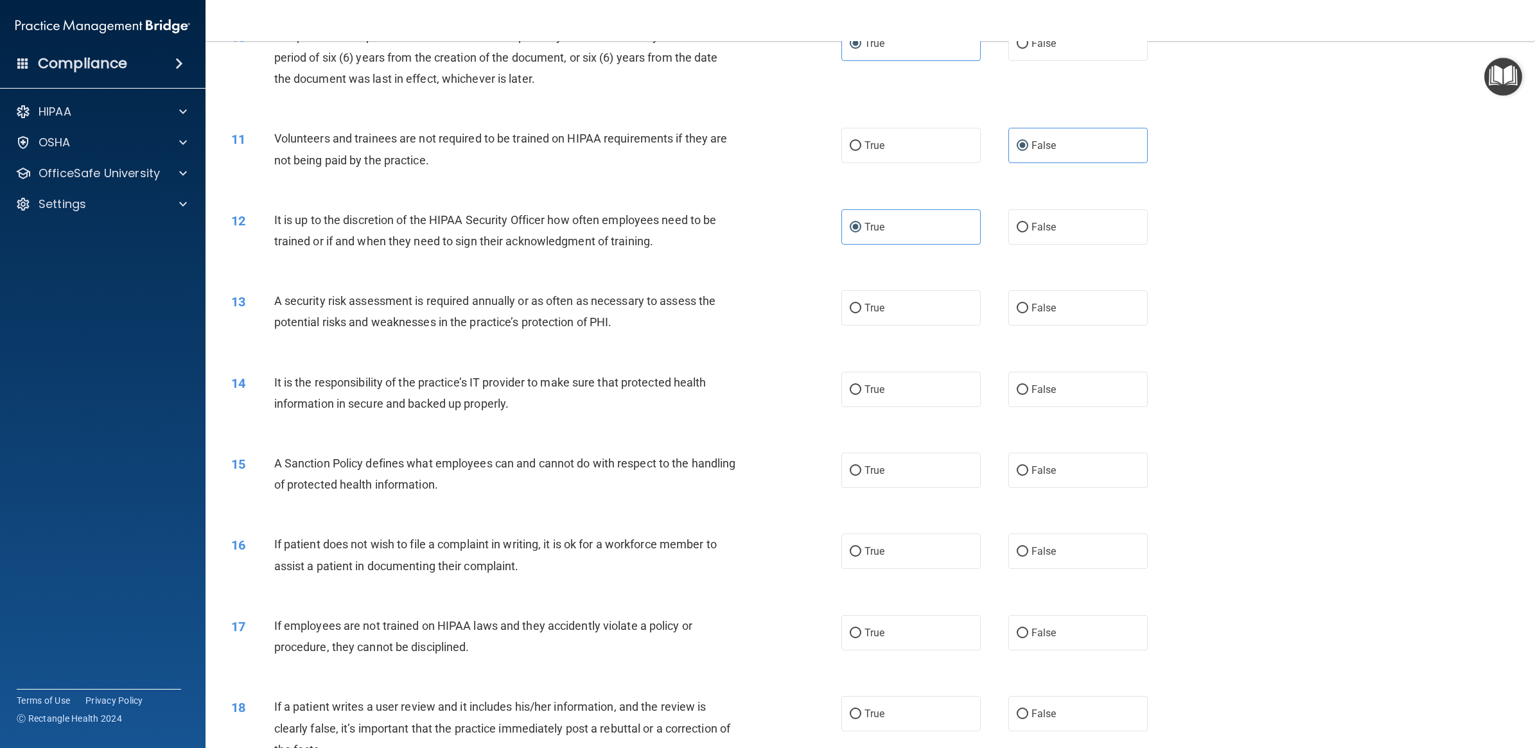
scroll to position [963, 0]
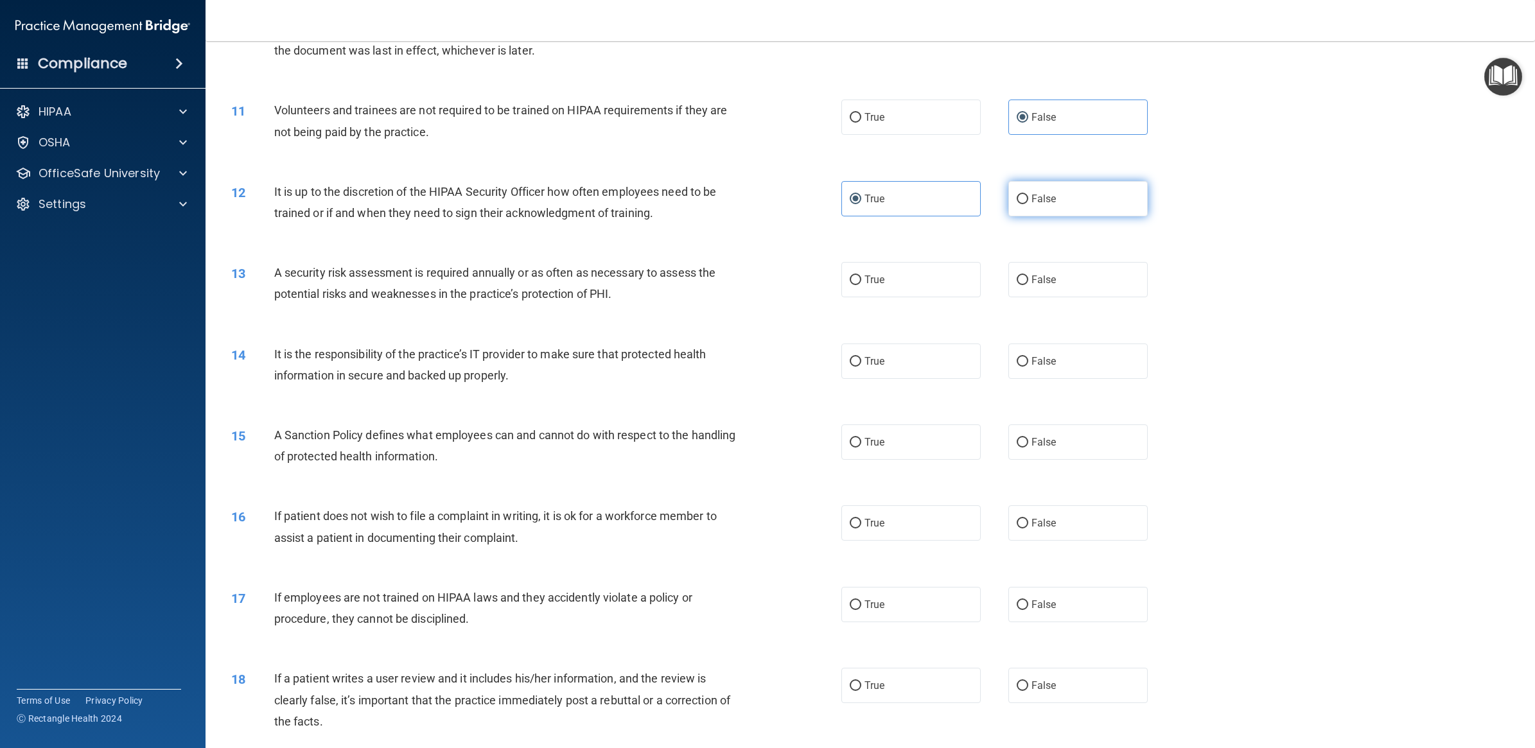
click at [1039, 203] on span "False" at bounding box center [1043, 199] width 25 height 12
click at [1028, 203] on input "False" at bounding box center [1022, 200] width 12 height 10
radio input "true"
radio input "false"
click at [921, 290] on label "True" at bounding box center [910, 279] width 139 height 35
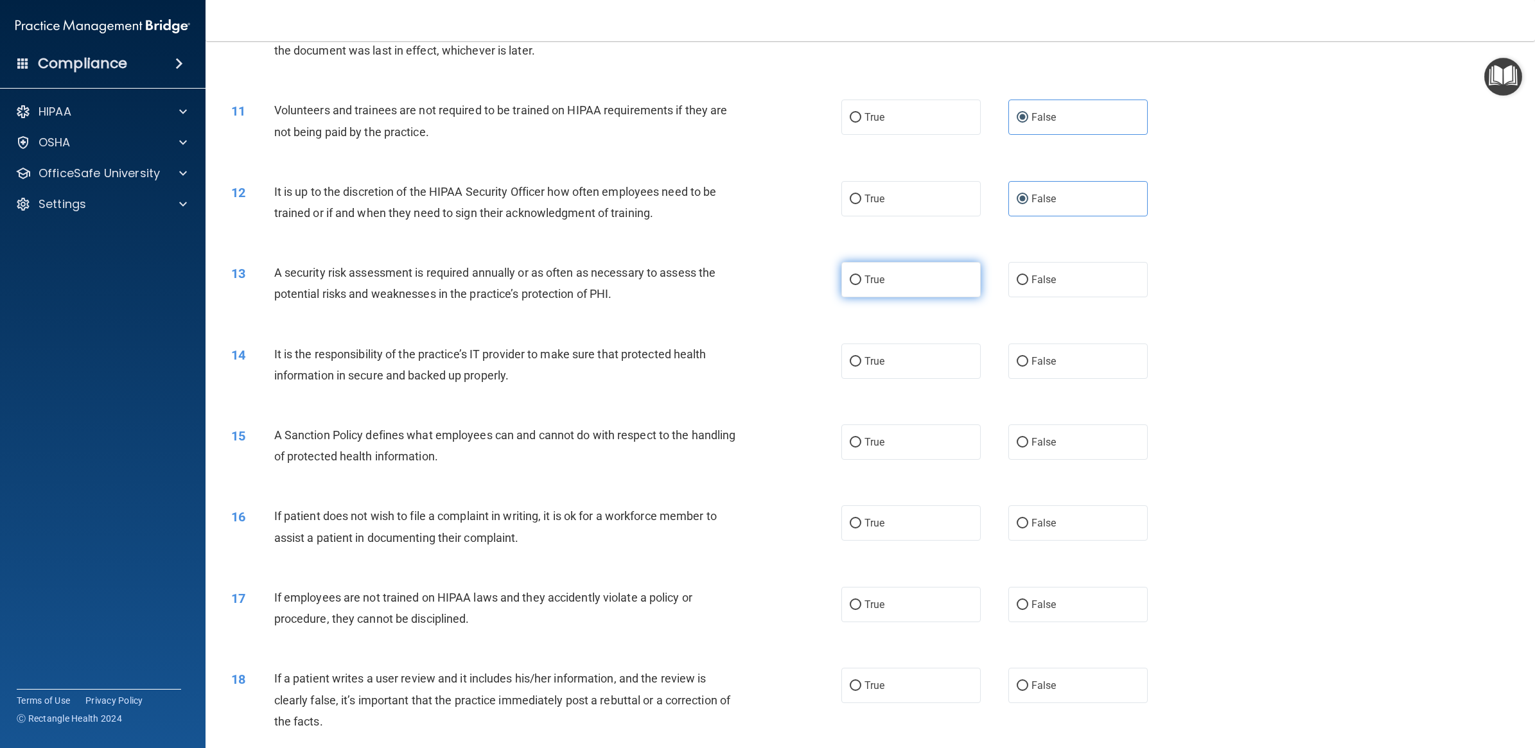
click at [861, 285] on input "True" at bounding box center [855, 280] width 12 height 10
radio input "true"
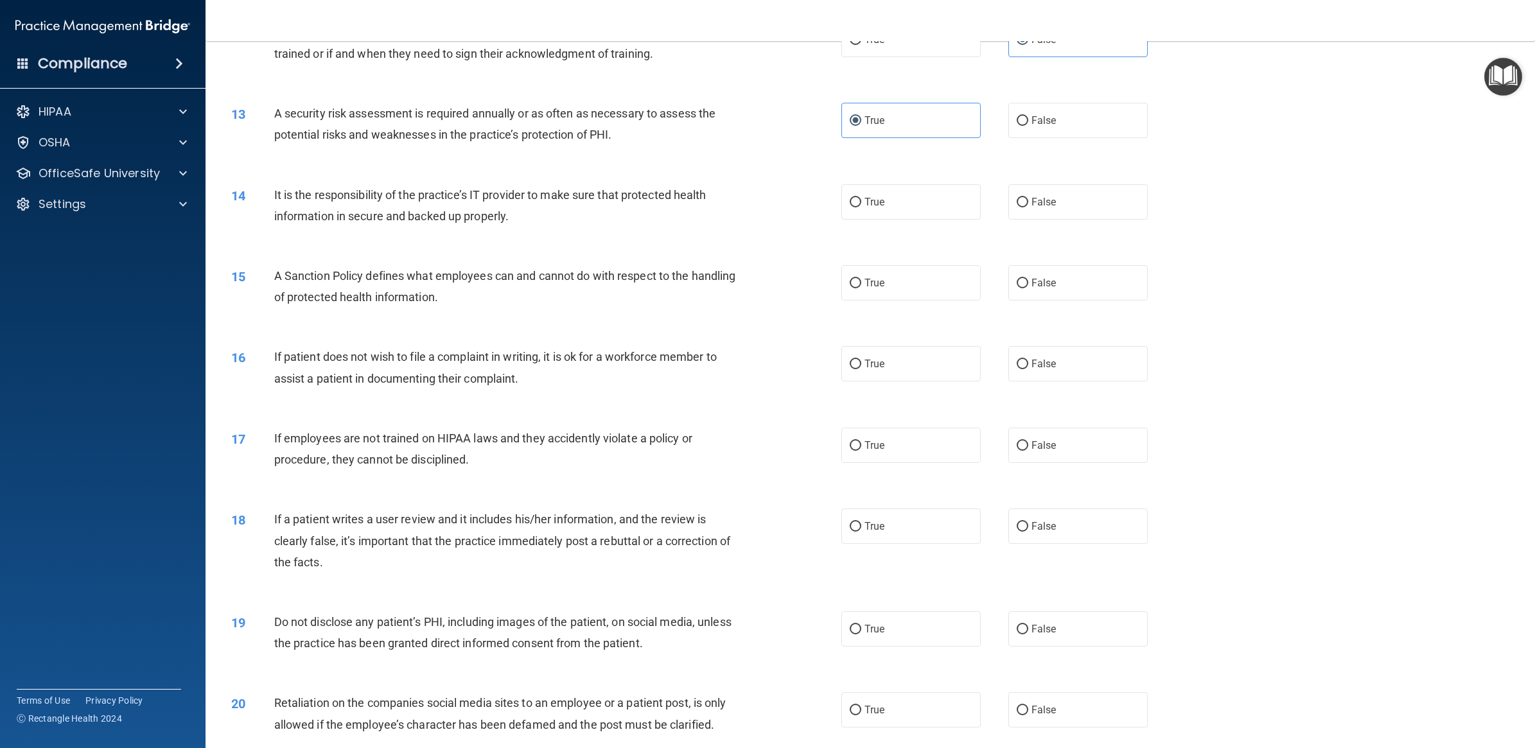
scroll to position [1124, 0]
click at [898, 215] on label "True" at bounding box center [910, 200] width 139 height 35
click at [861, 206] on input "True" at bounding box center [855, 201] width 12 height 10
radio input "true"
click at [1054, 210] on label "False" at bounding box center [1077, 200] width 139 height 35
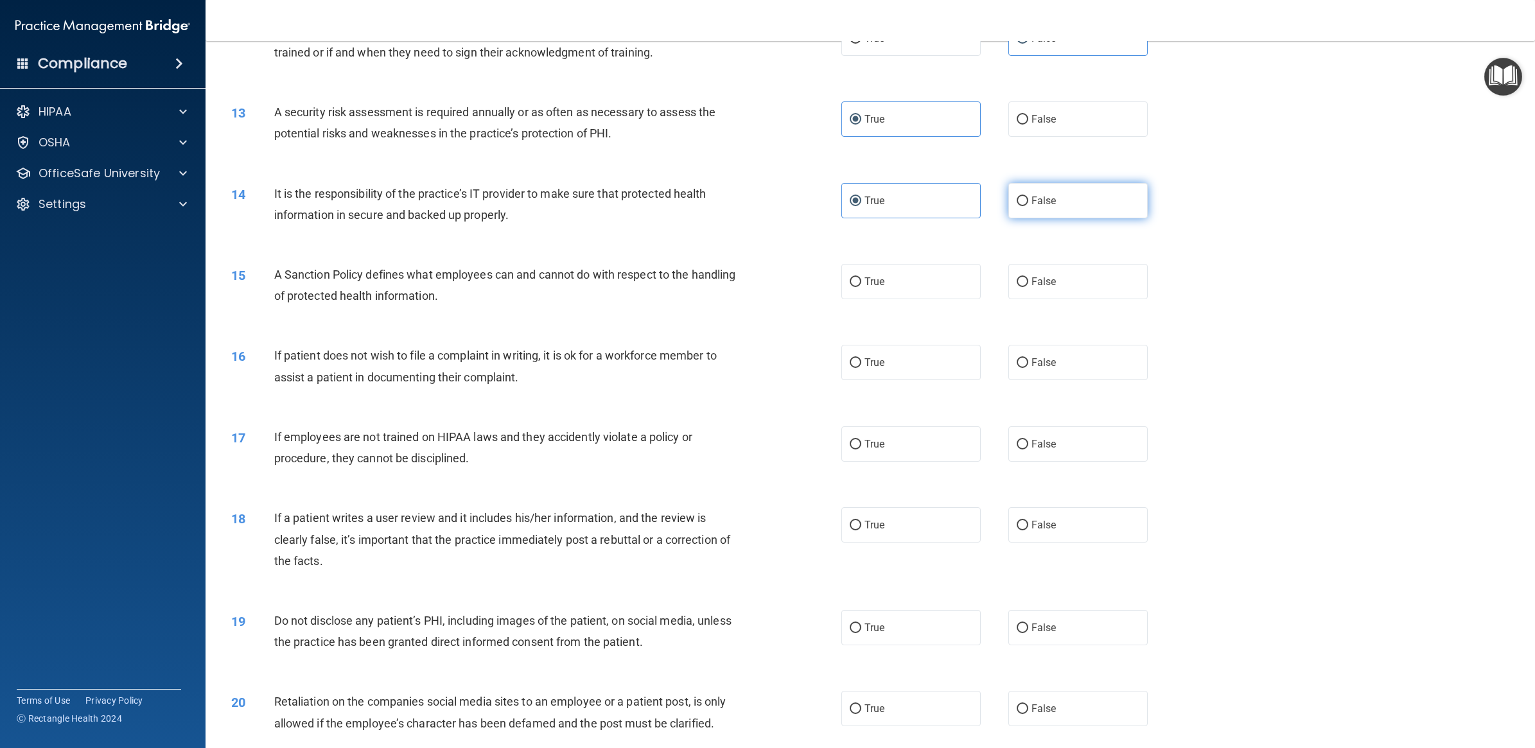
click at [1028, 206] on input "False" at bounding box center [1022, 201] width 12 height 10
radio input "true"
radio input "false"
click at [855, 293] on label "True" at bounding box center [910, 281] width 139 height 35
click at [855, 287] on input "True" at bounding box center [855, 282] width 12 height 10
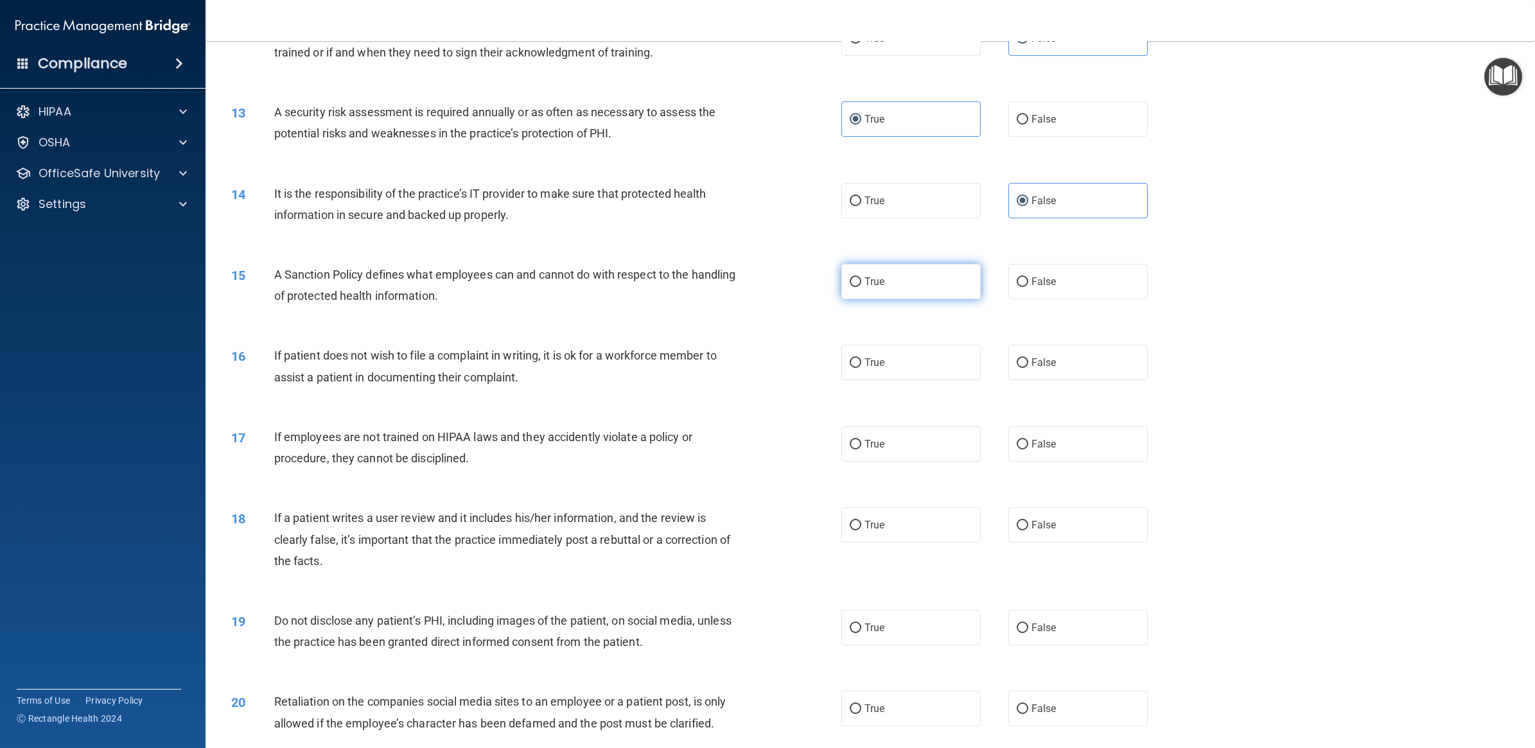
radio input "true"
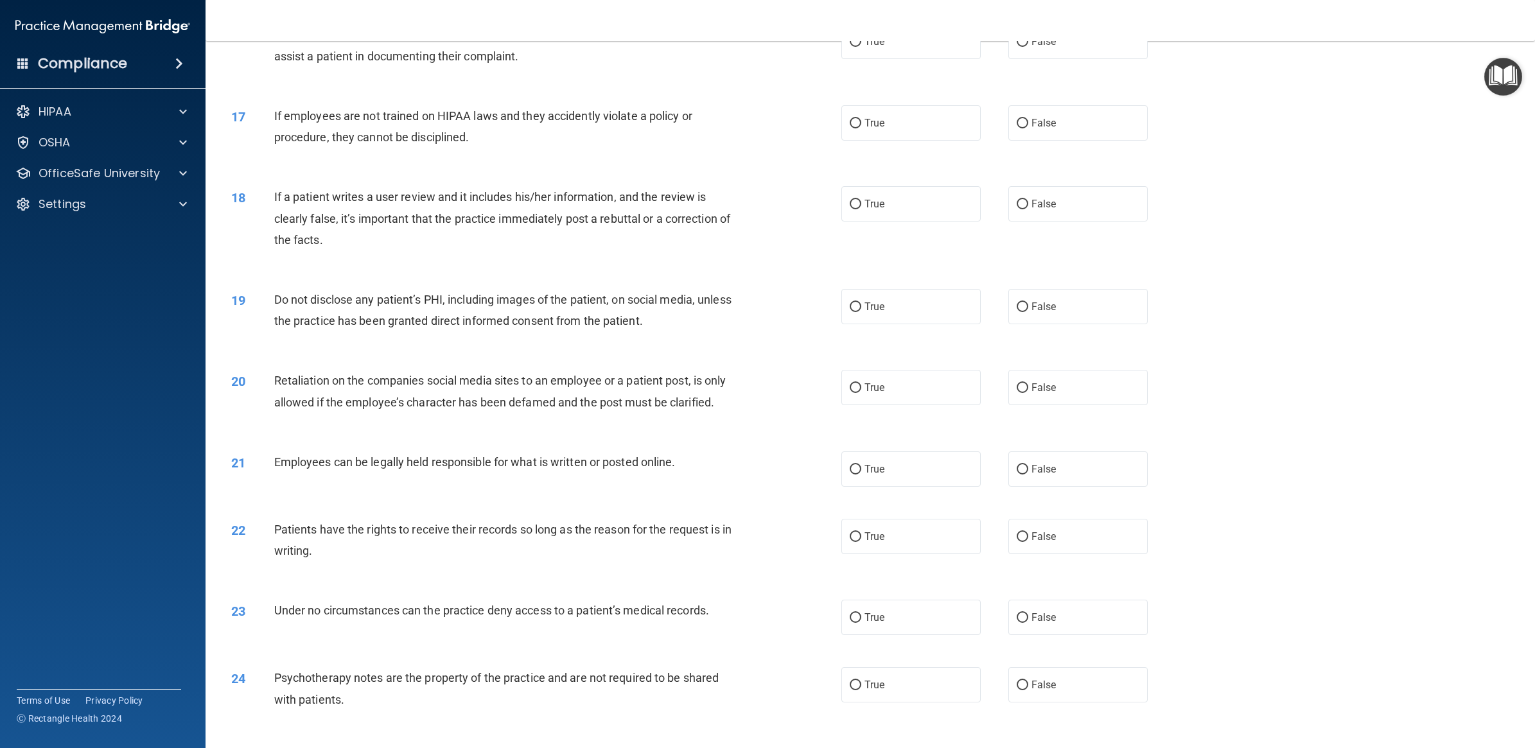
scroll to position [1364, 0]
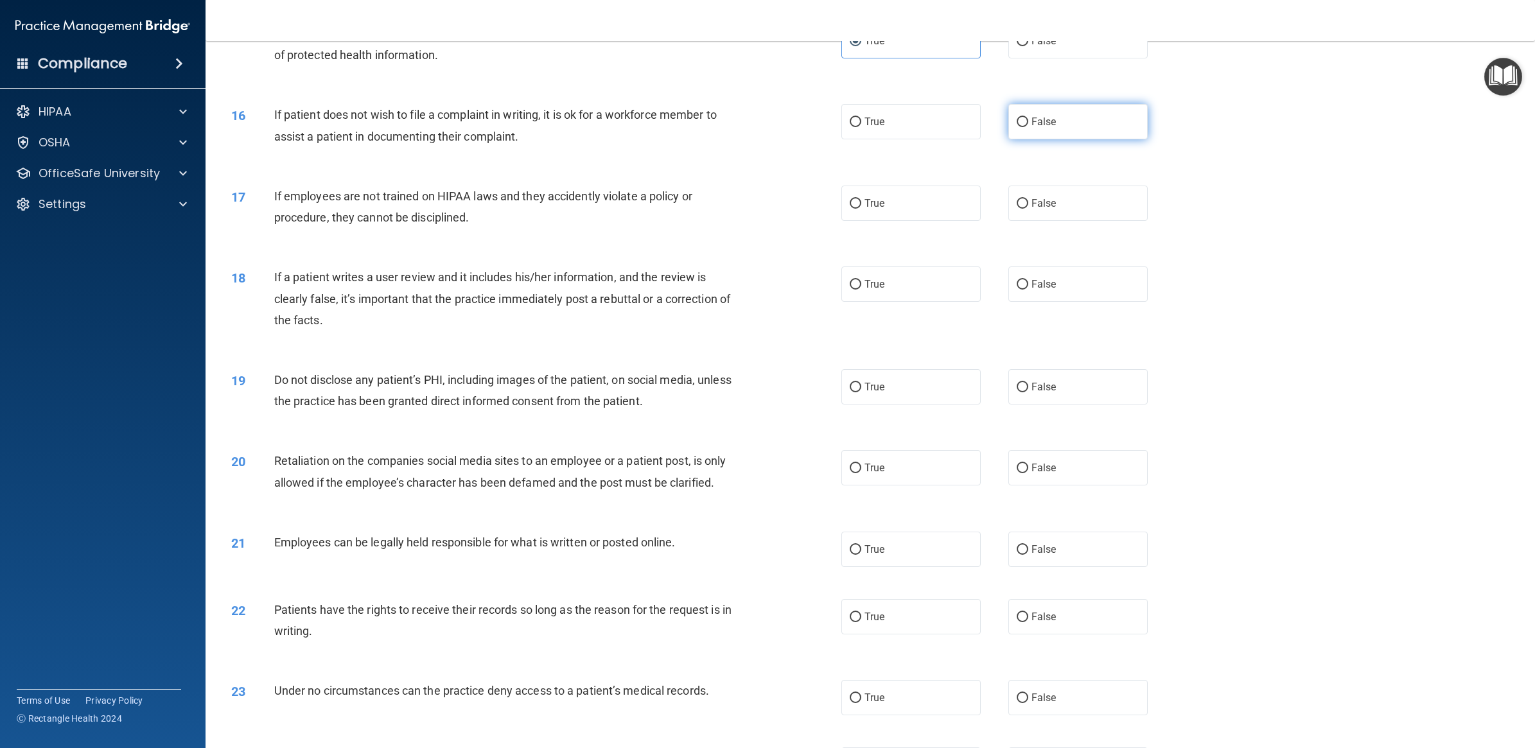
click at [1039, 132] on label "False" at bounding box center [1077, 121] width 139 height 35
click at [1028, 127] on input "False" at bounding box center [1022, 123] width 12 height 10
radio input "true"
click at [1038, 190] on label "False" at bounding box center [1077, 203] width 139 height 35
click at [1028, 199] on input "False" at bounding box center [1022, 204] width 12 height 10
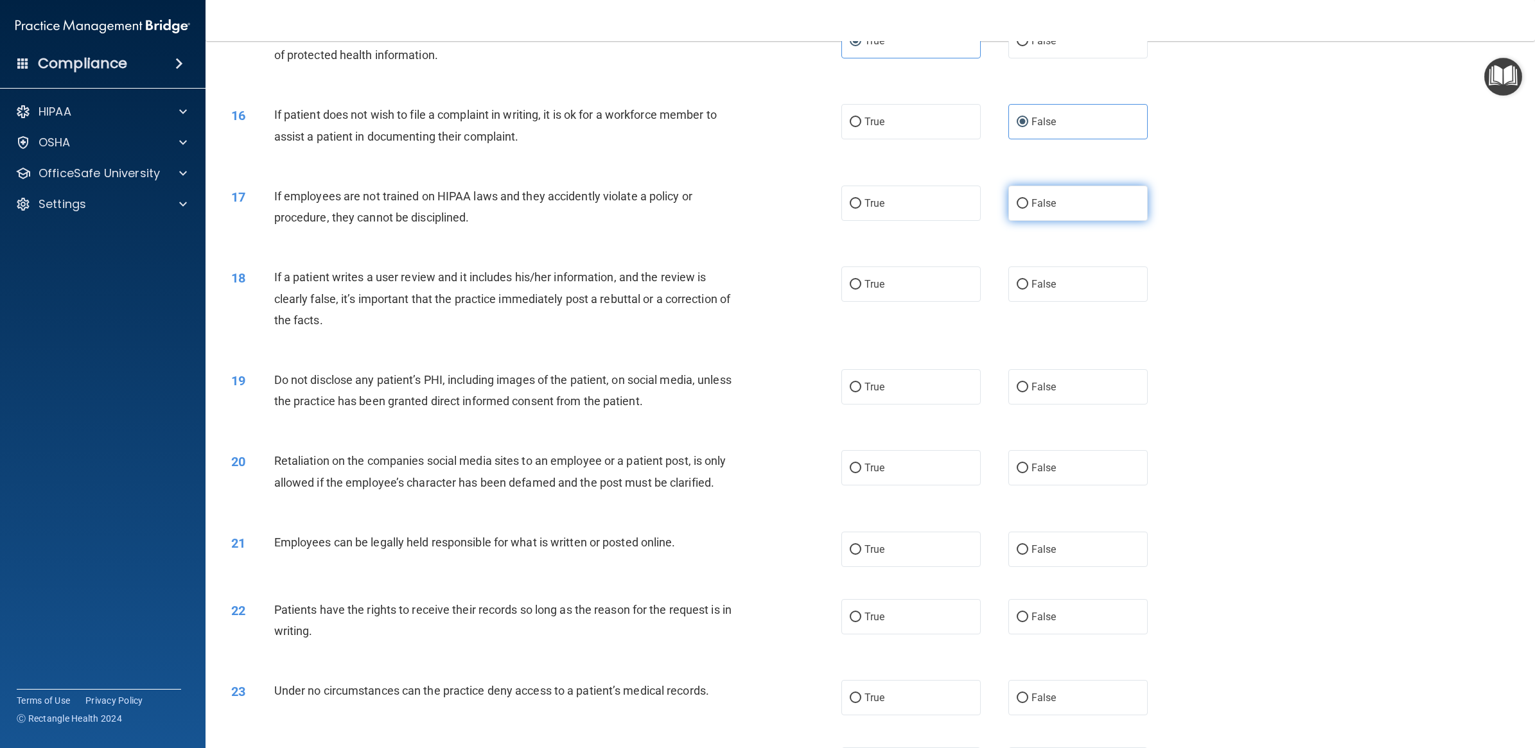
radio input "true"
click at [1019, 299] on label "False" at bounding box center [1077, 283] width 139 height 35
click at [1019, 290] on input "False" at bounding box center [1022, 285] width 12 height 10
radio input "true"
click at [865, 390] on span "True" at bounding box center [874, 387] width 20 height 12
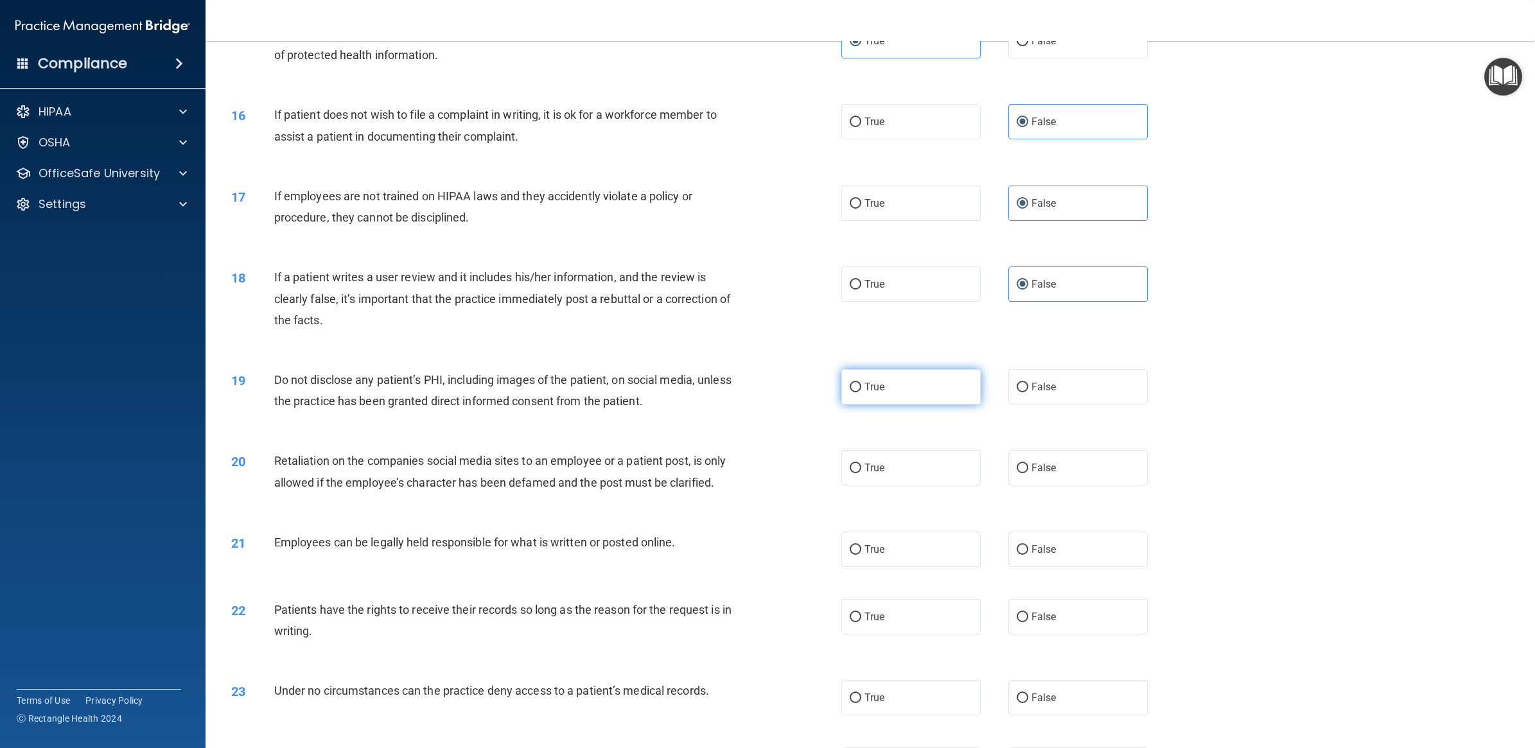
click at [861, 390] on input "True" at bounding box center [855, 388] width 12 height 10
radio input "true"
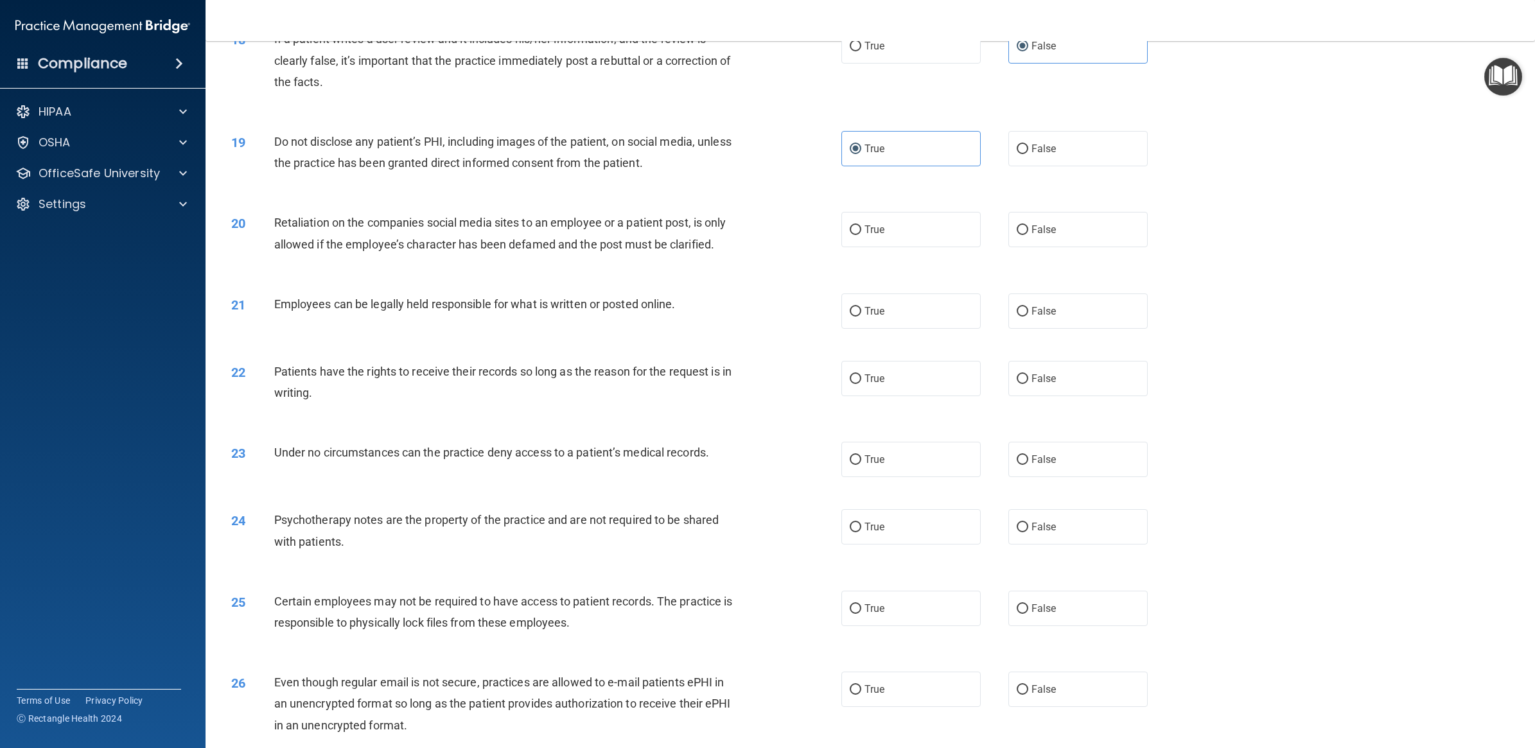
scroll to position [1605, 0]
click at [934, 220] on label "True" at bounding box center [910, 226] width 139 height 35
click at [861, 223] on input "True" at bounding box center [855, 228] width 12 height 10
radio input "true"
click at [792, 426] on div "23 Under no circumstances can the practice deny access to a patient’s medical r…" at bounding box center [870, 456] width 1297 height 67
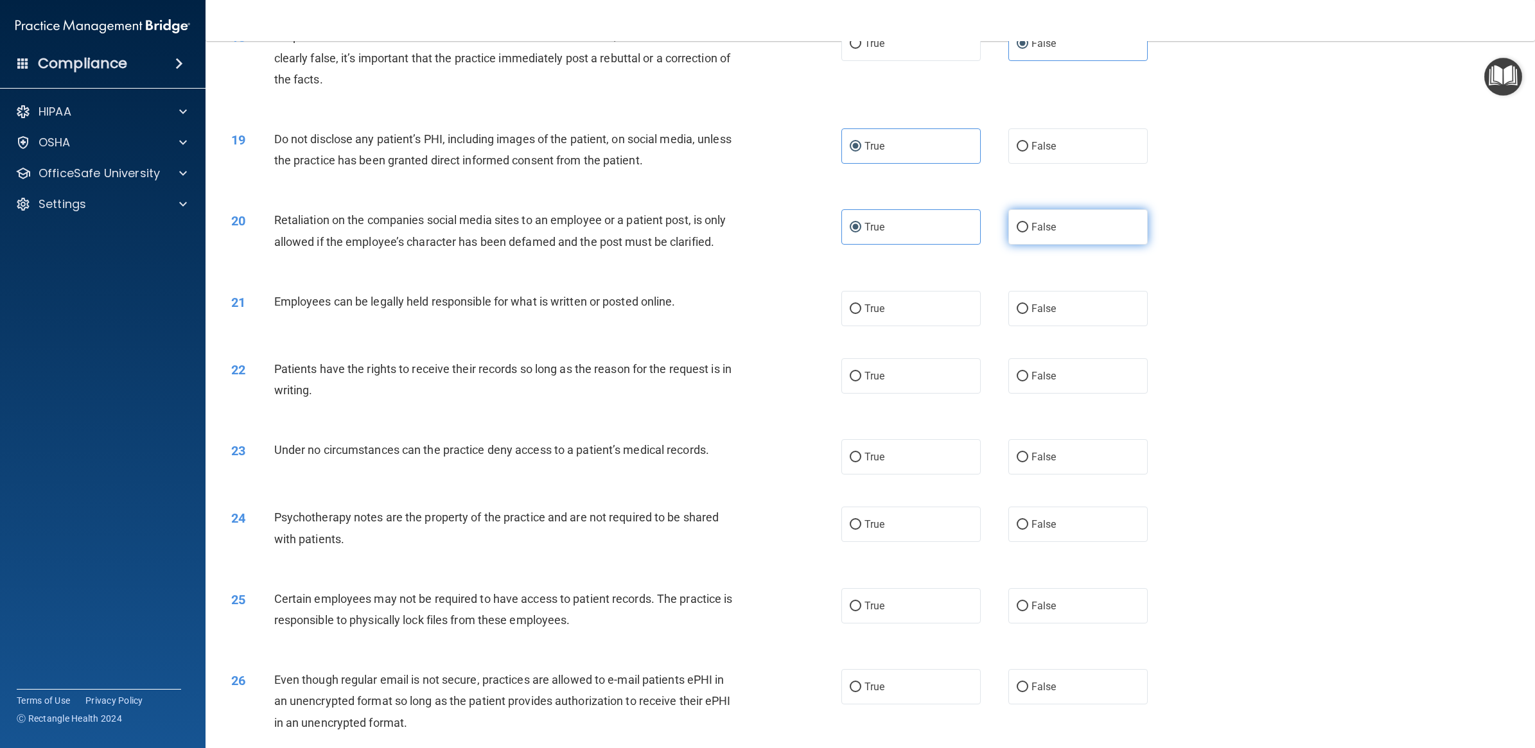
click at [1034, 222] on span "False" at bounding box center [1043, 227] width 25 height 12
click at [1028, 223] on input "False" at bounding box center [1022, 228] width 12 height 10
radio input "true"
radio input "false"
click at [875, 310] on span "True" at bounding box center [874, 308] width 20 height 12
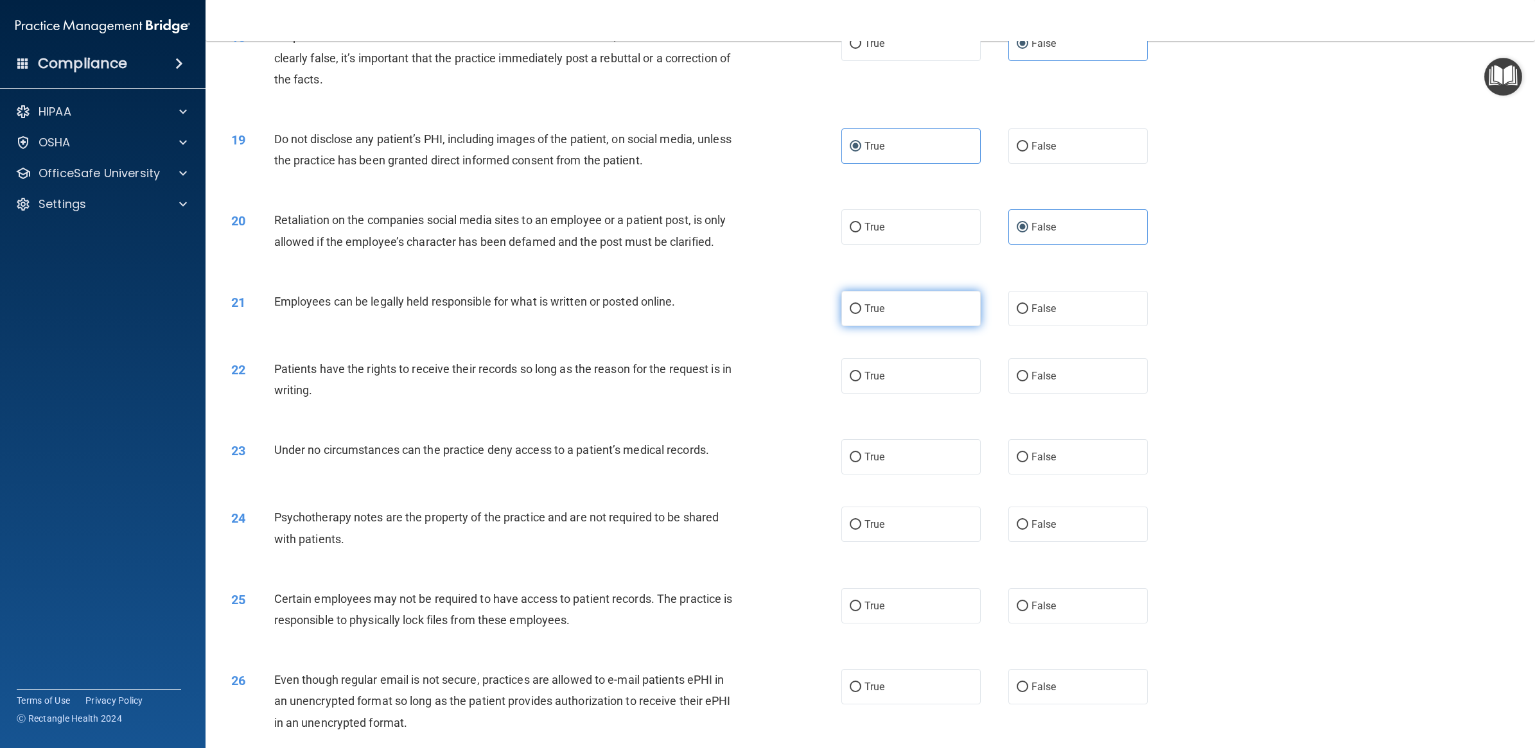
click at [861, 310] on input "True" at bounding box center [855, 309] width 12 height 10
radio input "true"
click at [875, 376] on span "True" at bounding box center [874, 376] width 20 height 12
click at [861, 376] on input "True" at bounding box center [855, 377] width 12 height 10
radio input "true"
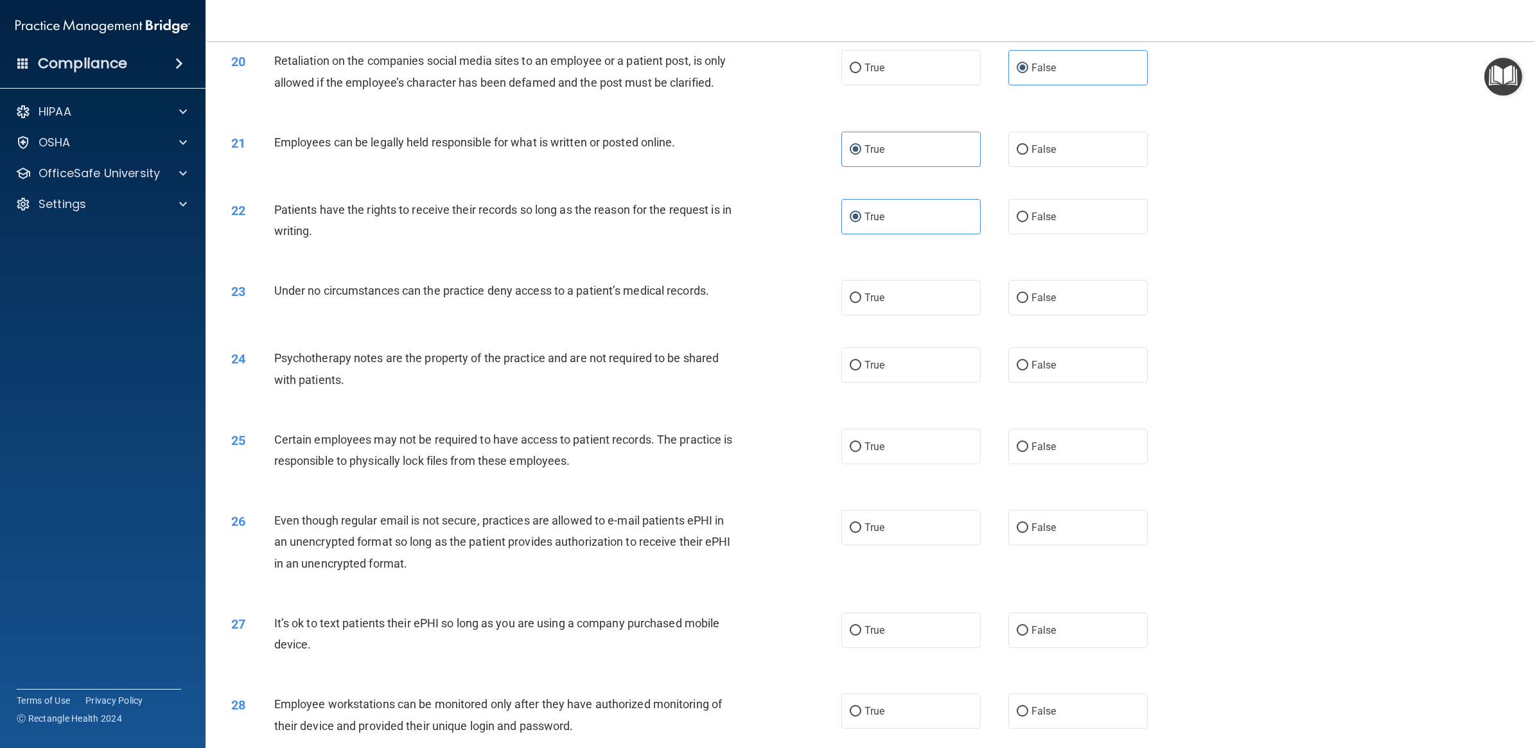
scroll to position [1766, 0]
click at [1013, 290] on label "False" at bounding box center [1077, 296] width 139 height 35
click at [1016, 292] on input "False" at bounding box center [1022, 297] width 12 height 10
radio input "true"
click at [867, 364] on span "True" at bounding box center [874, 364] width 20 height 12
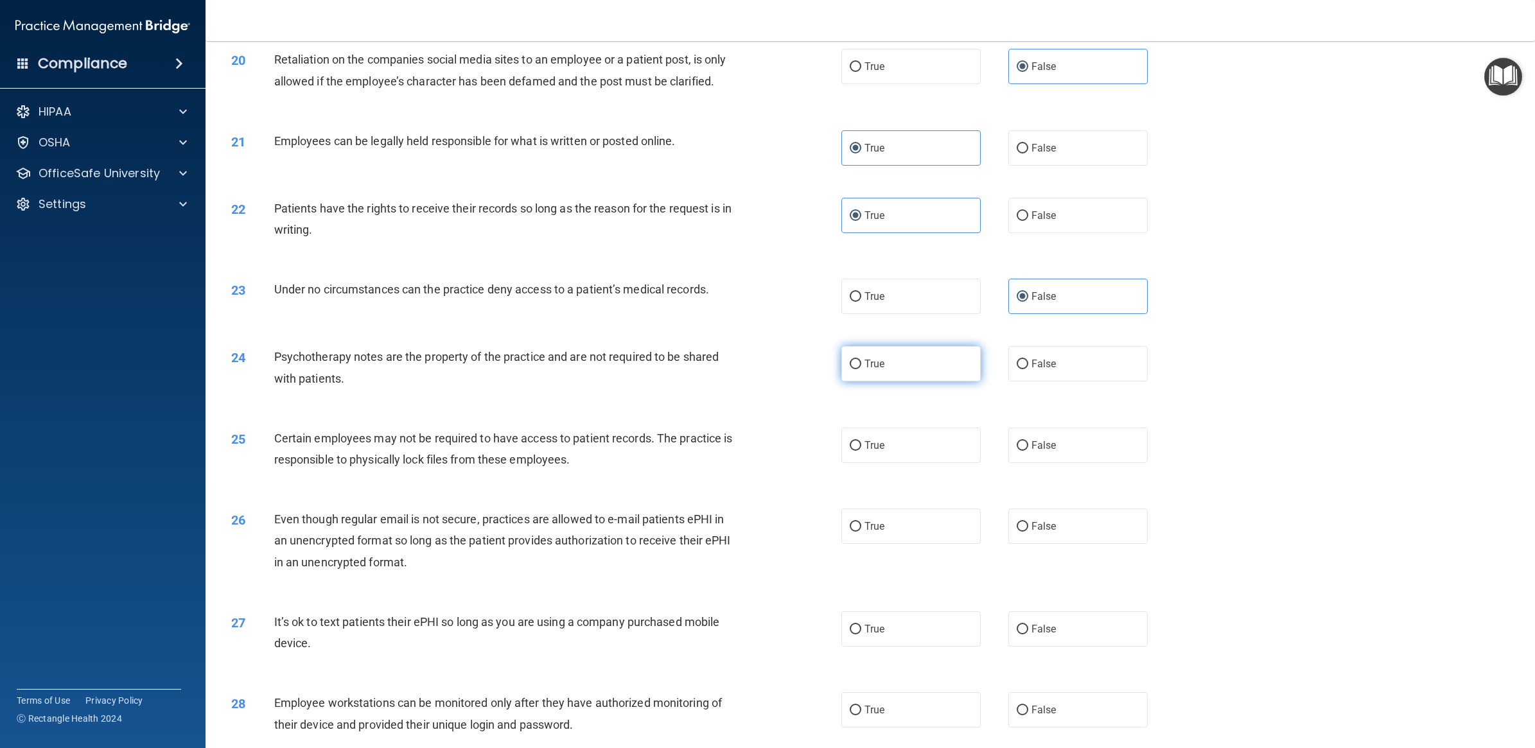
click at [861, 364] on input "True" at bounding box center [855, 365] width 12 height 10
radio input "true"
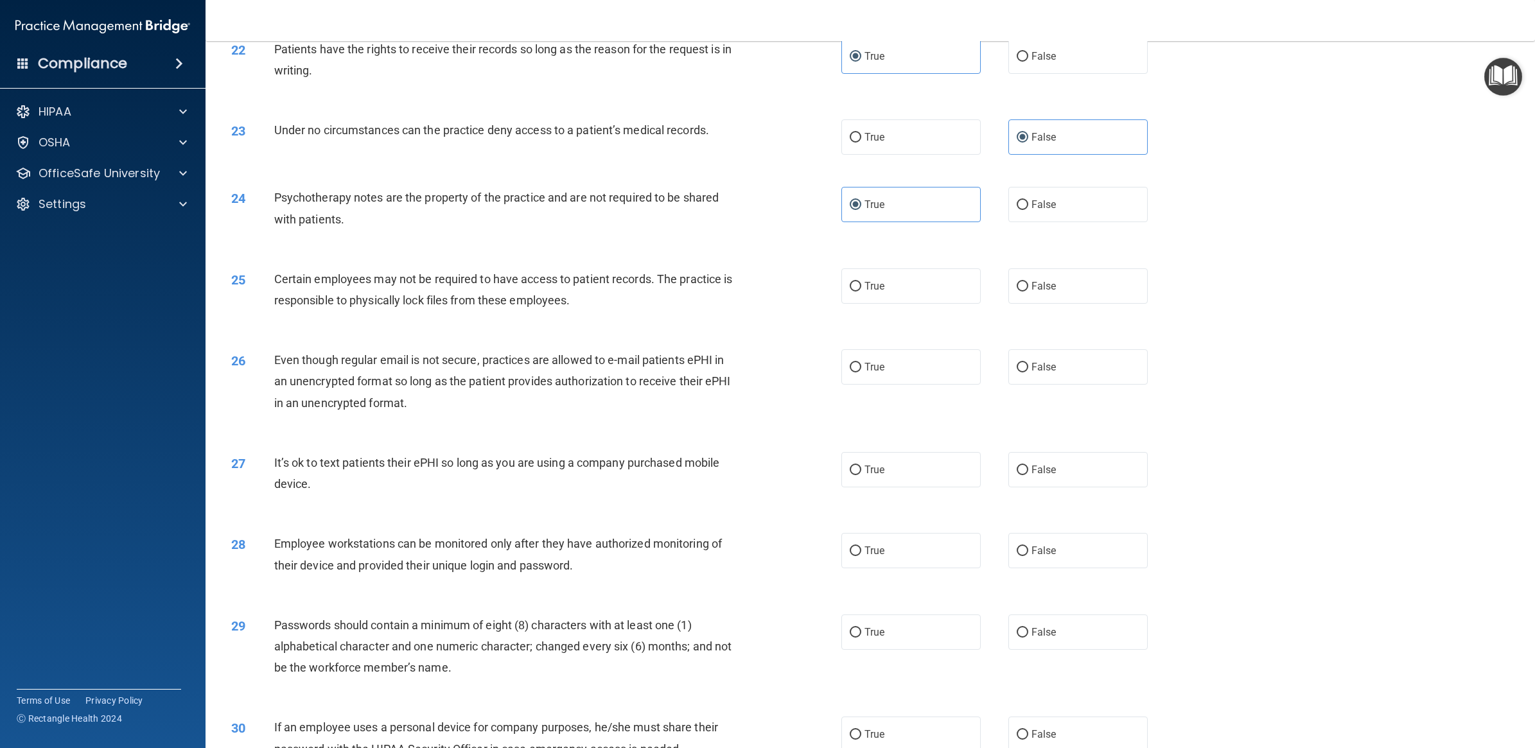
scroll to position [1926, 0]
click at [1018, 296] on label "False" at bounding box center [1077, 284] width 139 height 35
click at [1018, 290] on input "False" at bounding box center [1022, 286] width 12 height 10
radio input "true"
click at [856, 275] on label "True" at bounding box center [910, 284] width 139 height 35
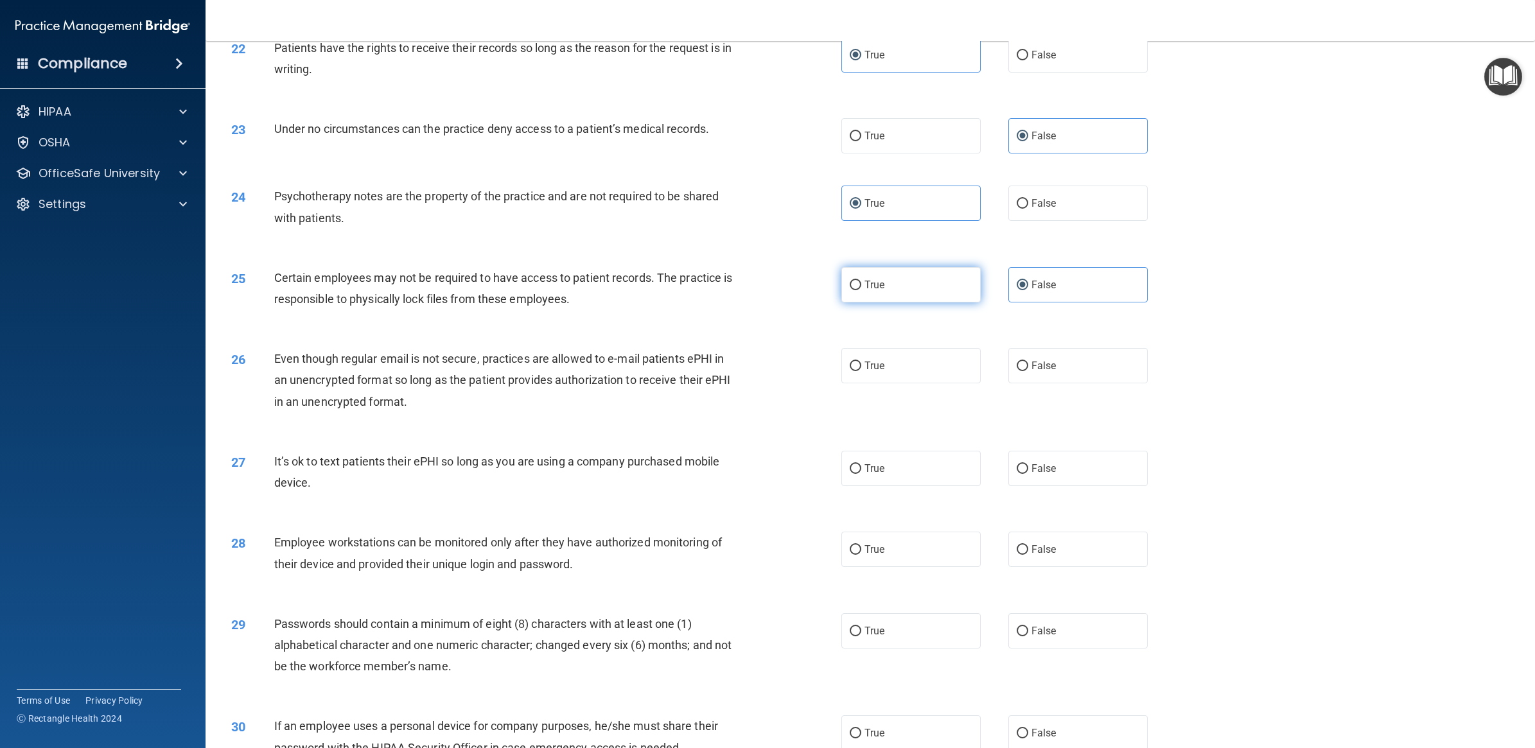
click at [856, 281] on input "True" at bounding box center [855, 286] width 12 height 10
radio input "true"
radio input "false"
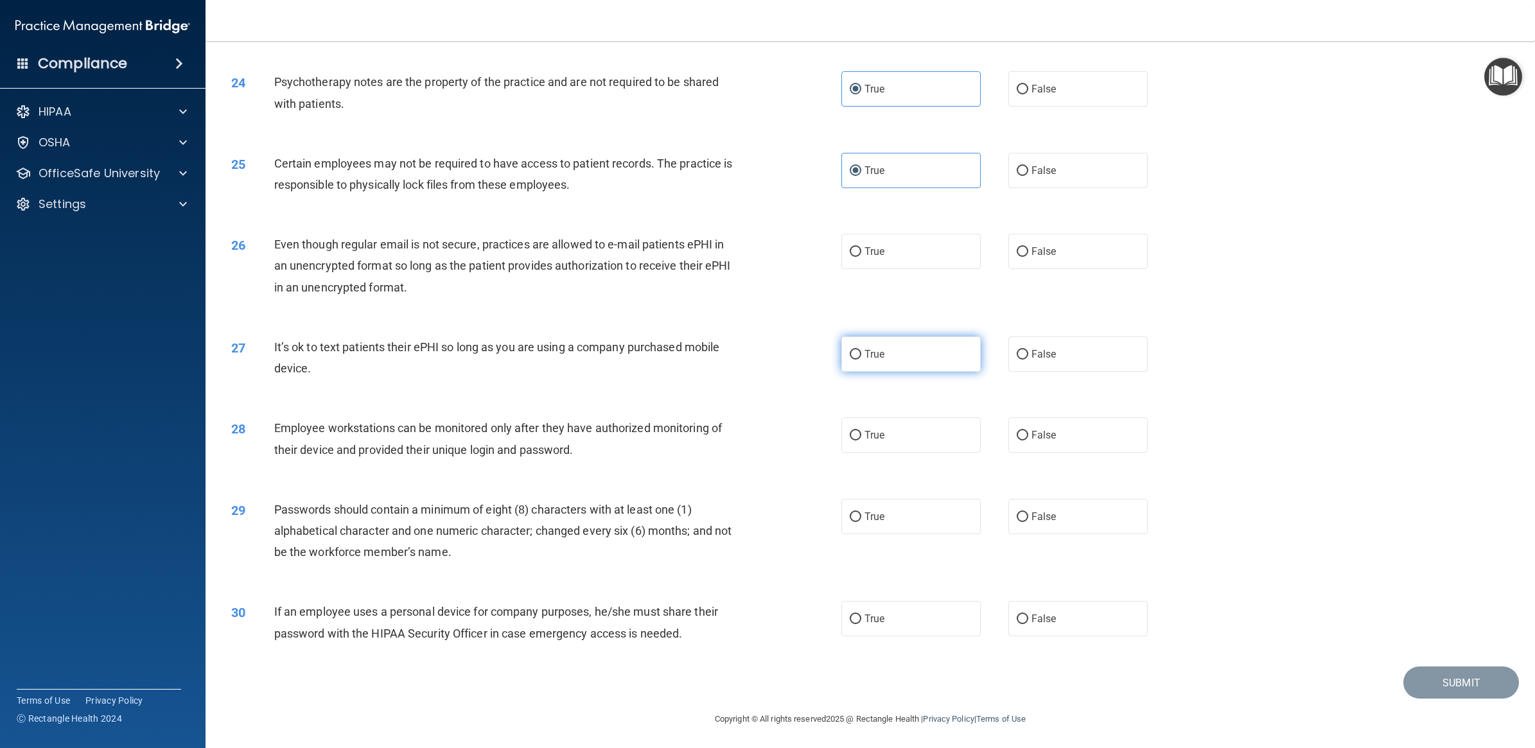
scroll to position [2043, 0]
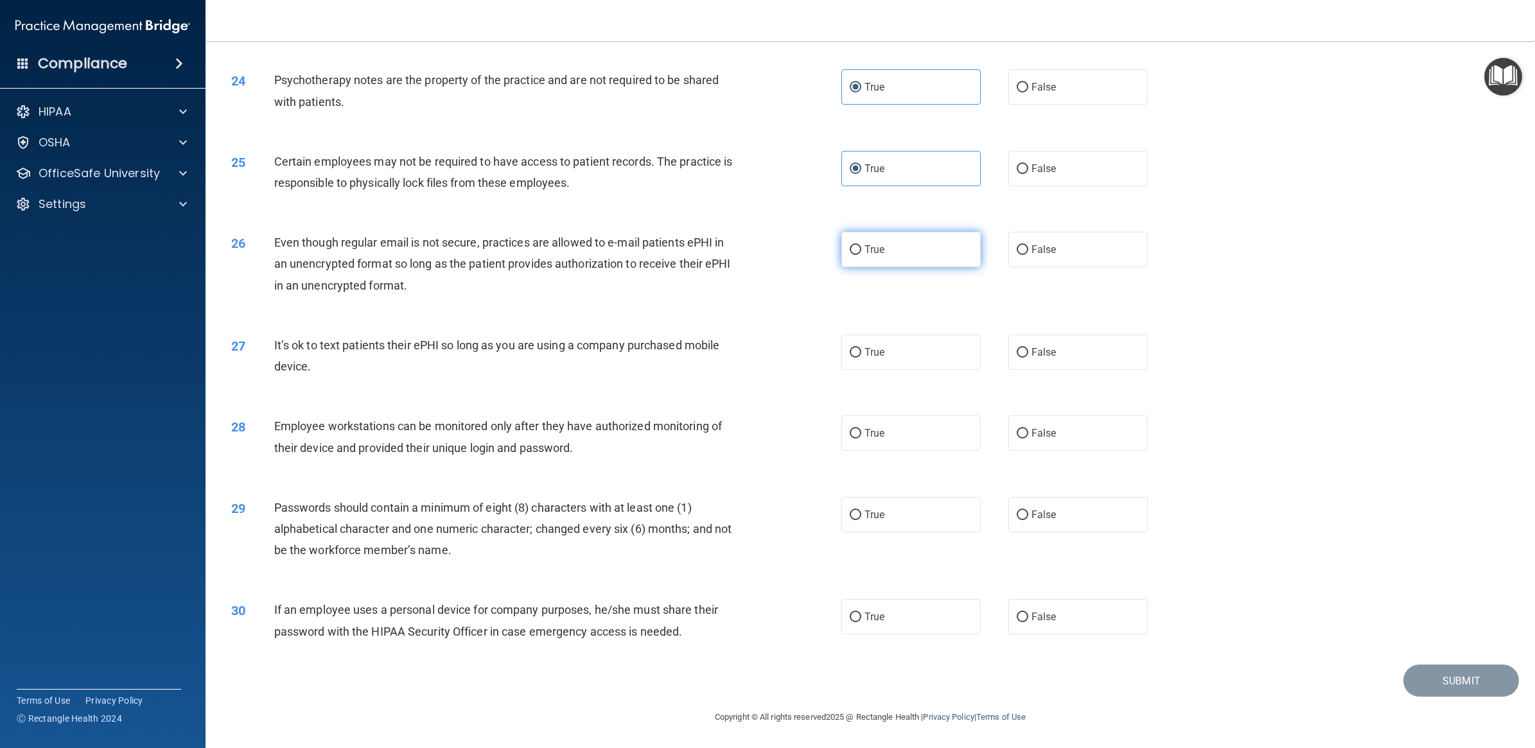
click at [931, 254] on label "True" at bounding box center [910, 249] width 139 height 35
click at [861, 254] on input "True" at bounding box center [855, 250] width 12 height 10
radio input "true"
click at [926, 352] on label "True" at bounding box center [910, 352] width 139 height 35
click at [861, 352] on input "True" at bounding box center [855, 353] width 12 height 10
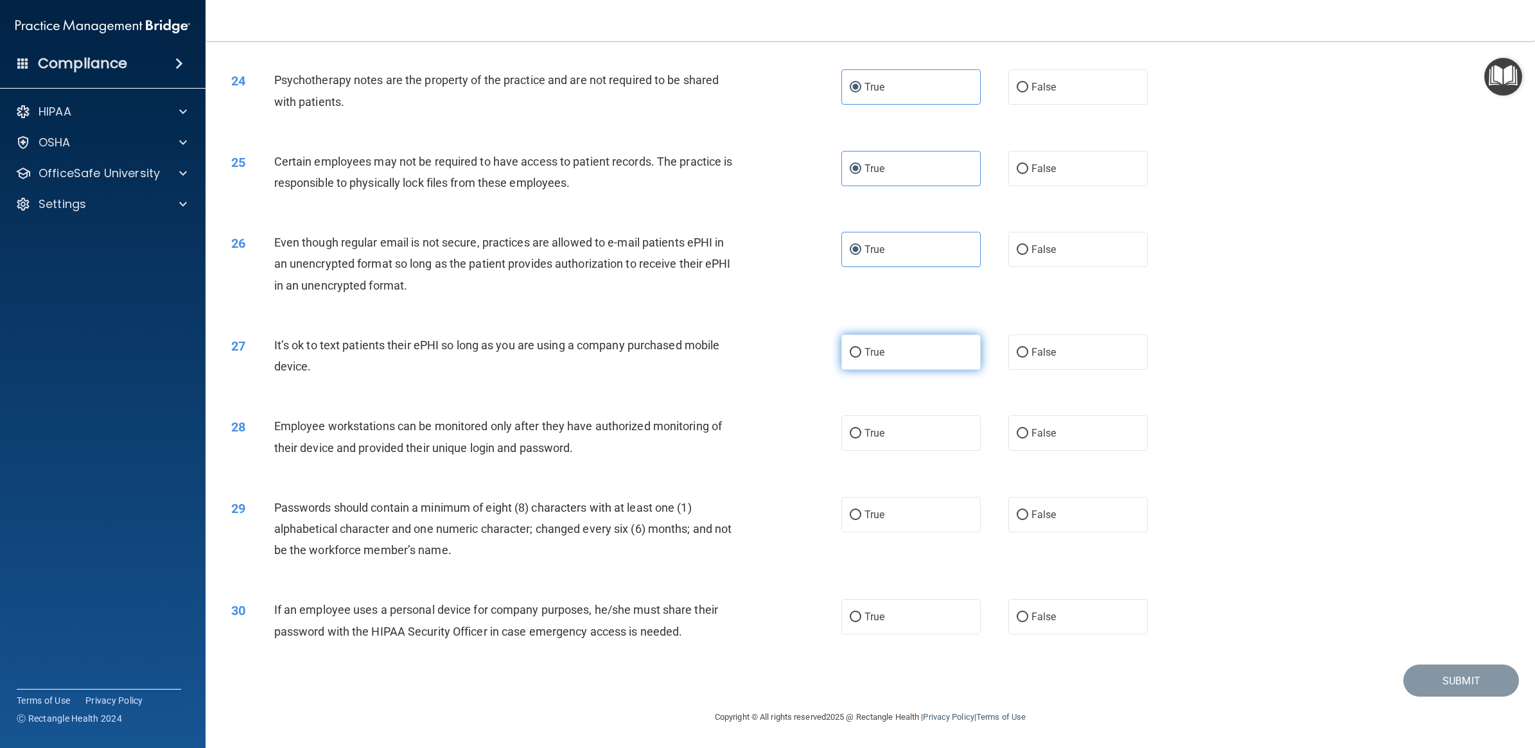
radio input "true"
click at [1055, 440] on label "False" at bounding box center [1077, 432] width 139 height 35
click at [1028, 439] on input "False" at bounding box center [1022, 434] width 12 height 10
radio input "true"
click at [885, 517] on label "True" at bounding box center [910, 514] width 139 height 35
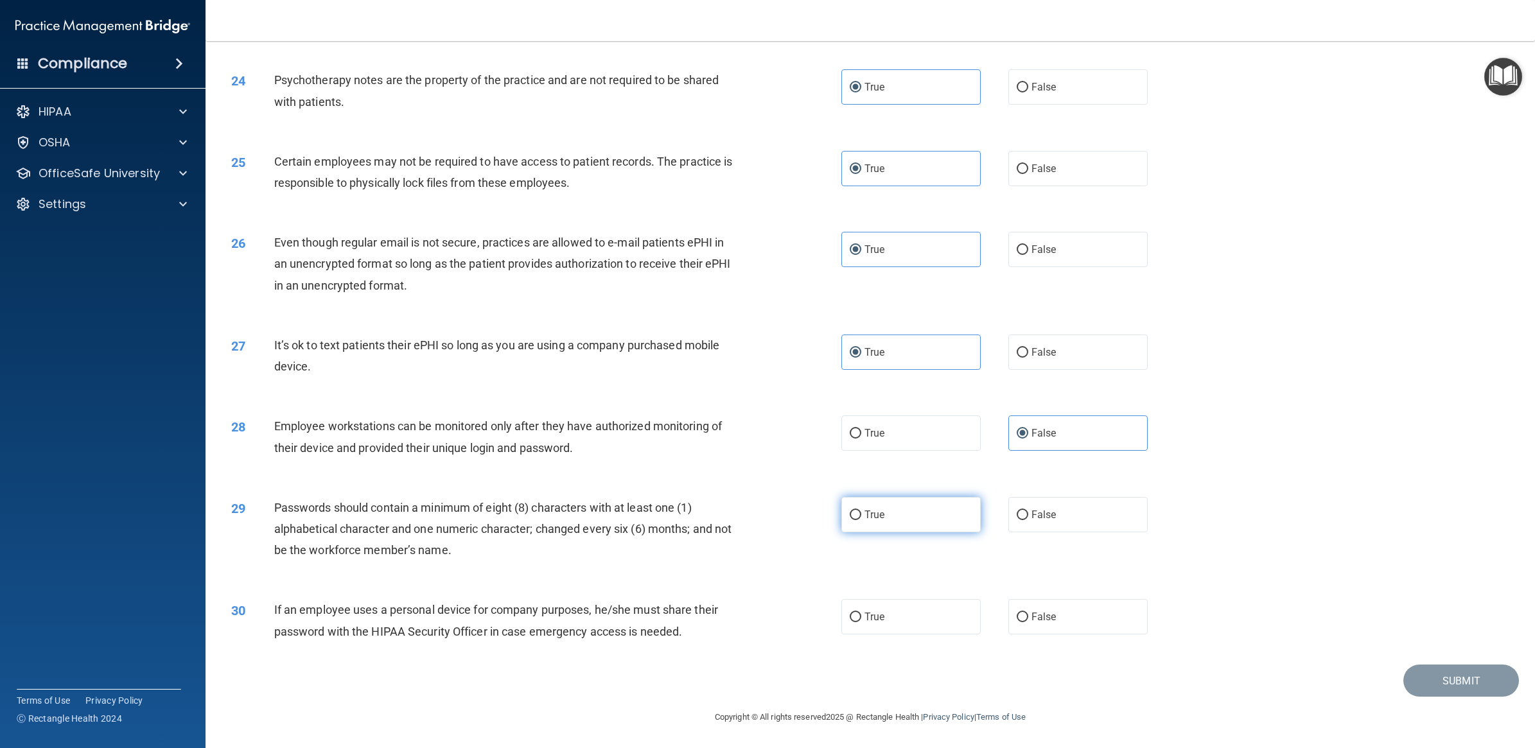
click at [861, 517] on input "True" at bounding box center [855, 515] width 12 height 10
radio input "true"
click at [901, 634] on label "True" at bounding box center [910, 616] width 139 height 35
click at [861, 622] on input "True" at bounding box center [855, 618] width 12 height 10
radio input "true"
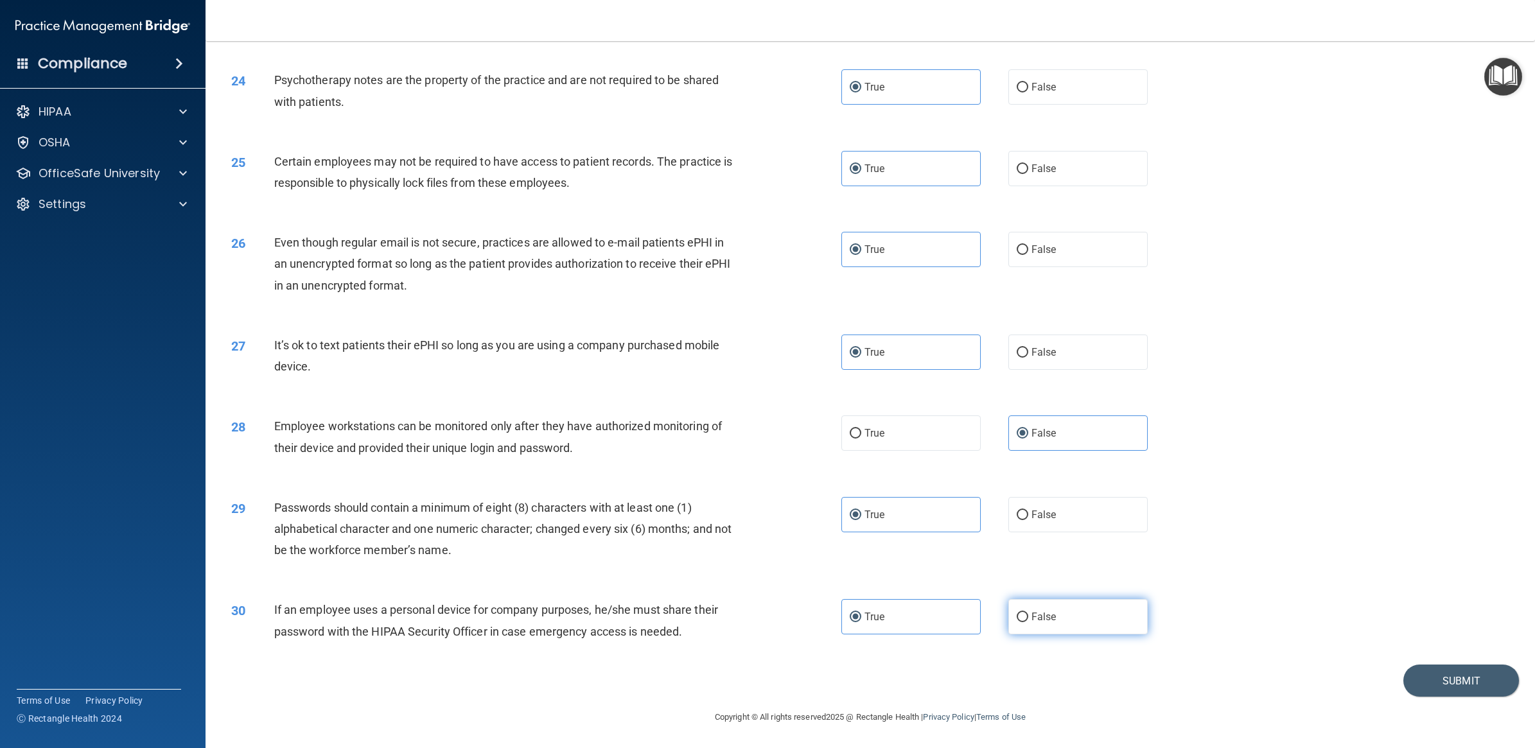
click at [1087, 602] on label "False" at bounding box center [1077, 616] width 139 height 35
click at [1028, 613] on input "False" at bounding box center [1022, 618] width 12 height 10
radio input "true"
click at [916, 622] on label "True" at bounding box center [910, 616] width 139 height 35
click at [861, 622] on input "True" at bounding box center [855, 618] width 12 height 10
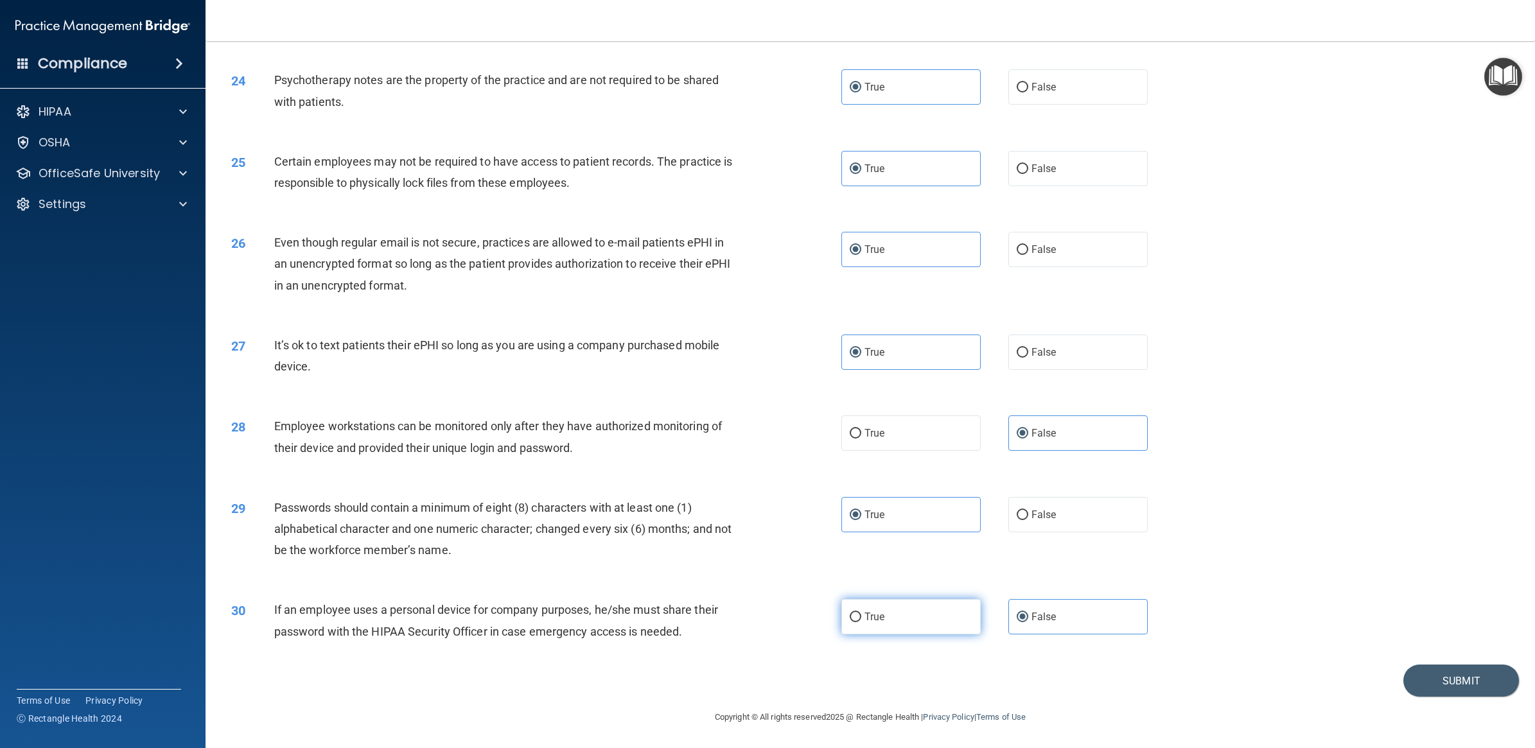
radio input "true"
radio input "false"
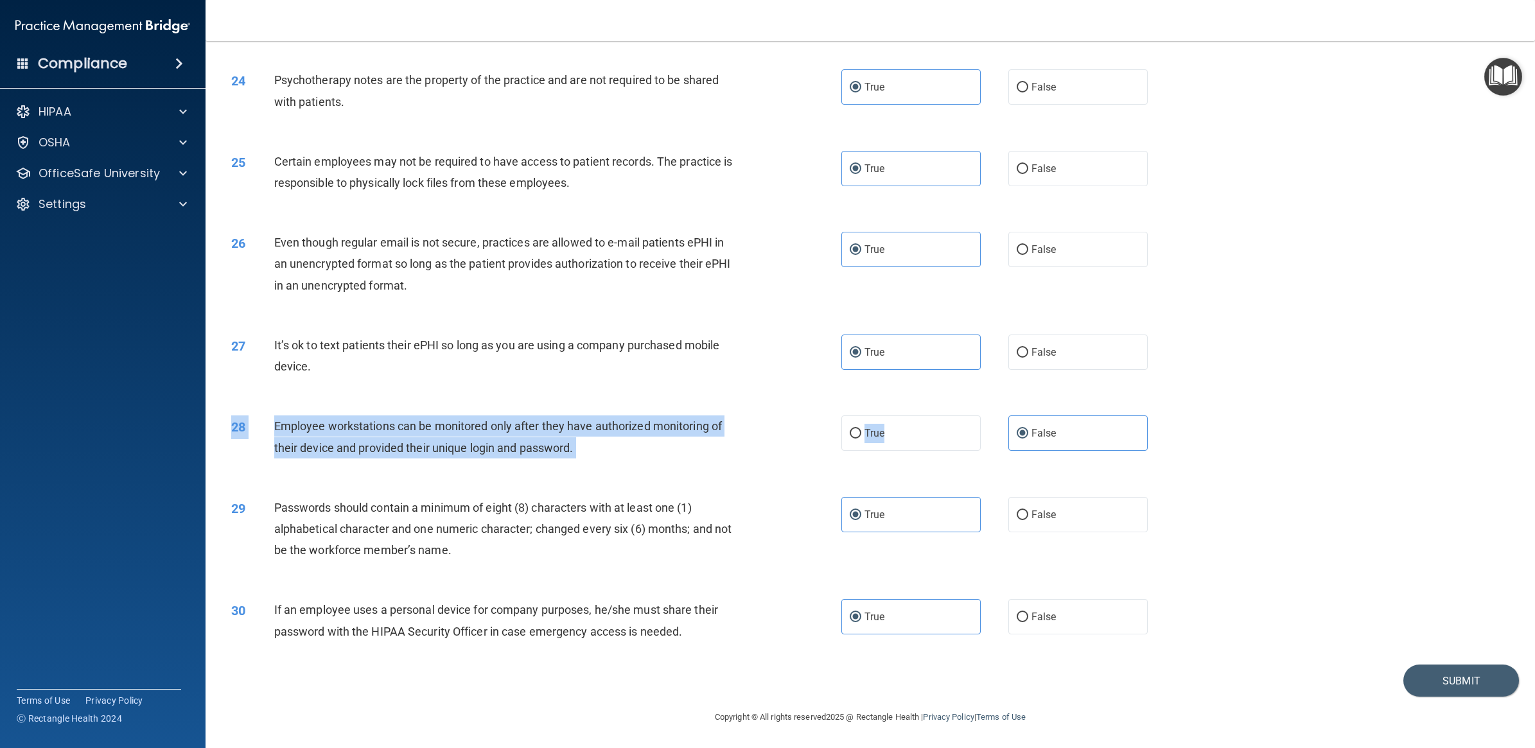
click at [900, 451] on div "28 Employee workstations can be monitored only after they have authorized monit…" at bounding box center [870, 439] width 1297 height 81
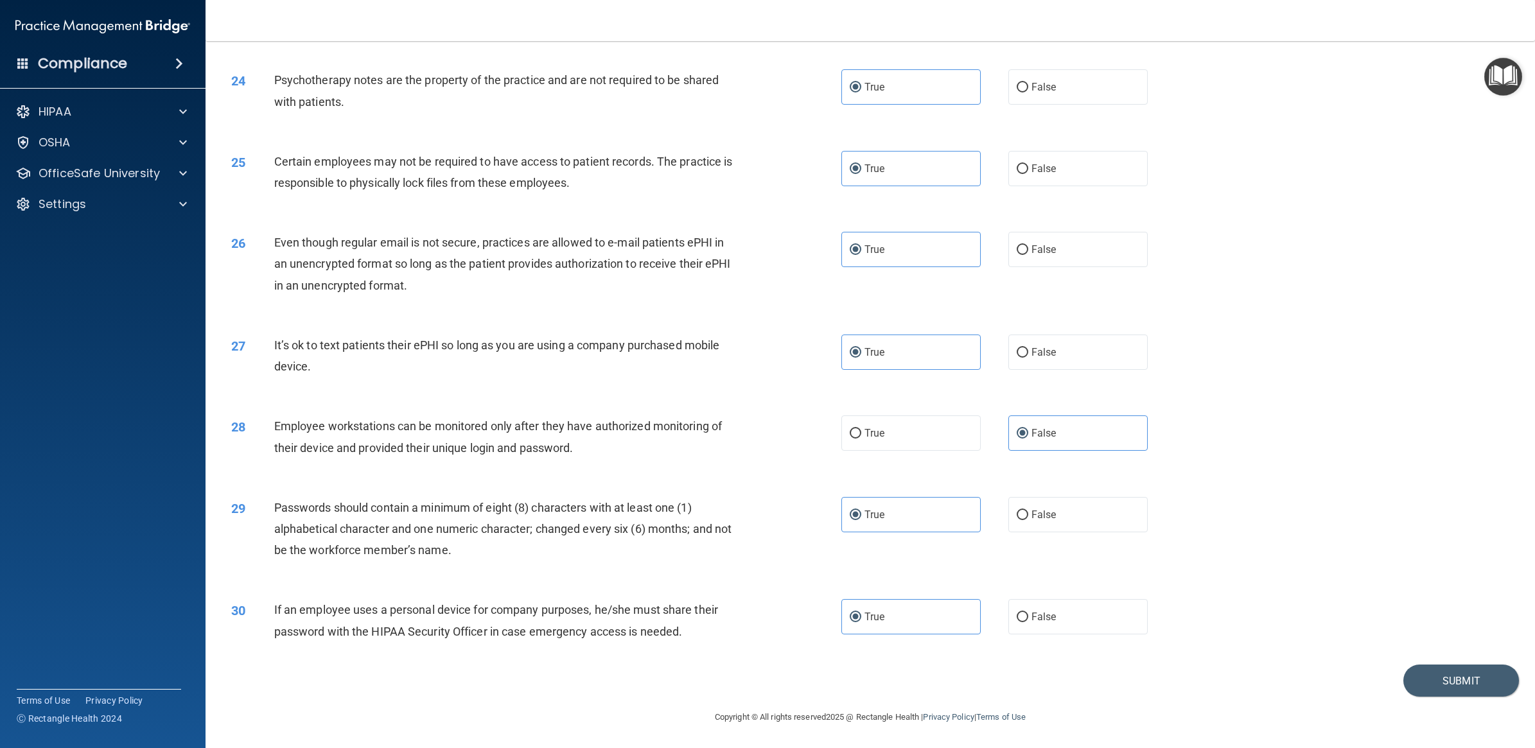
click at [1357, 340] on div "27 It’s ok to text patients their ePHI so long as you are using a company purch…" at bounding box center [870, 358] width 1297 height 81
click at [1090, 358] on label "False" at bounding box center [1077, 352] width 139 height 35
click at [1028, 358] on input "False" at bounding box center [1022, 353] width 12 height 10
radio input "true"
radio input "false"
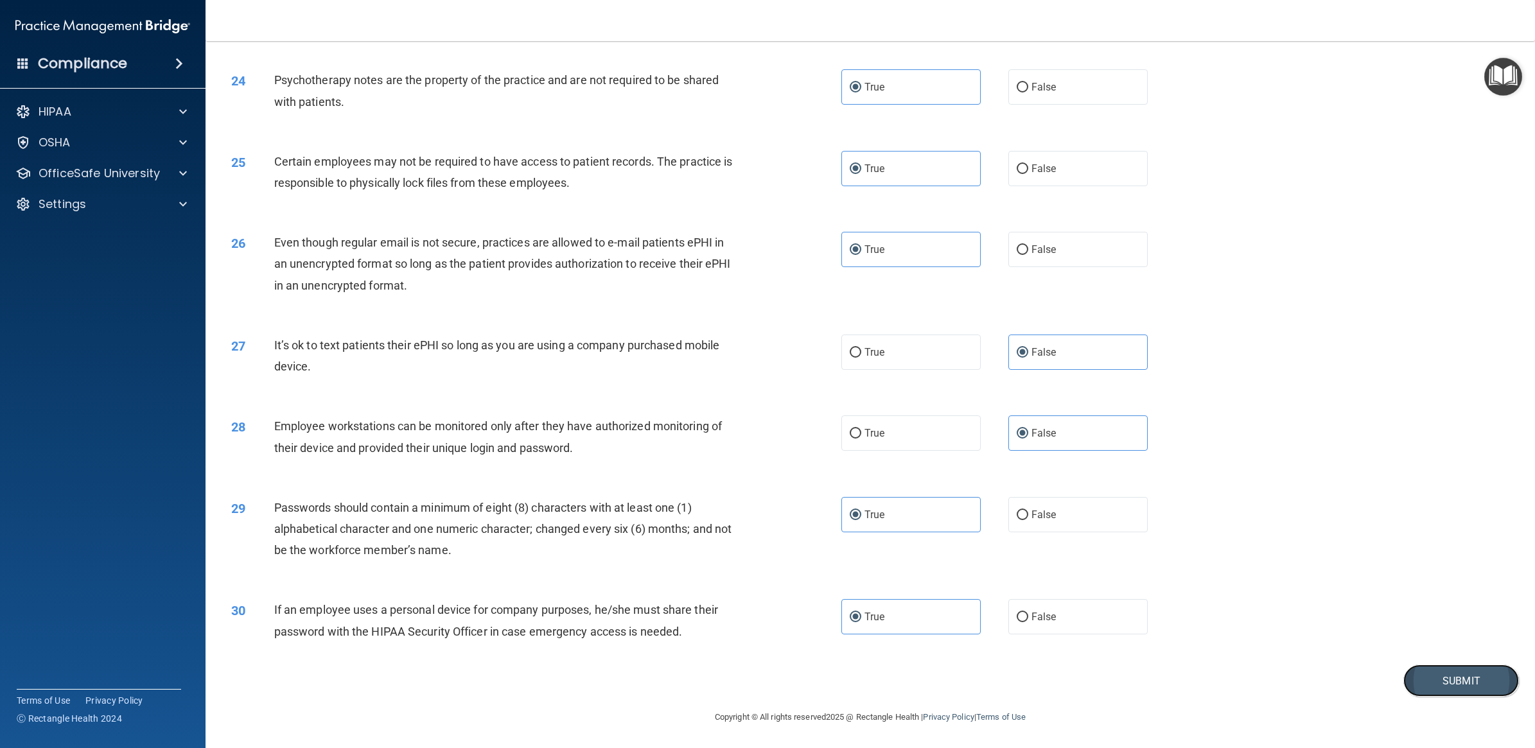
click at [1443, 676] on button "Submit" at bounding box center [1461, 681] width 116 height 33
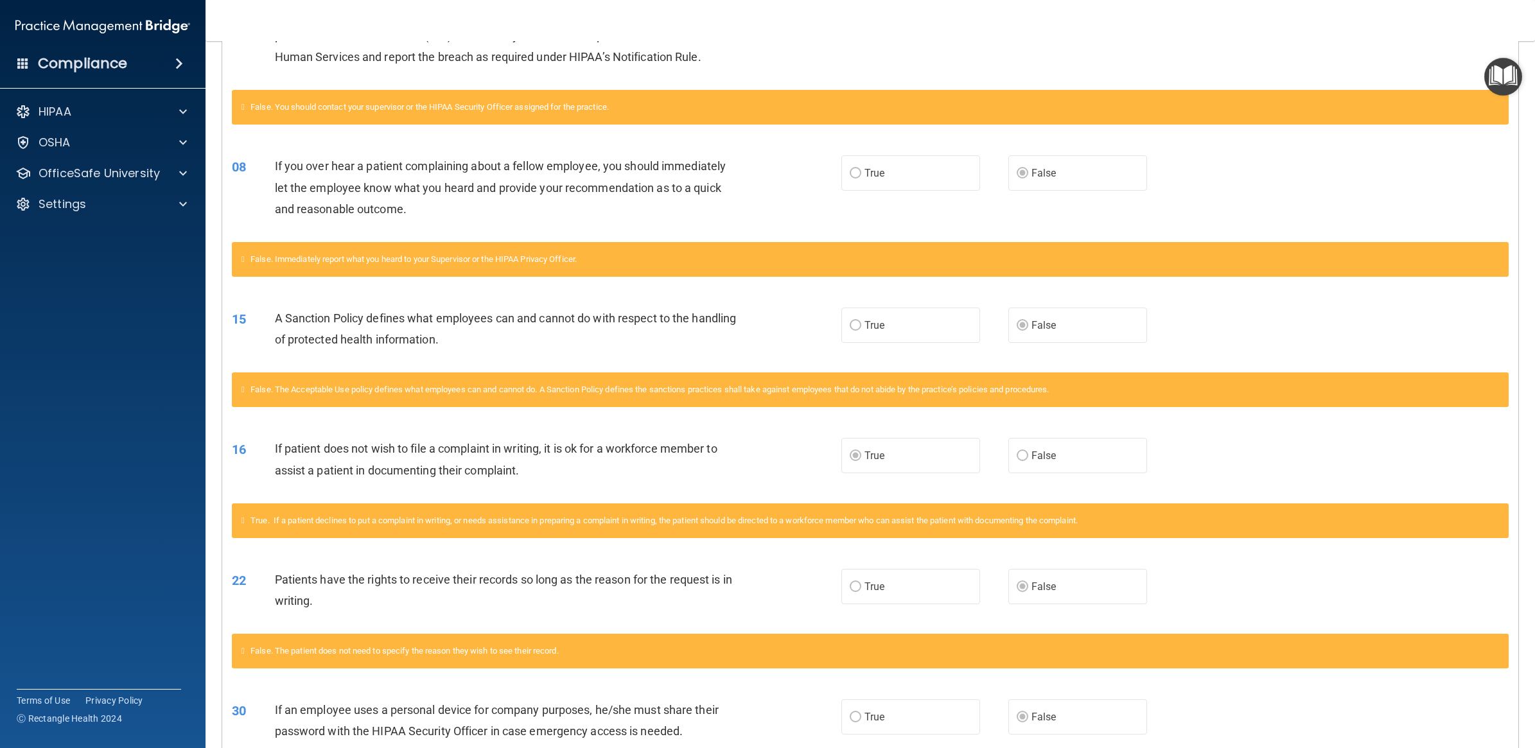
scroll to position [485, 0]
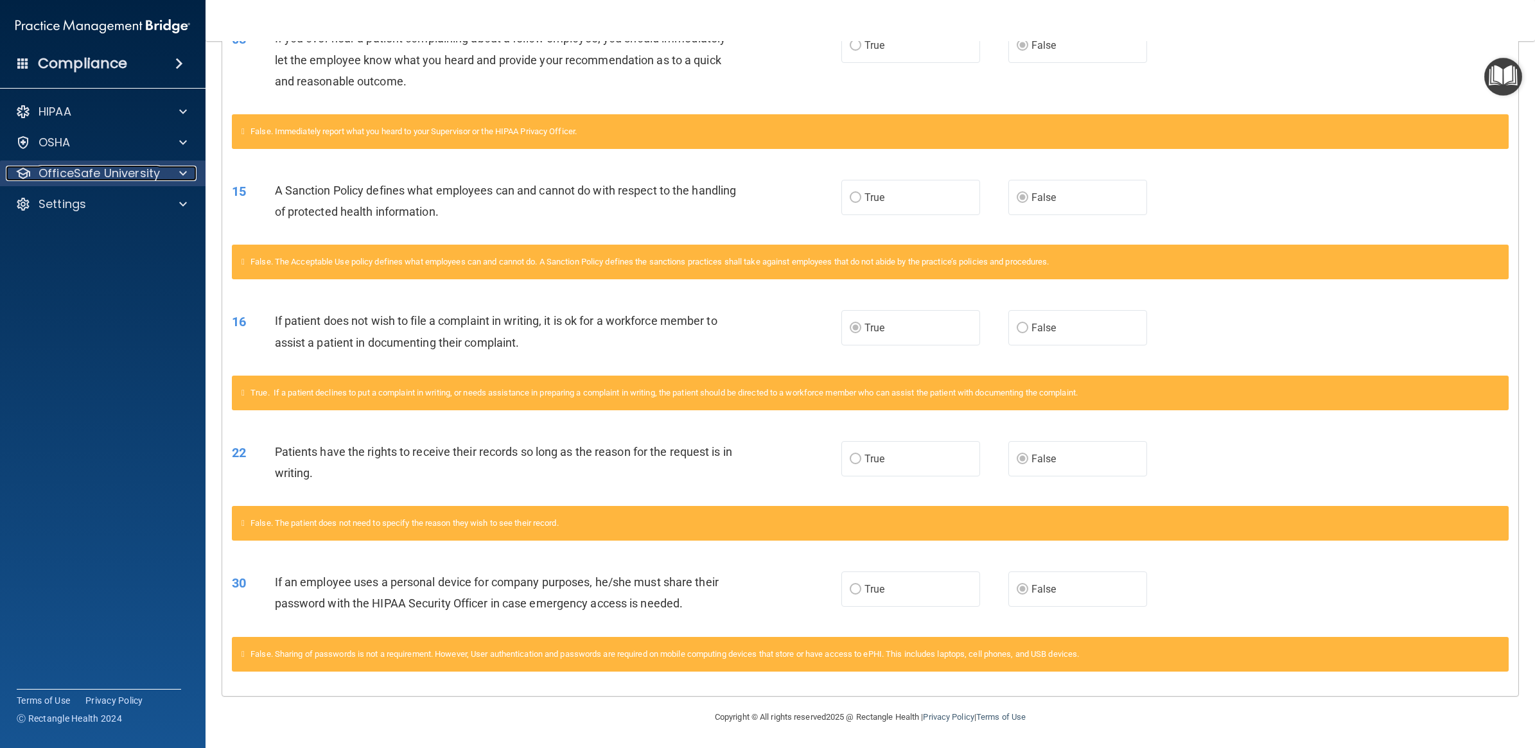
click at [108, 172] on p "OfficeSafe University" at bounding box center [99, 173] width 121 height 15
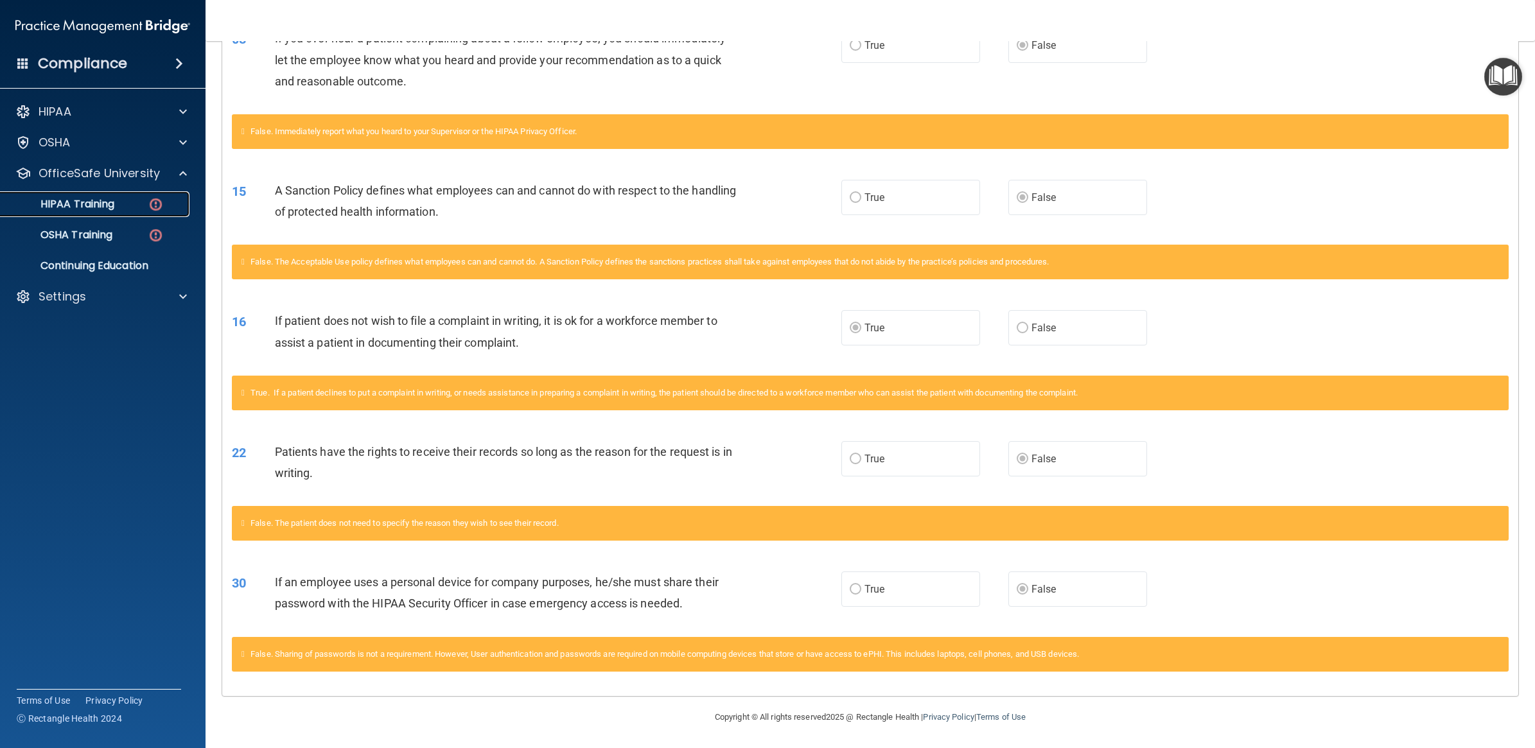
click at [112, 205] on p "HIPAA Training" at bounding box center [61, 204] width 106 height 13
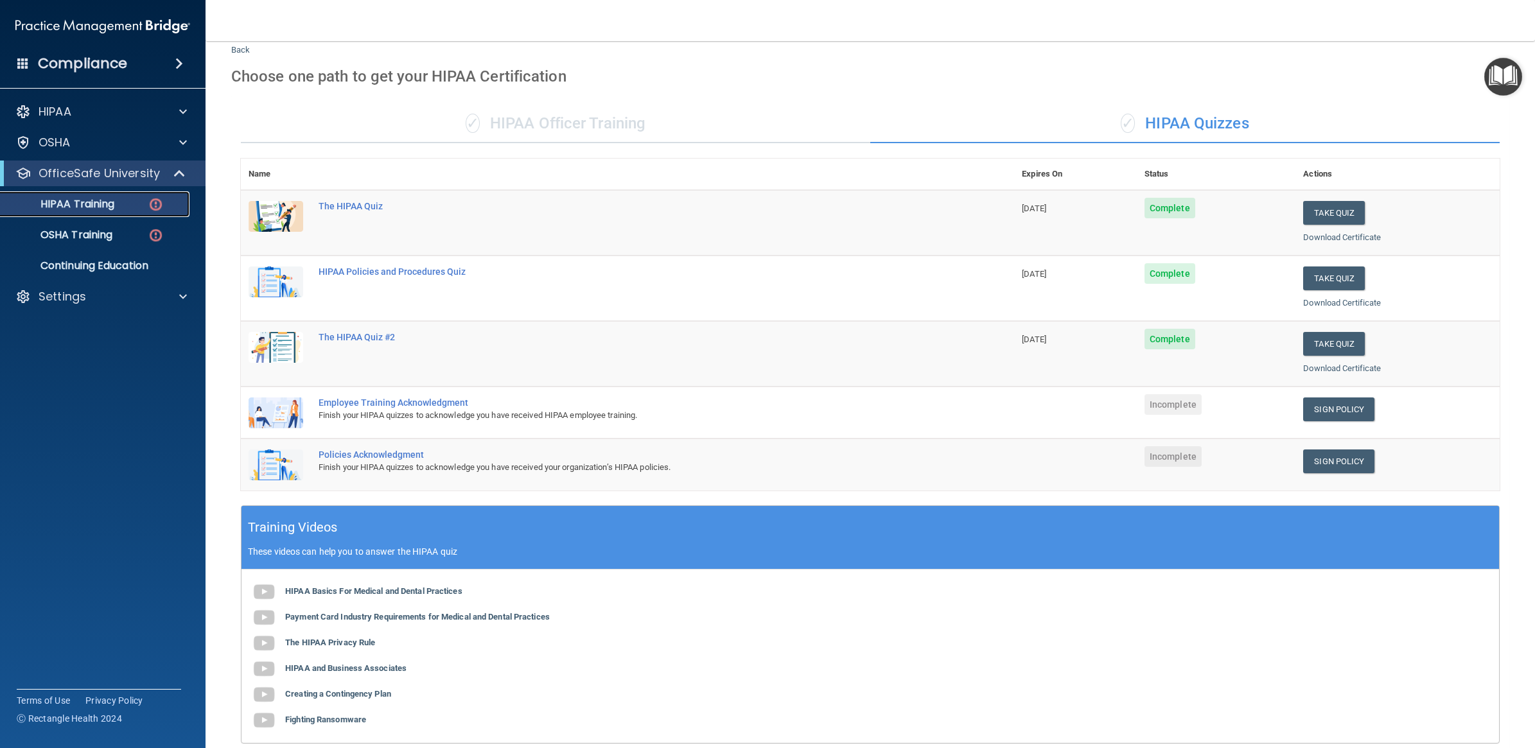
scroll to position [32, 0]
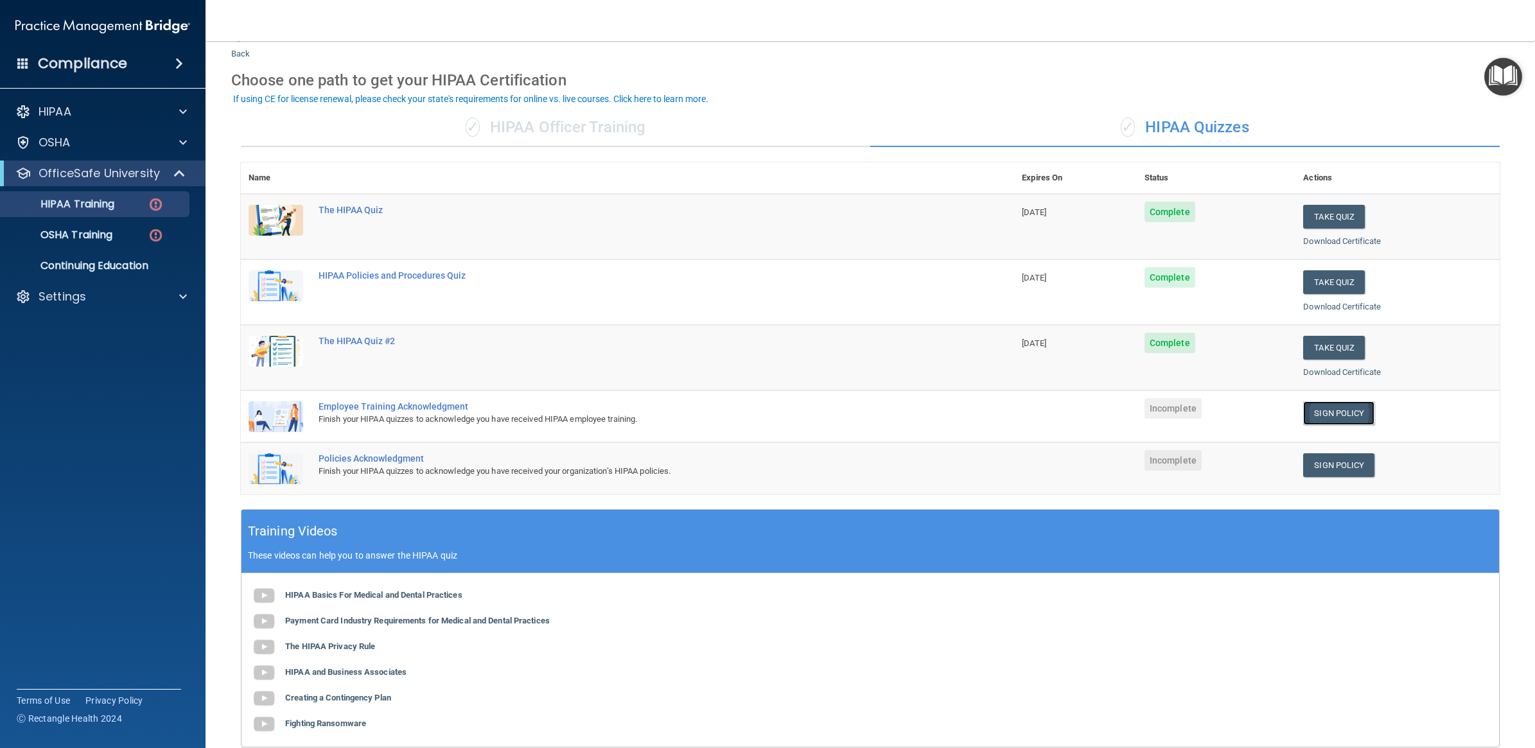
click at [1337, 412] on link "Sign Policy" at bounding box center [1338, 413] width 71 height 24
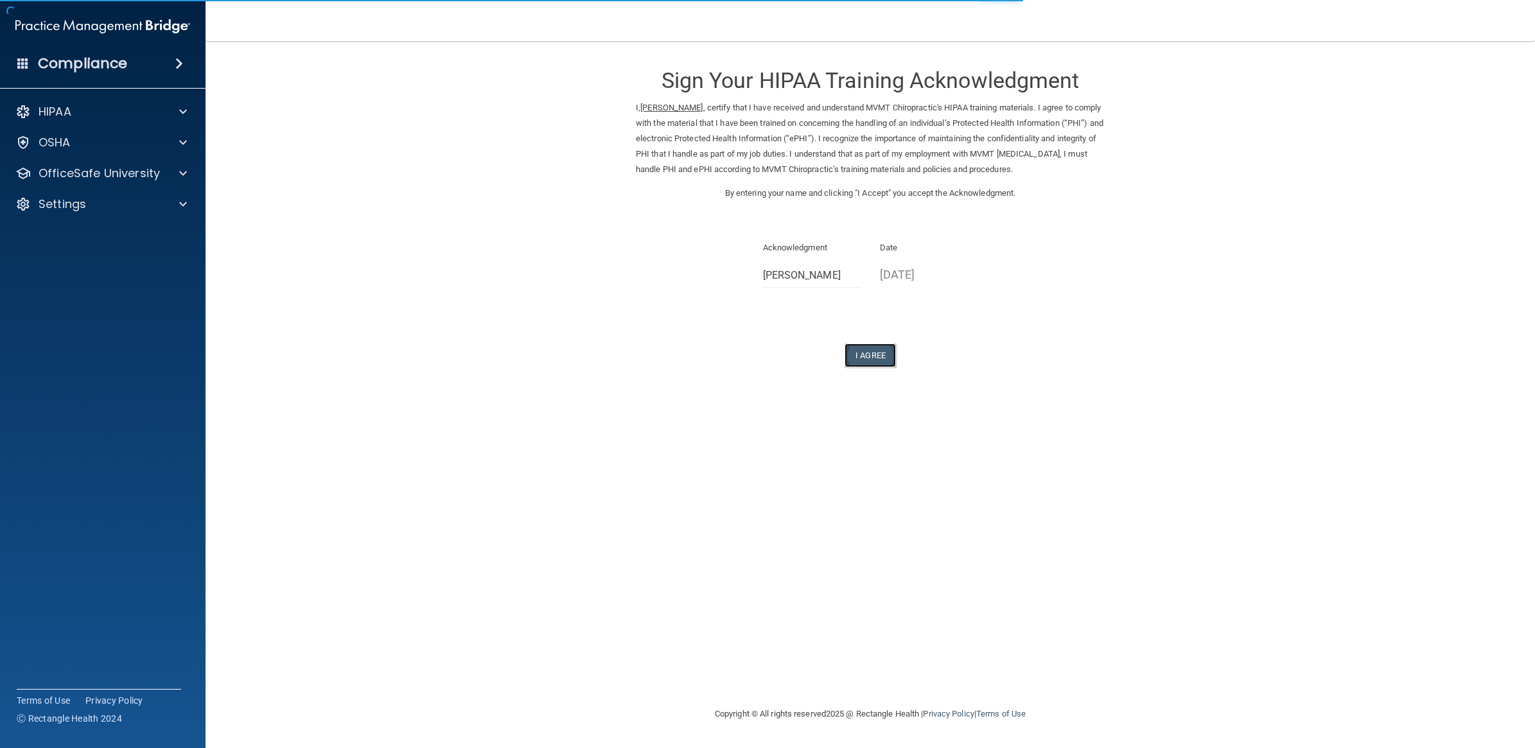
click at [889, 364] on button "I Agree" at bounding box center [869, 356] width 51 height 24
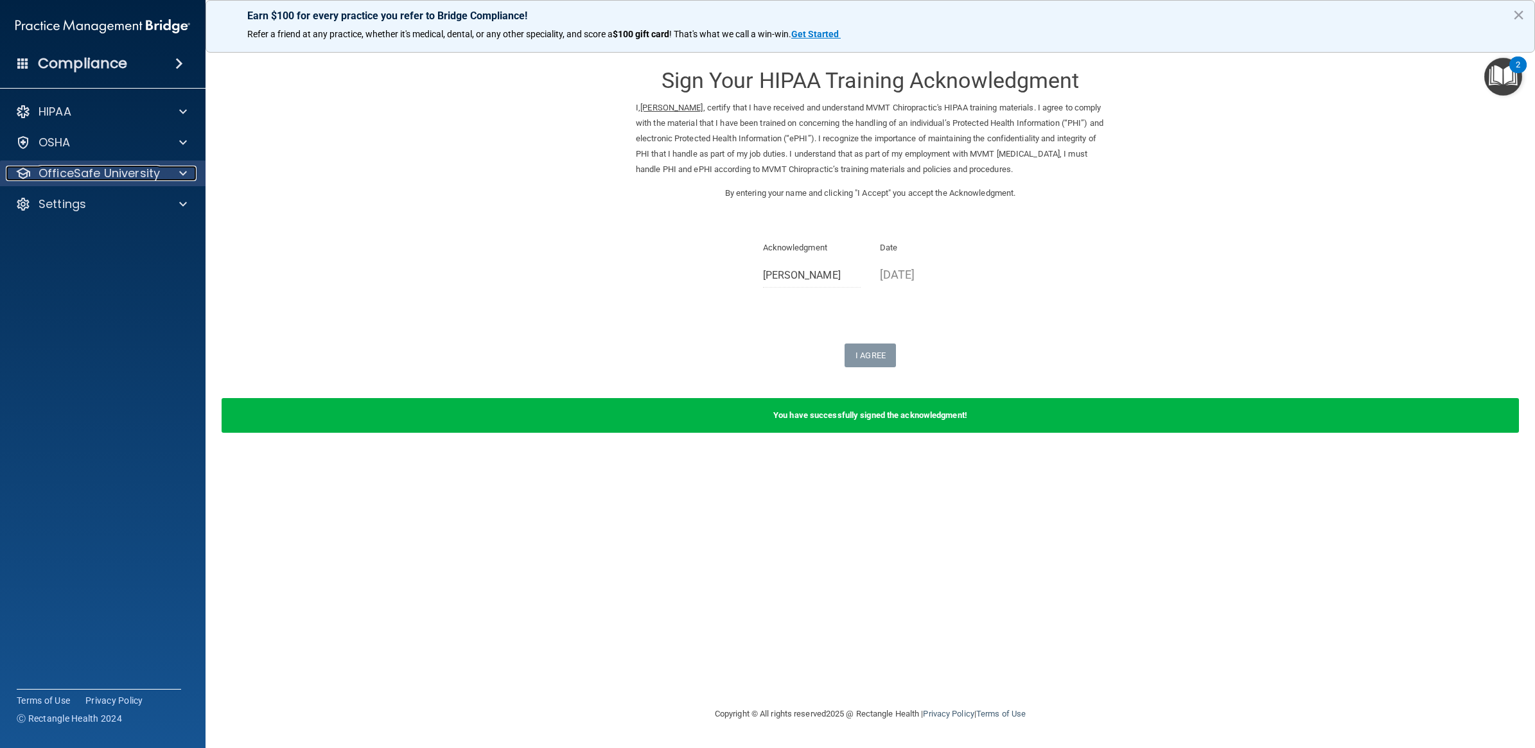
drag, startPoint x: 90, startPoint y: 170, endPoint x: 98, endPoint y: 173, distance: 8.9
click at [90, 170] on p "OfficeSafe University" at bounding box center [99, 173] width 121 height 15
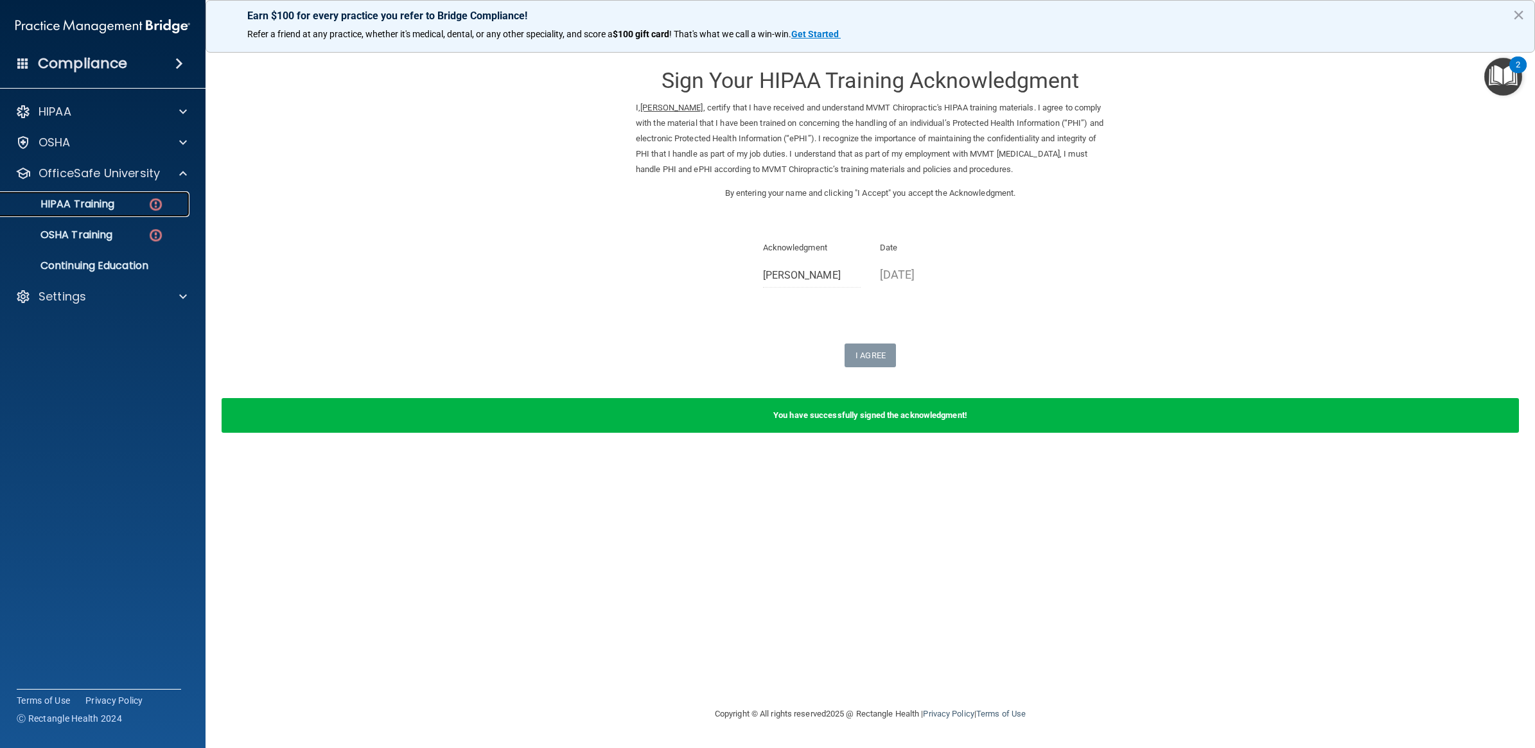
click at [130, 196] on link "HIPAA Training" at bounding box center [88, 204] width 202 height 26
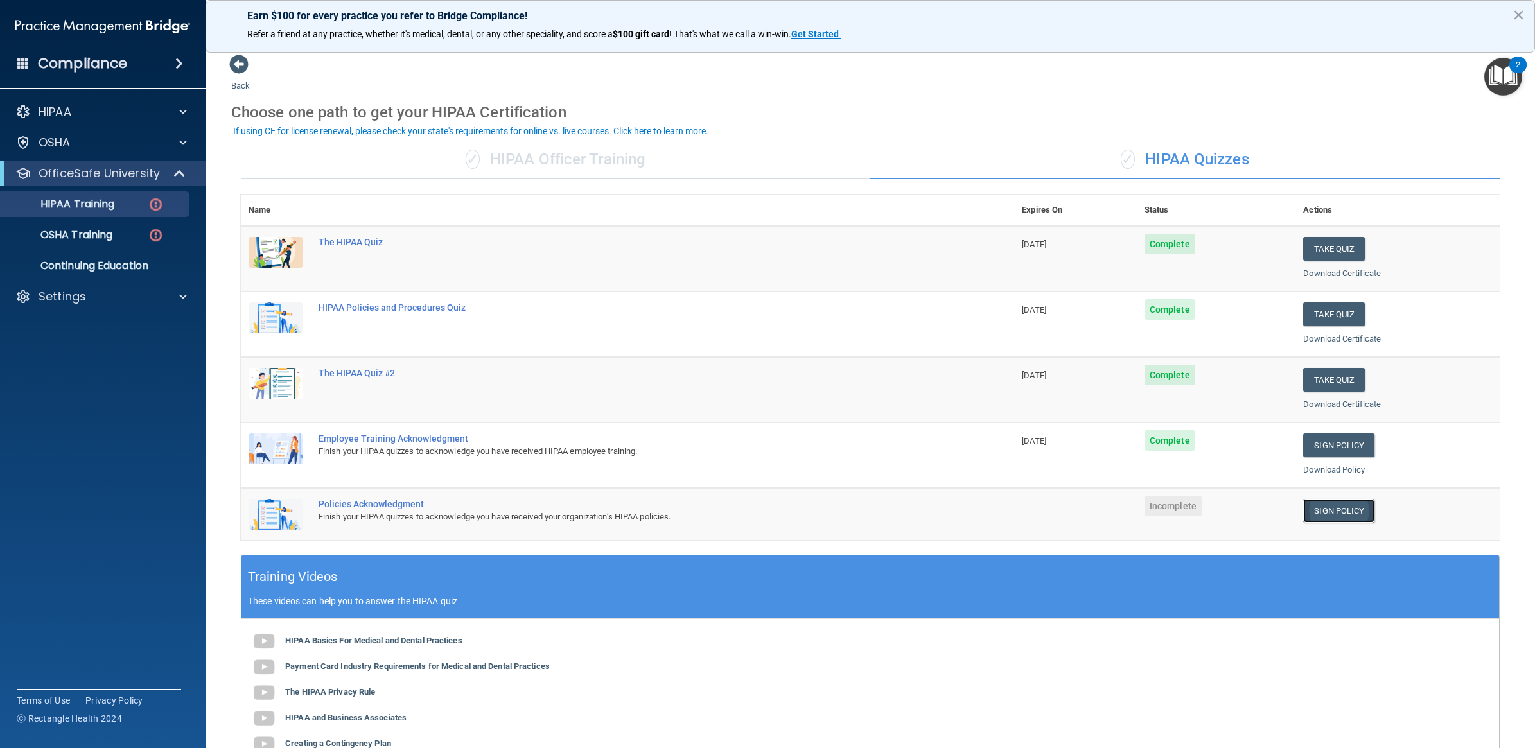
click at [1321, 509] on link "Sign Policy" at bounding box center [1338, 511] width 71 height 24
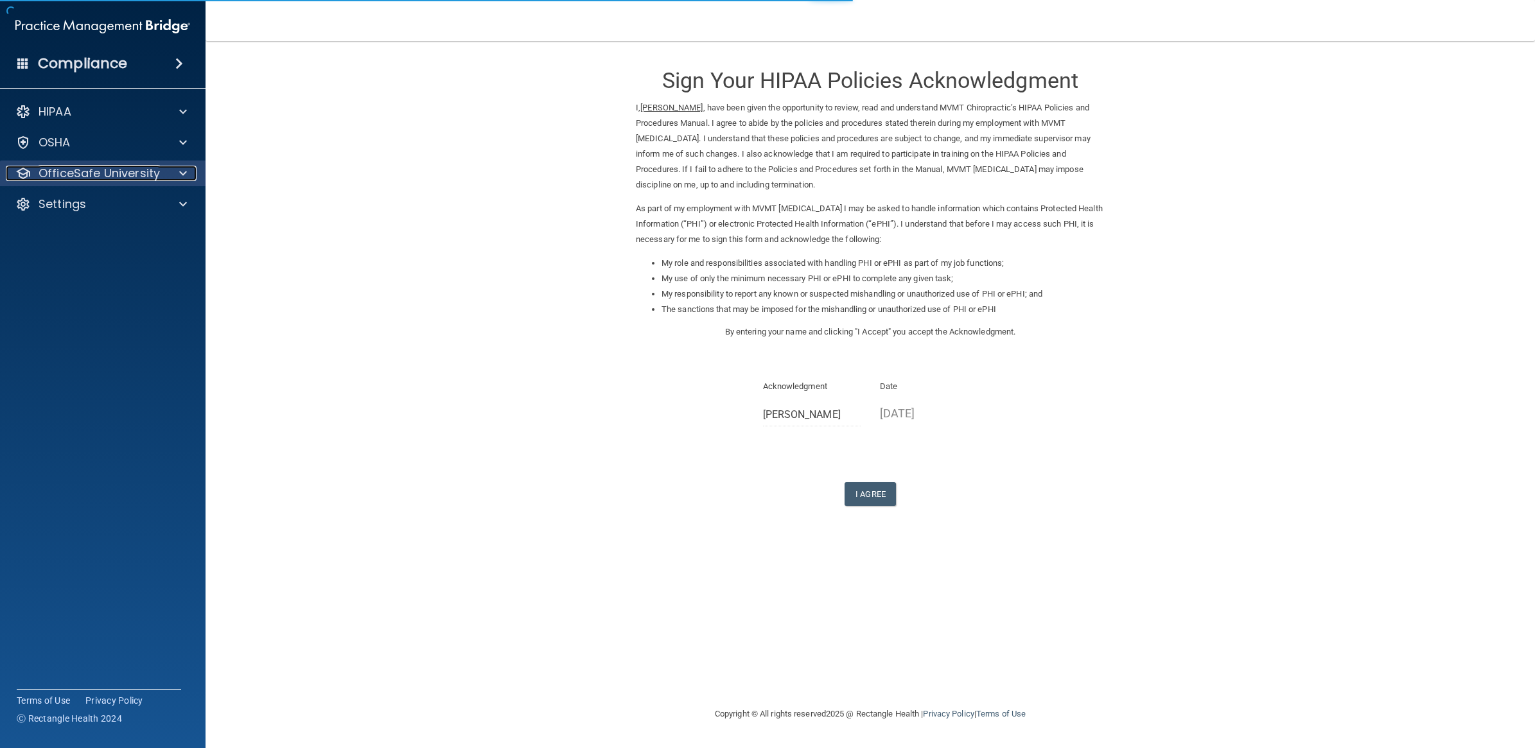
click at [122, 180] on p "OfficeSafe University" at bounding box center [99, 173] width 121 height 15
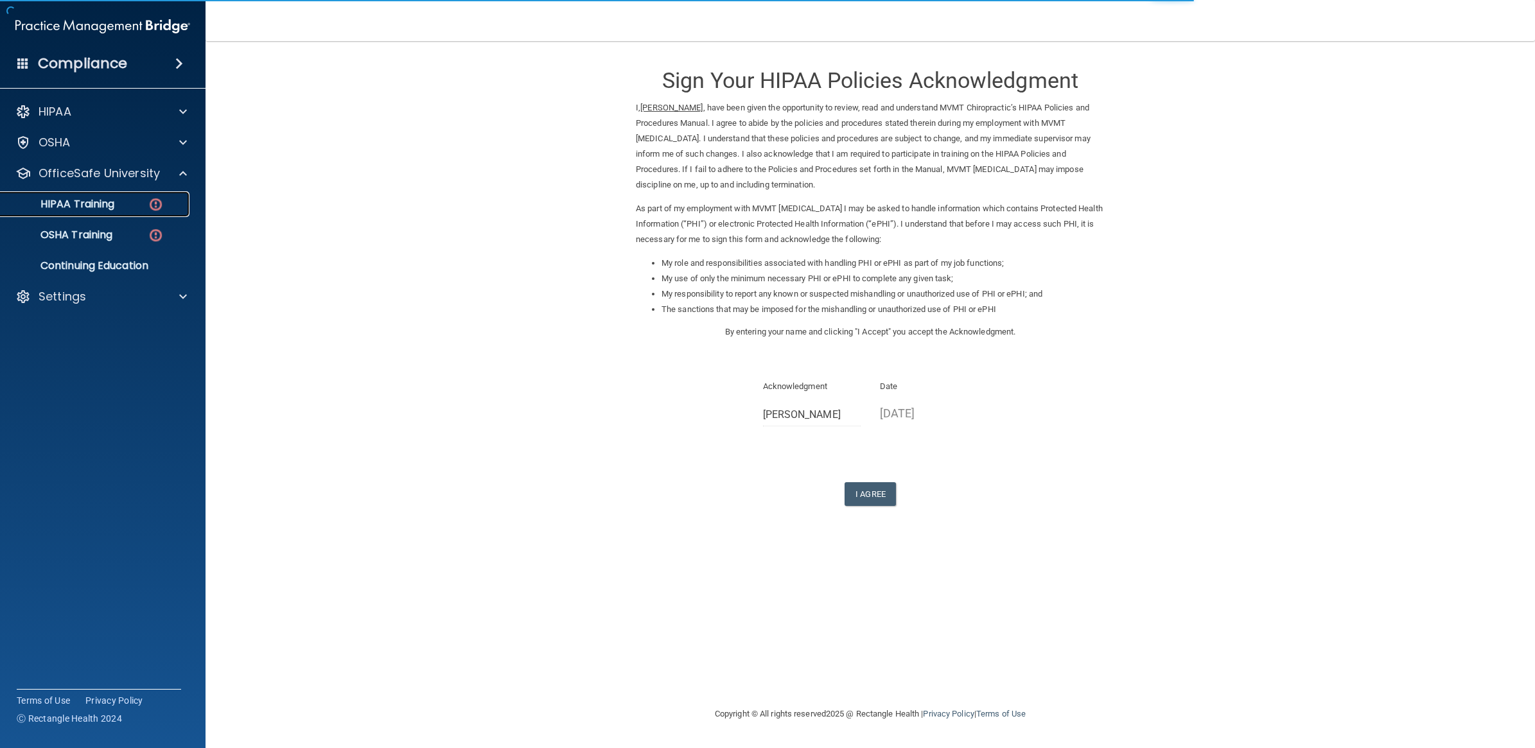
click at [128, 204] on div "HIPAA Training" at bounding box center [95, 204] width 175 height 13
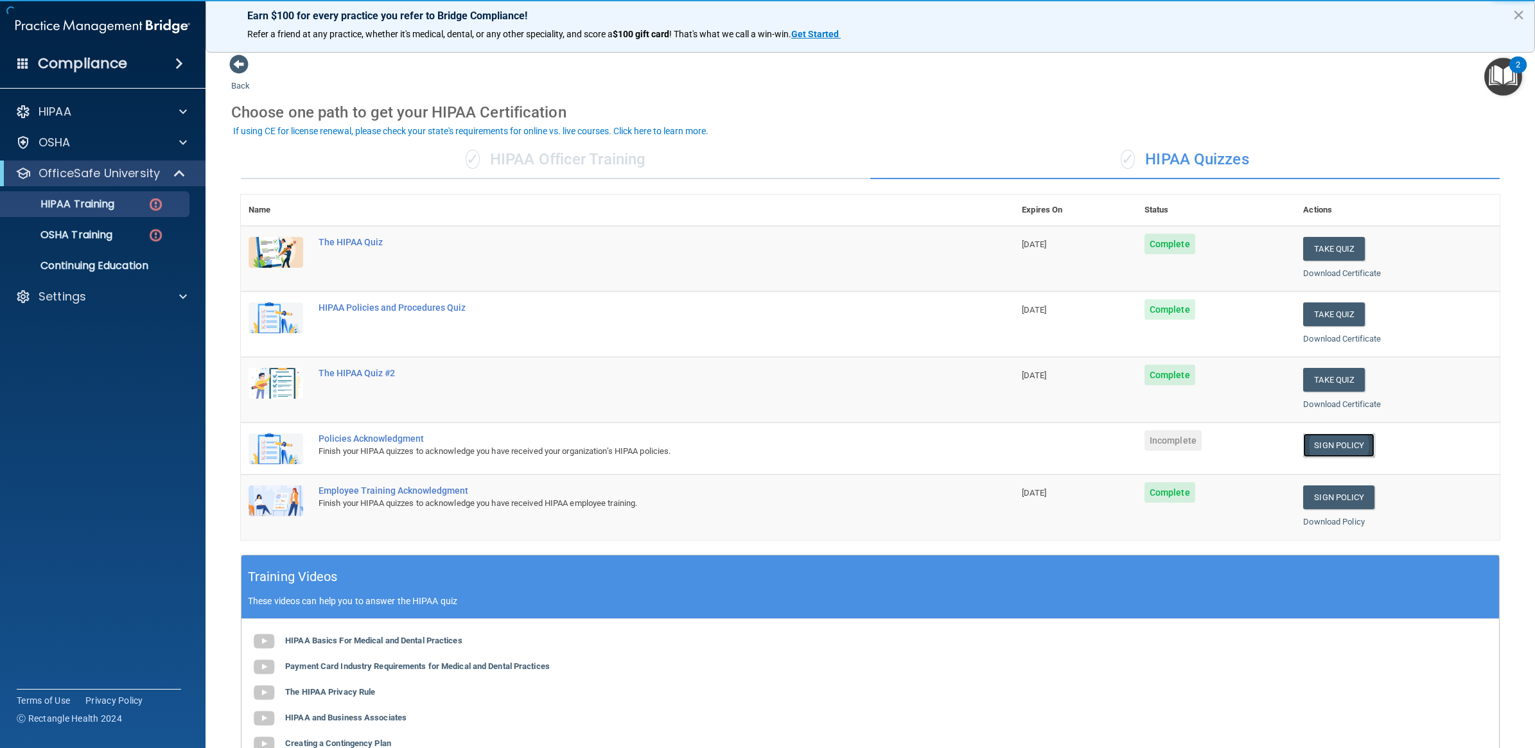
click at [1307, 447] on link "Sign Policy" at bounding box center [1338, 445] width 71 height 24
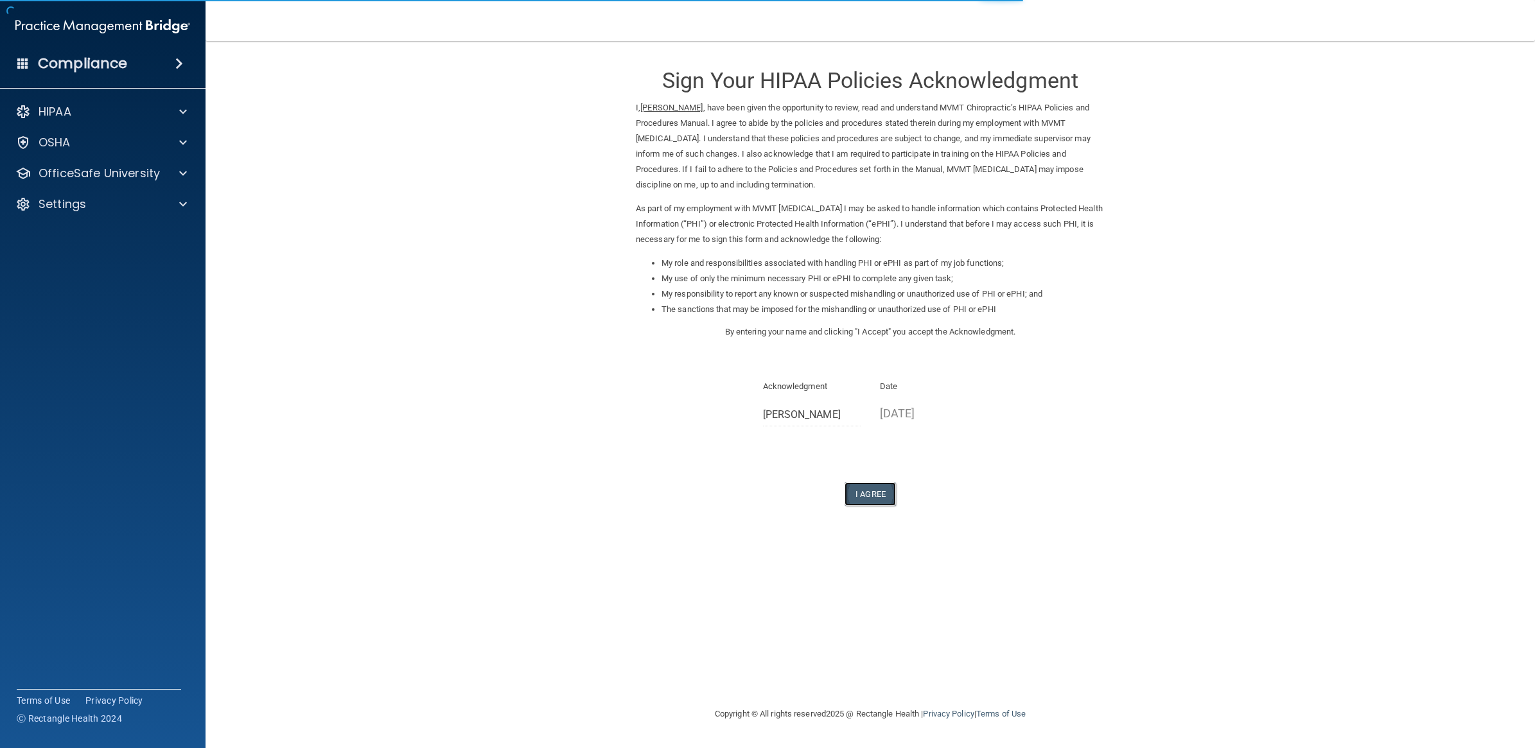
click at [880, 502] on button "I Agree" at bounding box center [869, 494] width 51 height 24
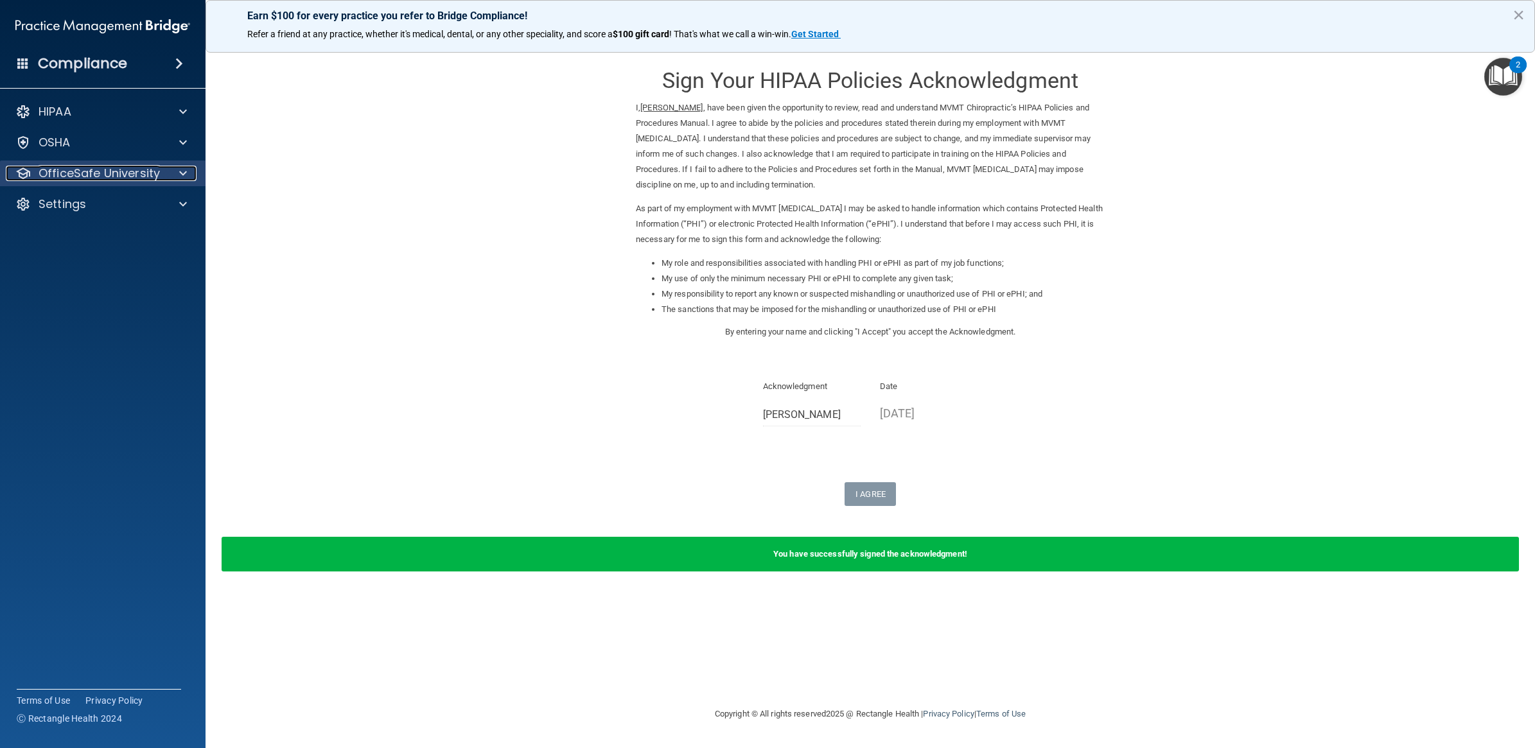
click at [97, 168] on p "OfficeSafe University" at bounding box center [99, 173] width 121 height 15
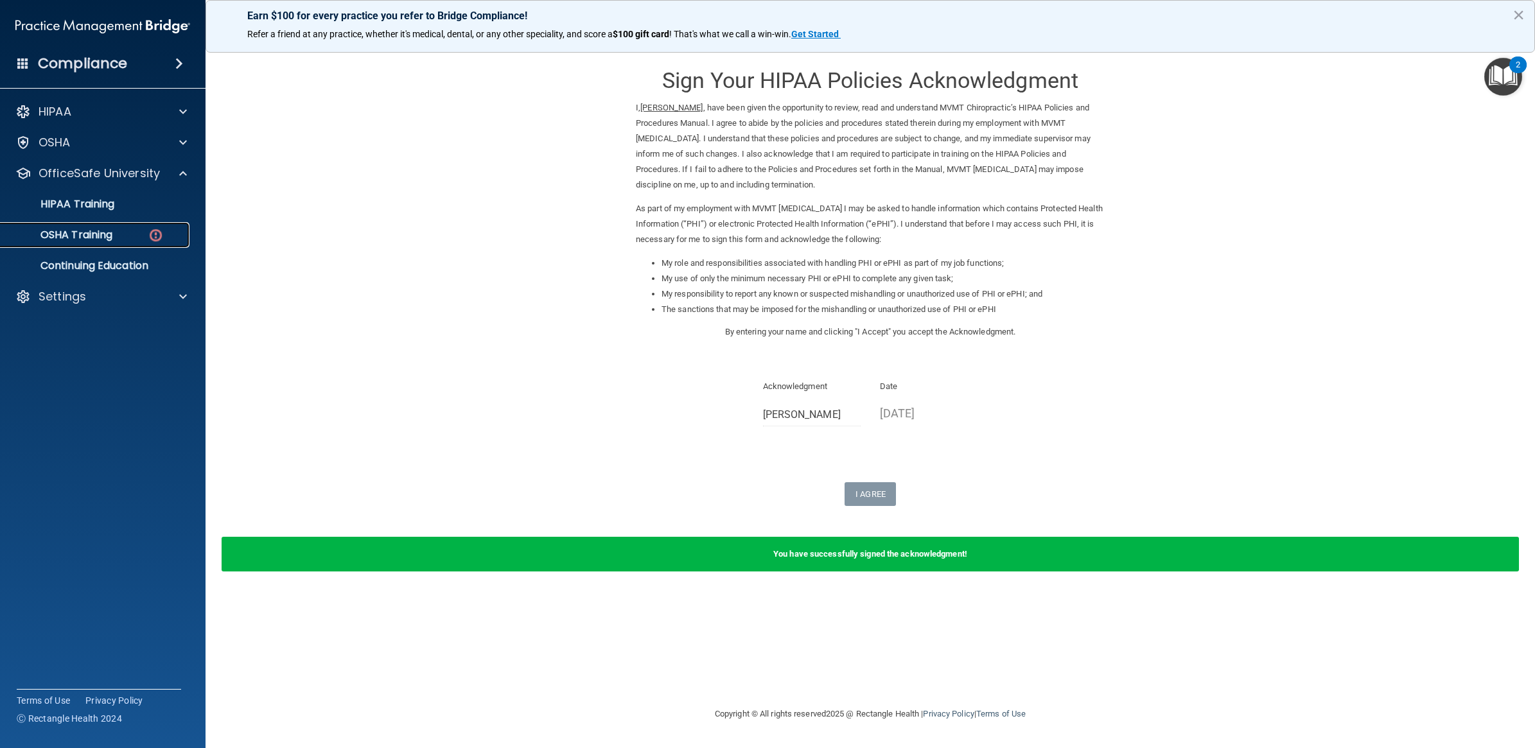
click at [144, 246] on link "OSHA Training" at bounding box center [88, 235] width 202 height 26
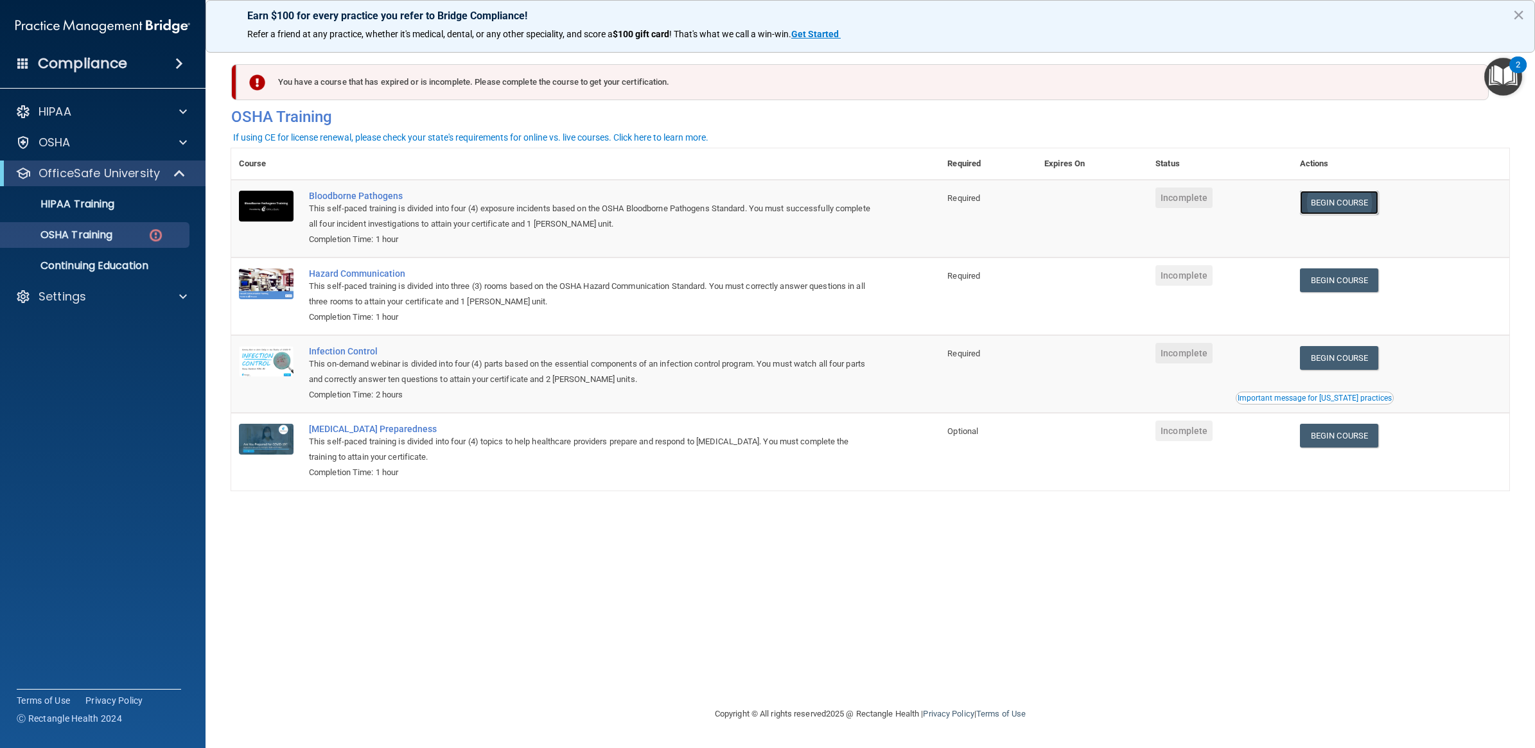
click at [1355, 202] on link "Begin Course" at bounding box center [1339, 203] width 78 height 24
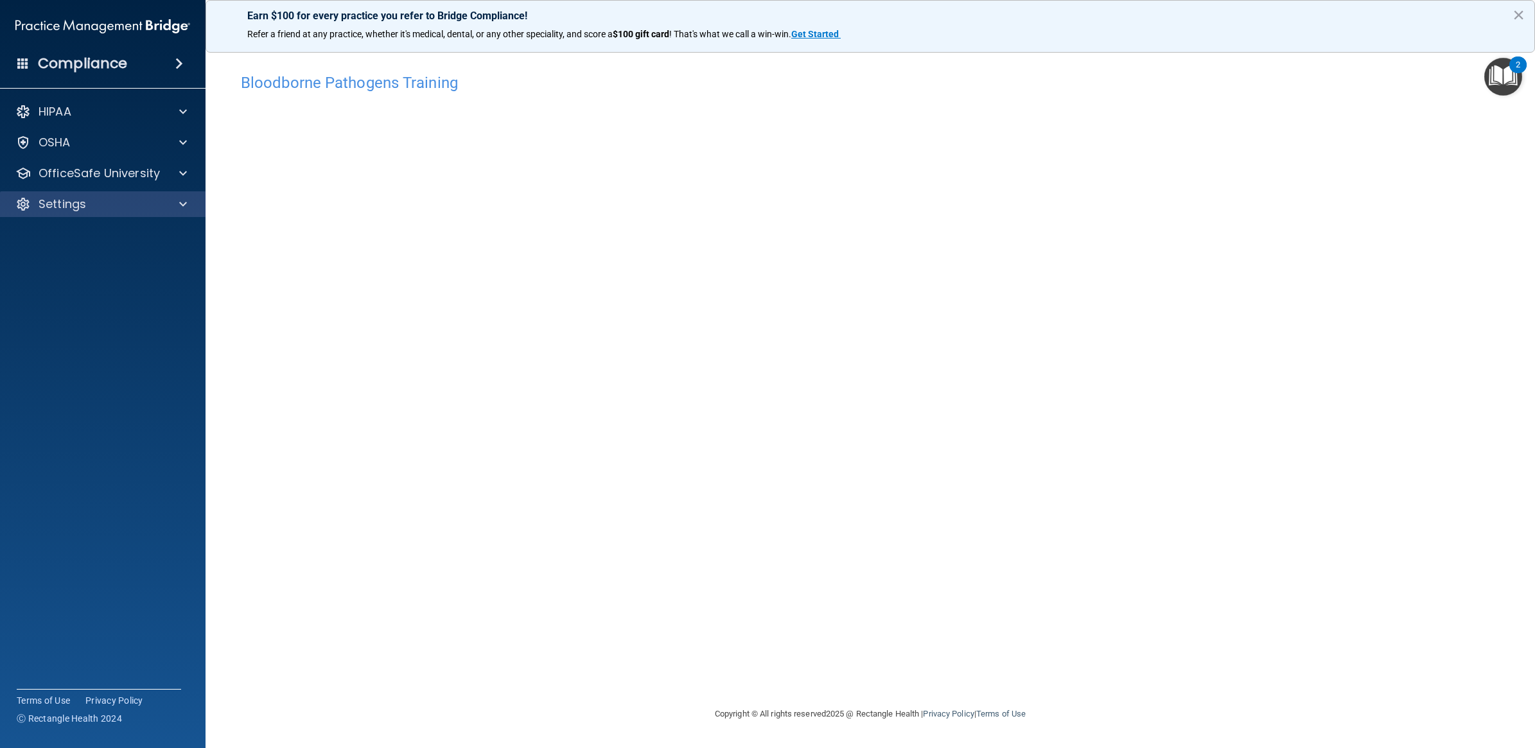
click at [110, 214] on div "Settings" at bounding box center [103, 204] width 206 height 26
click at [135, 201] on div "Settings" at bounding box center [85, 203] width 159 height 15
click at [122, 274] on link "Sign Out" at bounding box center [88, 266] width 202 height 26
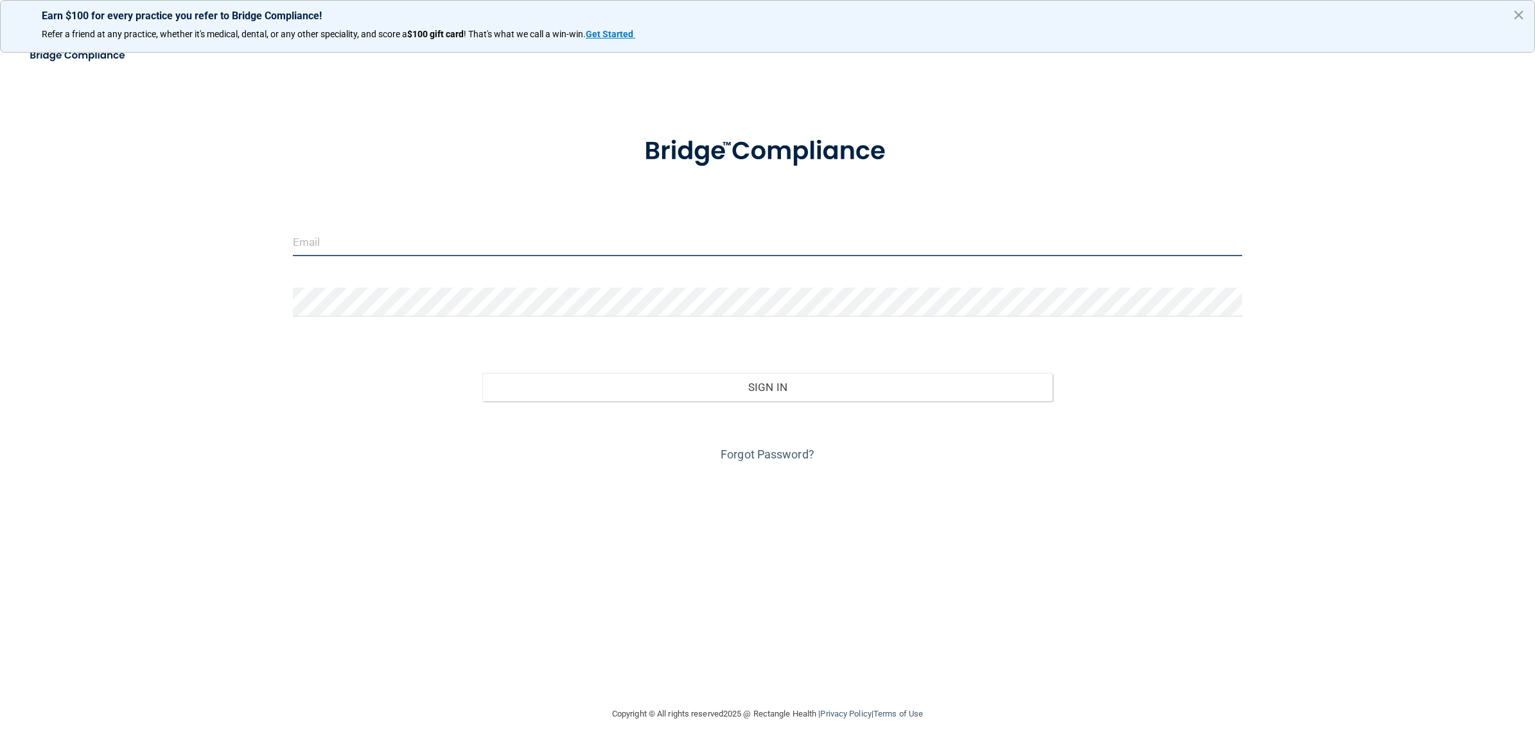
click at [492, 236] on input "email" at bounding box center [767, 241] width 949 height 29
type input "[PERSON_NAME][EMAIL_ADDRESS][DOMAIN_NAME]"
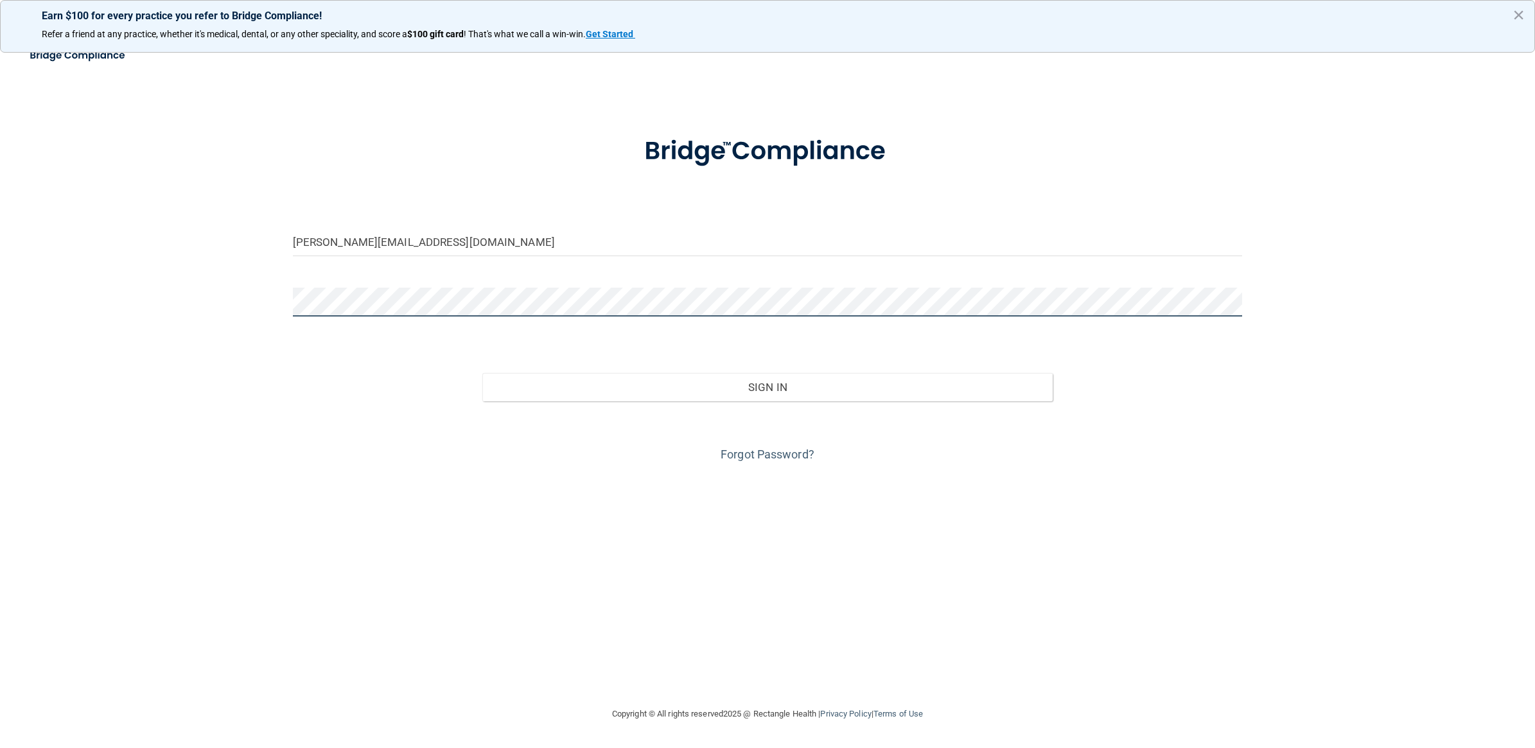
click at [482, 373] on button "Sign In" at bounding box center [767, 387] width 570 height 28
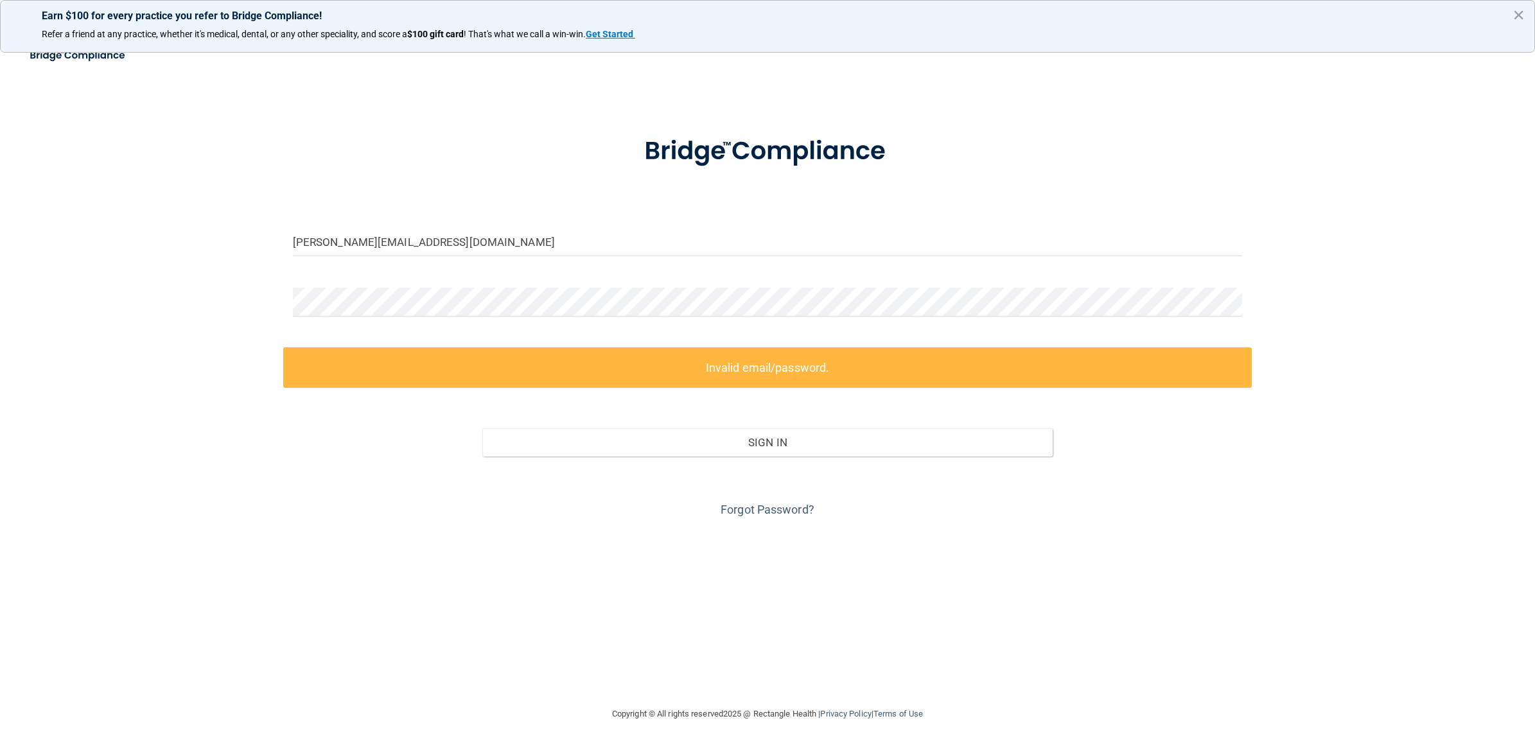
click at [514, 265] on div "[PERSON_NAME][EMAIL_ADDRESS][DOMAIN_NAME]" at bounding box center [767, 246] width 968 height 39
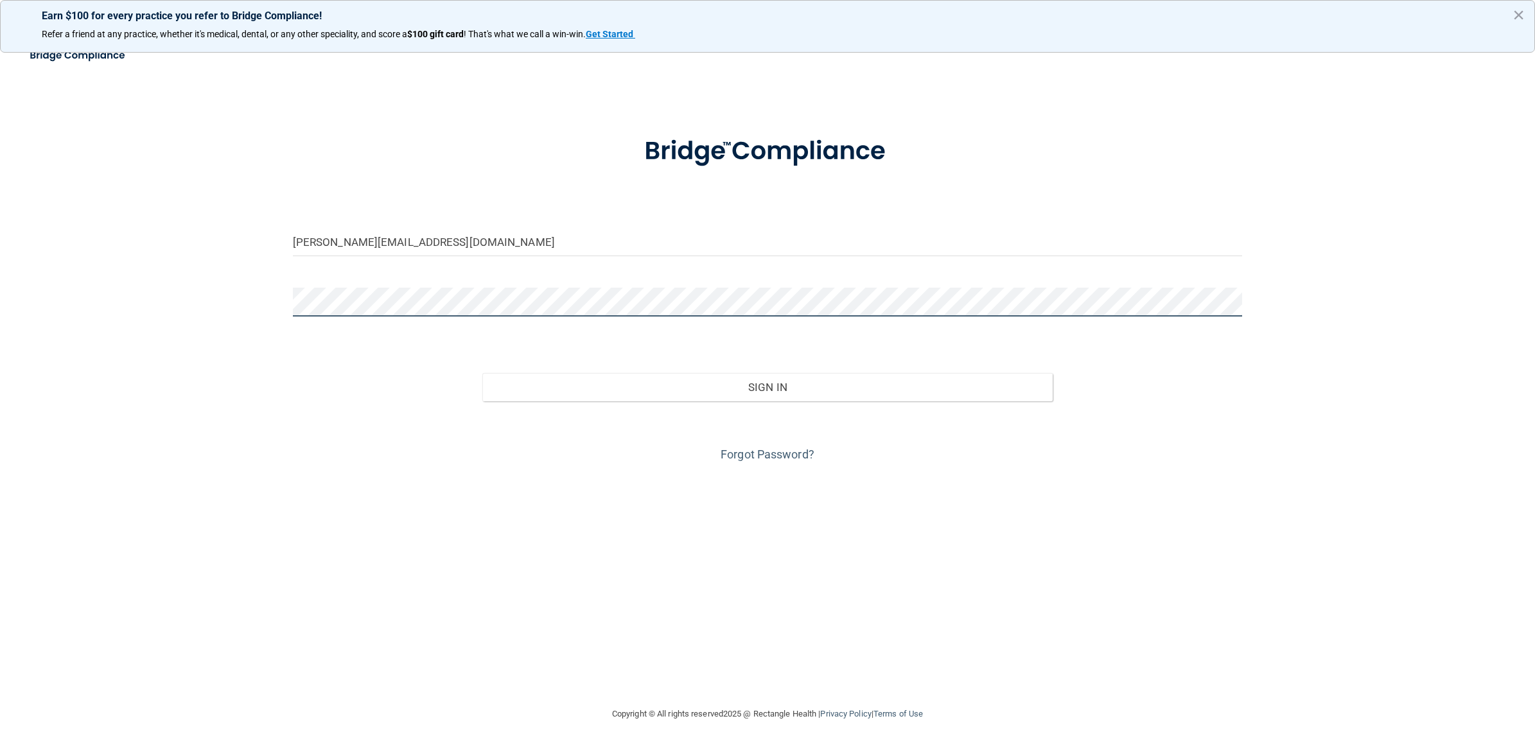
click at [482, 373] on button "Sign In" at bounding box center [767, 387] width 570 height 28
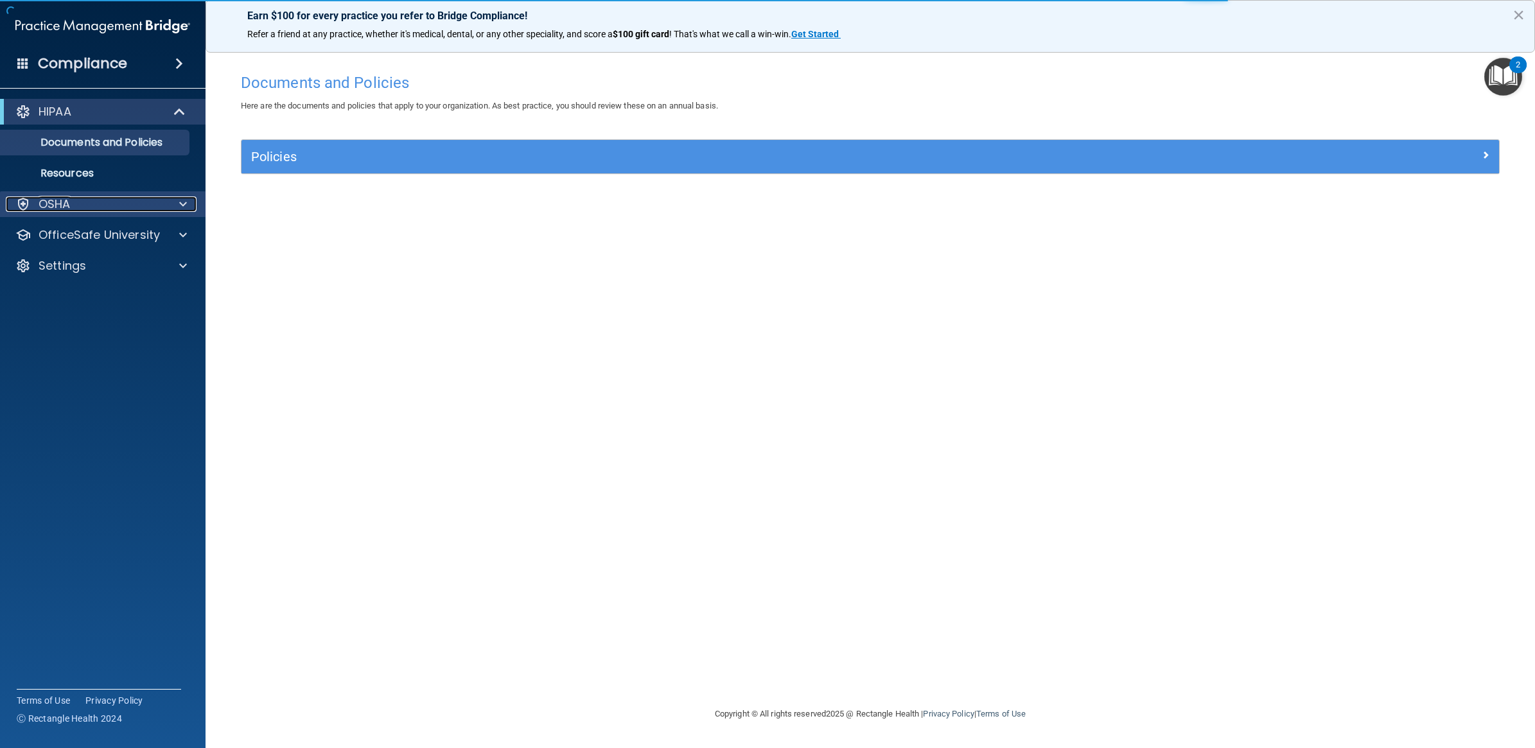
click at [150, 205] on div "OSHA" at bounding box center [85, 203] width 159 height 15
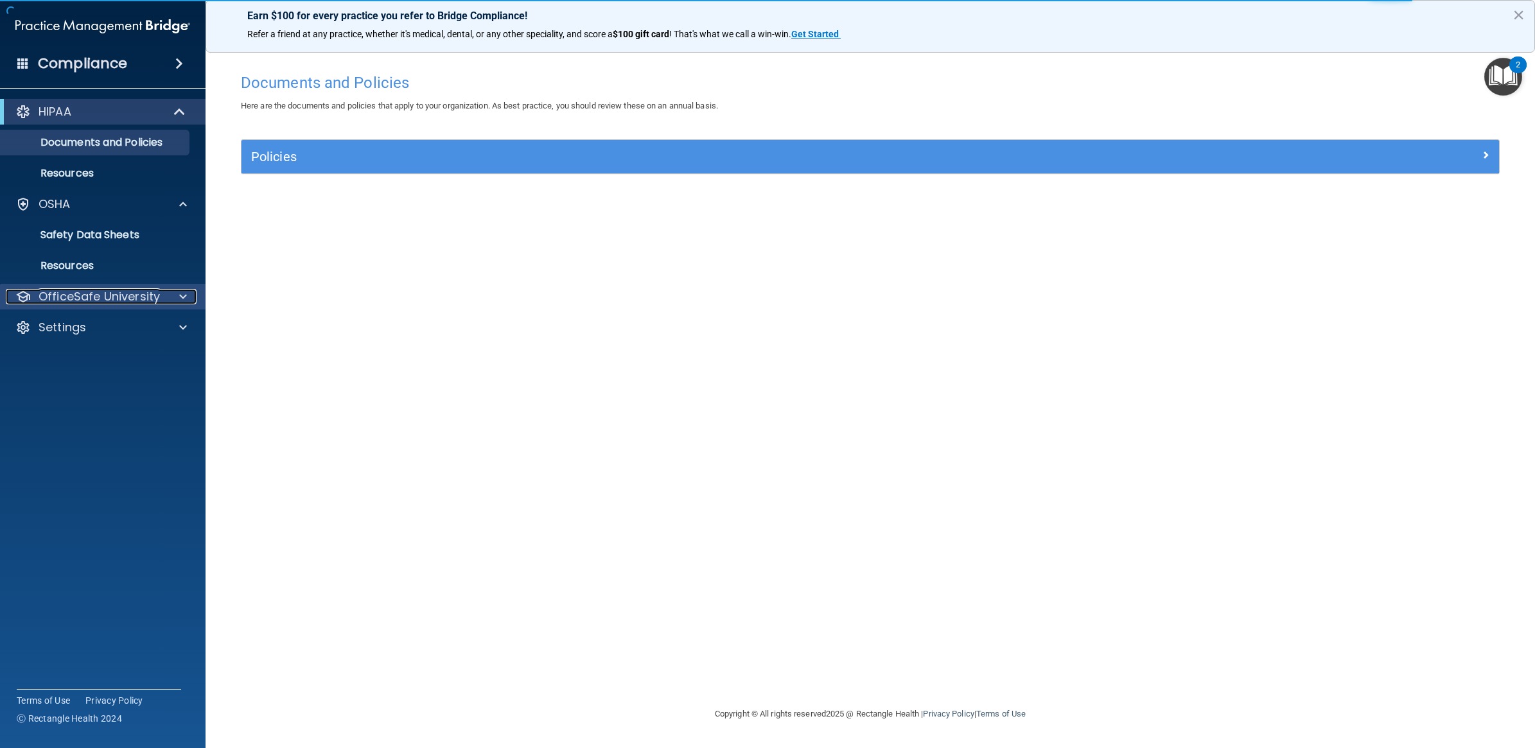
click at [90, 296] on p "OfficeSafe University" at bounding box center [99, 296] width 121 height 15
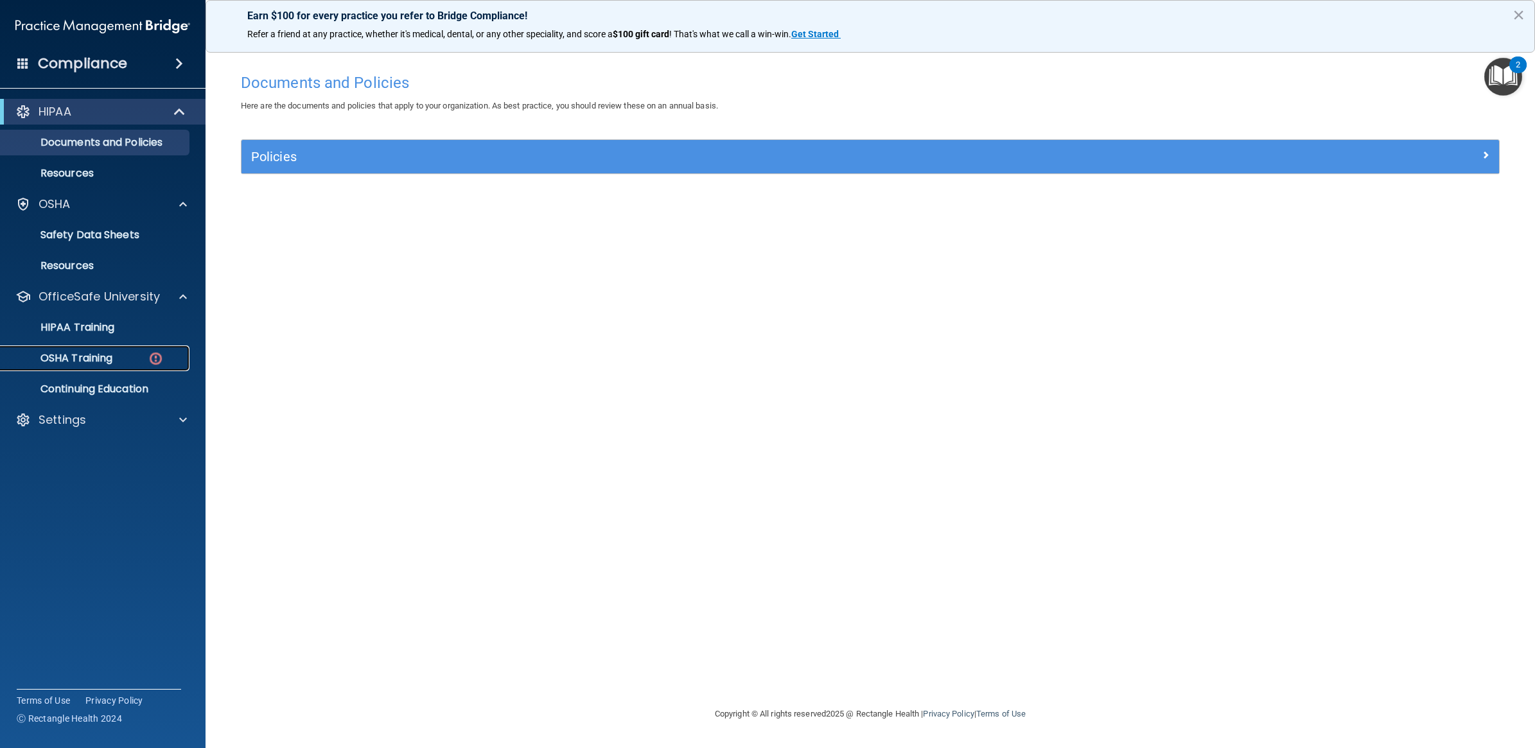
click at [101, 360] on p "OSHA Training" at bounding box center [60, 358] width 104 height 13
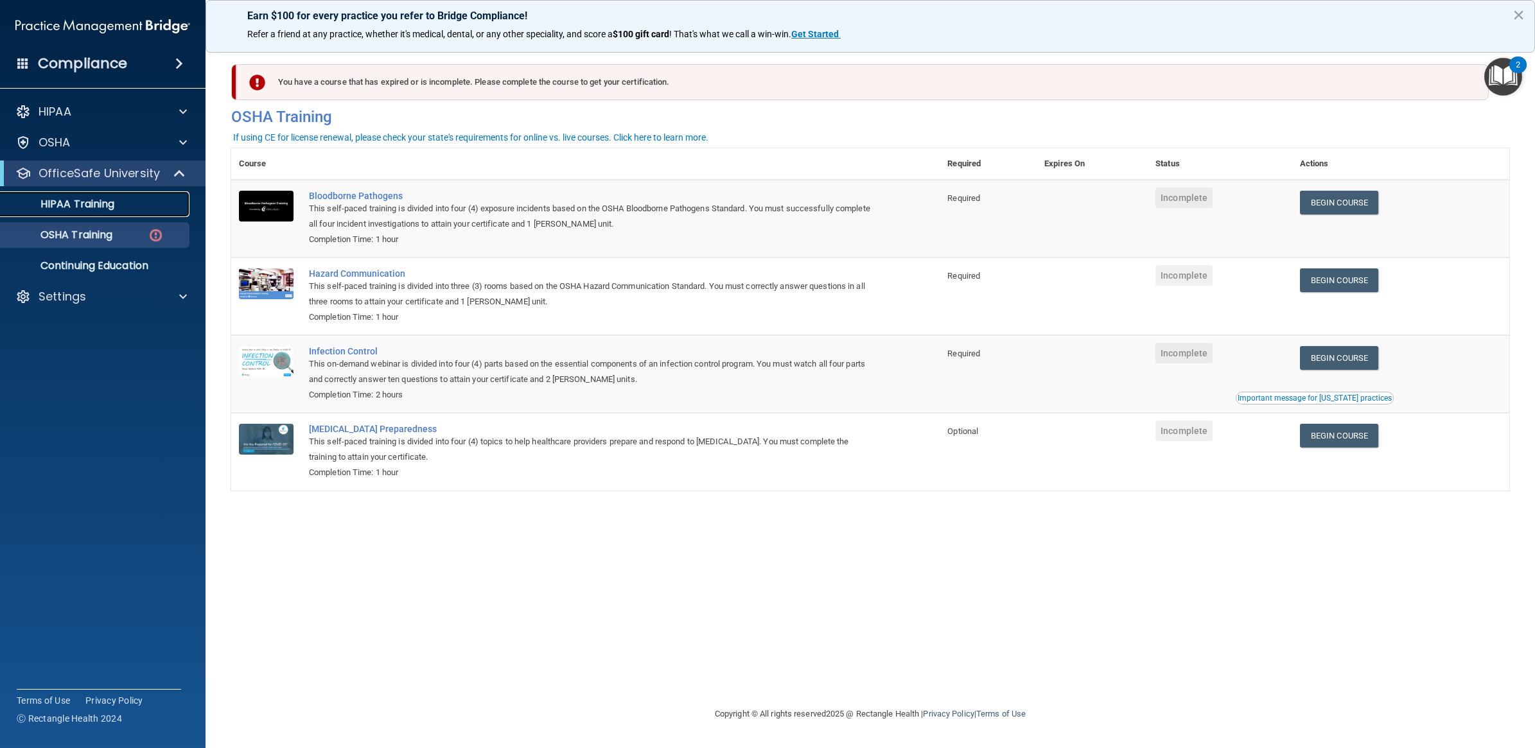
click at [142, 209] on div "HIPAA Training" at bounding box center [95, 204] width 175 height 13
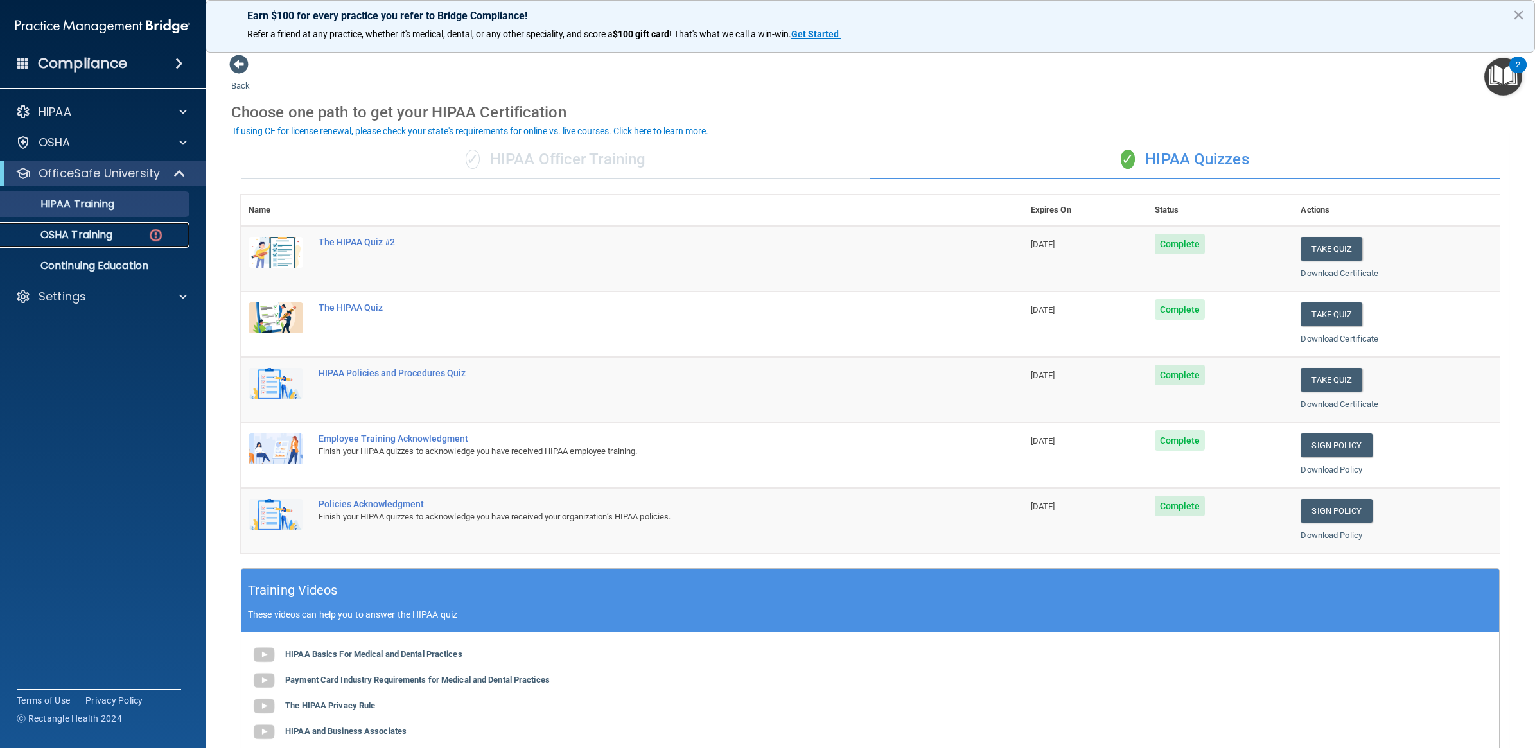
click at [75, 229] on p "OSHA Training" at bounding box center [60, 235] width 104 height 13
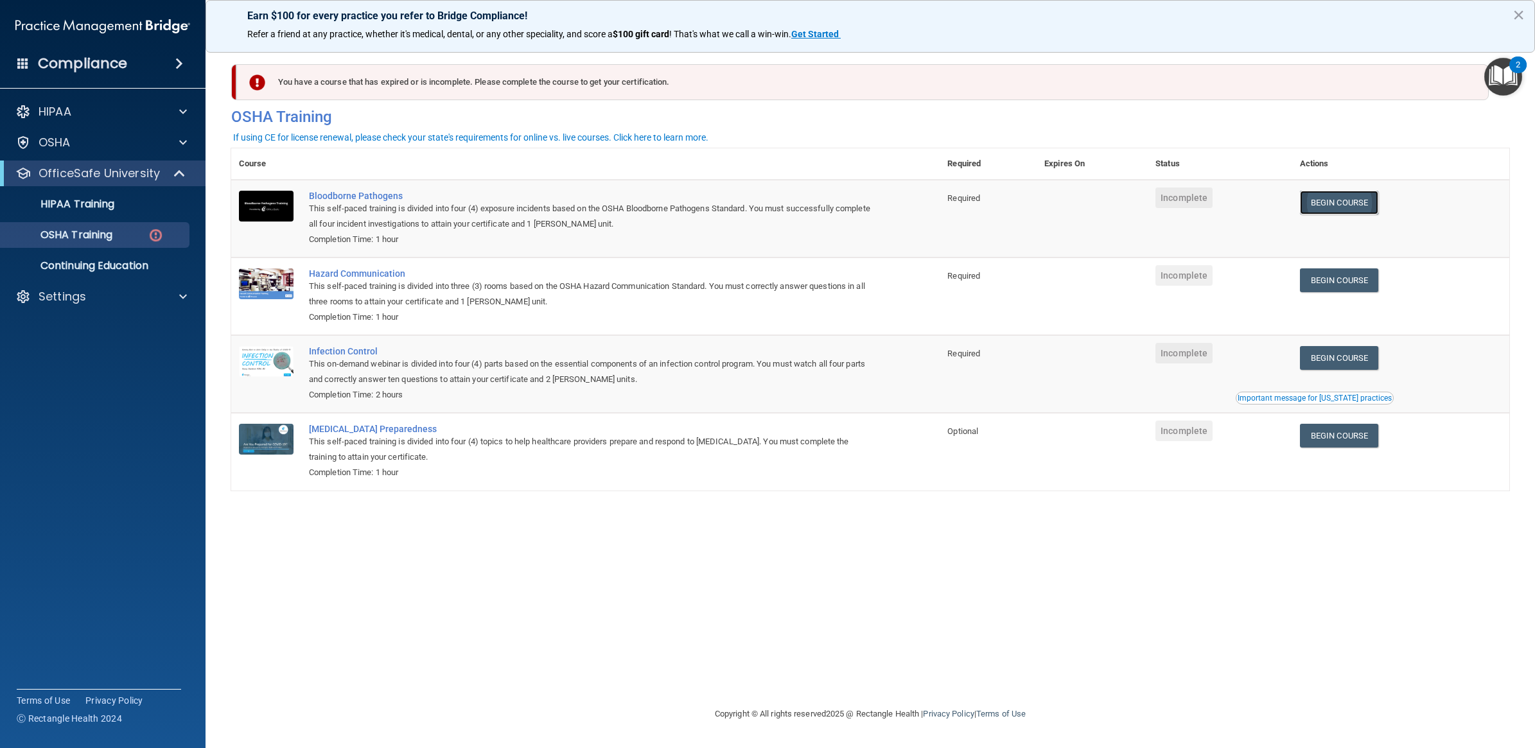
click at [1349, 203] on link "Begin Course" at bounding box center [1339, 203] width 78 height 24
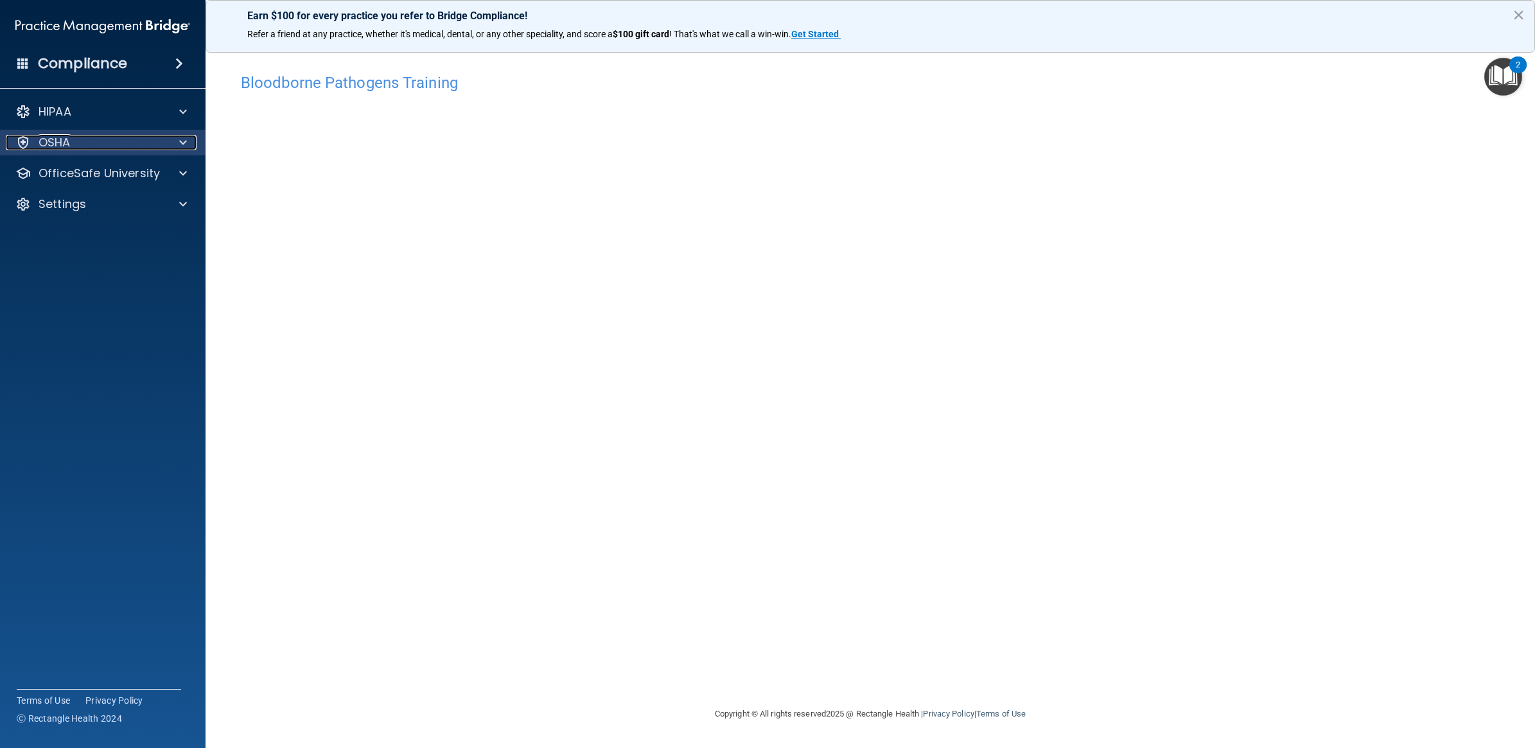
click at [63, 136] on p "OSHA" at bounding box center [55, 142] width 32 height 15
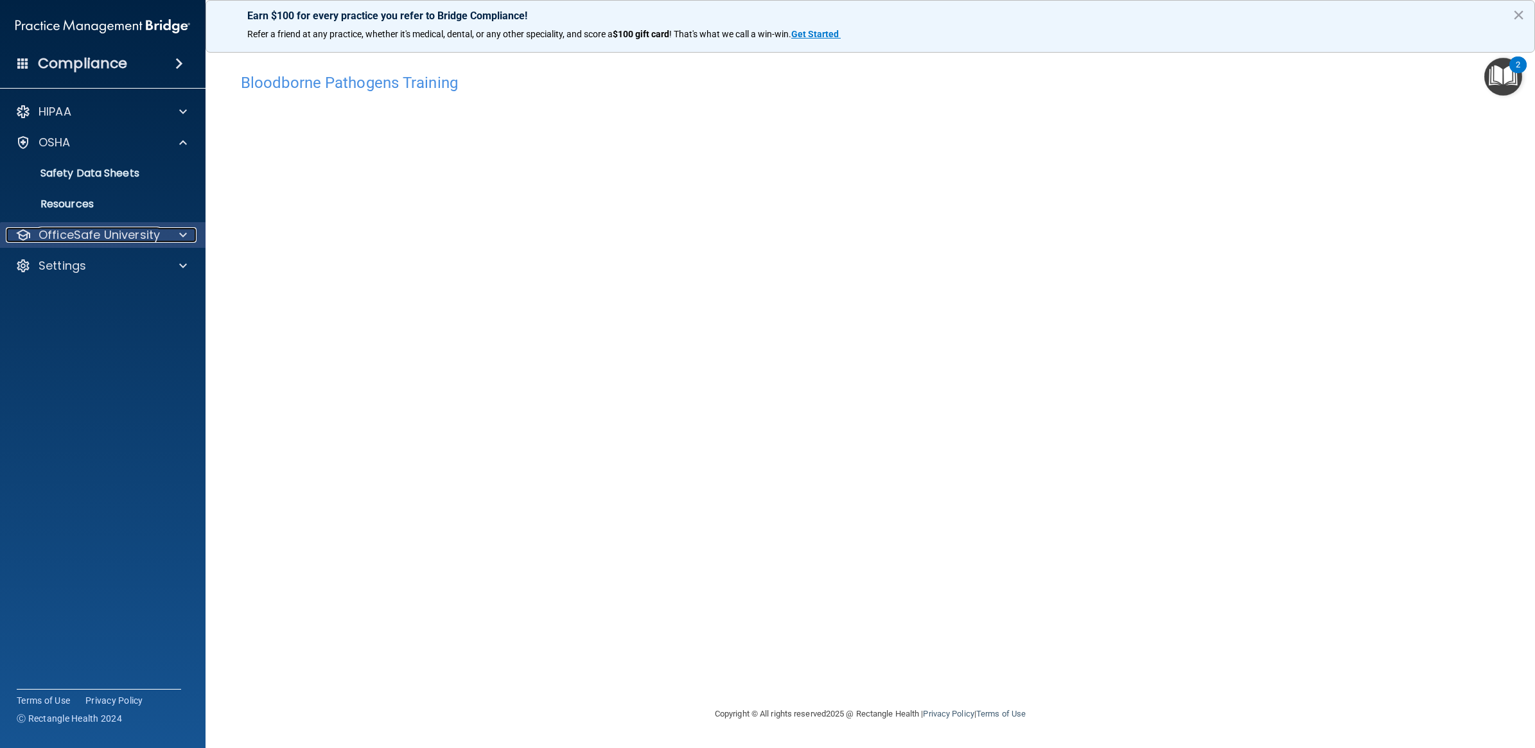
click at [88, 236] on p "OfficeSafe University" at bounding box center [99, 234] width 121 height 15
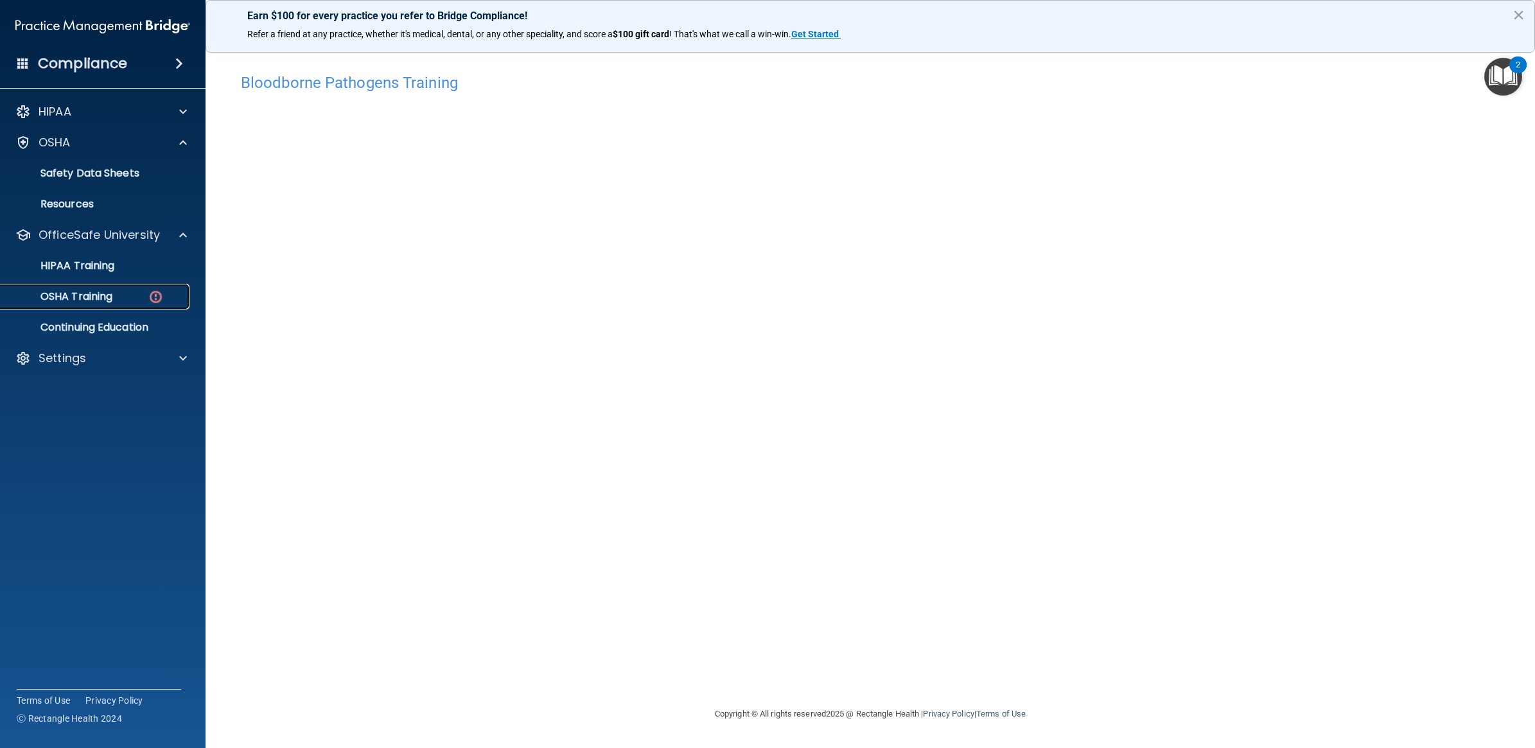
click at [83, 284] on link "OSHA Training" at bounding box center [88, 297] width 202 height 26
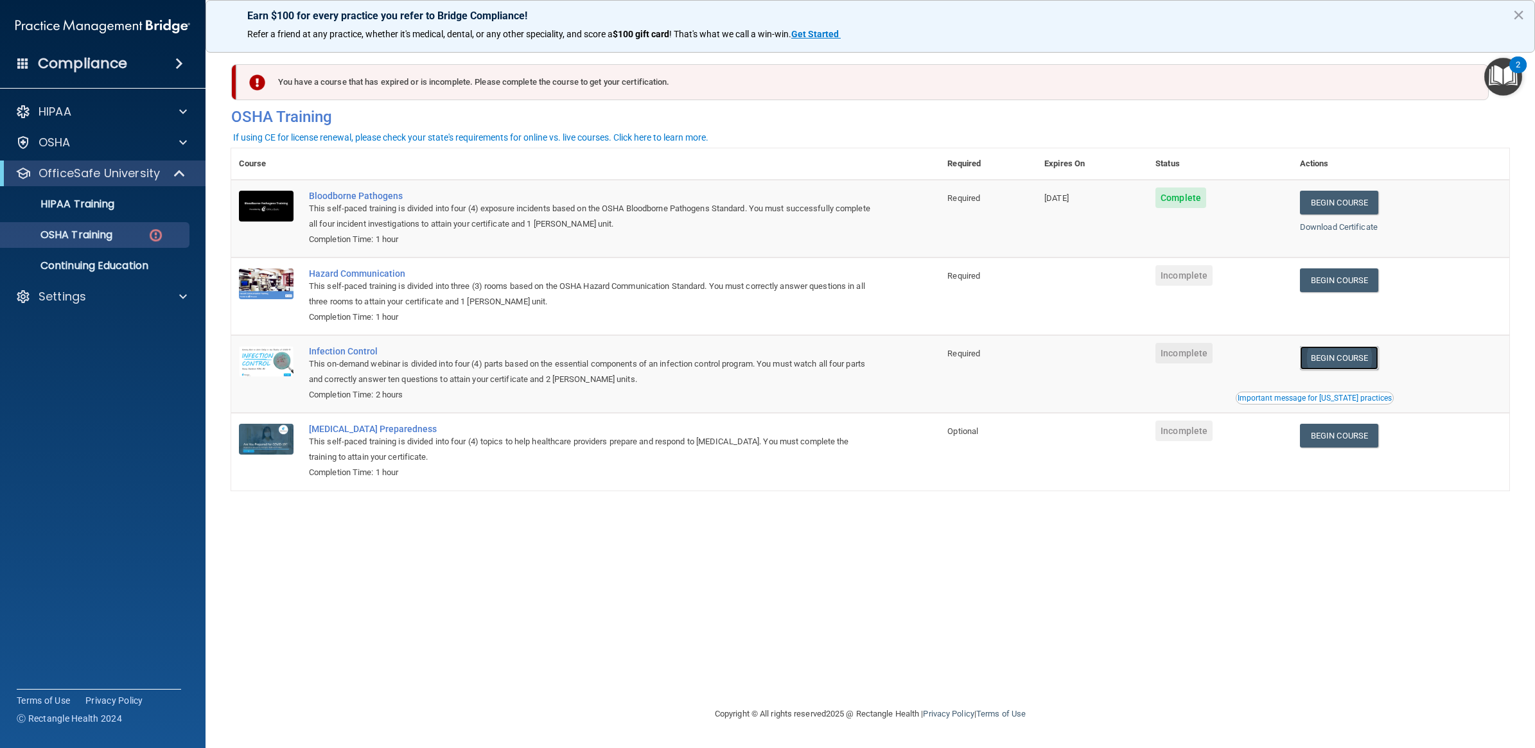
click at [1353, 364] on link "Begin Course" at bounding box center [1339, 358] width 78 height 24
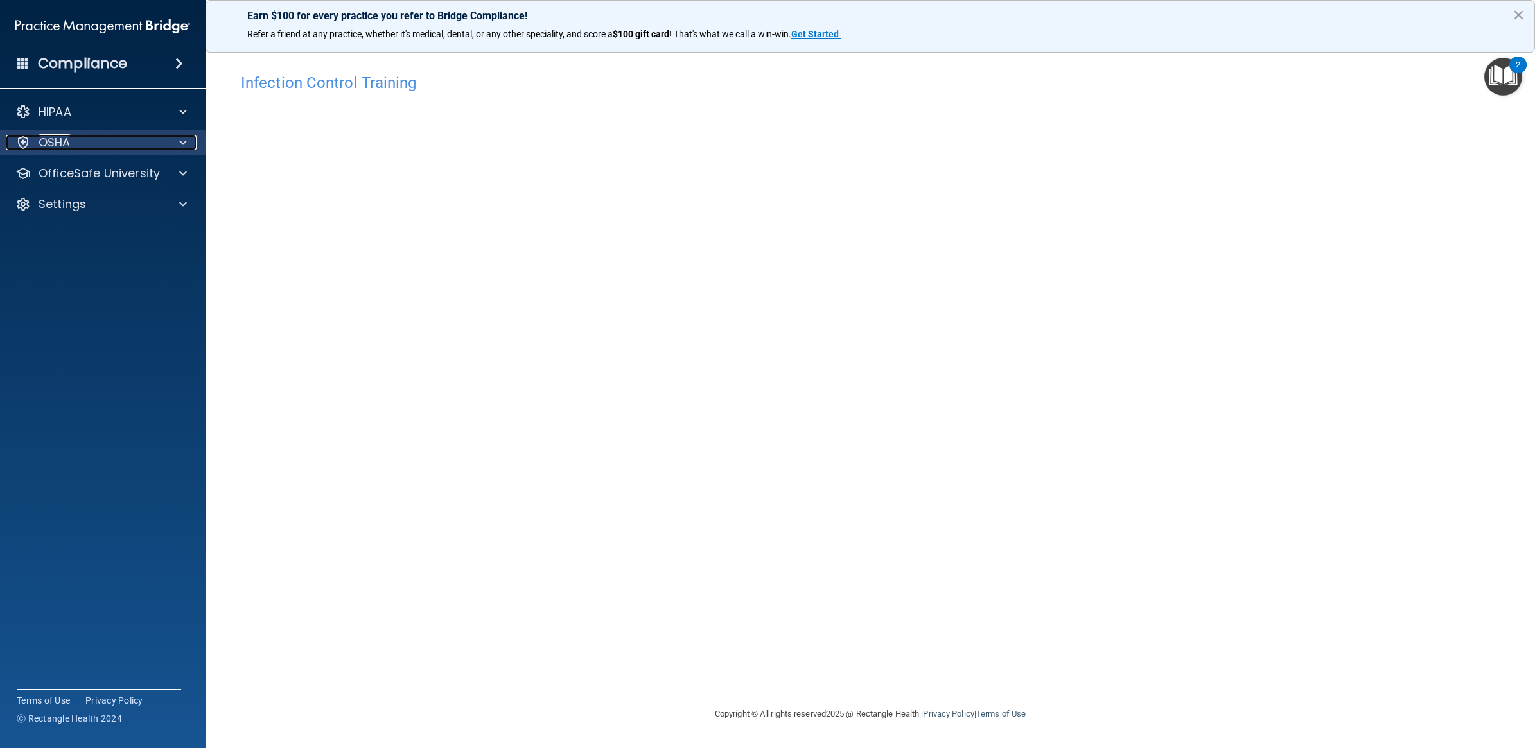
click at [87, 146] on div "OSHA" at bounding box center [85, 142] width 159 height 15
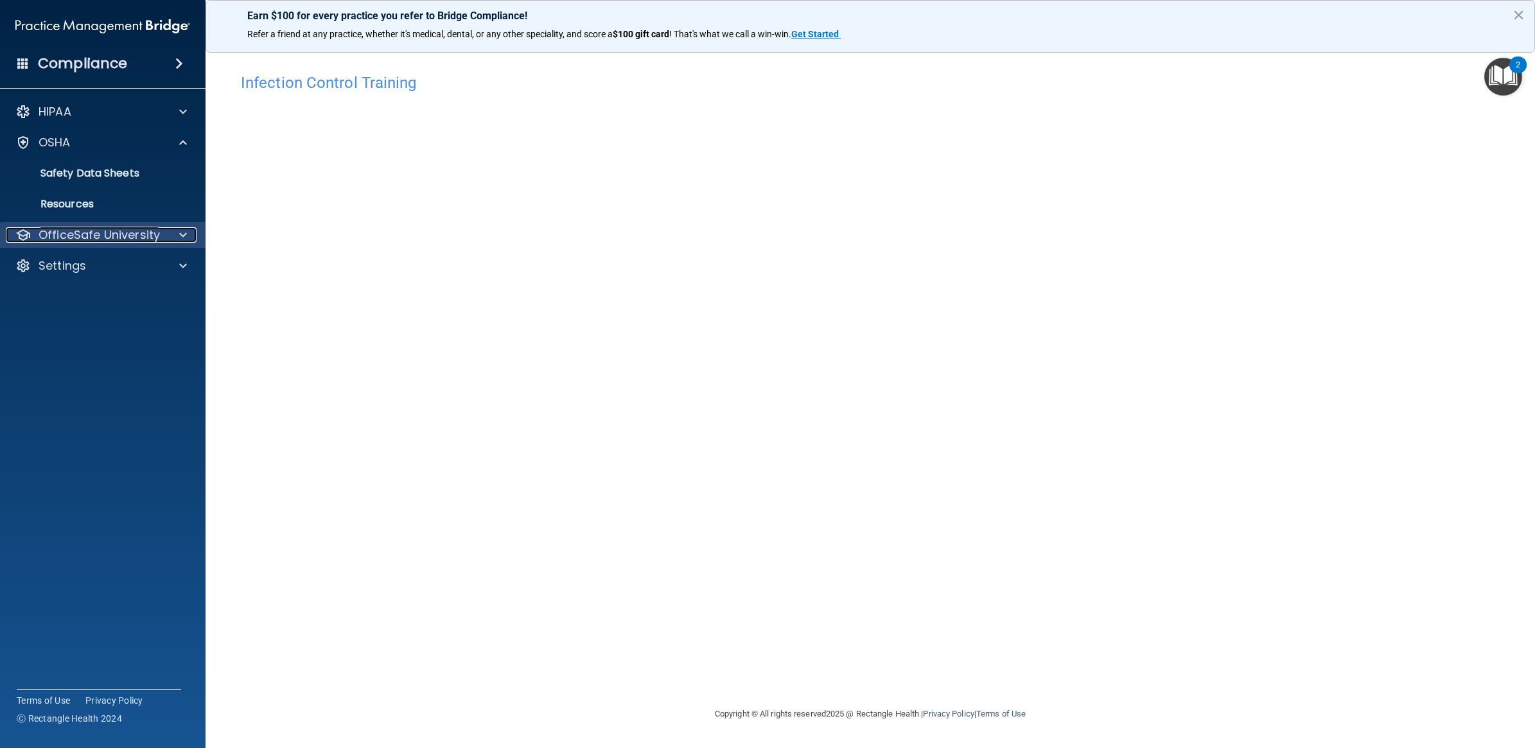
click at [78, 229] on p "OfficeSafe University" at bounding box center [99, 234] width 121 height 15
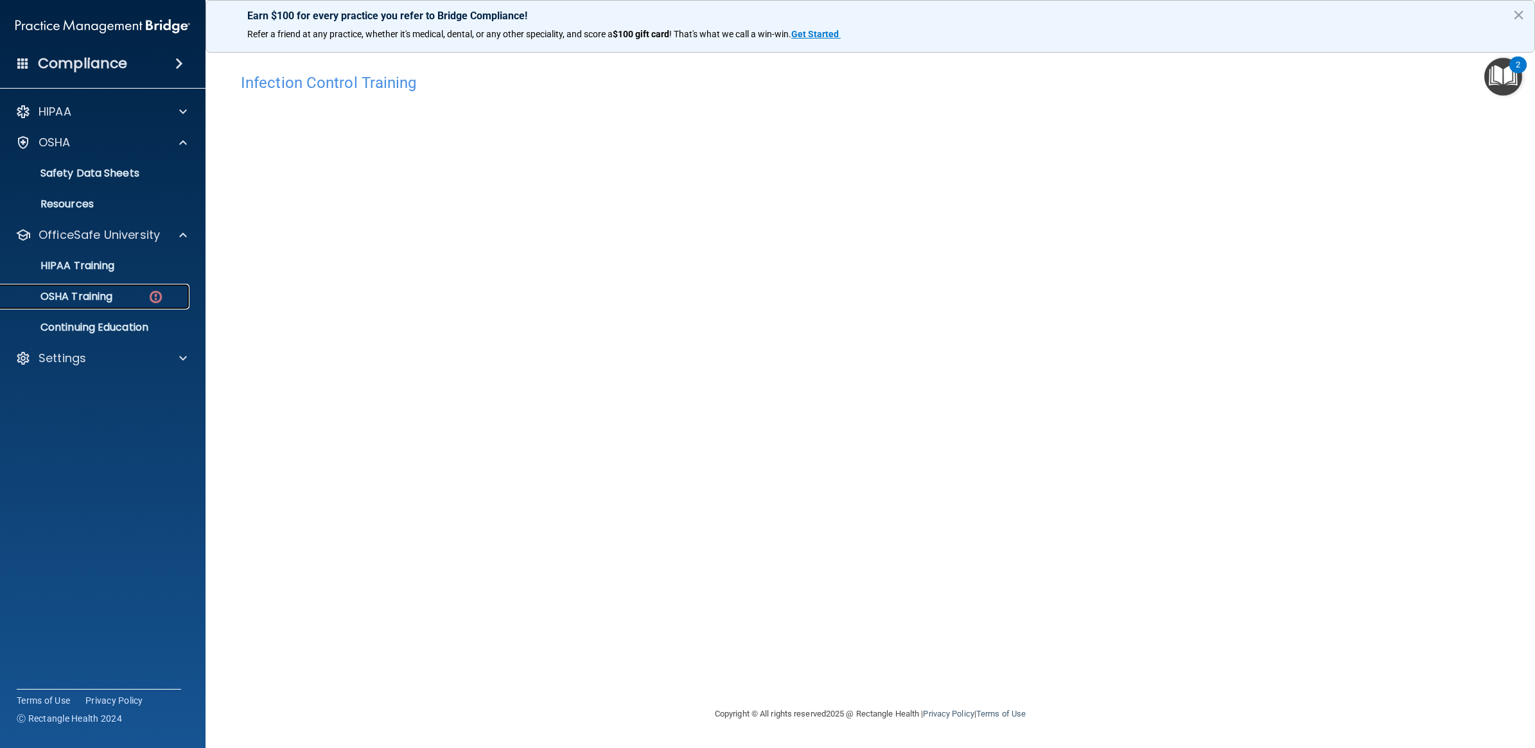
click at [92, 287] on link "OSHA Training" at bounding box center [88, 297] width 202 height 26
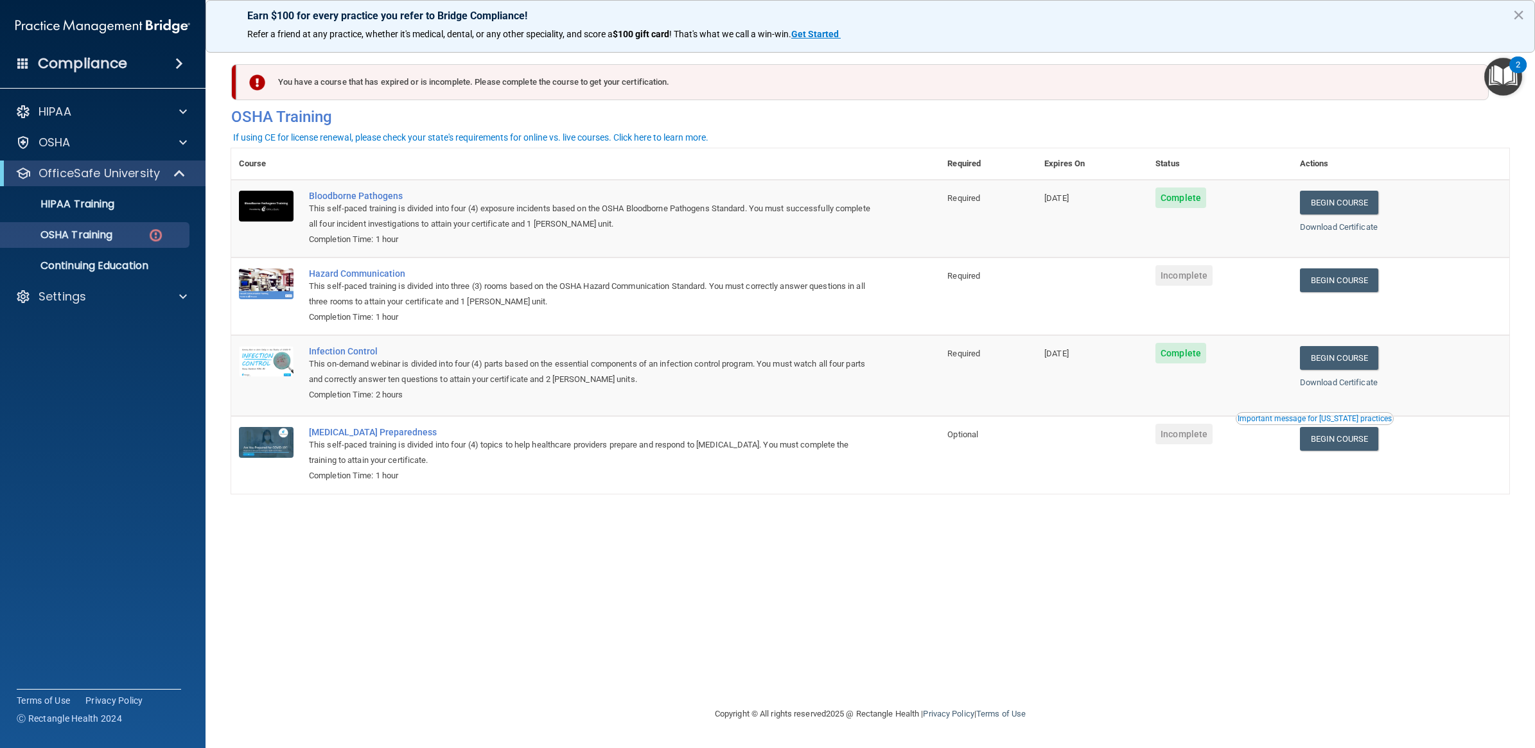
click at [1366, 459] on td "Begin Course Download Certificate" at bounding box center [1400, 454] width 217 height 77
click at [1350, 425] on button "Important message for [US_STATE] practices" at bounding box center [1314, 418] width 158 height 13
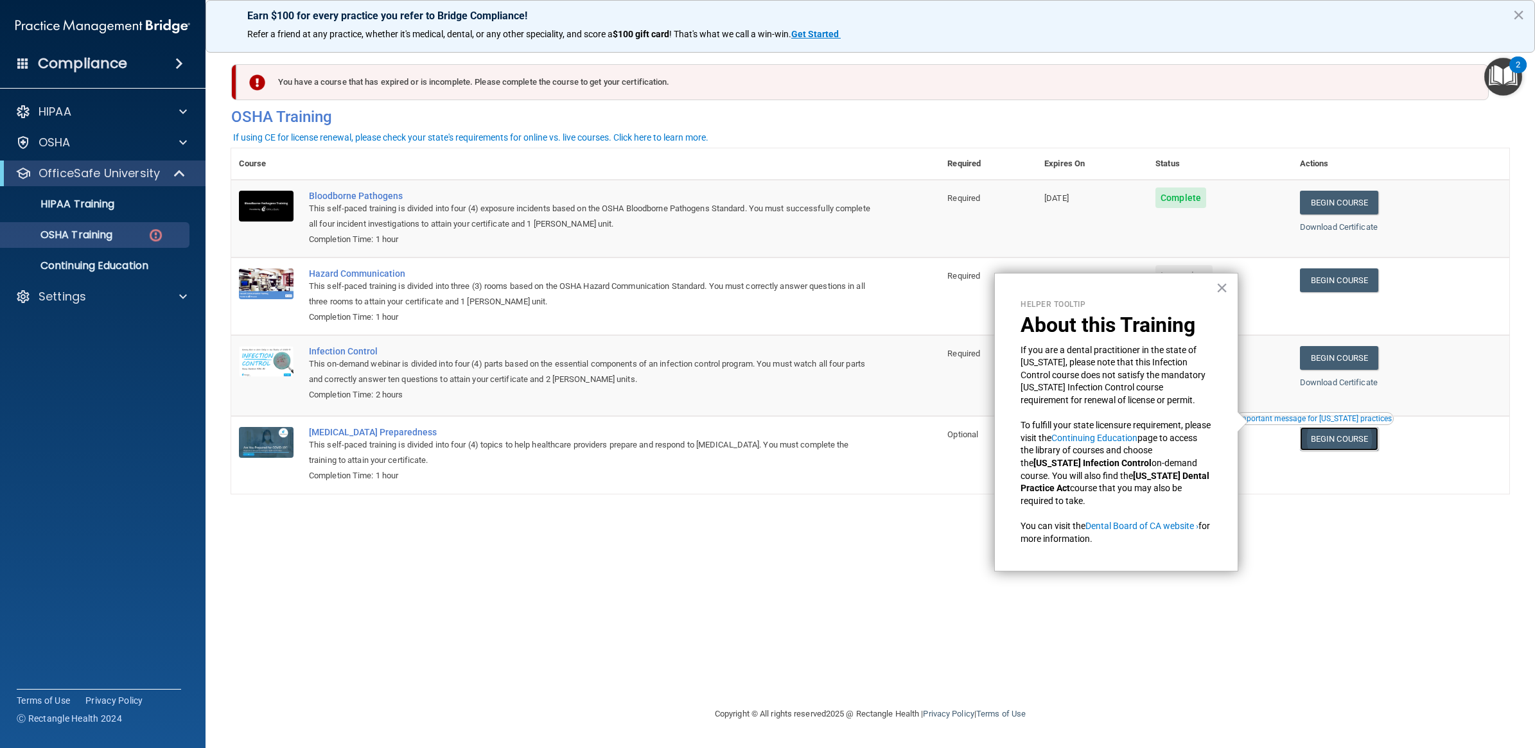
click at [1330, 430] on link "Begin Course" at bounding box center [1339, 439] width 78 height 24
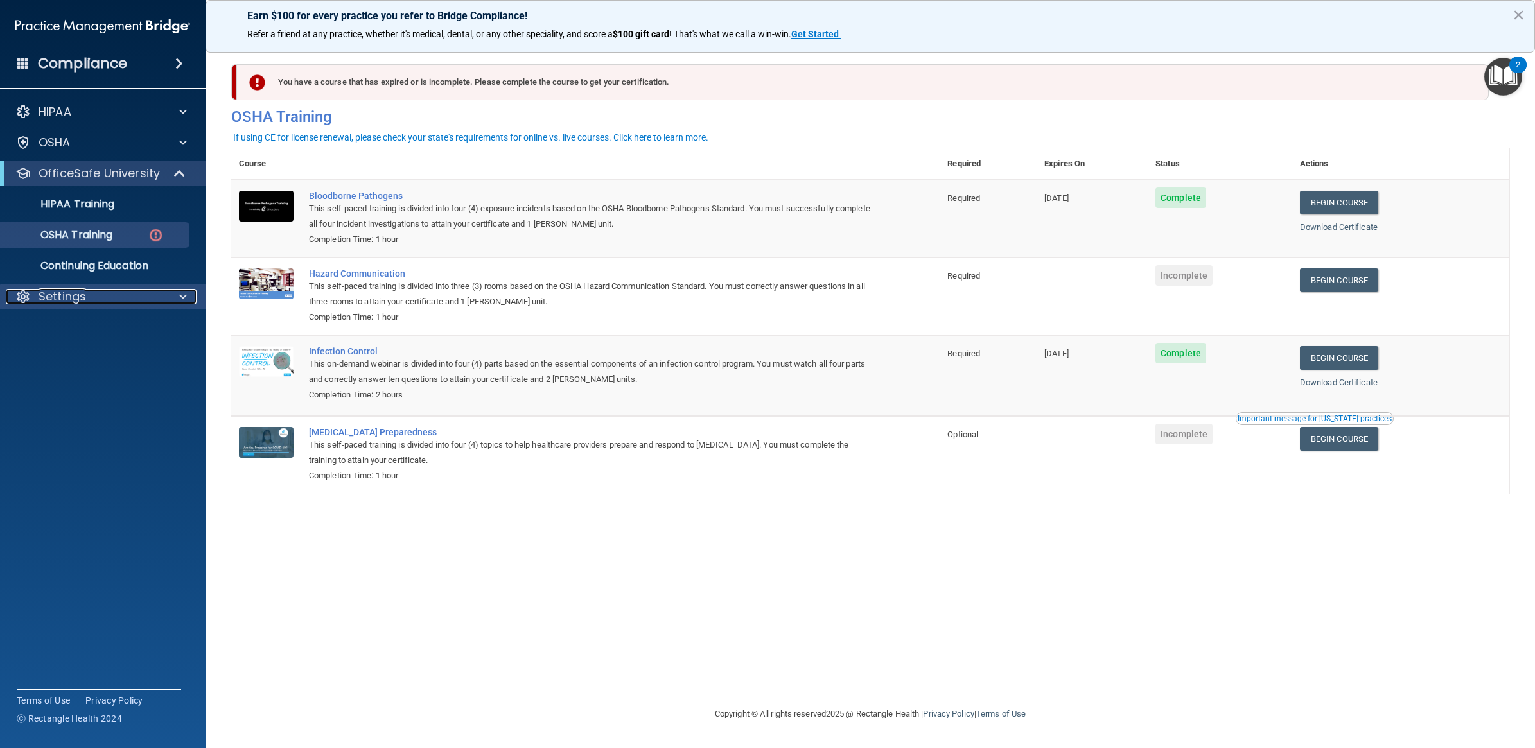
click at [69, 289] on p "Settings" at bounding box center [63, 296] width 48 height 15
click at [100, 335] on link "My Account" at bounding box center [88, 328] width 202 height 26
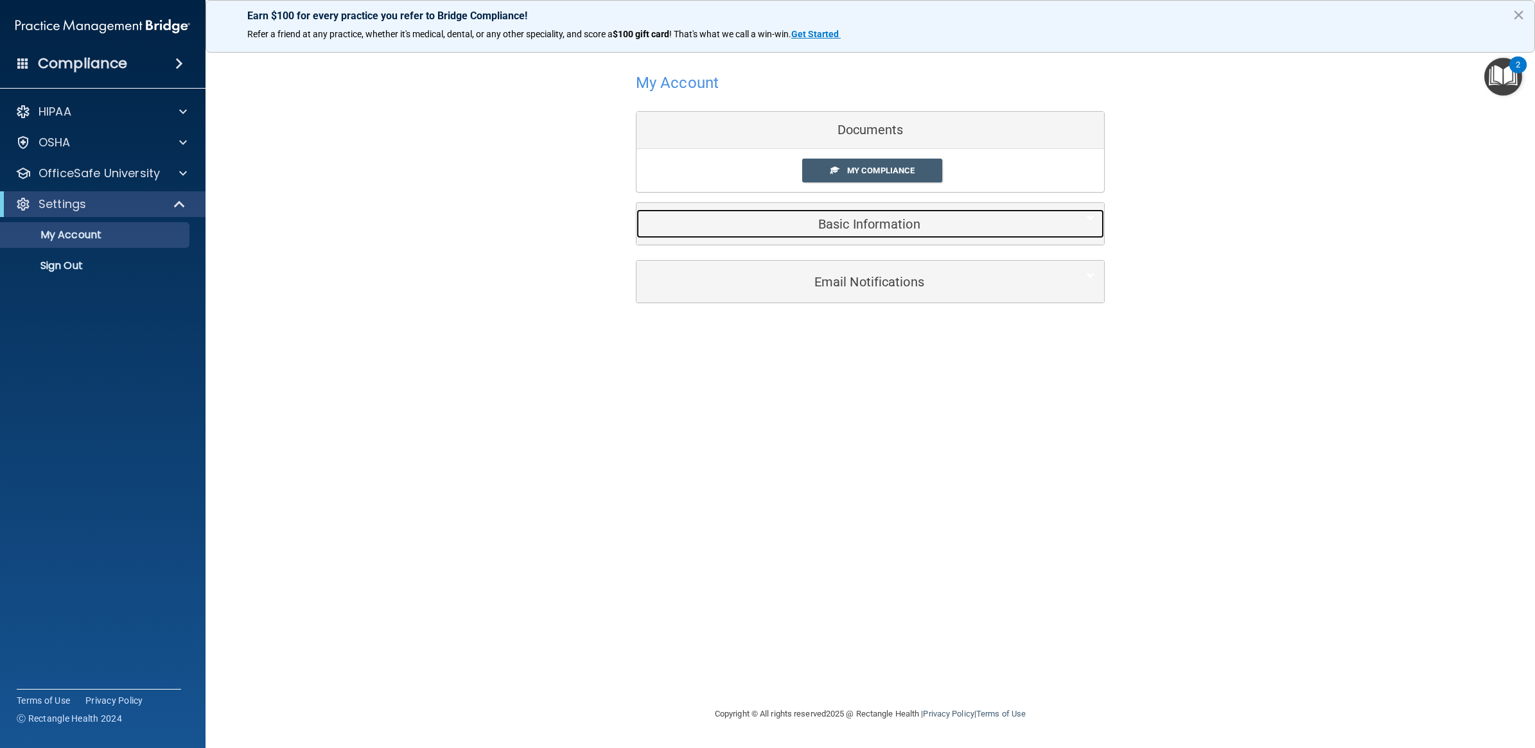
click at [885, 228] on h5 "Basic Information" at bounding box center [850, 224] width 409 height 14
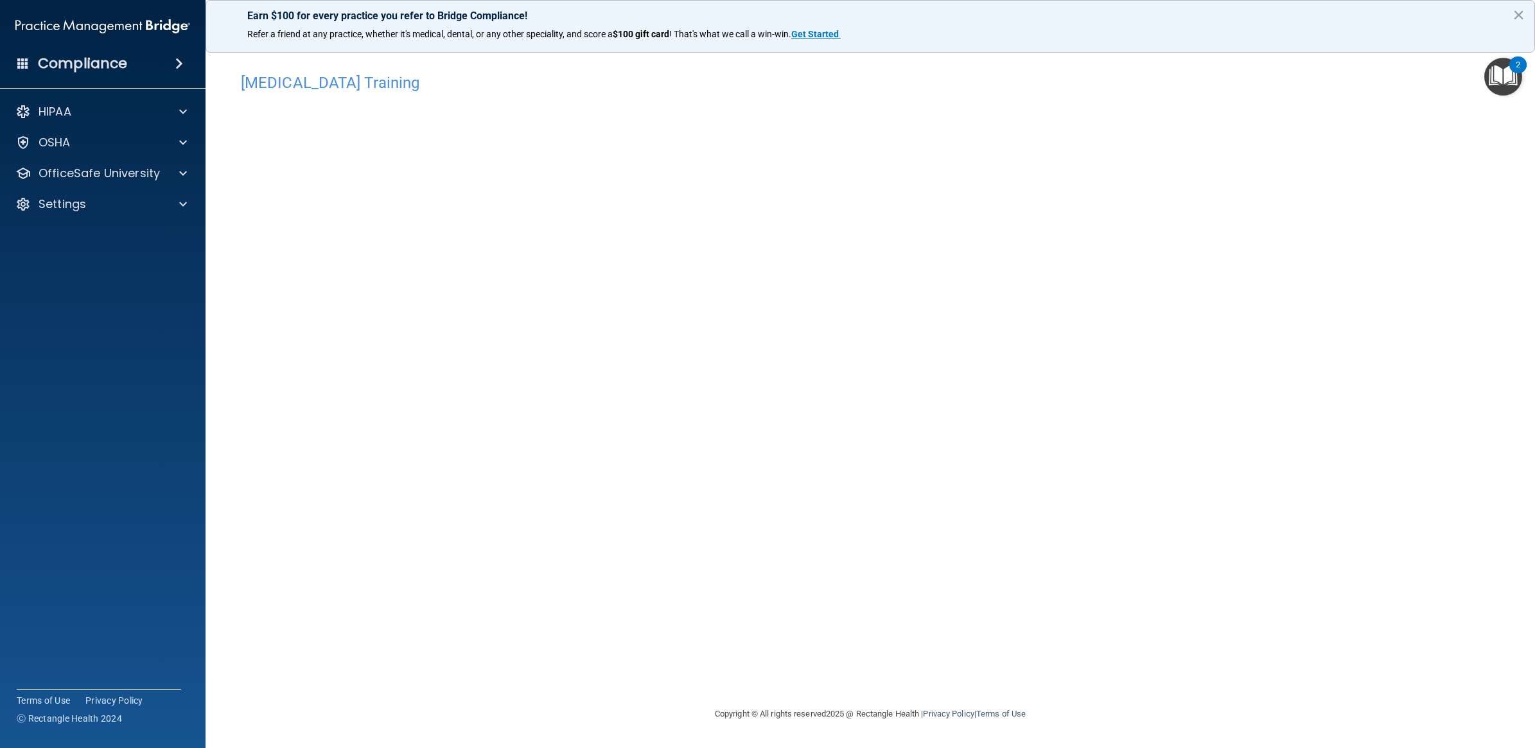
click at [232, 280] on div "[MEDICAL_DATA] Training This course doesn’t expire until . Are you sure you wan…" at bounding box center [870, 387] width 1278 height 640
click at [75, 148] on div "OSHA" at bounding box center [85, 142] width 159 height 15
click at [103, 238] on p "OfficeSafe University" at bounding box center [99, 234] width 121 height 15
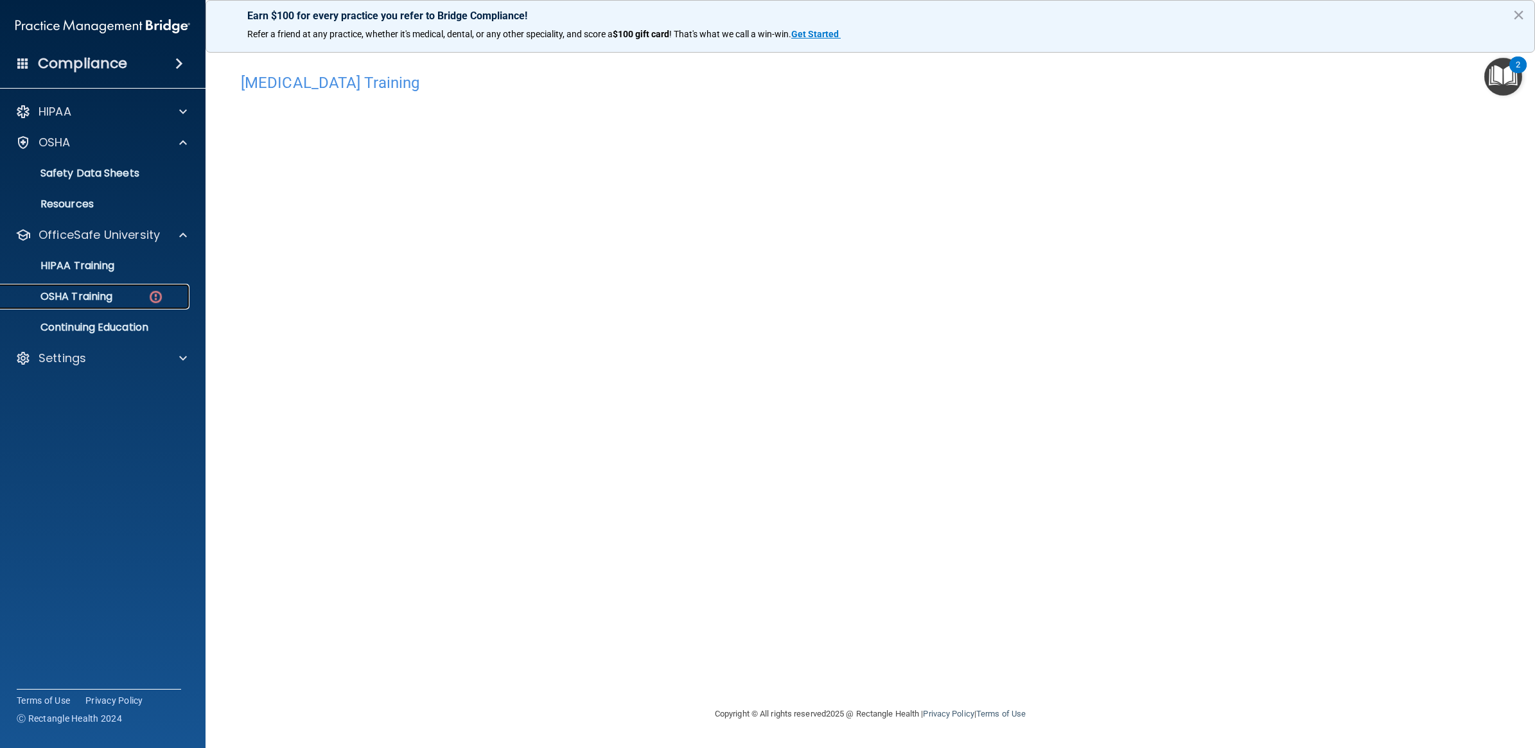
click at [116, 302] on div "OSHA Training" at bounding box center [95, 296] width 175 height 13
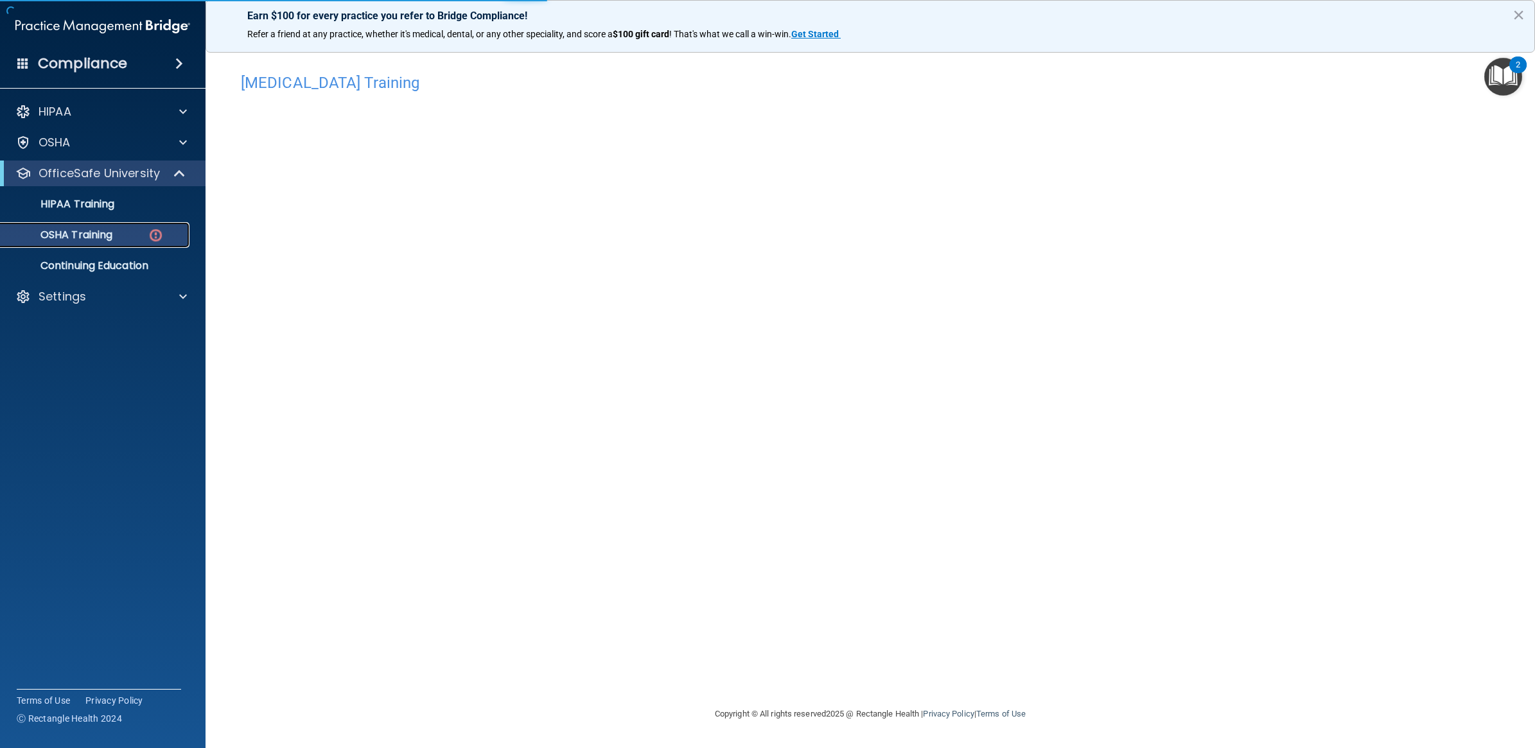
click at [116, 235] on div "OSHA Training" at bounding box center [95, 235] width 175 height 13
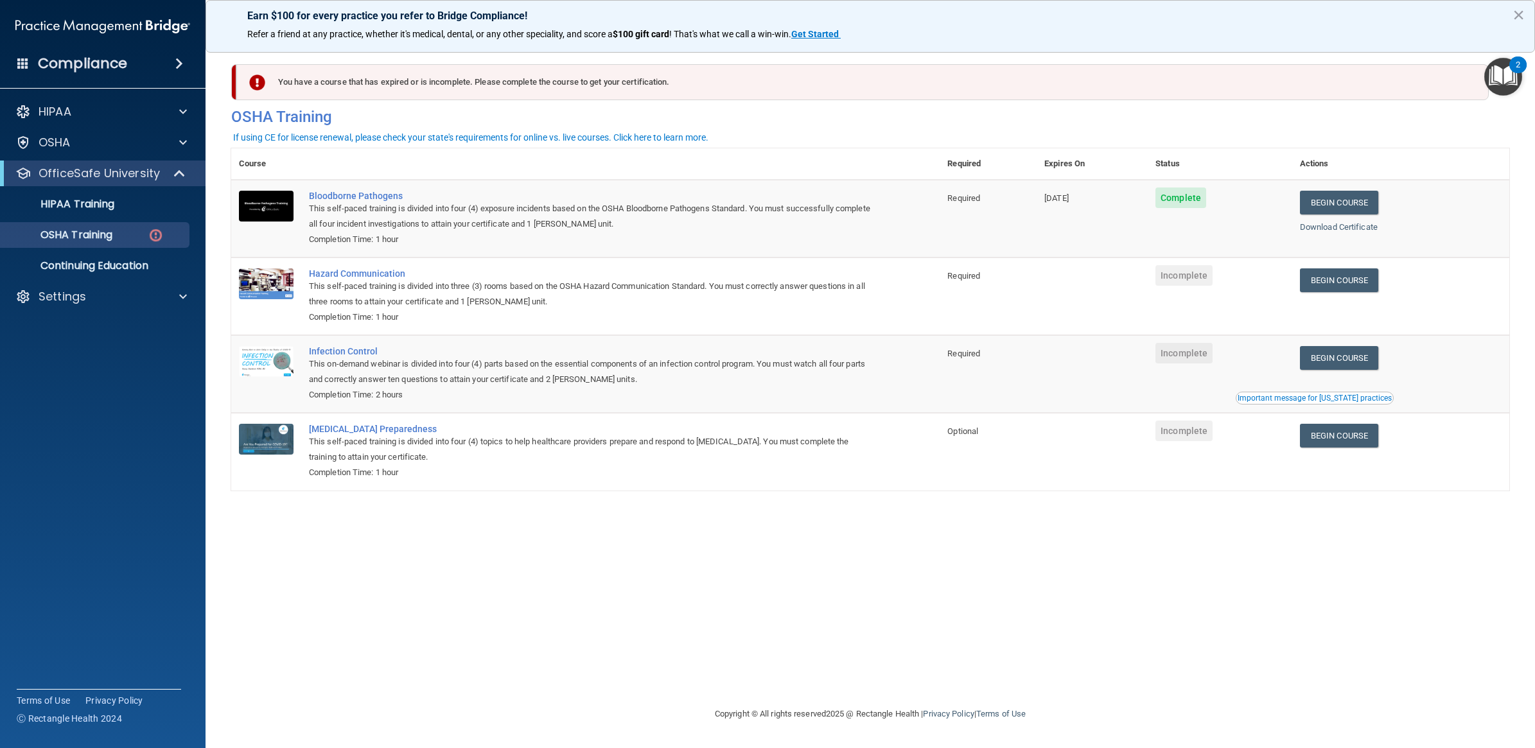
click at [1337, 341] on td "Begin Course Download Certificate Important message for [US_STATE] practices" at bounding box center [1400, 374] width 217 height 78
click at [1339, 351] on link "Begin Course" at bounding box center [1339, 358] width 78 height 24
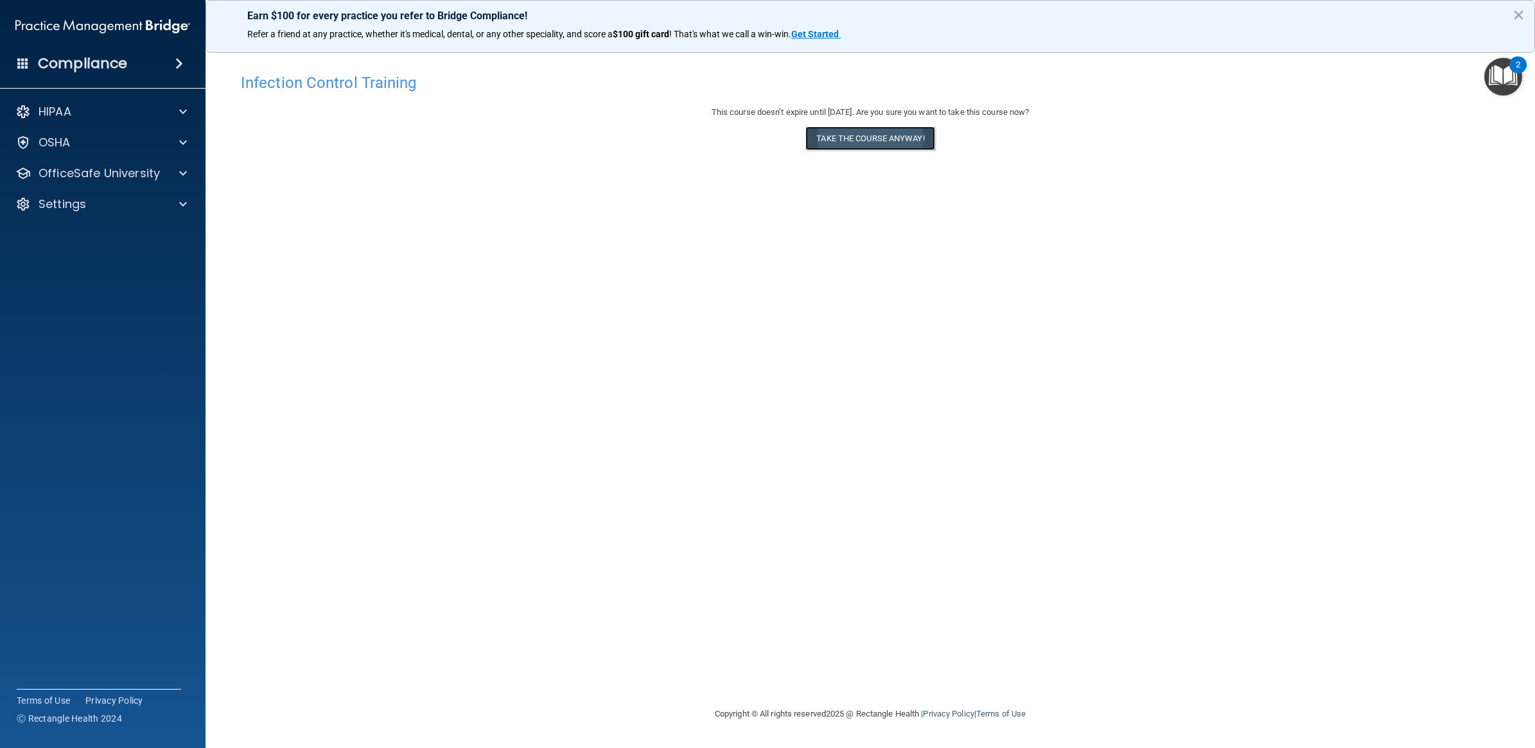
click at [891, 140] on button "Take the course anyway!" at bounding box center [869, 138] width 129 height 24
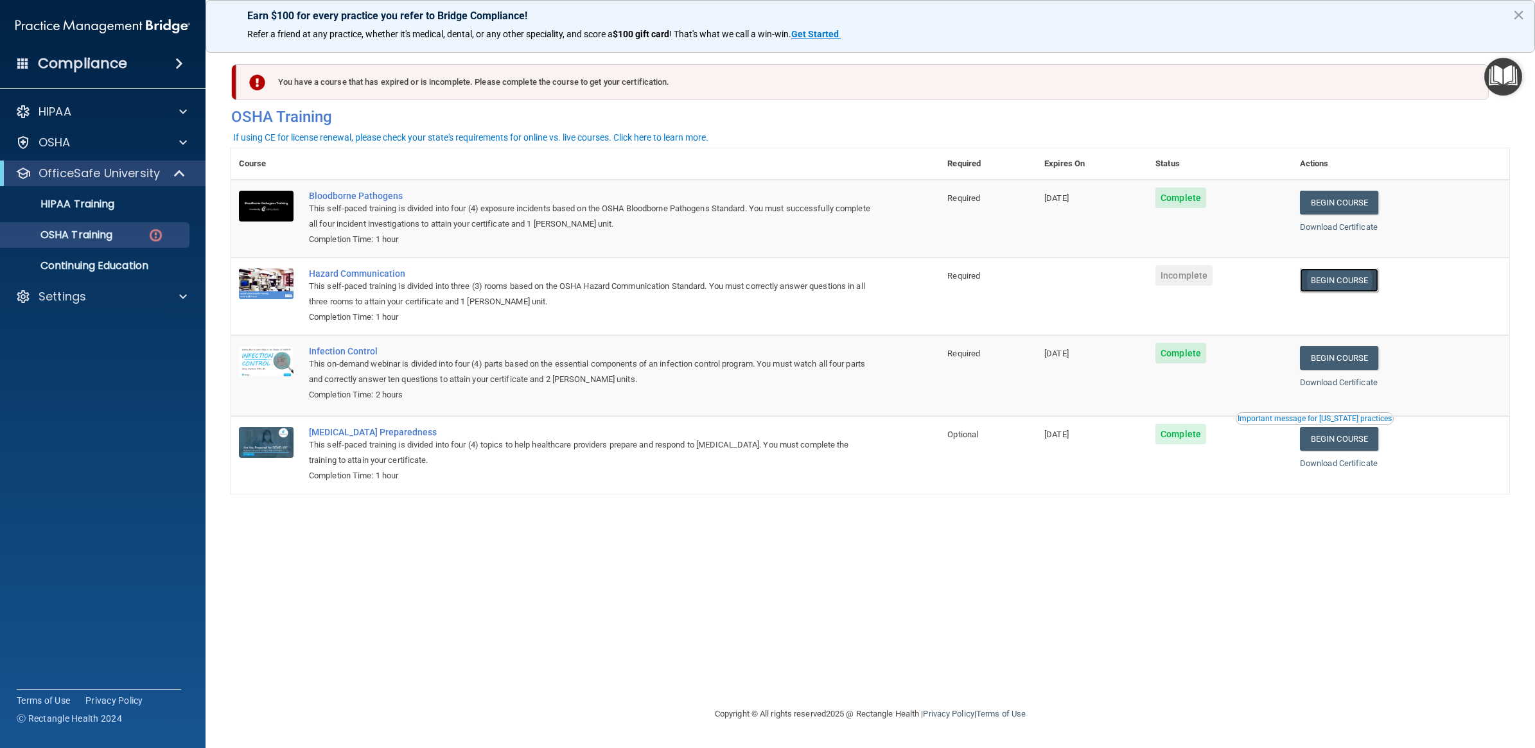
click at [1353, 277] on link "Begin Course" at bounding box center [1339, 280] width 78 height 24
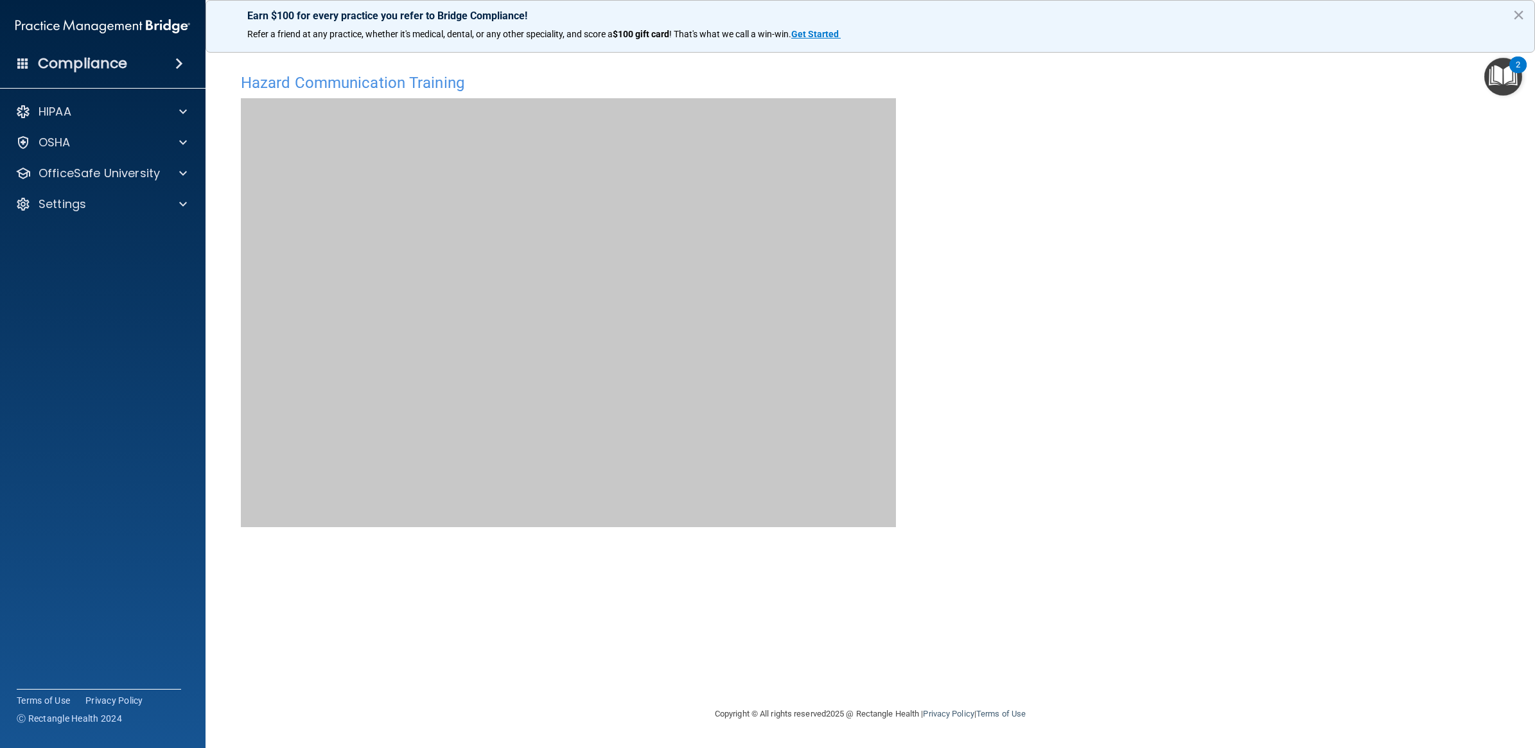
click at [1305, 512] on div "Hazard Communication Training This course doesn’t expire until . Are you sure y…" at bounding box center [870, 387] width 1278 height 640
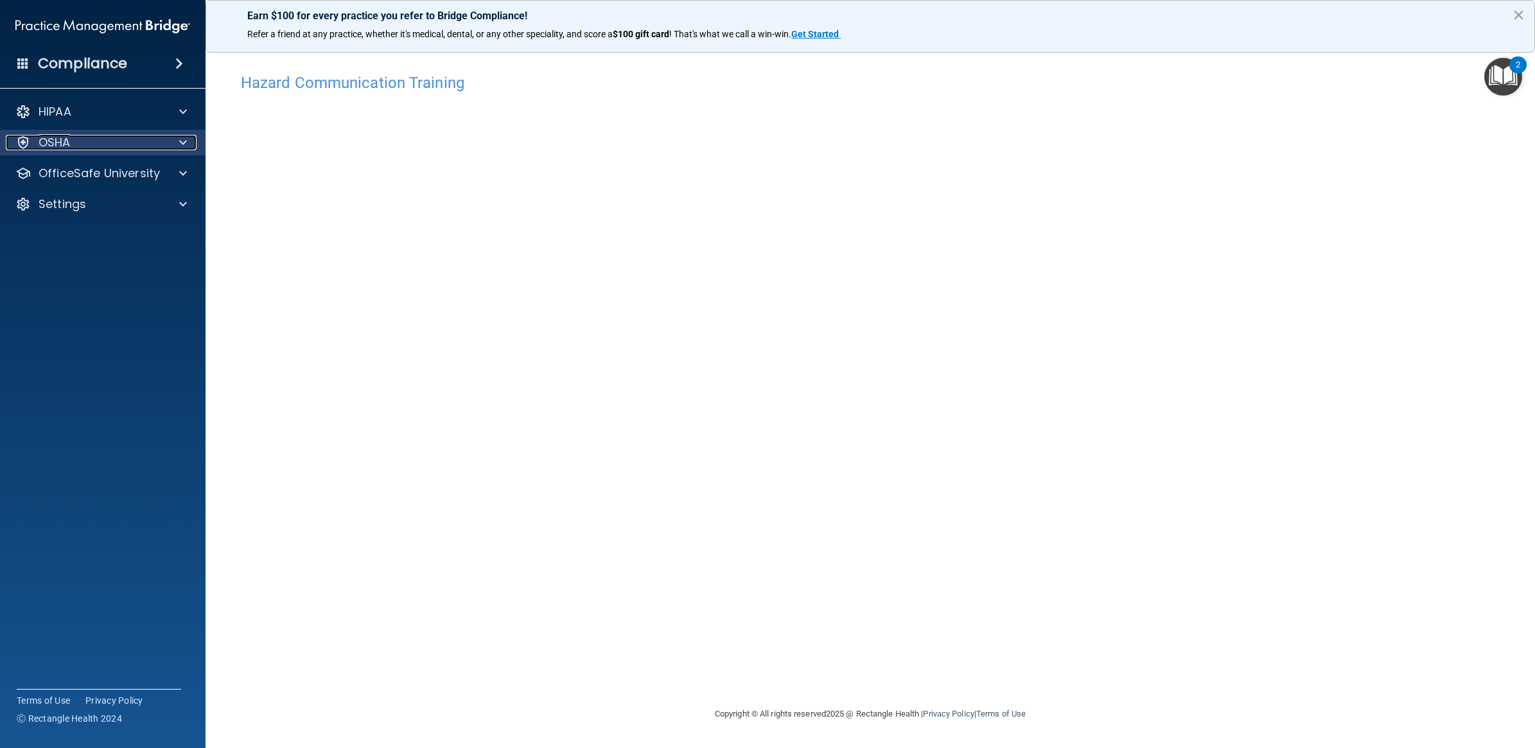
click at [74, 143] on div "OSHA" at bounding box center [85, 142] width 159 height 15
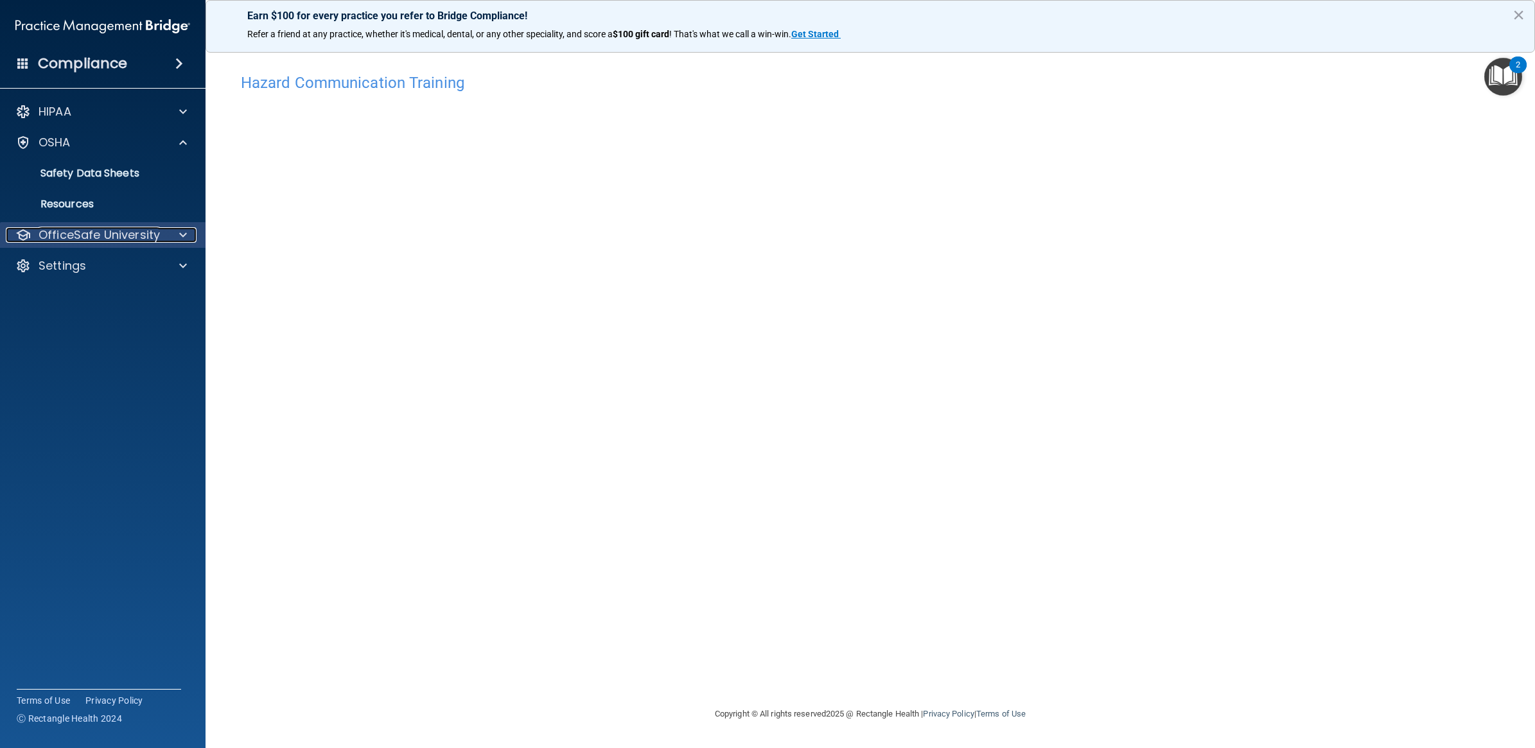
click at [100, 238] on p "OfficeSafe University" at bounding box center [99, 234] width 121 height 15
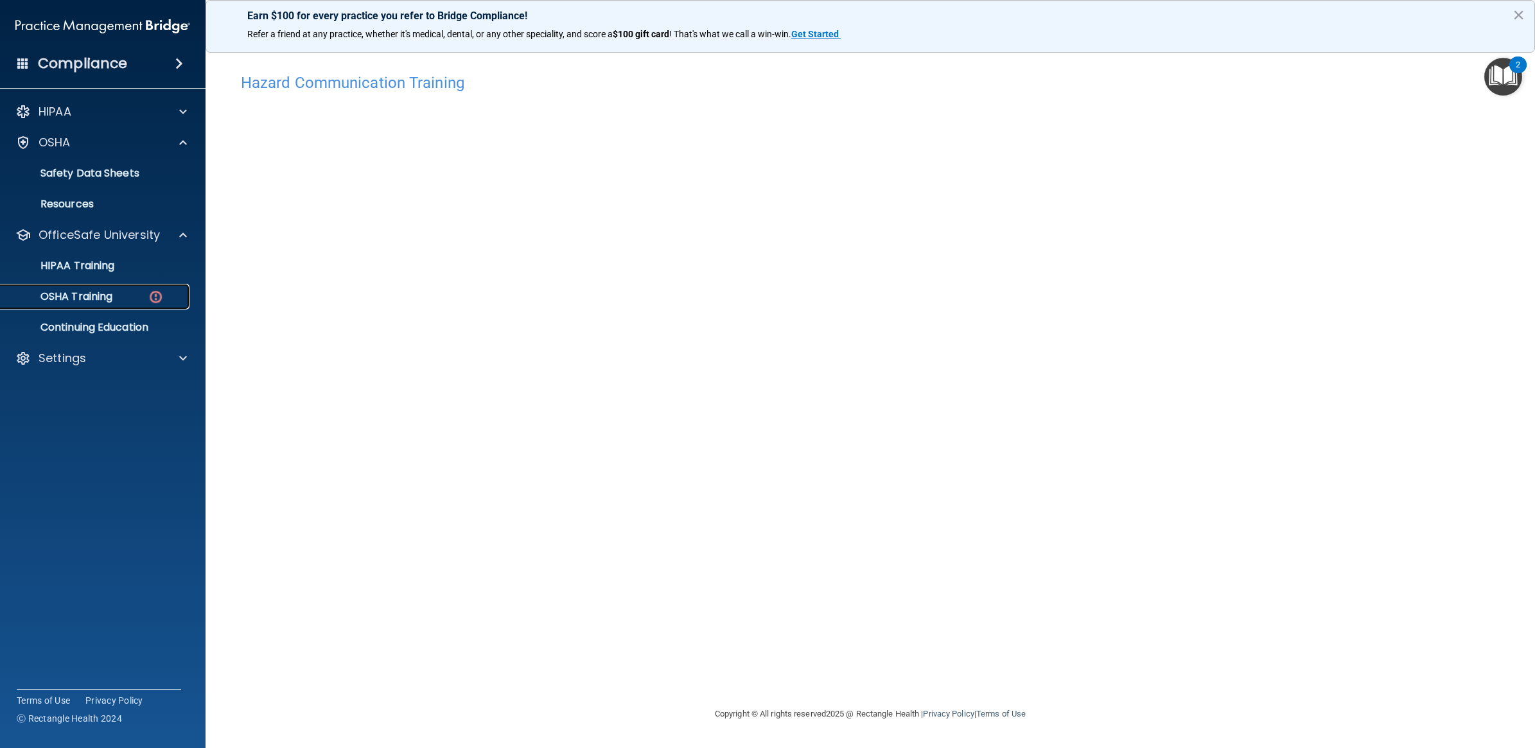
click at [93, 290] on p "OSHA Training" at bounding box center [60, 296] width 104 height 13
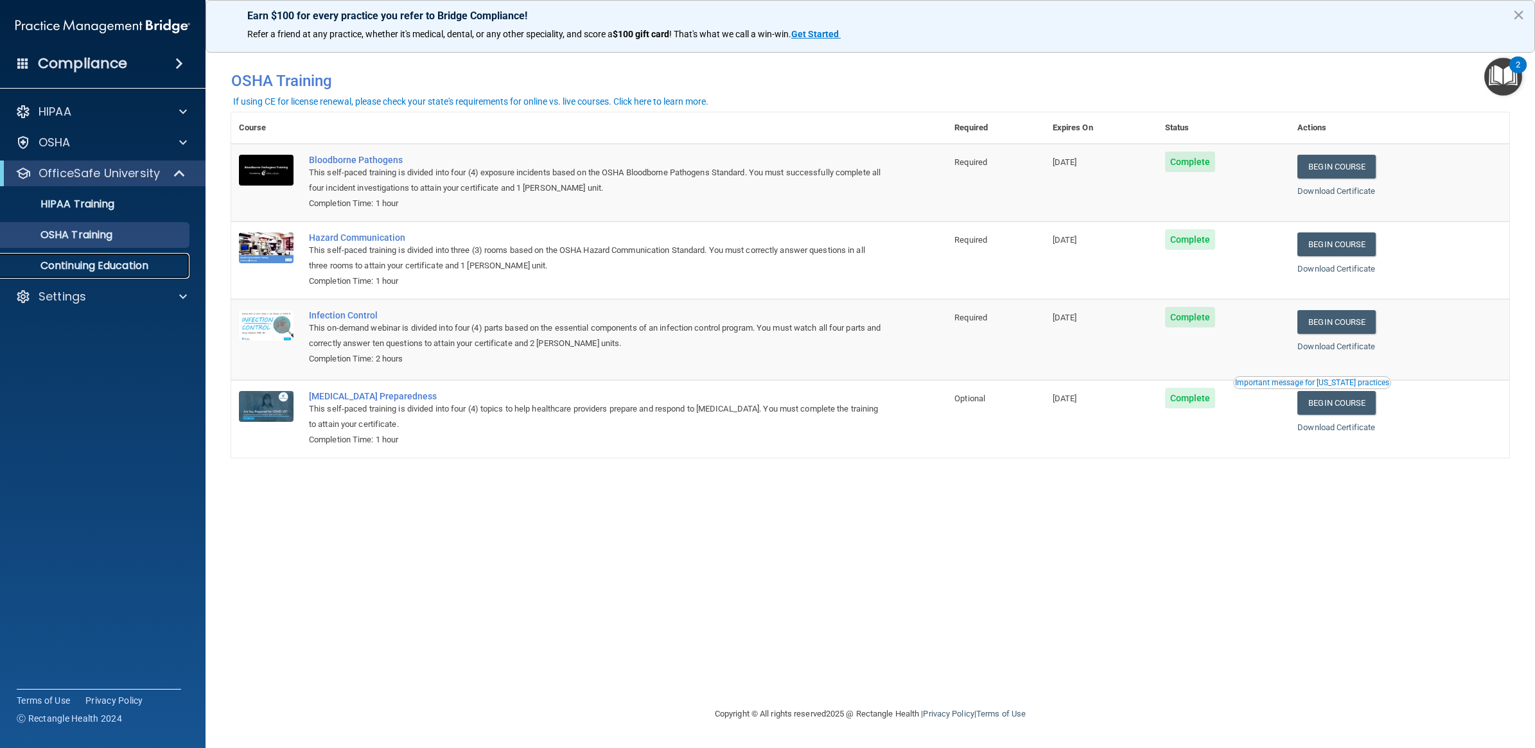
click at [85, 262] on p "Continuing Education" at bounding box center [95, 265] width 175 height 13
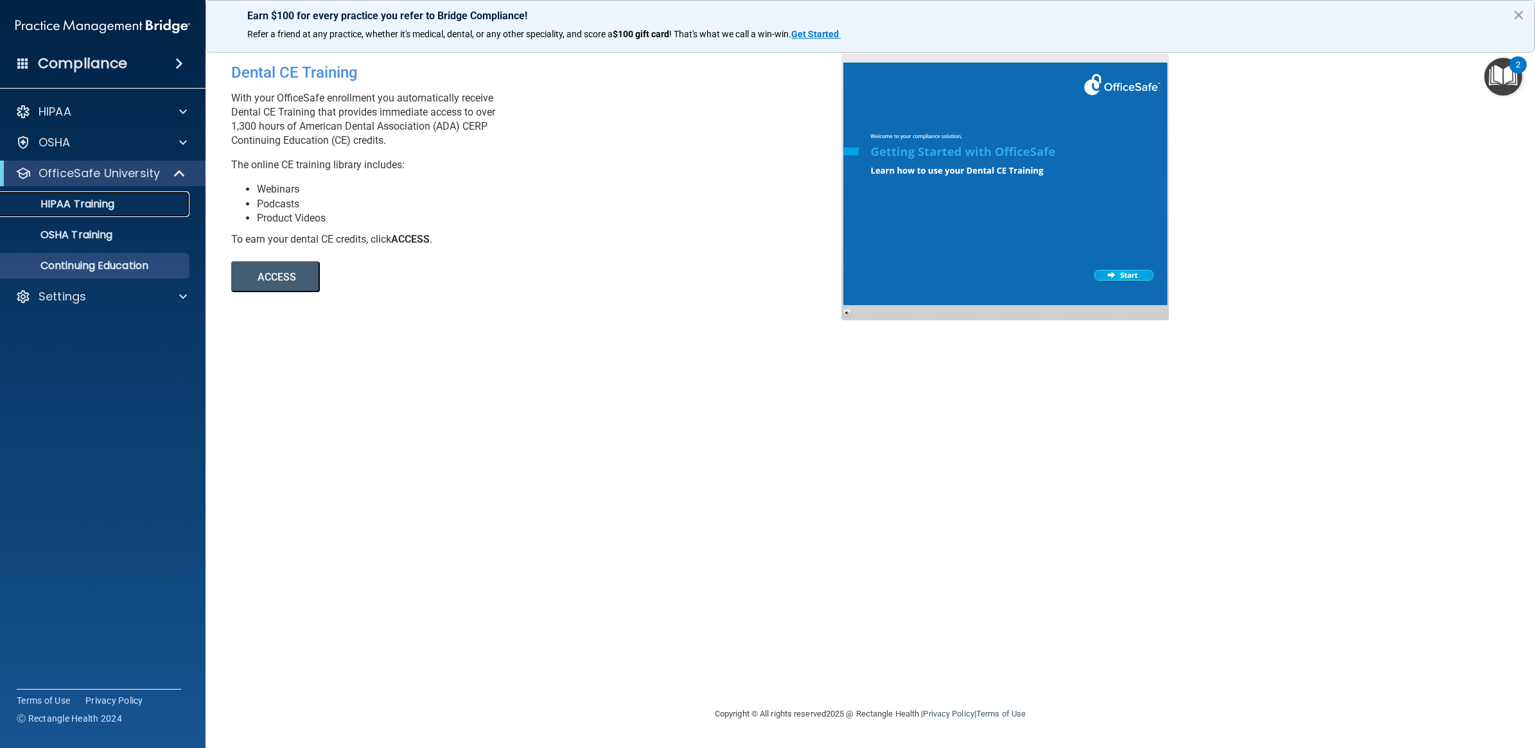
click at [108, 204] on p "HIPAA Training" at bounding box center [61, 204] width 106 height 13
